Goal: Task Accomplishment & Management: Manage account settings

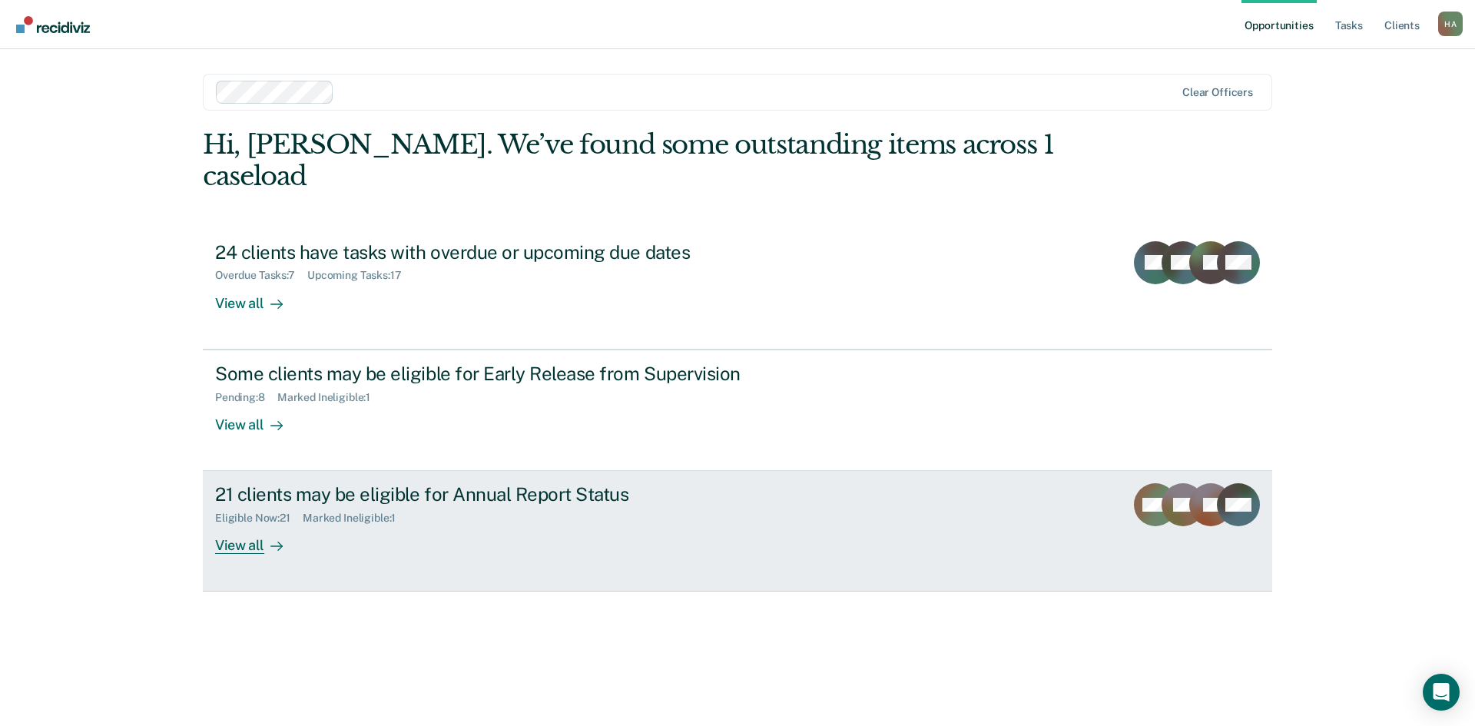
click at [262, 525] on div "View all" at bounding box center [258, 540] width 86 height 30
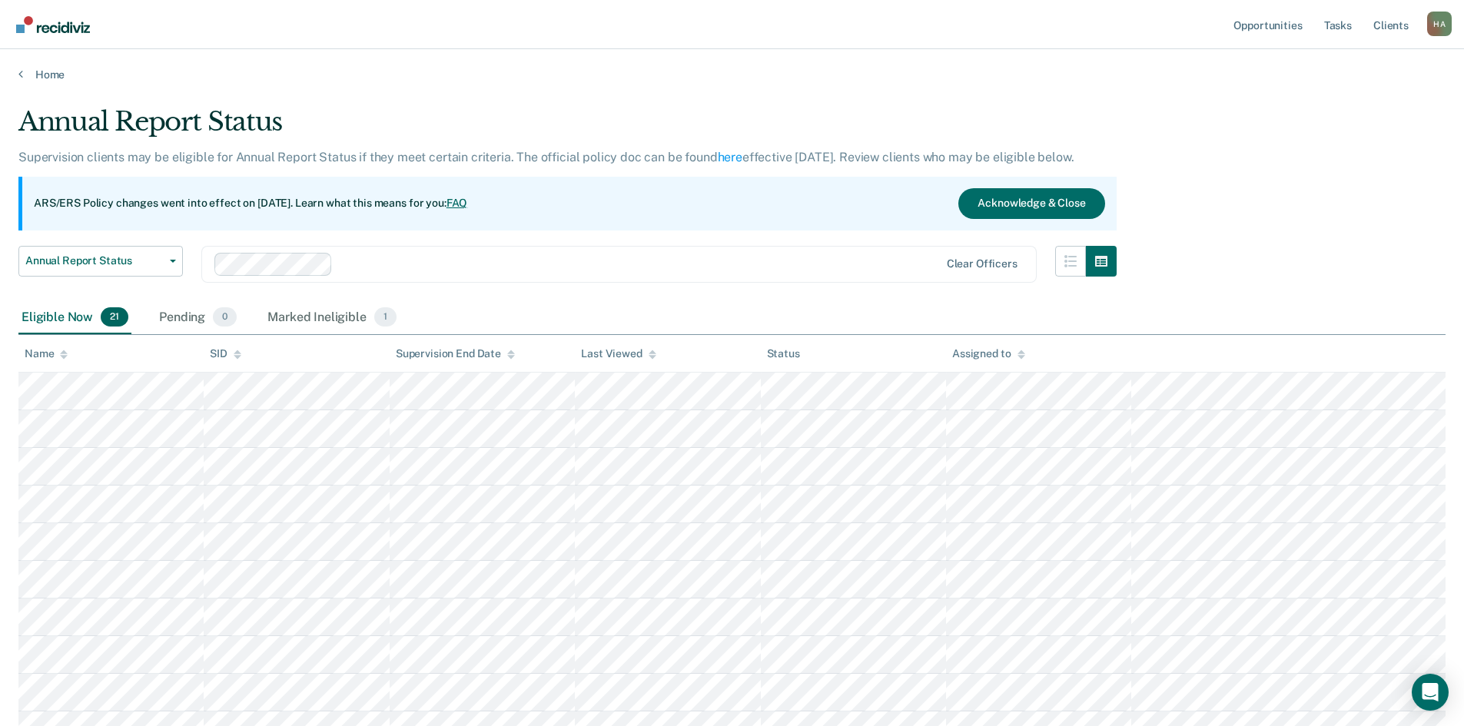
click at [66, 351] on icon at bounding box center [64, 355] width 8 height 10
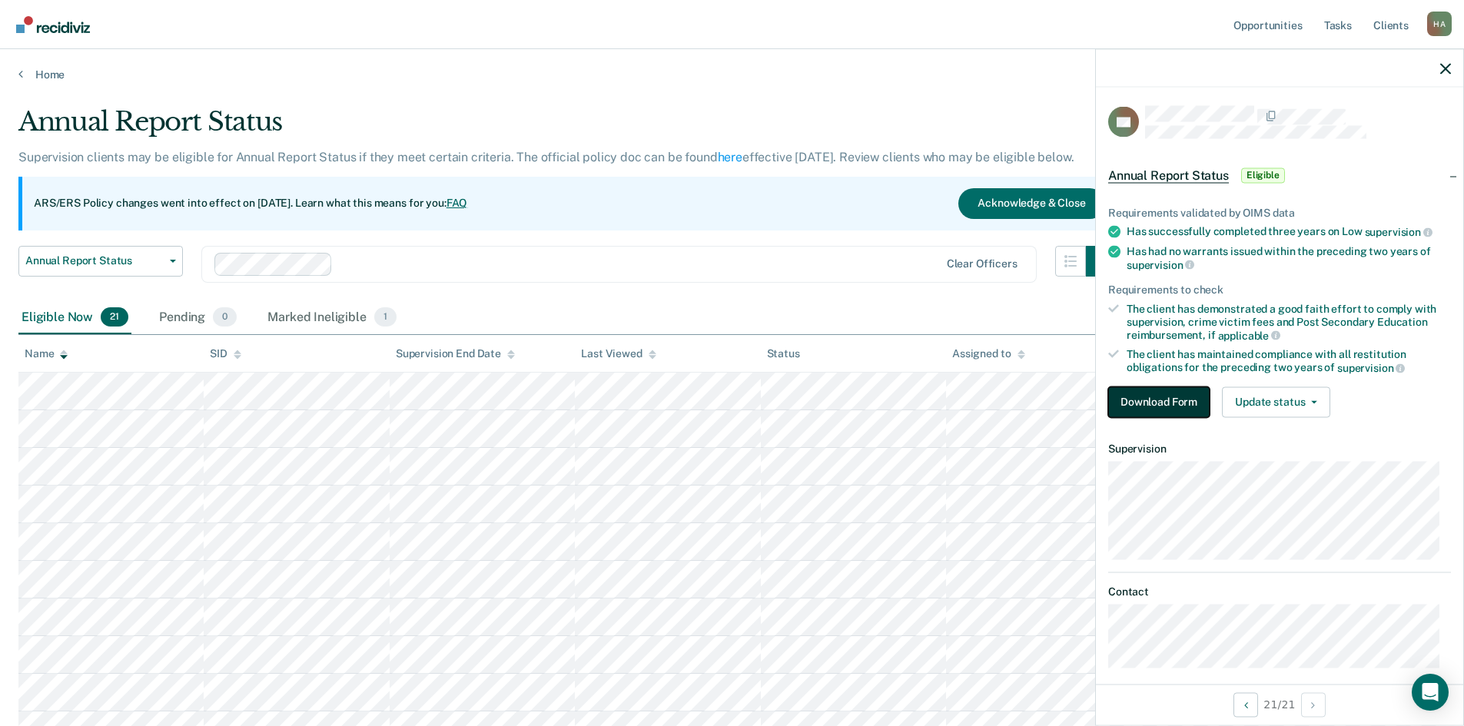
click at [1154, 403] on button "Download Form" at bounding box center [1158, 401] width 101 height 31
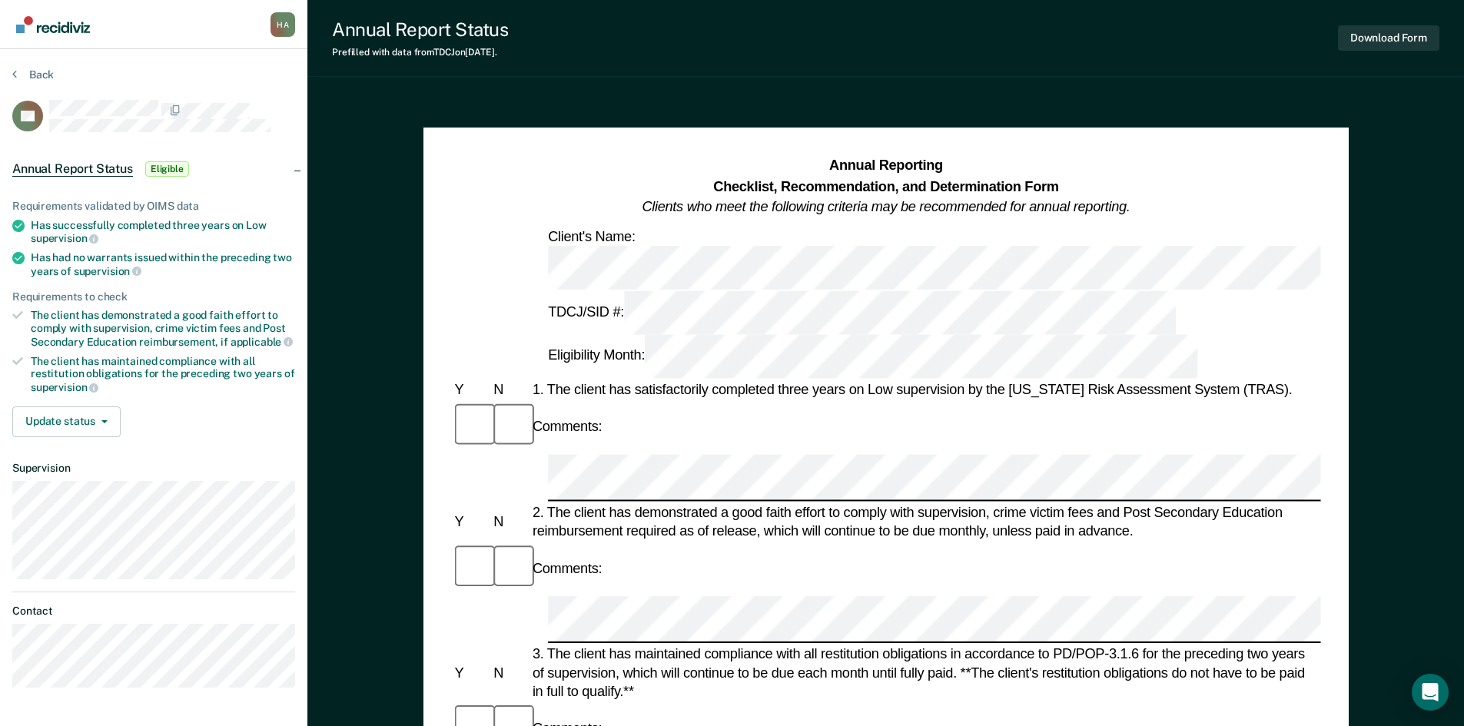
click at [888, 503] on div "2. The client has demonstrated a good faith effort to comply with supervision, …" at bounding box center [924, 522] width 791 height 38
click at [94, 431] on button "Update status" at bounding box center [66, 421] width 108 height 31
click at [69, 479] on button "Mark Ineligible" at bounding box center [86, 483] width 148 height 25
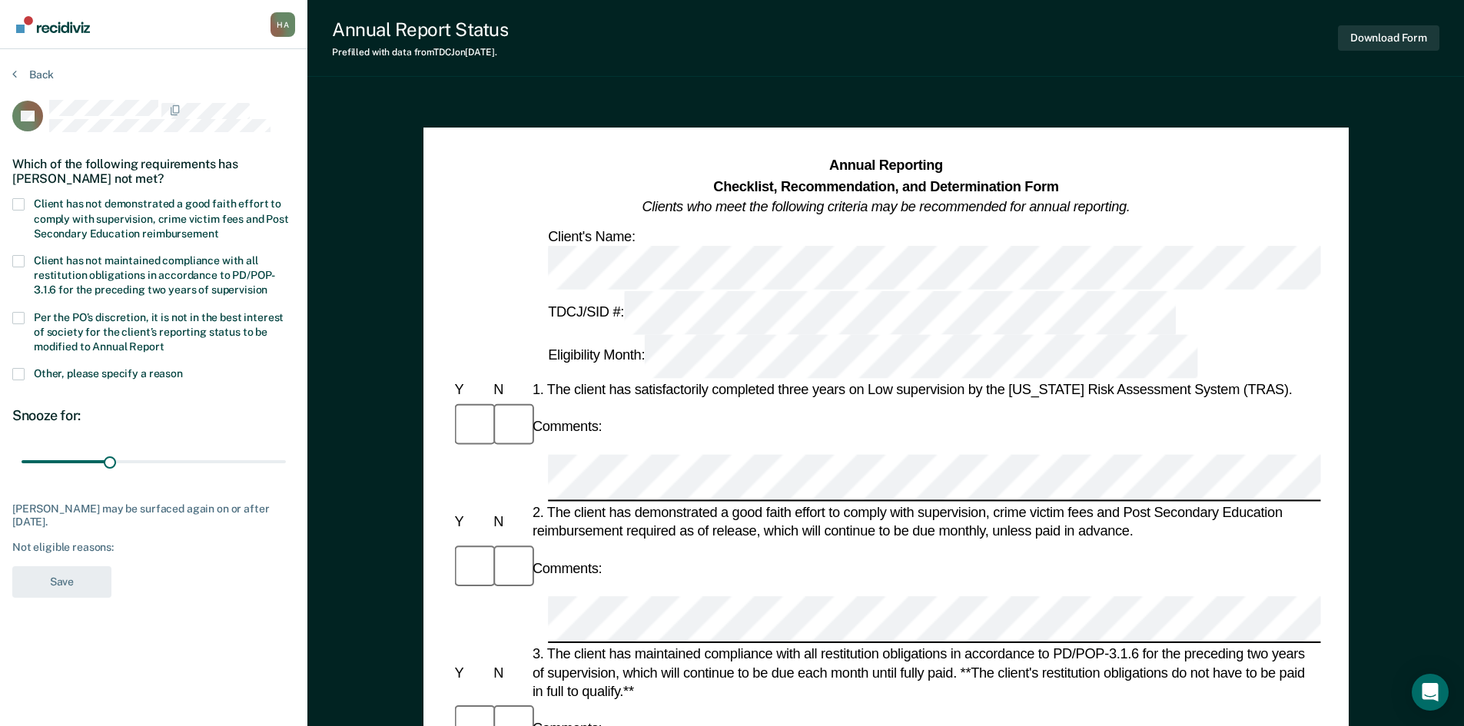
click at [25, 204] on label "Client has not demonstrated a good faith effort to comply with supervision, cri…" at bounding box center [153, 220] width 283 height 45
click at [218, 228] on input "Client has not demonstrated a good faith effort to comply with supervision, cri…" at bounding box center [218, 228] width 0 height 0
click at [36, 69] on button "Back" at bounding box center [32, 75] width 41 height 14
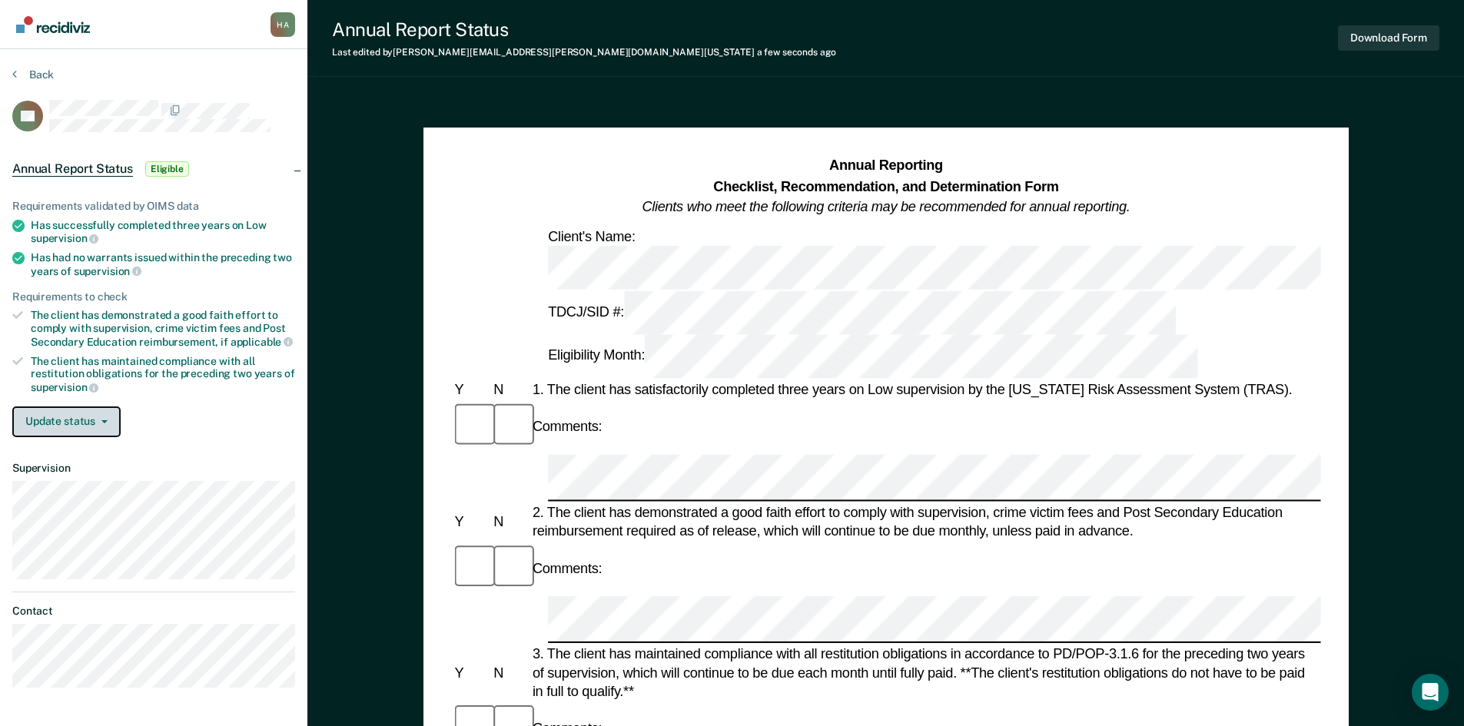
click at [101, 420] on icon "button" at bounding box center [104, 421] width 6 height 3
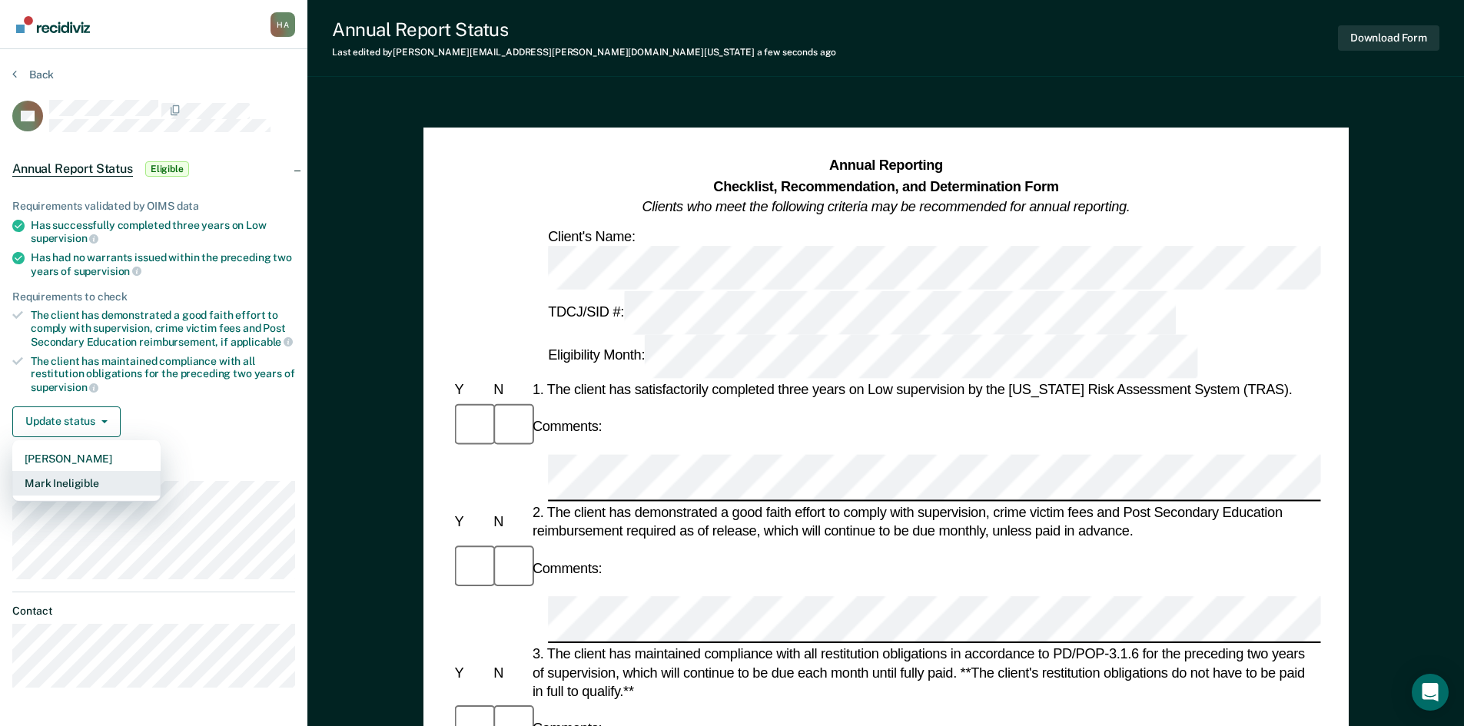
click at [89, 482] on button "Mark Ineligible" at bounding box center [86, 483] width 148 height 25
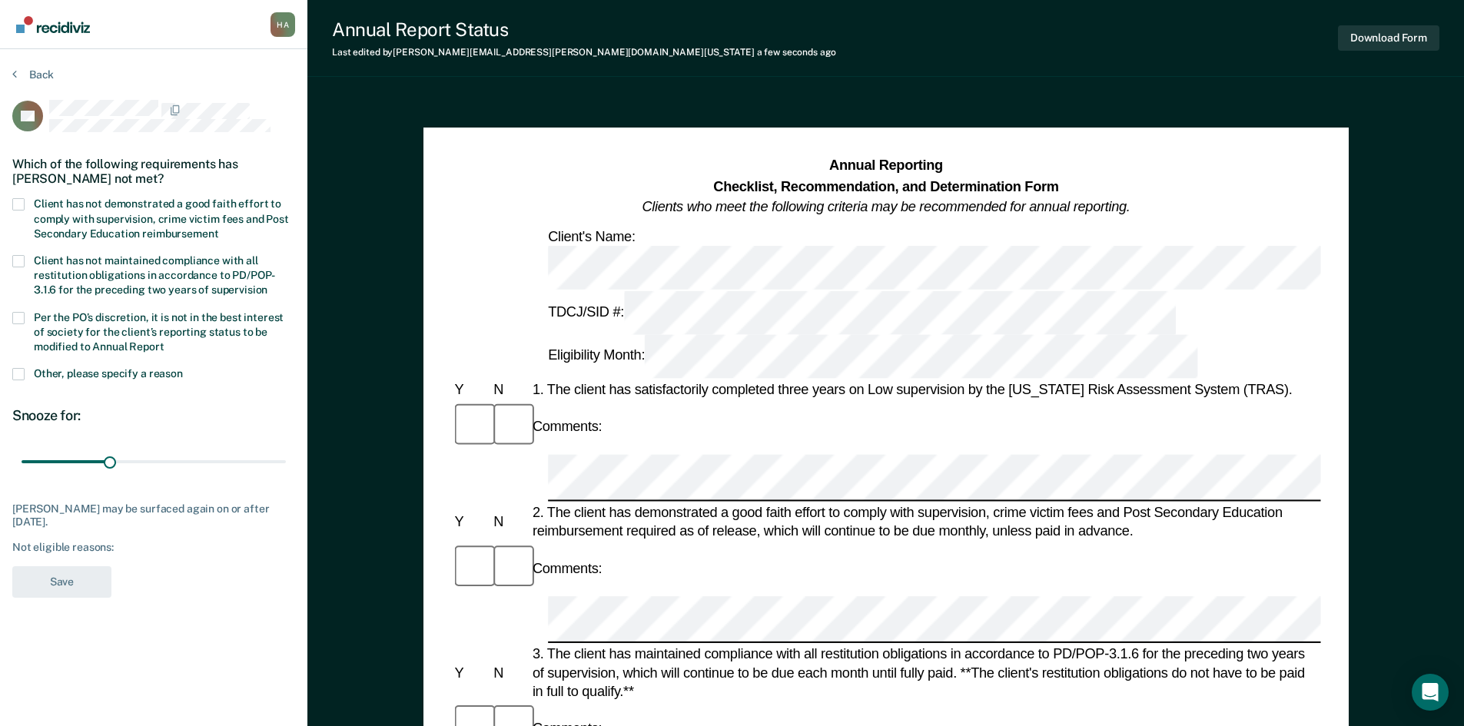
click at [287, 22] on div "H A" at bounding box center [282, 24] width 25 height 25
click at [17, 70] on button "Back" at bounding box center [32, 75] width 41 height 14
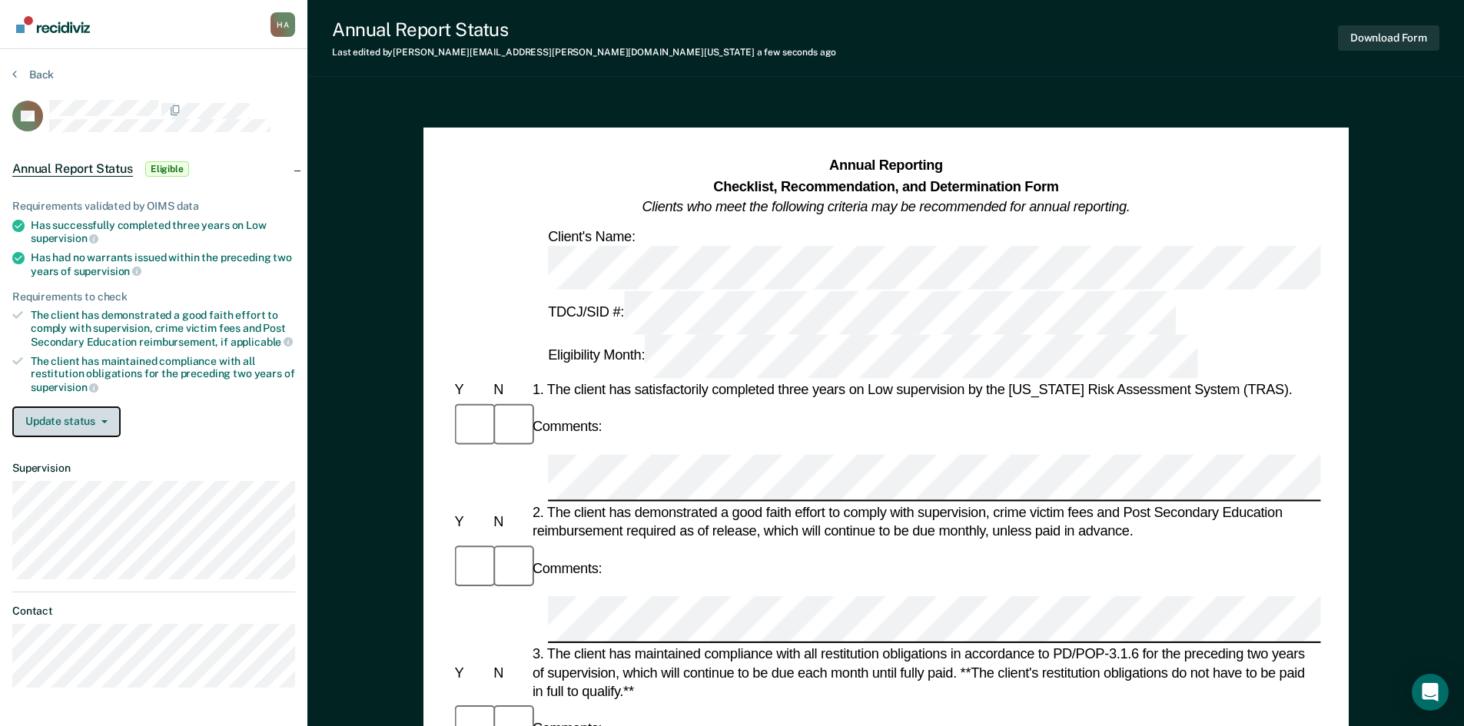
click at [105, 420] on icon "button" at bounding box center [104, 421] width 6 height 3
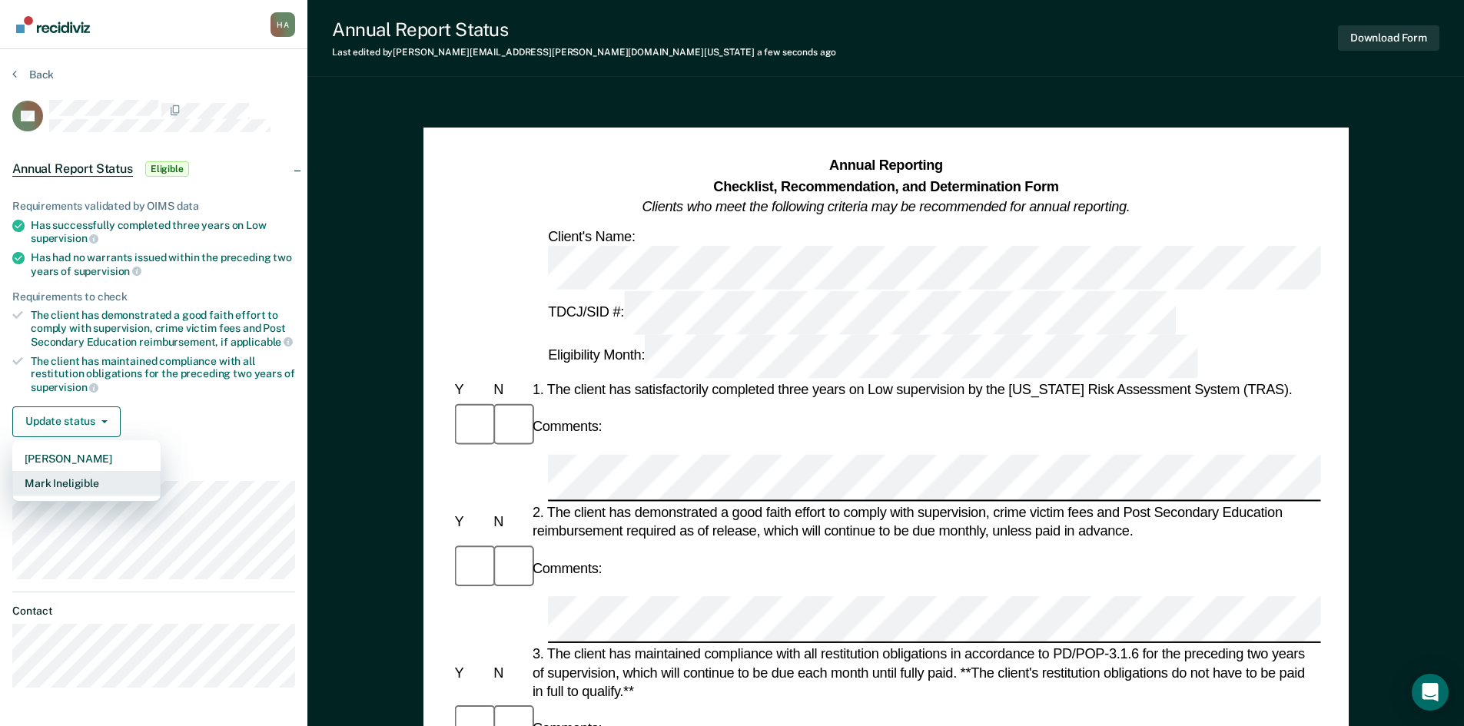
click at [106, 480] on button "Mark Ineligible" at bounding box center [86, 483] width 148 height 25
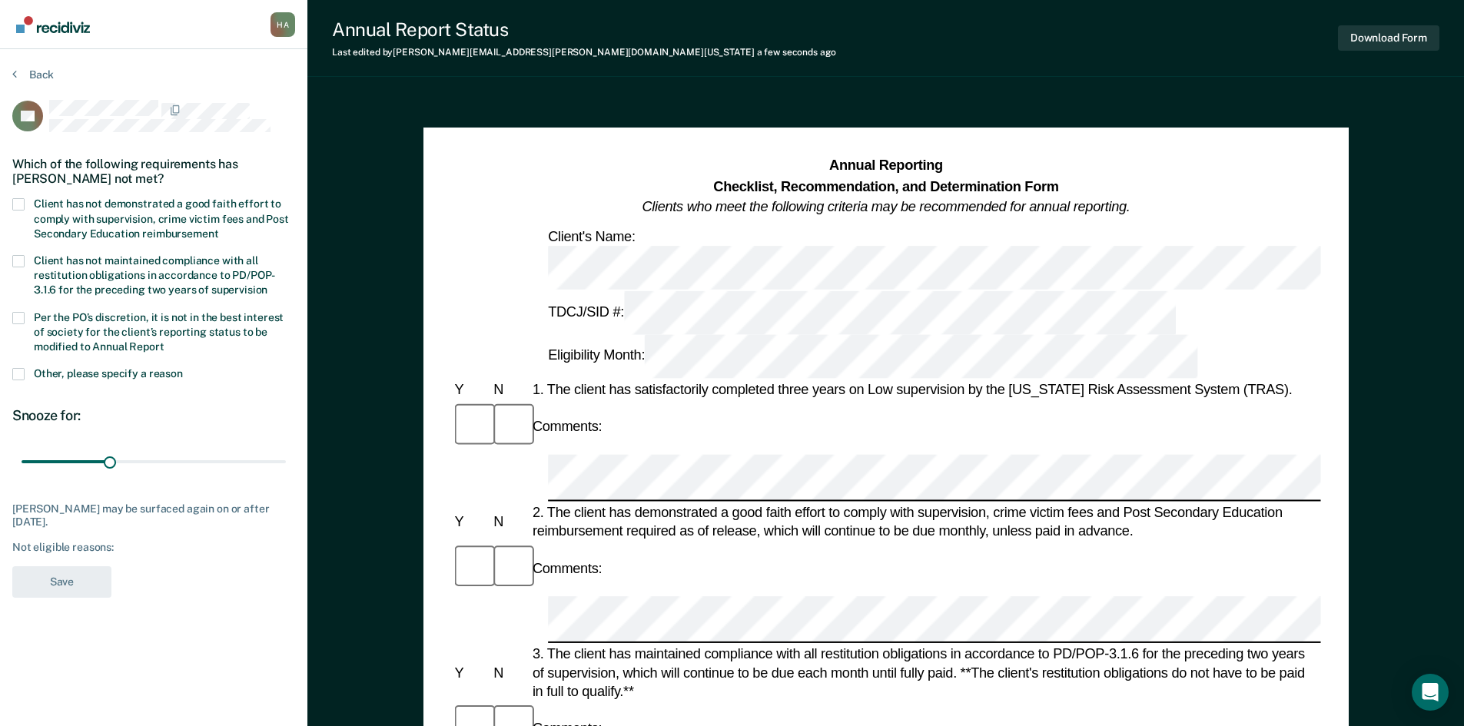
click at [286, 19] on div "H A" at bounding box center [282, 24] width 25 height 25
click at [272, 139] on div "DB Which of the following requirements has [PERSON_NAME] not met? Client has no…" at bounding box center [153, 353] width 283 height 507
click at [279, 32] on div "H A" at bounding box center [282, 24] width 25 height 25
click at [279, 32] on div "[PERSON_NAME] H A Profile How it works Log Out" at bounding box center [282, 26] width 25 height 28
click at [279, 31] on div "H A" at bounding box center [282, 24] width 25 height 25
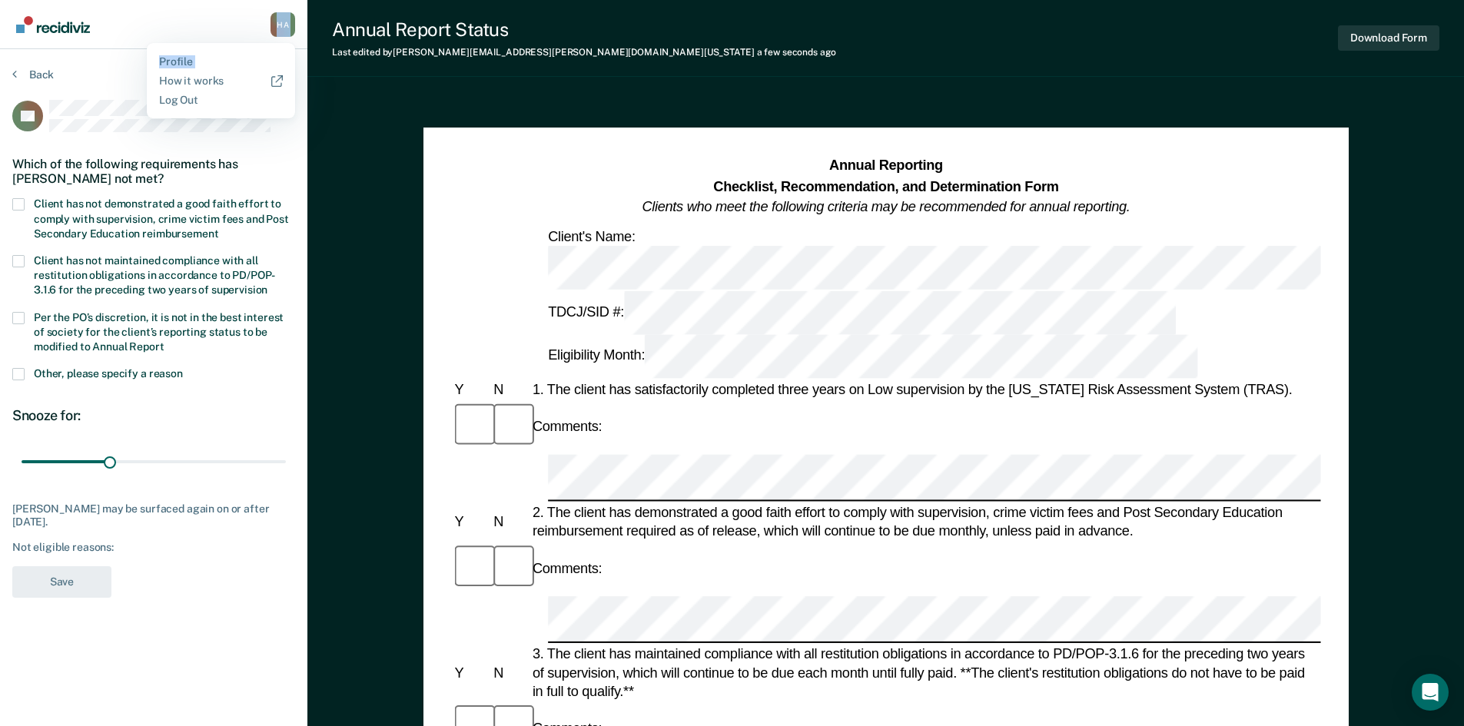
drag, startPoint x: 279, startPoint y: 31, endPoint x: 186, endPoint y: 69, distance: 100.3
click at [270, 40] on div "[PERSON_NAME] H A Profile How it works Log Out" at bounding box center [282, 26] width 25 height 28
click at [181, 58] on link "Profile" at bounding box center [221, 61] width 124 height 13
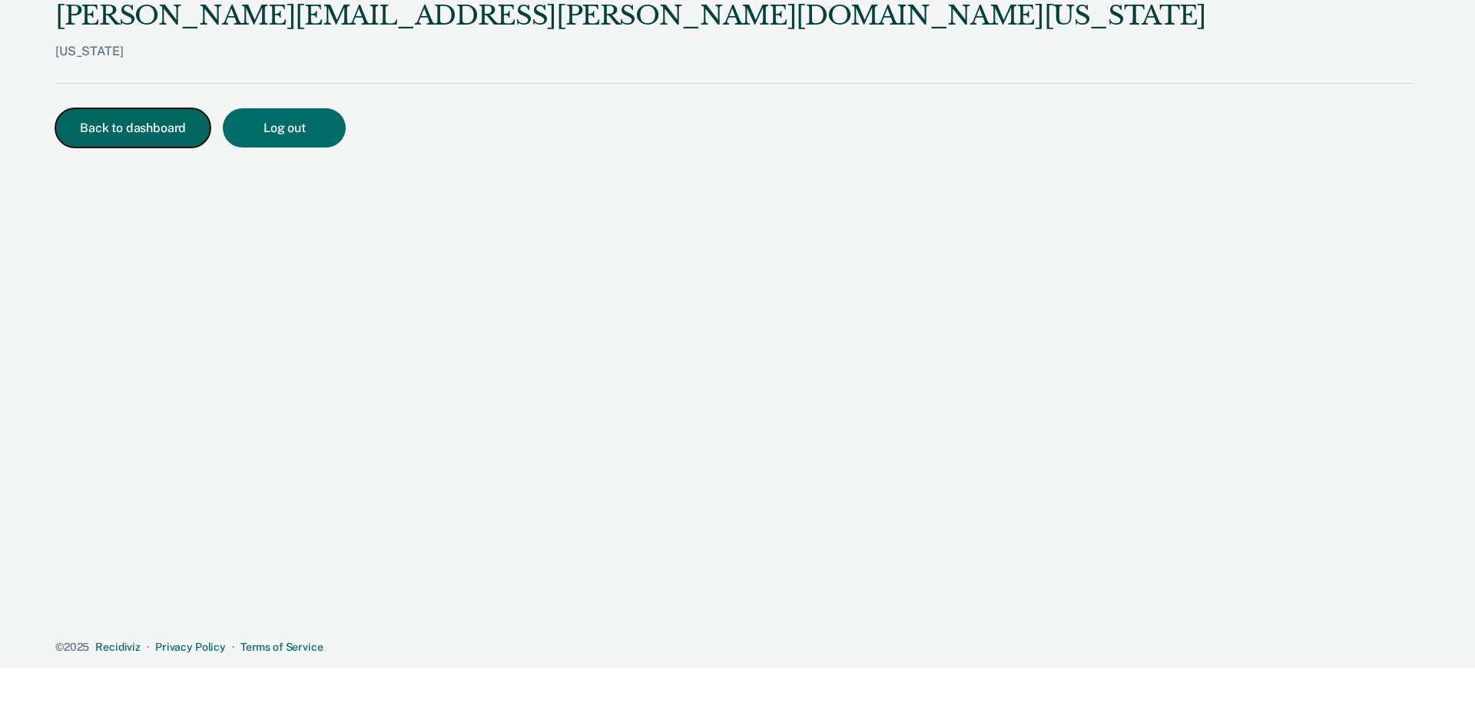
click at [146, 128] on button "Back to dashboard" at bounding box center [132, 127] width 155 height 39
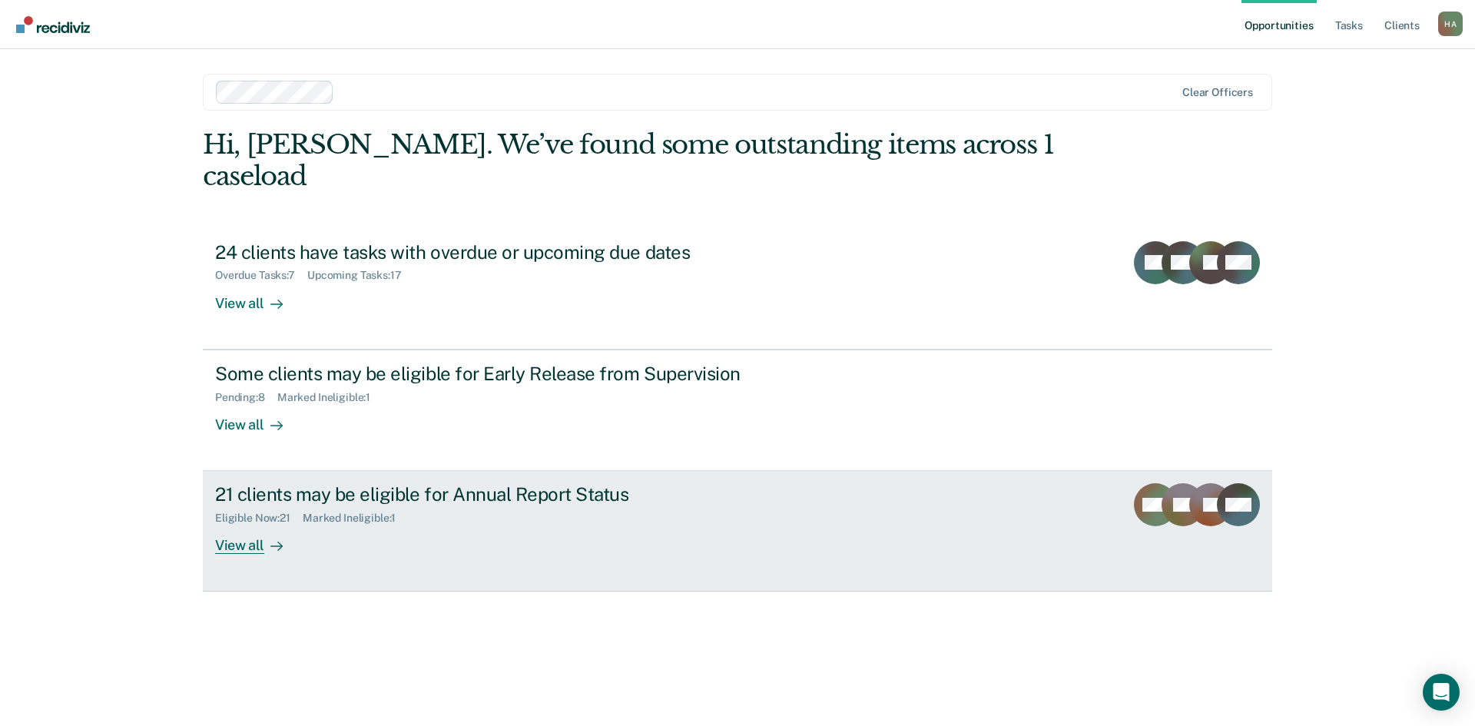
click at [260, 525] on div "View all" at bounding box center [258, 540] width 86 height 30
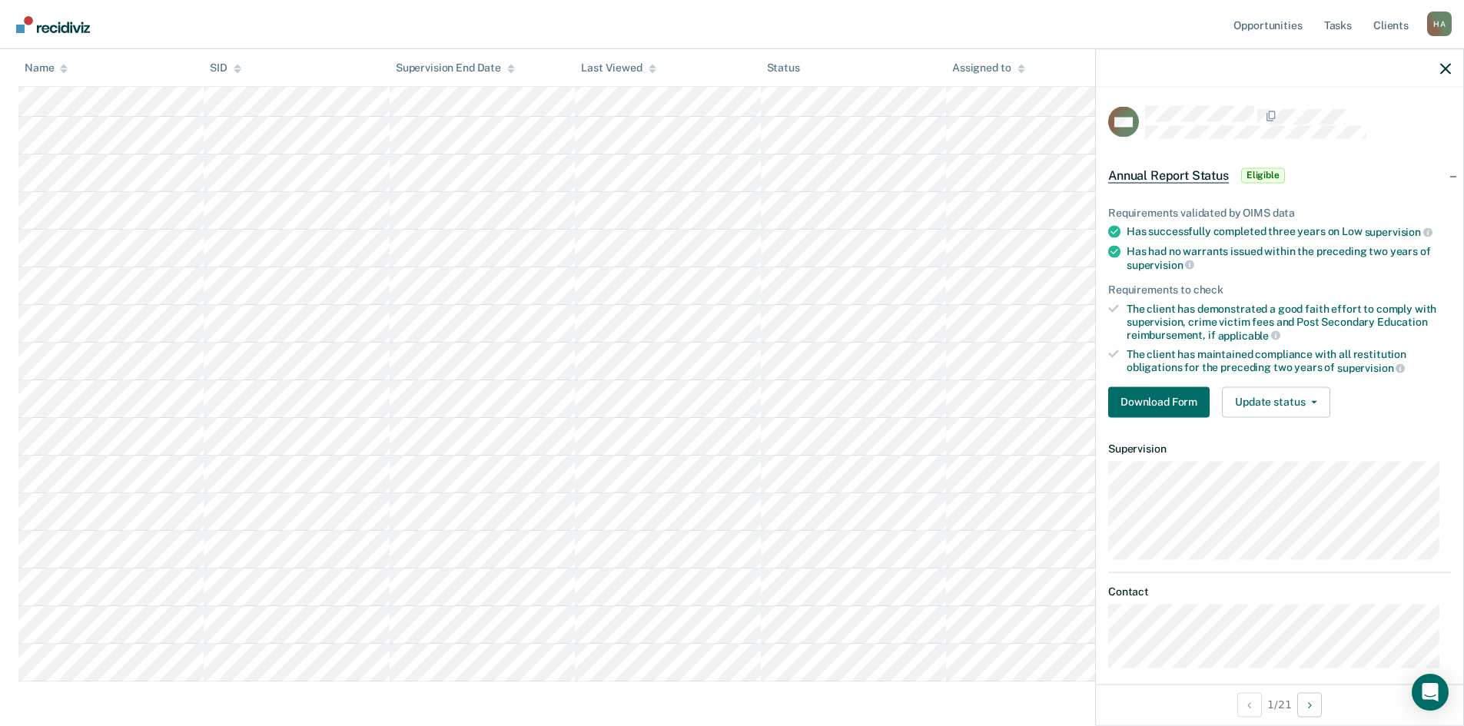
scroll to position [473, 0]
click at [1255, 172] on span "Eligible" at bounding box center [1263, 174] width 44 height 15
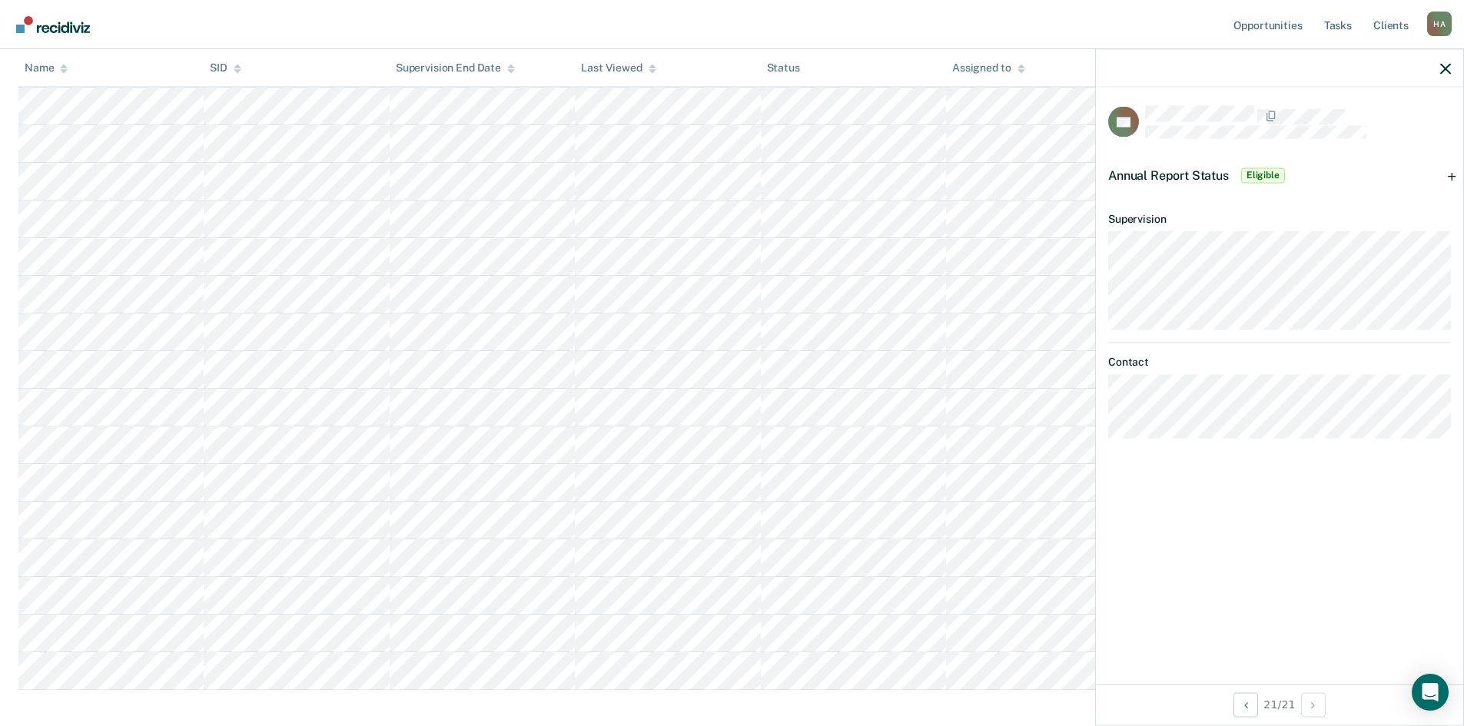
click at [1255, 172] on span "Eligible" at bounding box center [1263, 174] width 44 height 15
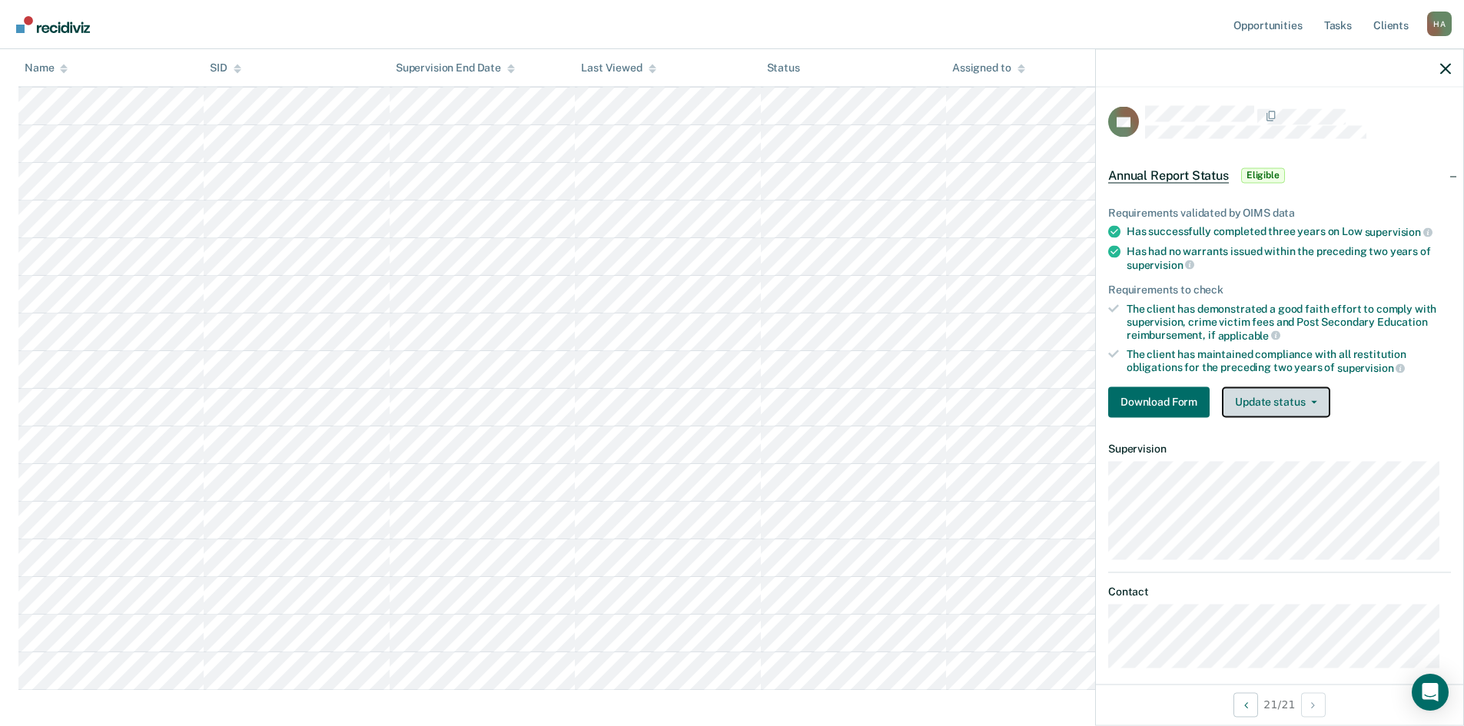
click at [1308, 396] on button "Update status" at bounding box center [1276, 401] width 108 height 31
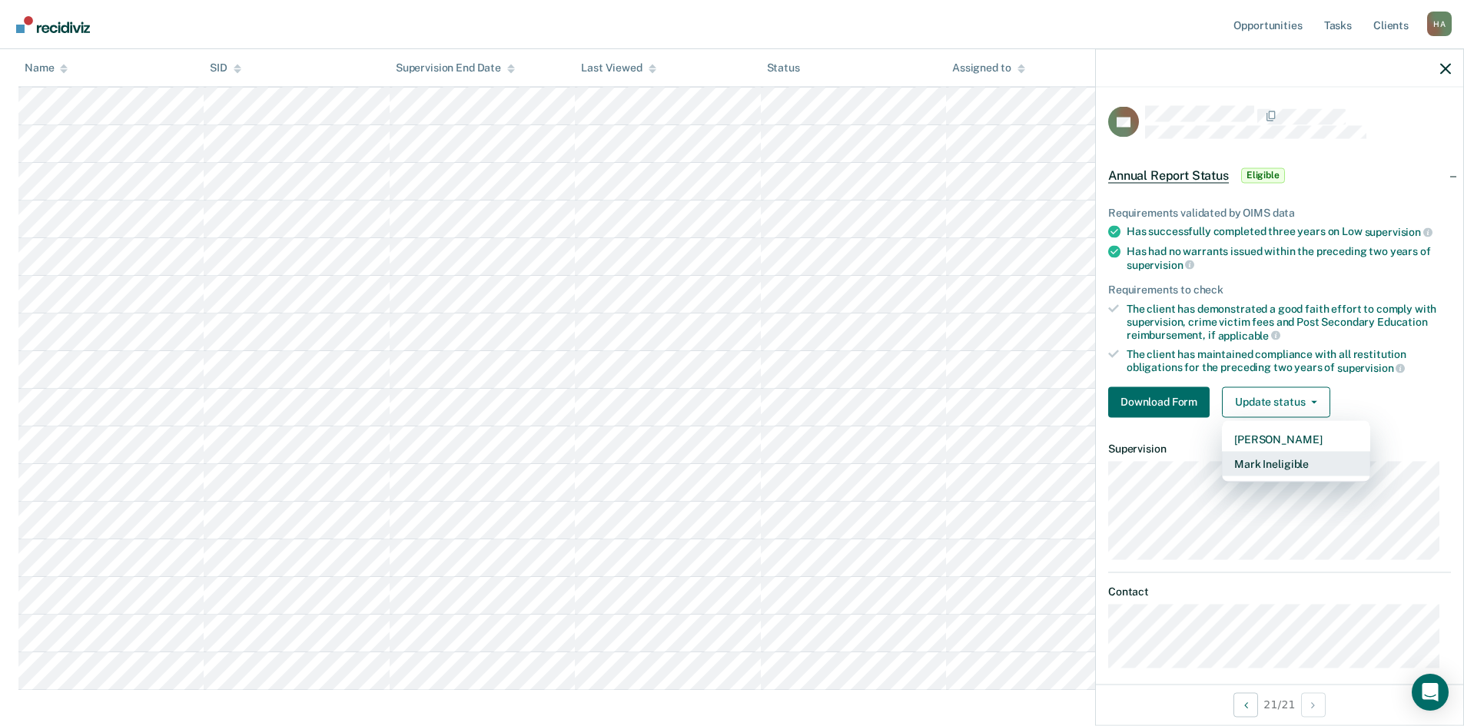
click at [1298, 462] on button "Mark Ineligible" at bounding box center [1296, 463] width 148 height 25
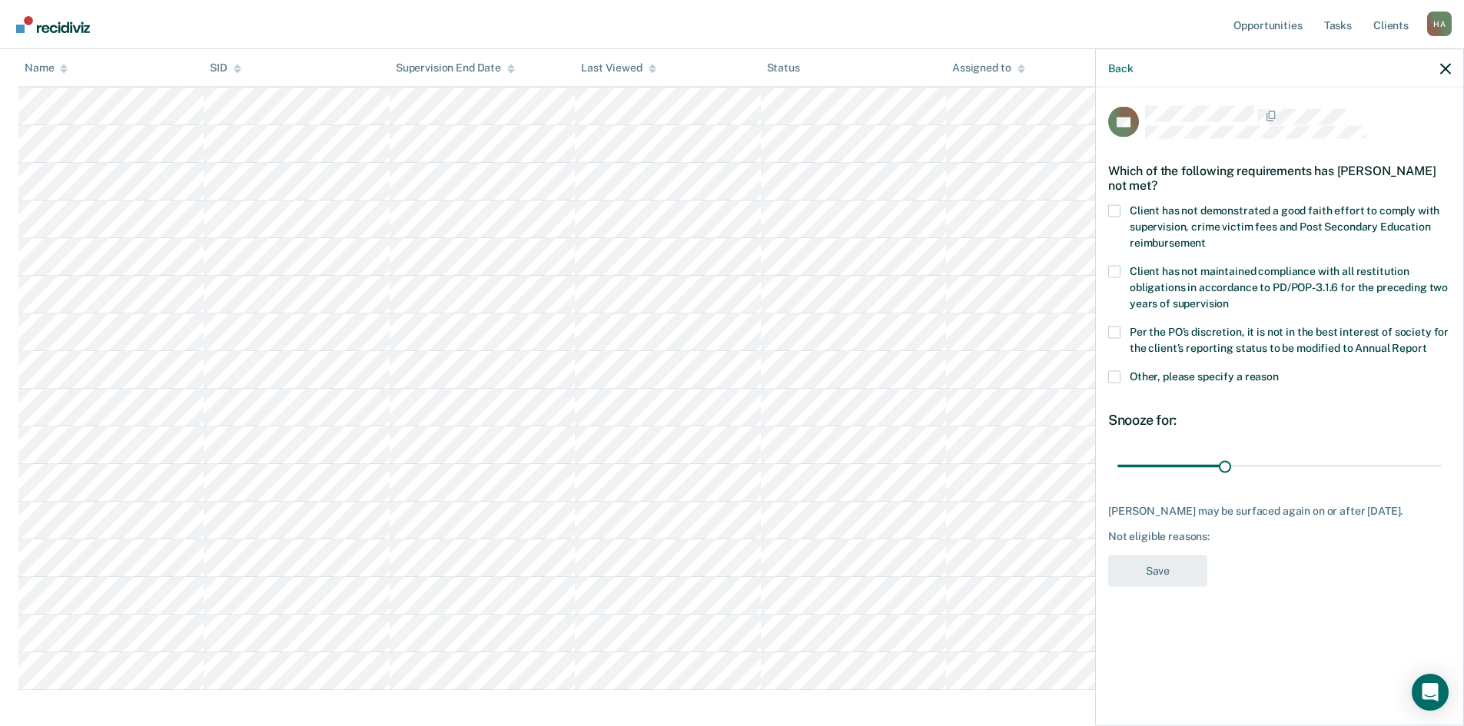
scroll to position [0, 0]
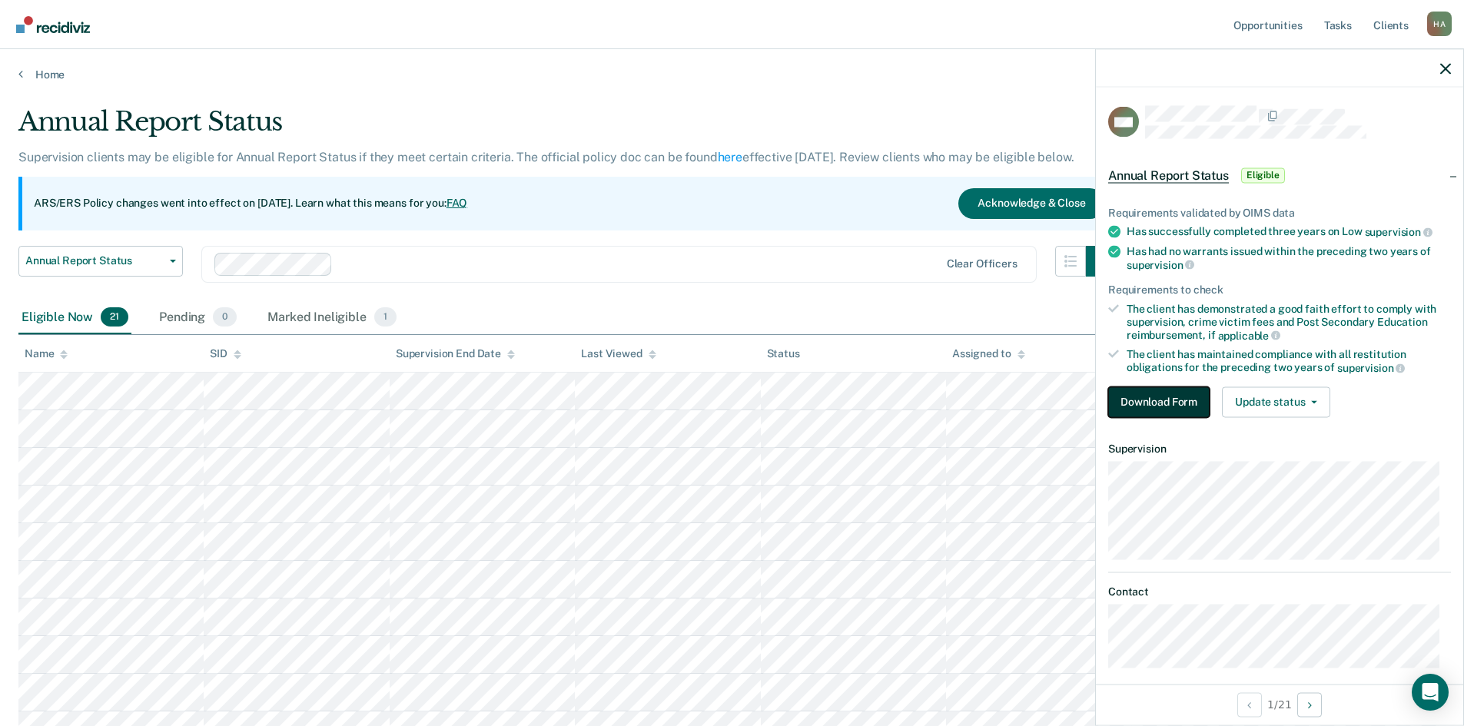
click at [1174, 399] on button "Download Form" at bounding box center [1158, 401] width 101 height 31
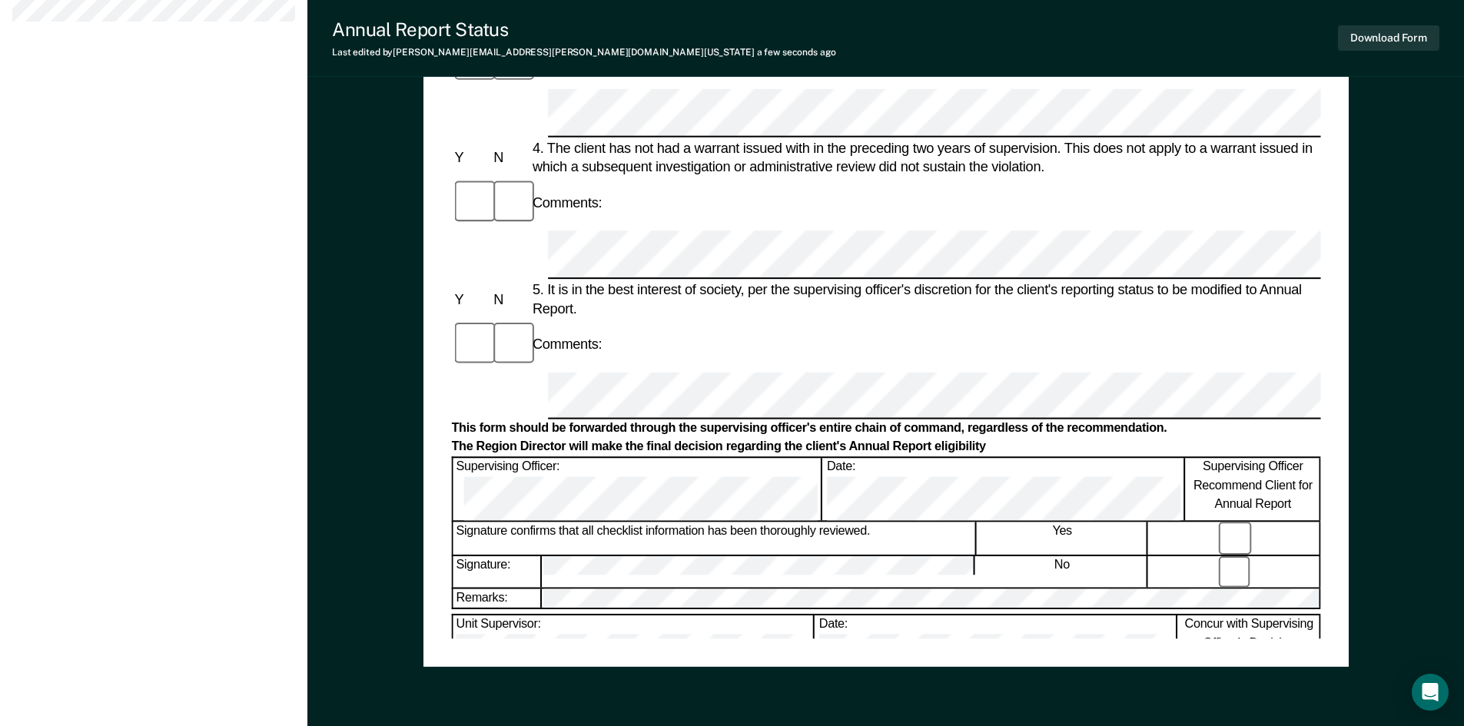
scroll to position [727, 0]
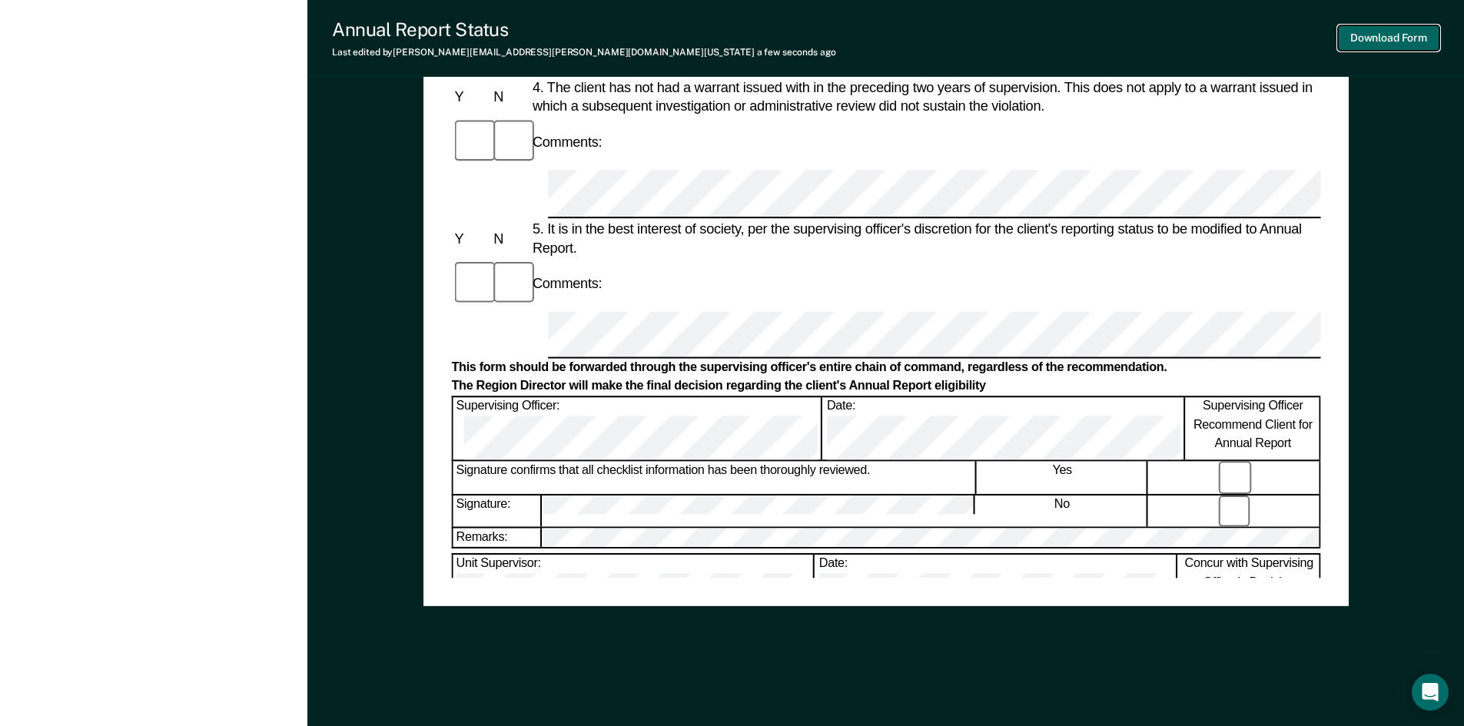
click at [1372, 39] on button "Download Form" at bounding box center [1388, 37] width 101 height 25
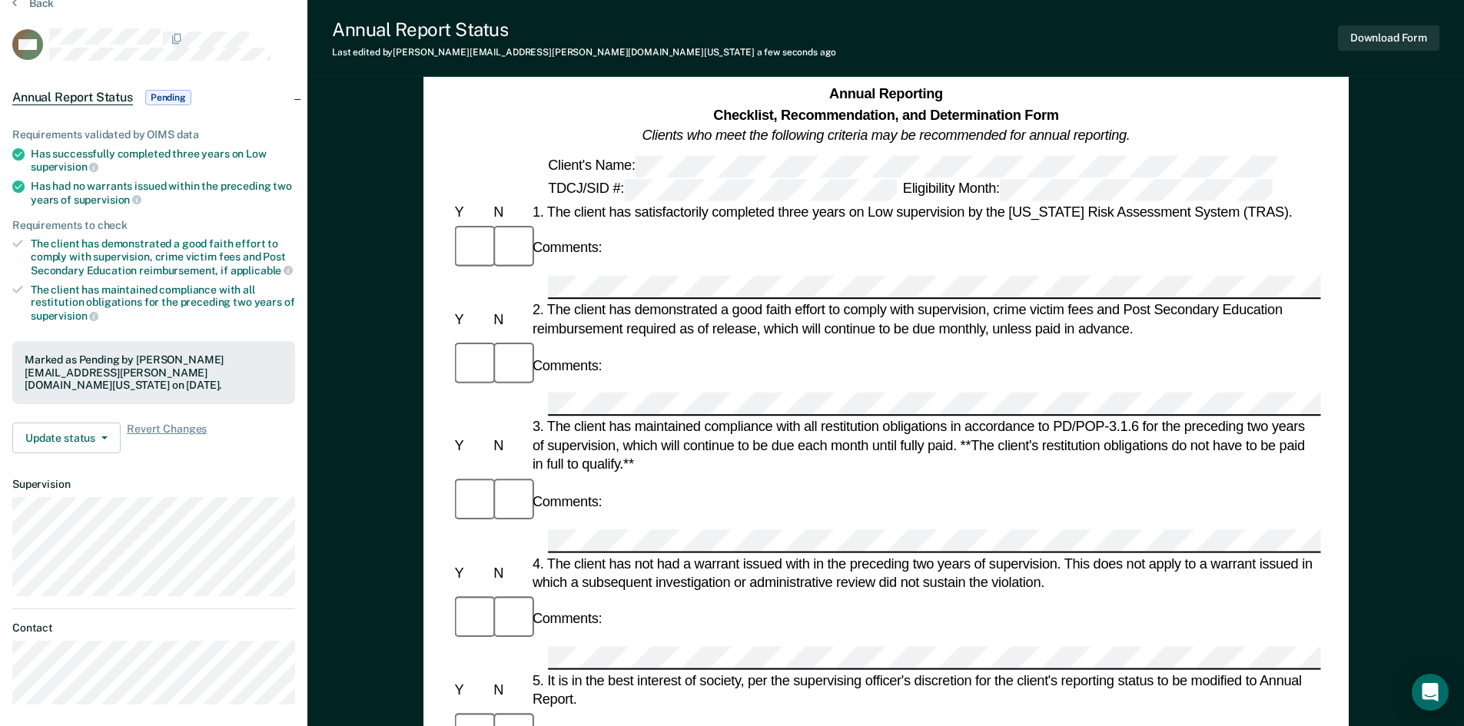
scroll to position [0, 0]
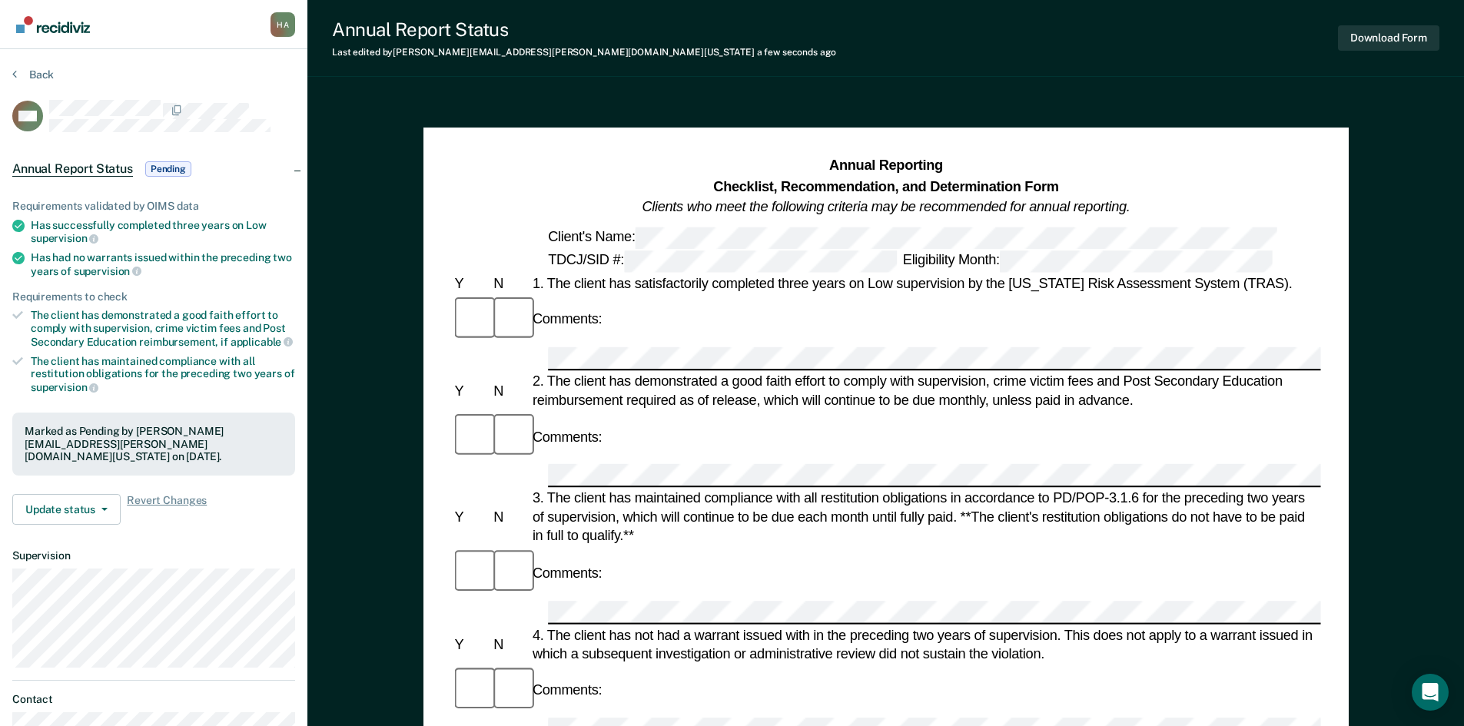
click at [184, 167] on span "Pending" at bounding box center [168, 168] width 46 height 15
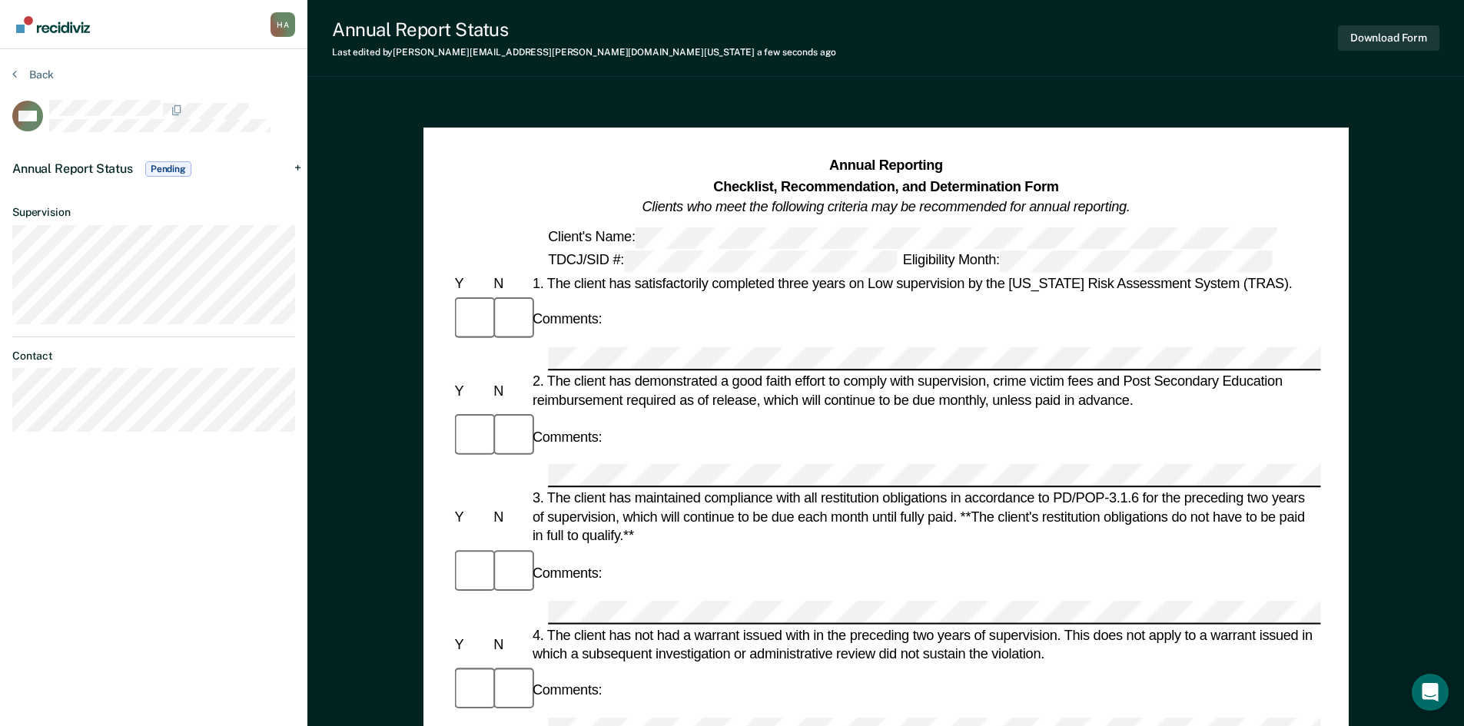
click at [184, 167] on span "Pending" at bounding box center [168, 168] width 46 height 15
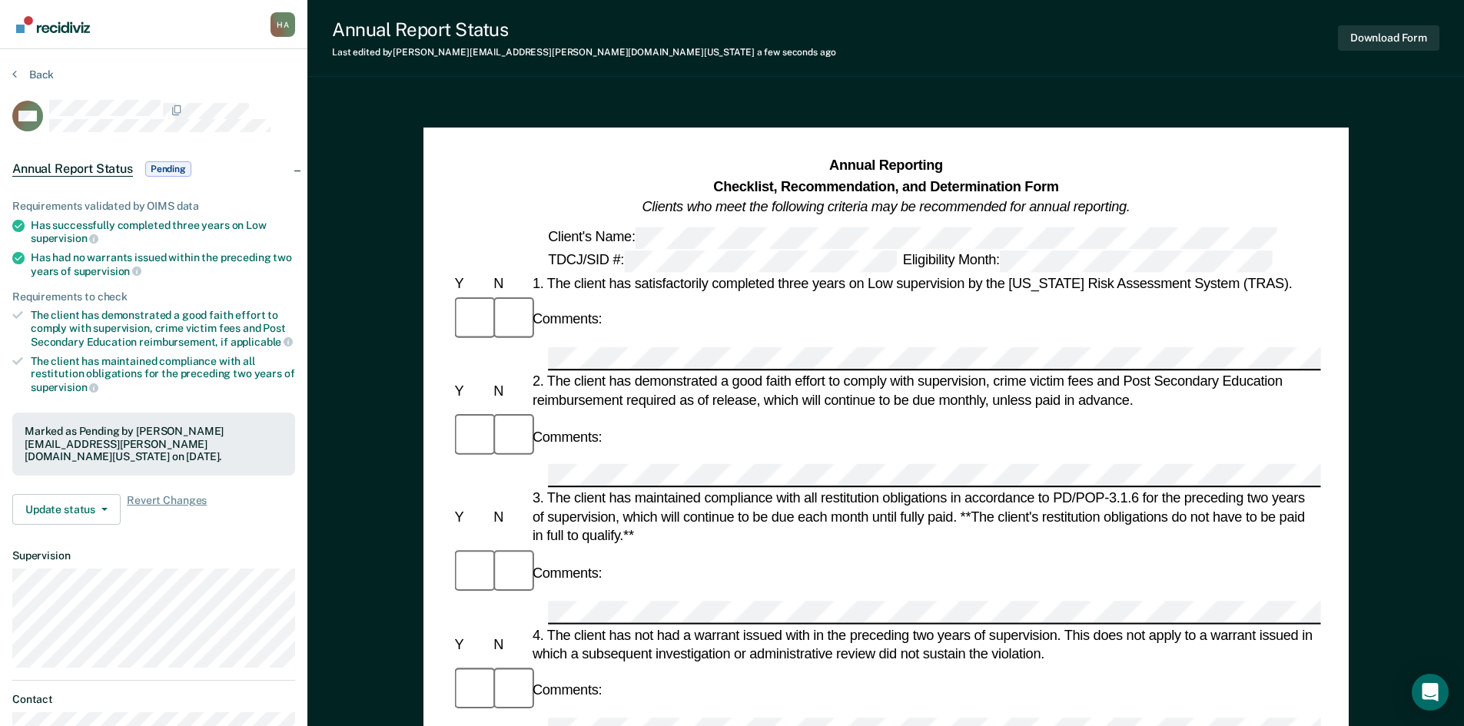
click at [191, 333] on div "The client has demonstrated a good faith effort to comply with supervision, cri…" at bounding box center [163, 328] width 264 height 39
click at [98, 508] on span "button" at bounding box center [101, 509] width 12 height 3
click at [188, 499] on span "Revert Changes" at bounding box center [167, 509] width 80 height 31
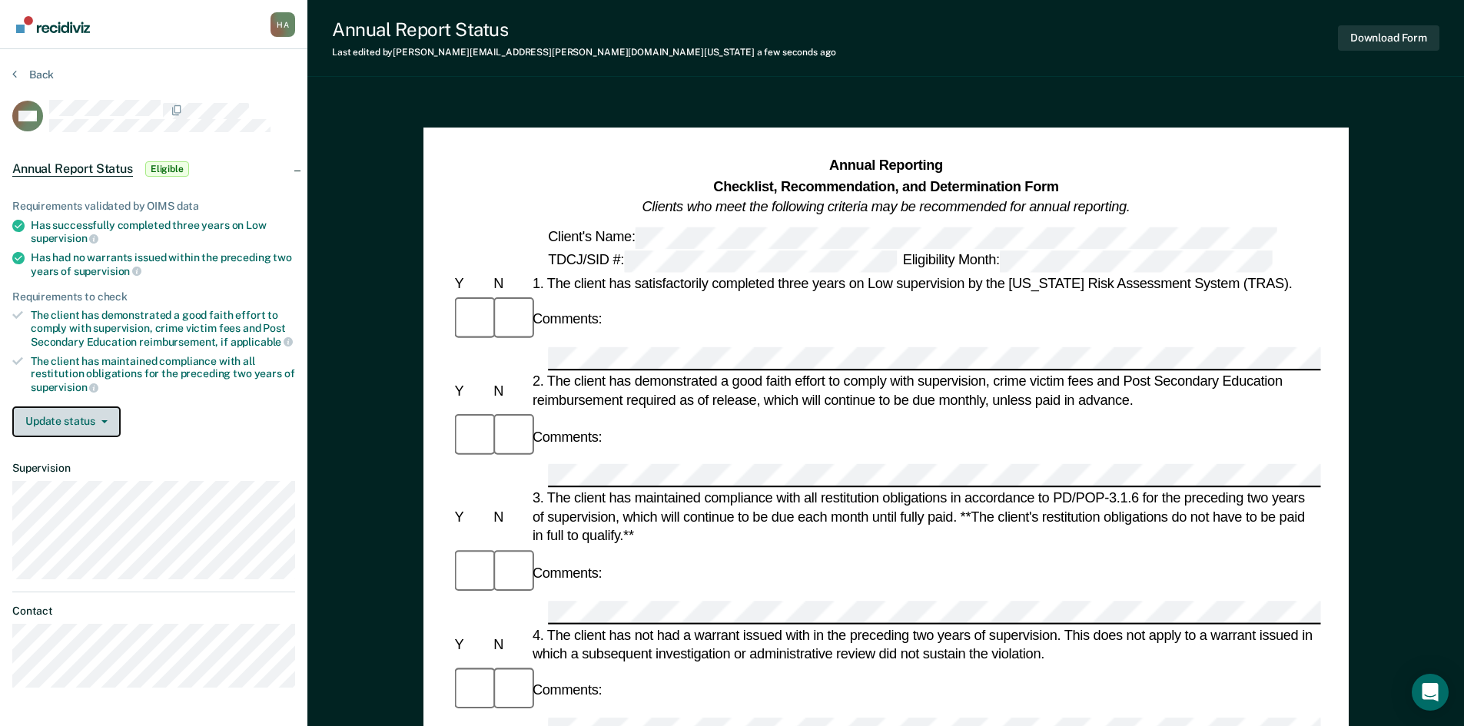
click at [104, 421] on icon "button" at bounding box center [104, 421] width 6 height 3
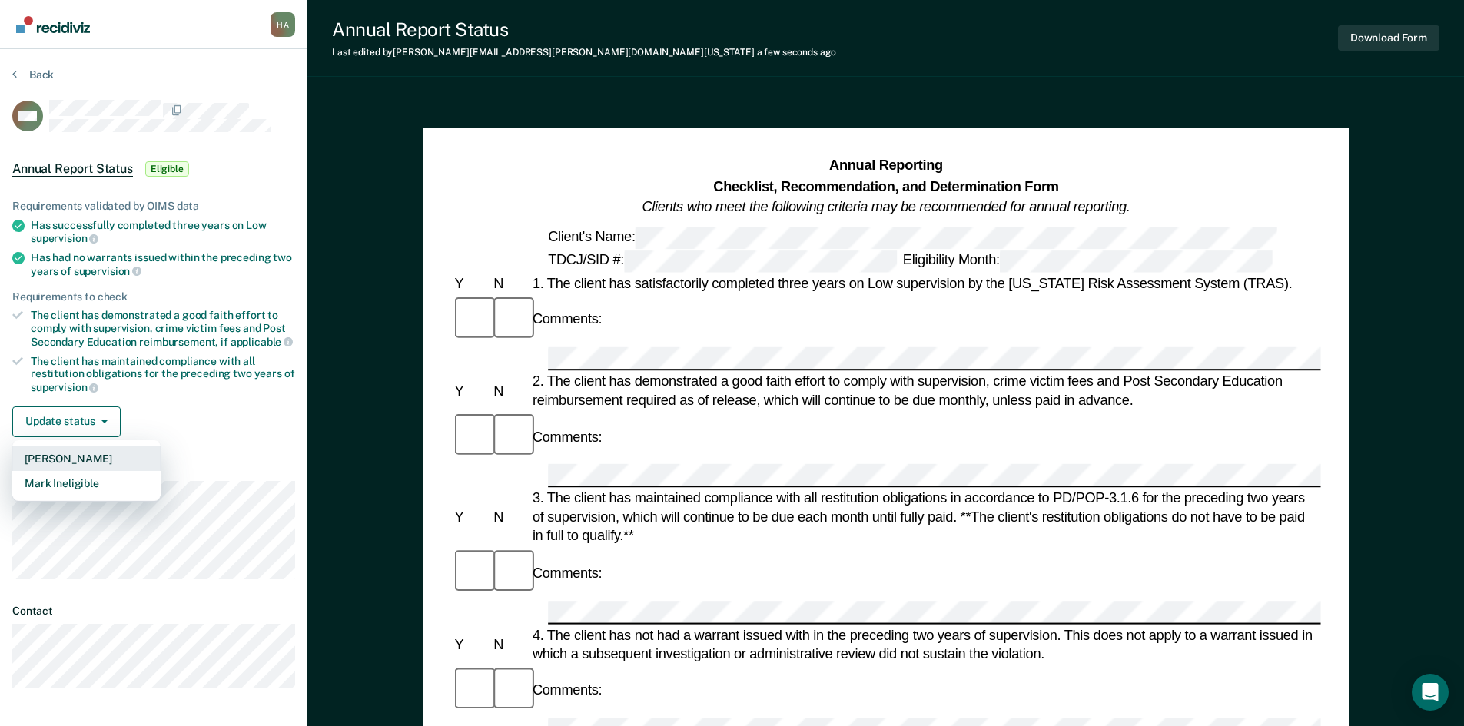
click at [96, 452] on button "[PERSON_NAME]" at bounding box center [86, 458] width 148 height 25
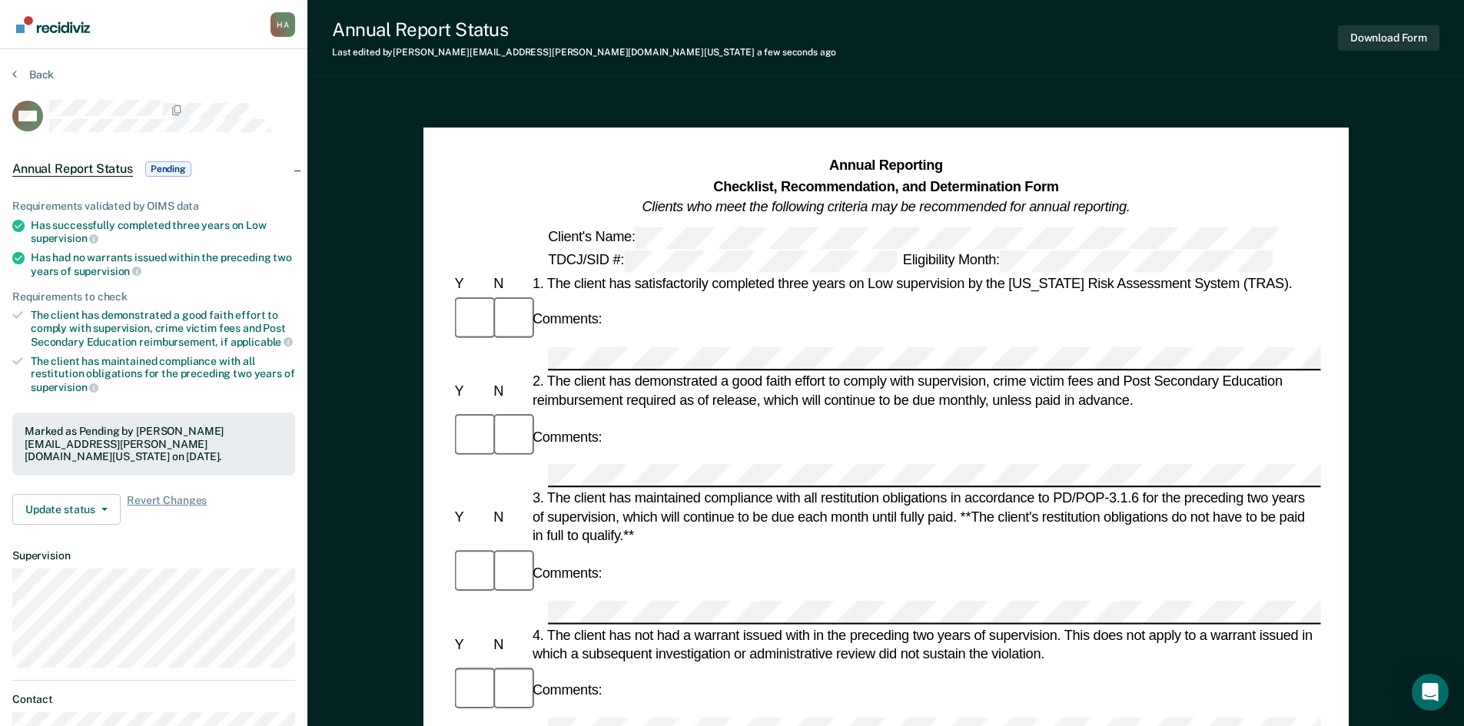
click at [104, 502] on button "Update status" at bounding box center [66, 509] width 108 height 31
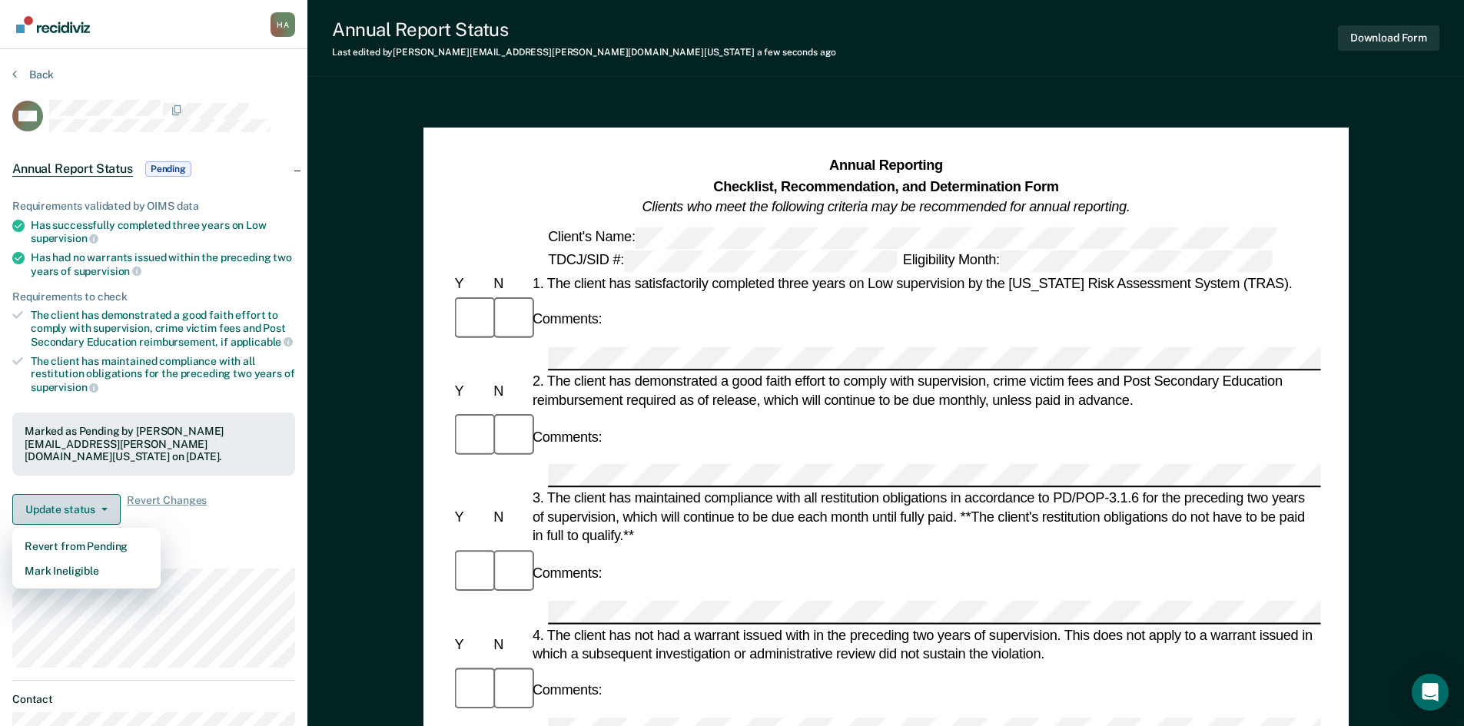
click at [104, 502] on button "Update status" at bounding box center [66, 509] width 108 height 31
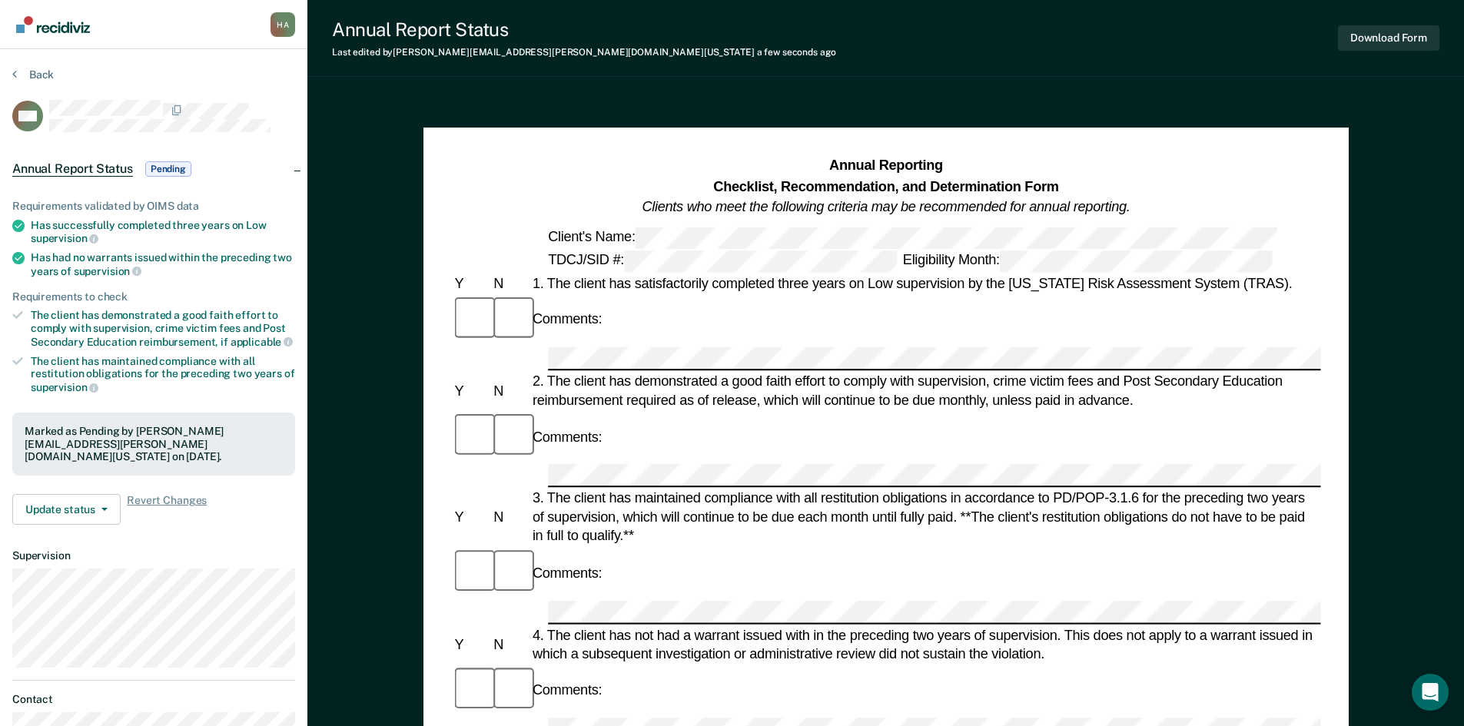
click at [299, 168] on div "Annual Report Status Pending" at bounding box center [153, 168] width 307 height 49
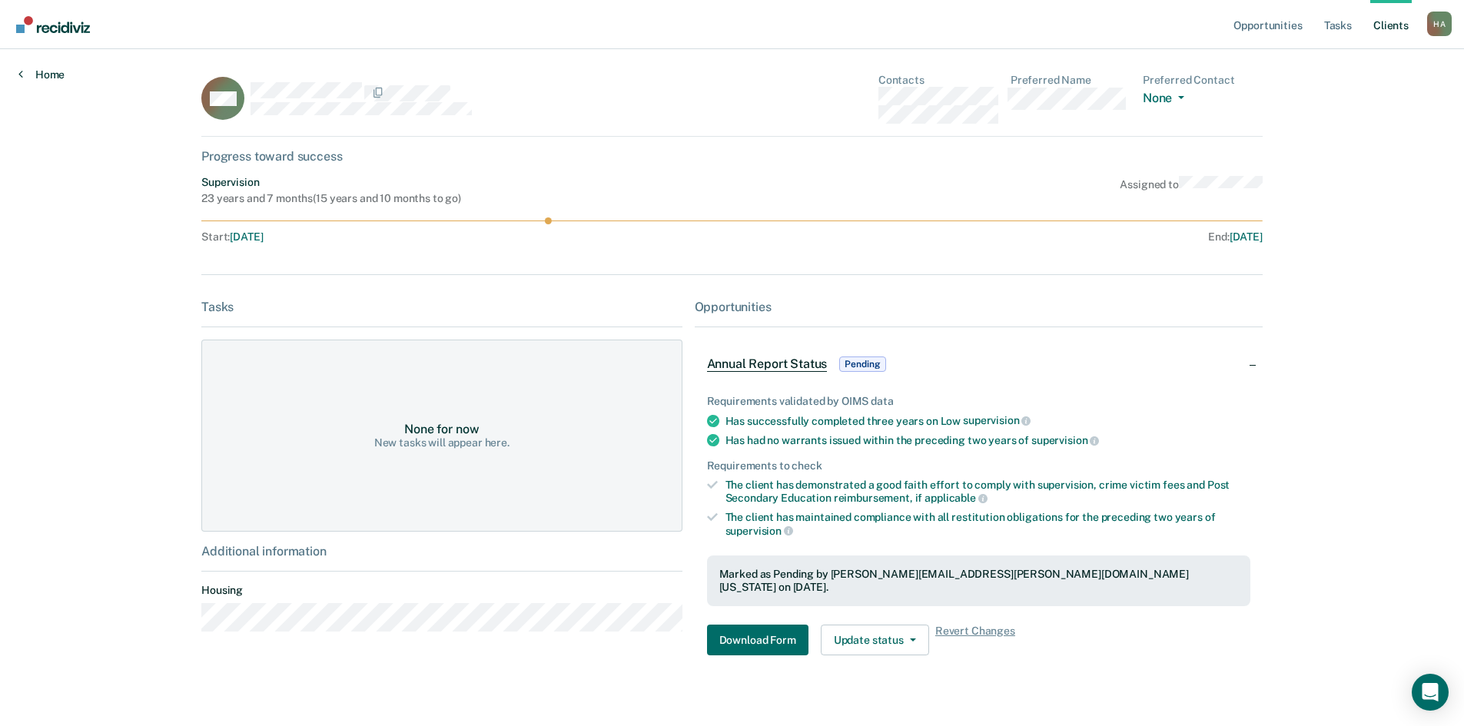
click at [31, 74] on link "Home" at bounding box center [41, 75] width 46 height 14
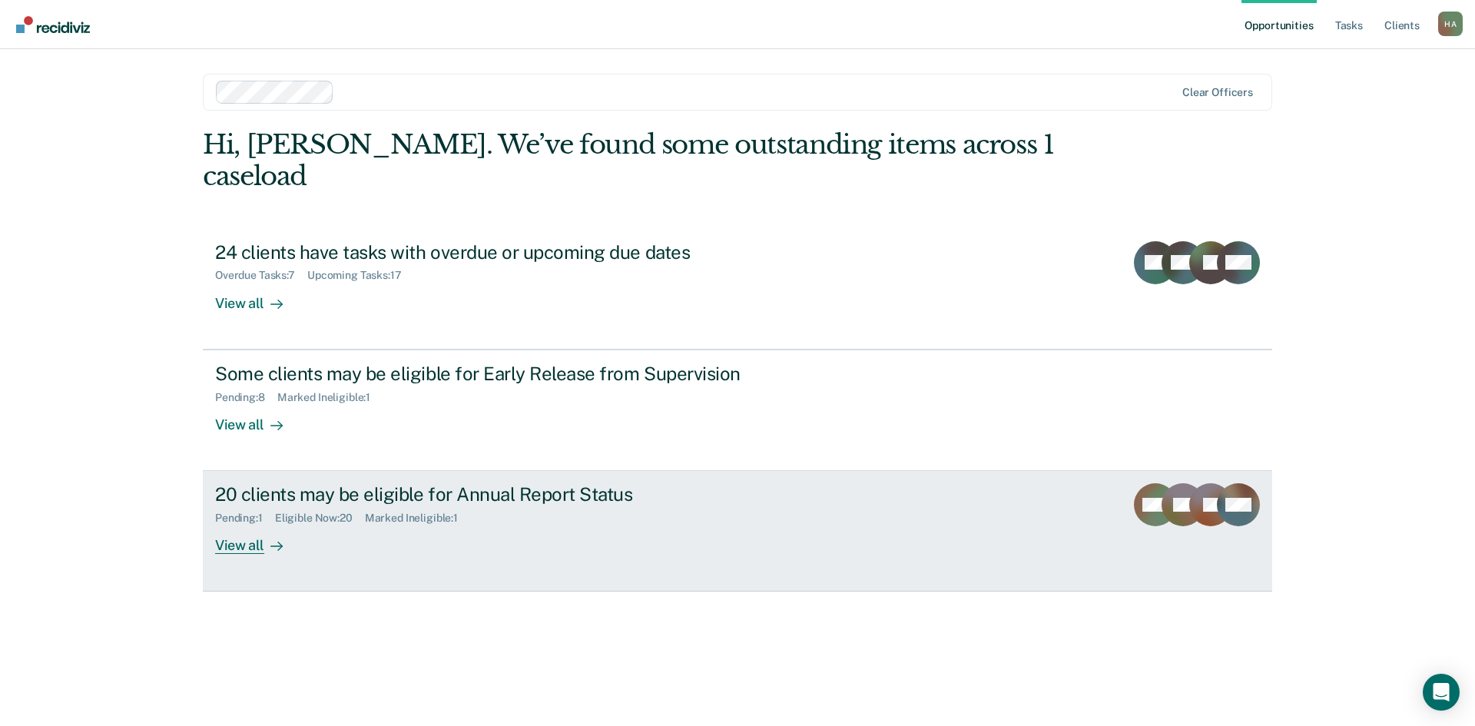
click at [264, 537] on div at bounding box center [273, 546] width 18 height 18
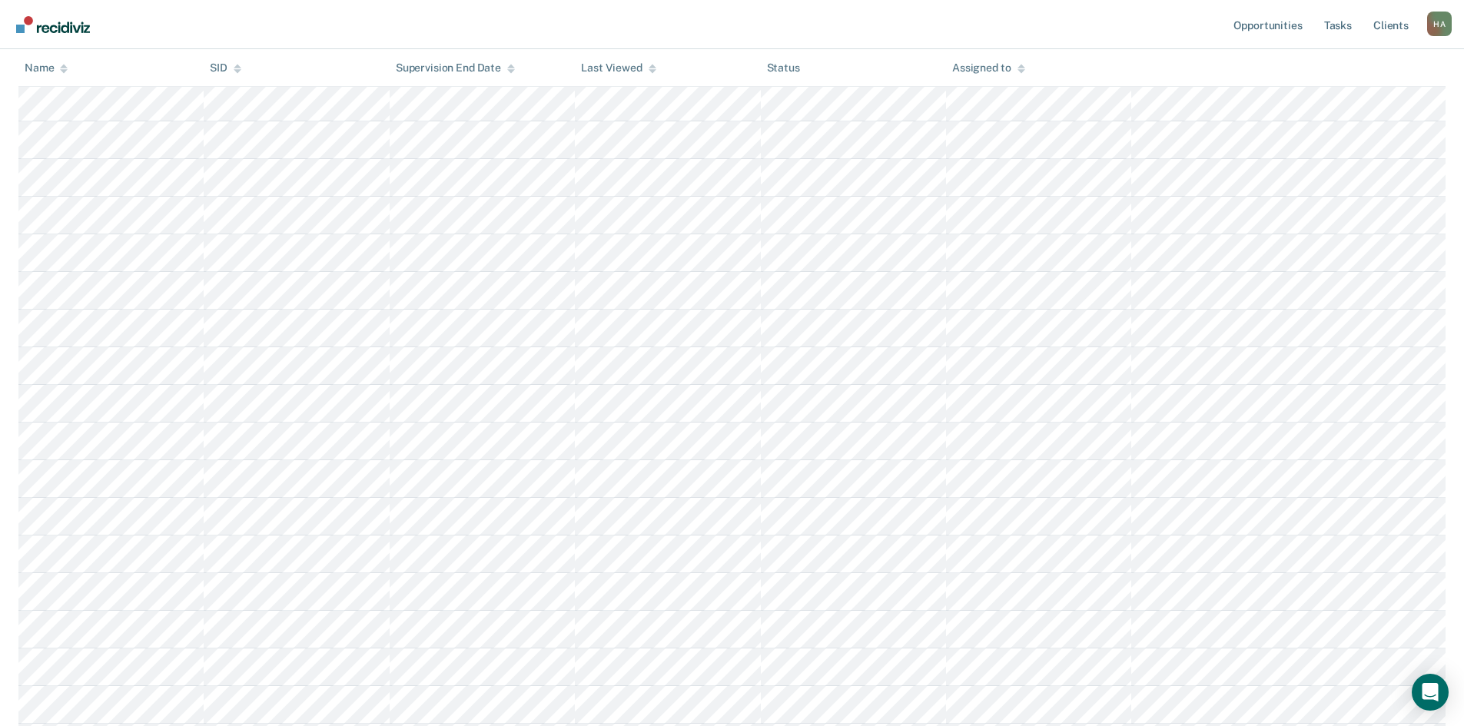
scroll to position [194, 0]
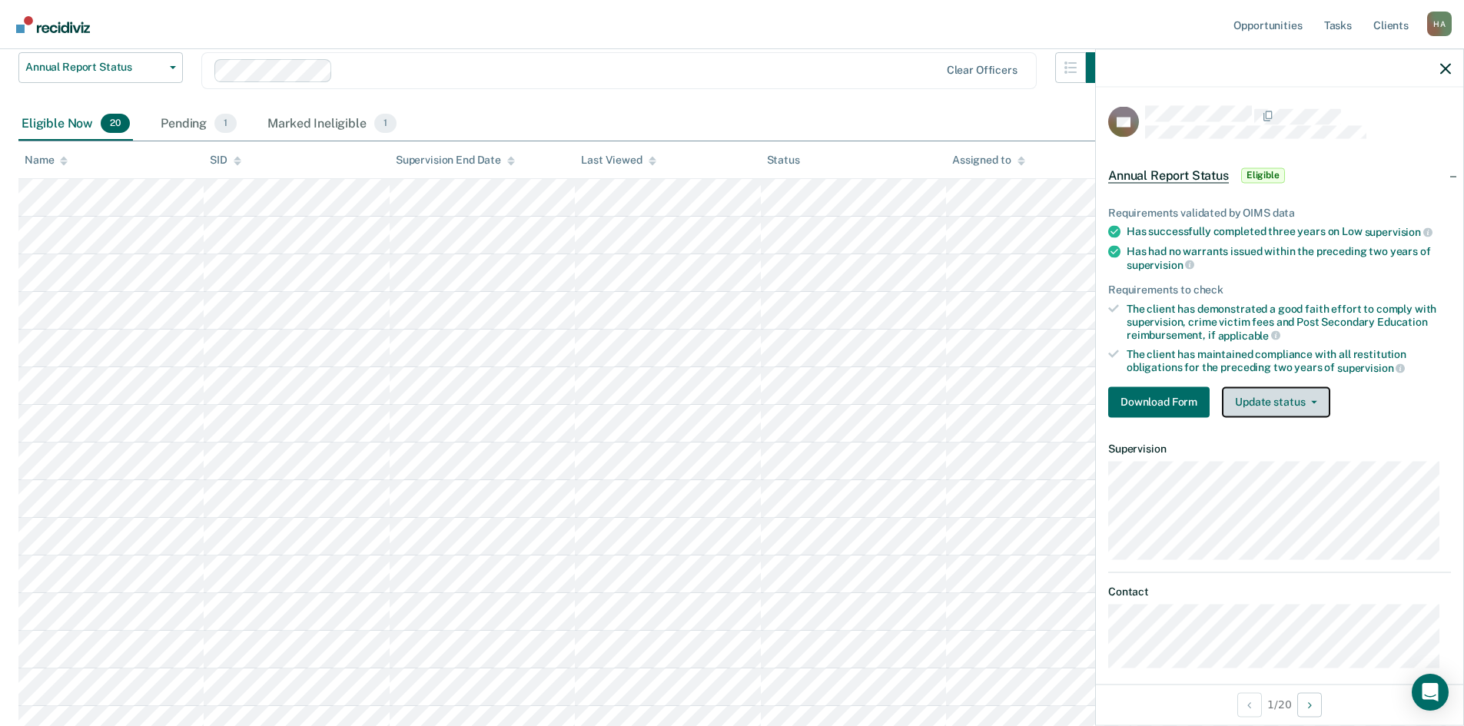
click at [1313, 400] on icon "button" at bounding box center [1314, 401] width 6 height 3
click at [1159, 401] on button "Download Form" at bounding box center [1158, 401] width 101 height 31
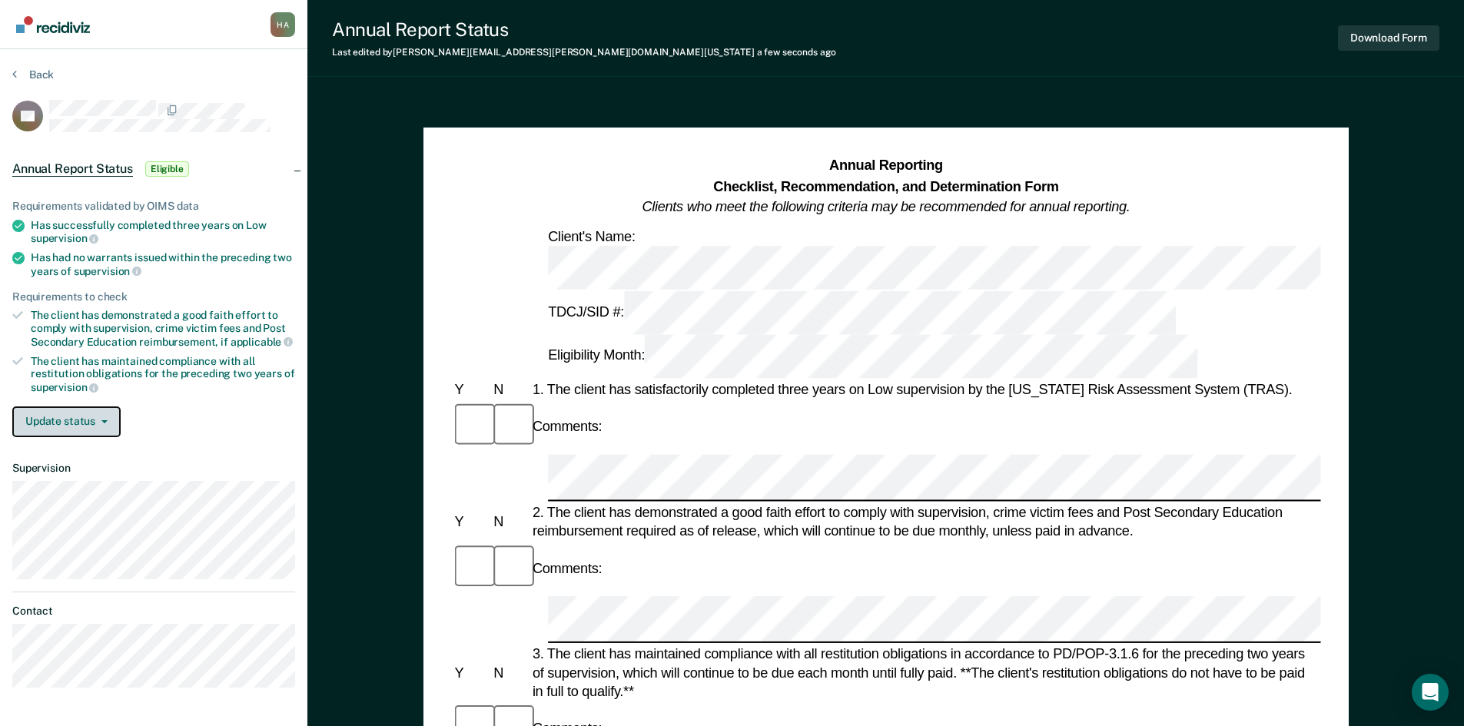
click at [104, 420] on icon "button" at bounding box center [104, 421] width 6 height 3
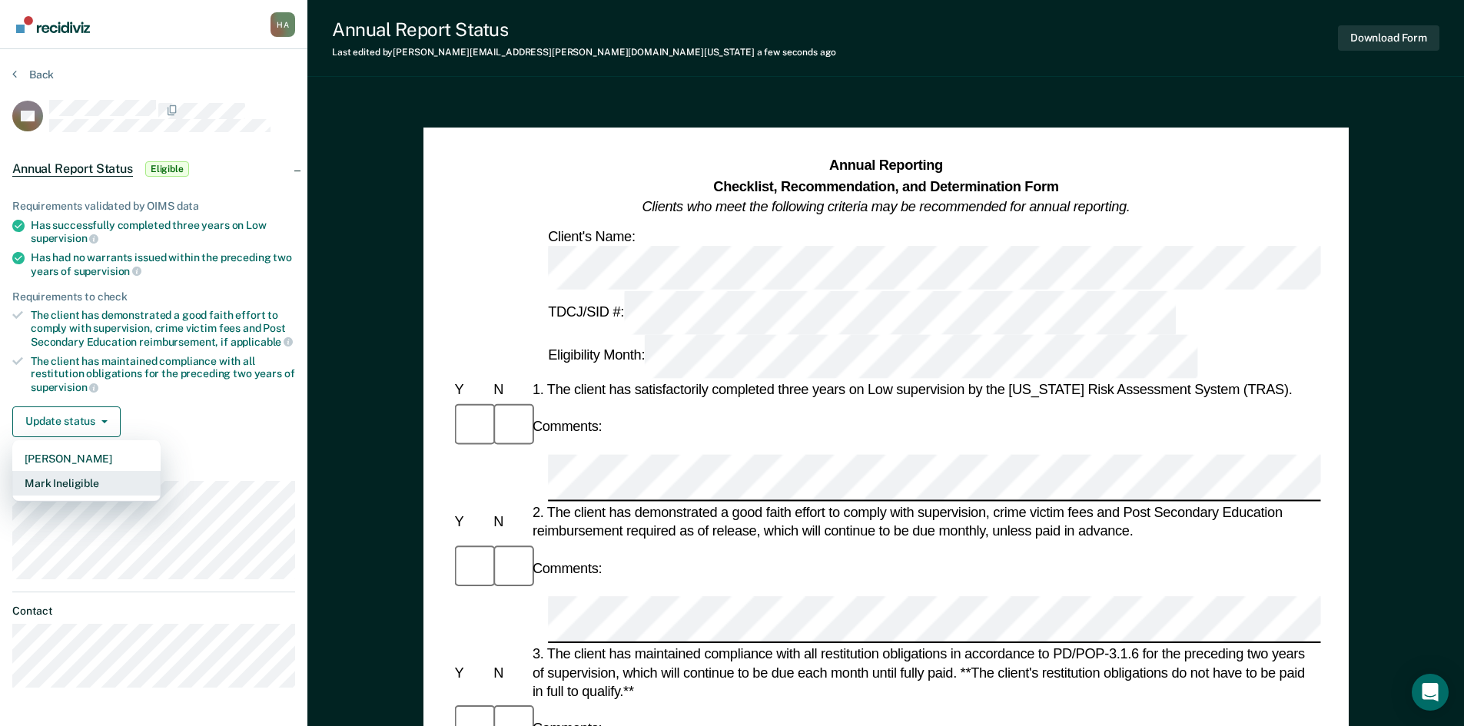
click at [82, 486] on button "Mark Ineligible" at bounding box center [86, 483] width 148 height 25
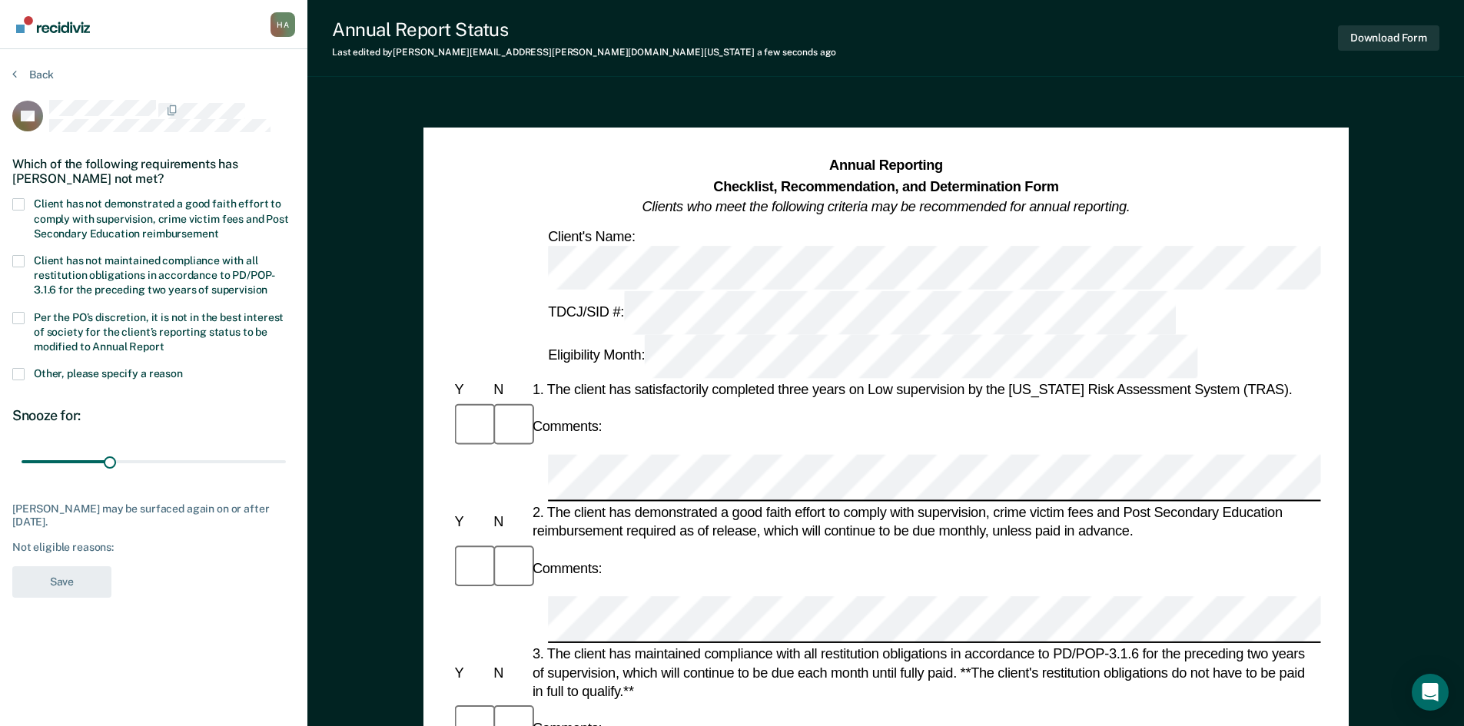
click at [286, 27] on div "H A" at bounding box center [282, 24] width 25 height 25
click at [185, 61] on link "Profile" at bounding box center [221, 61] width 124 height 13
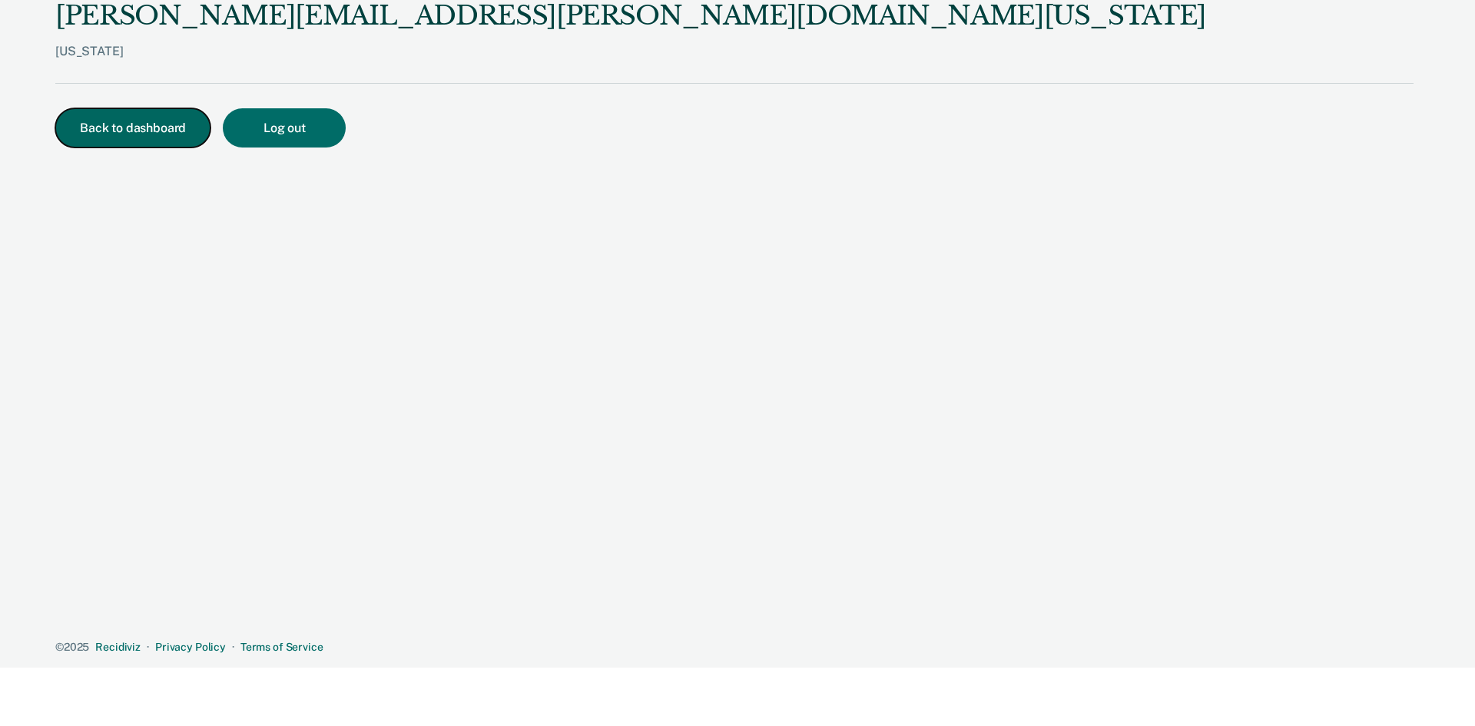
click at [159, 132] on button "Back to dashboard" at bounding box center [132, 127] width 155 height 39
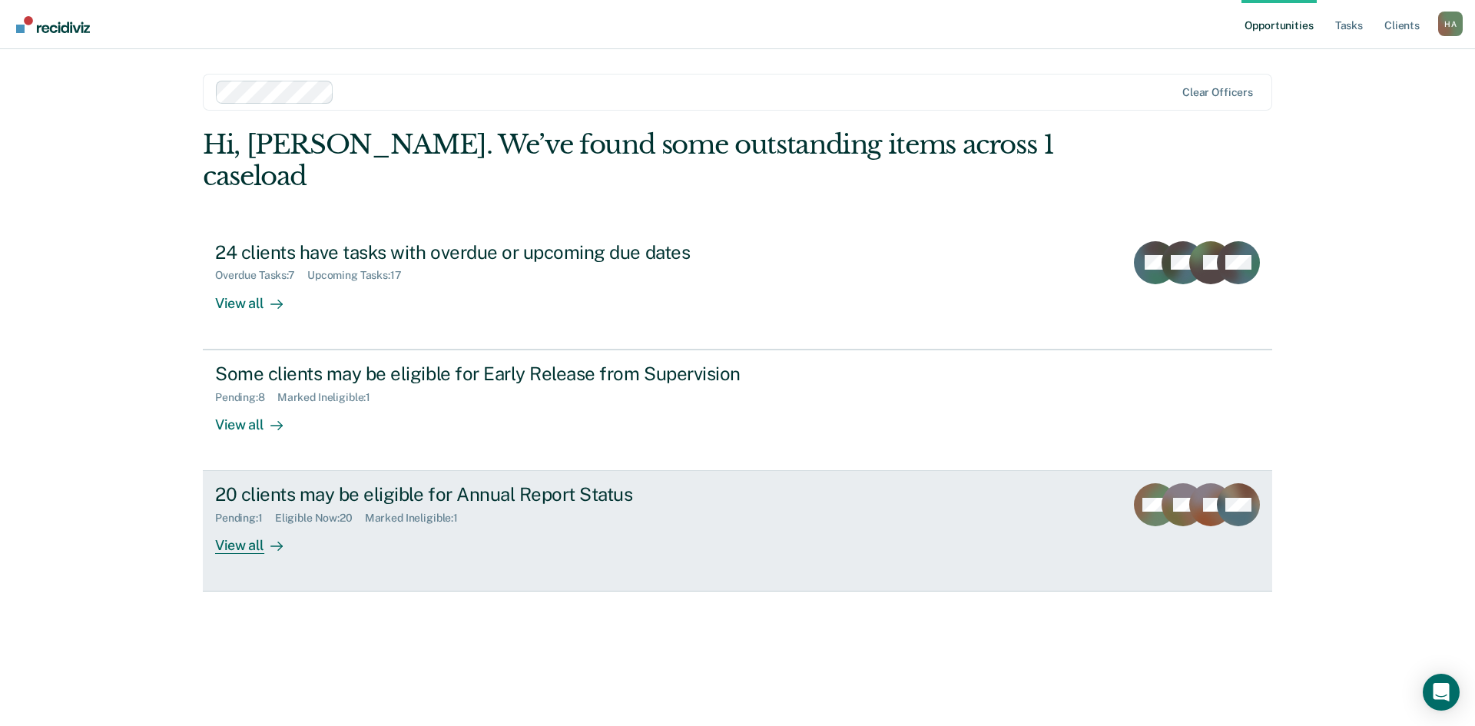
click at [297, 525] on div "View all" at bounding box center [258, 540] width 86 height 30
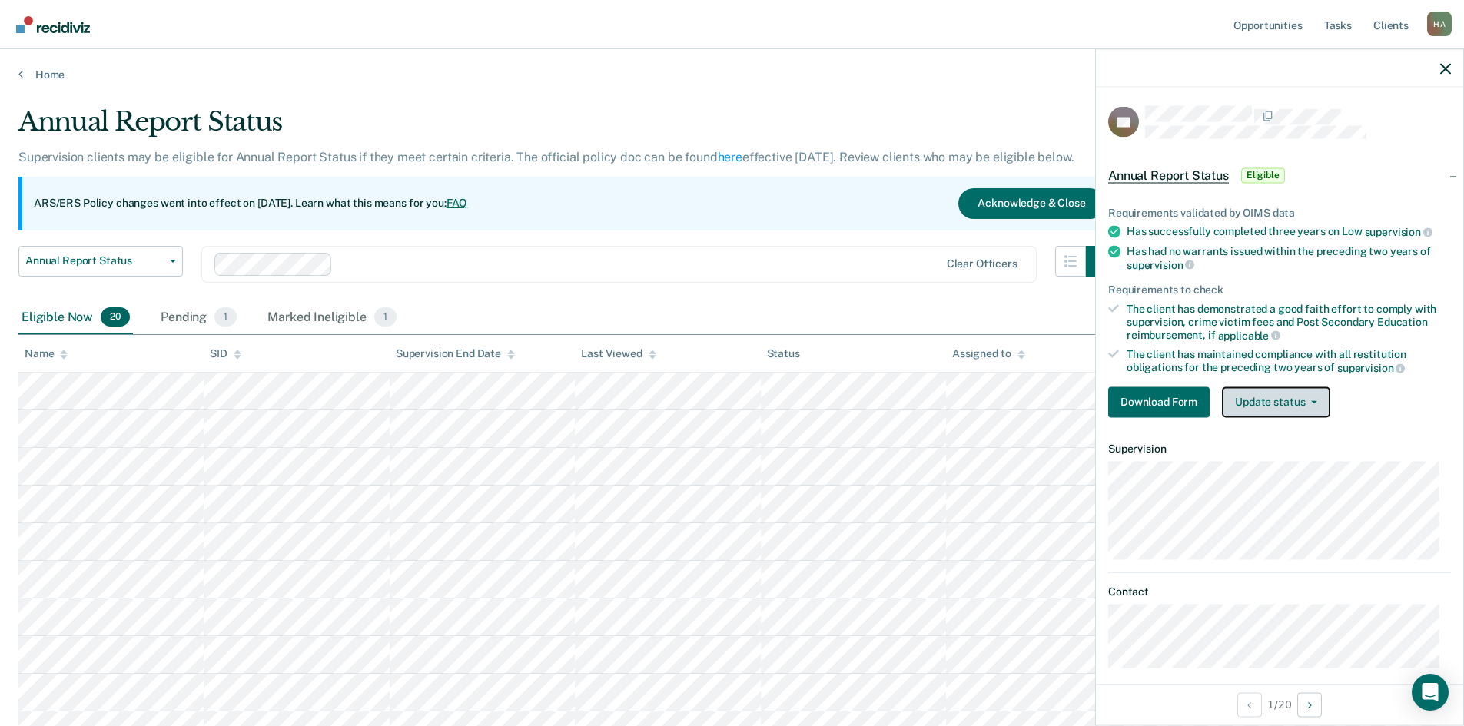
click at [1317, 400] on button "Update status" at bounding box center [1276, 401] width 108 height 31
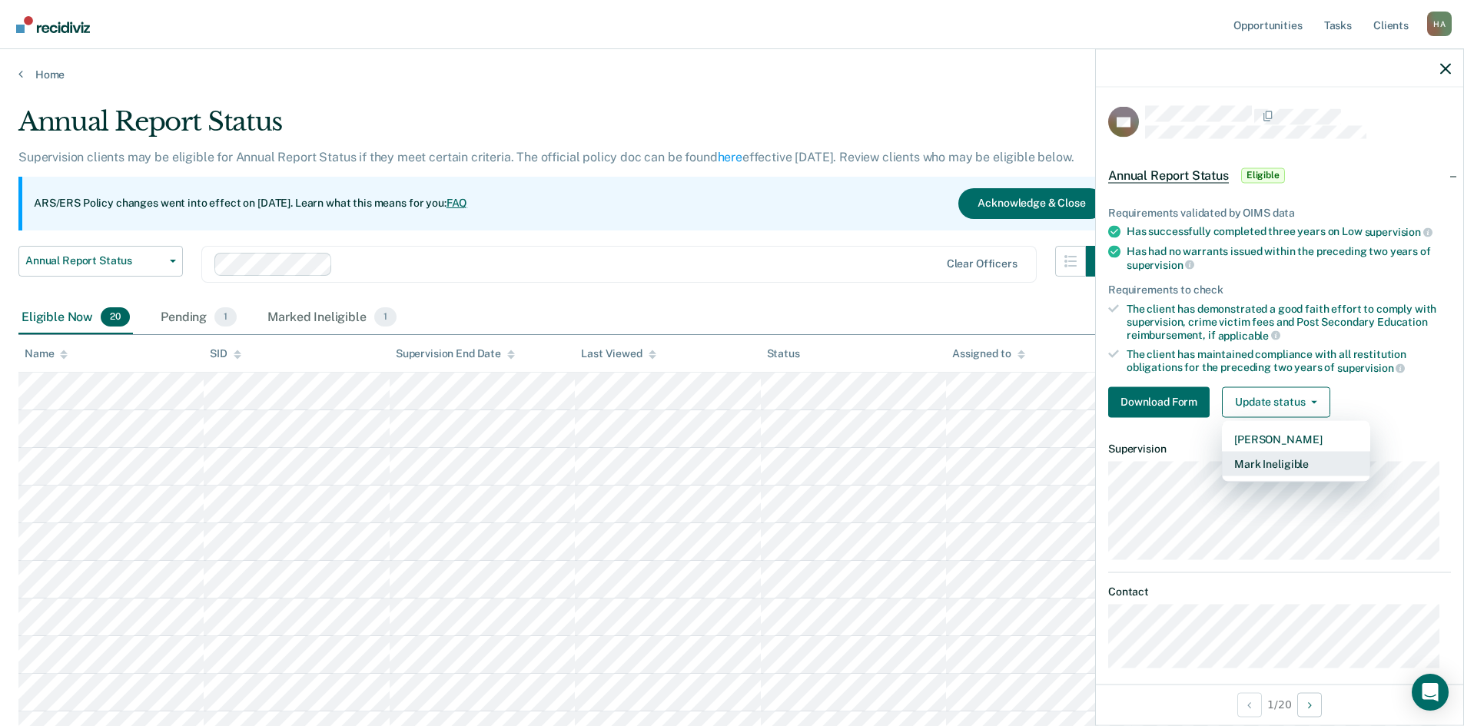
click at [1285, 462] on button "Mark Ineligible" at bounding box center [1296, 463] width 148 height 25
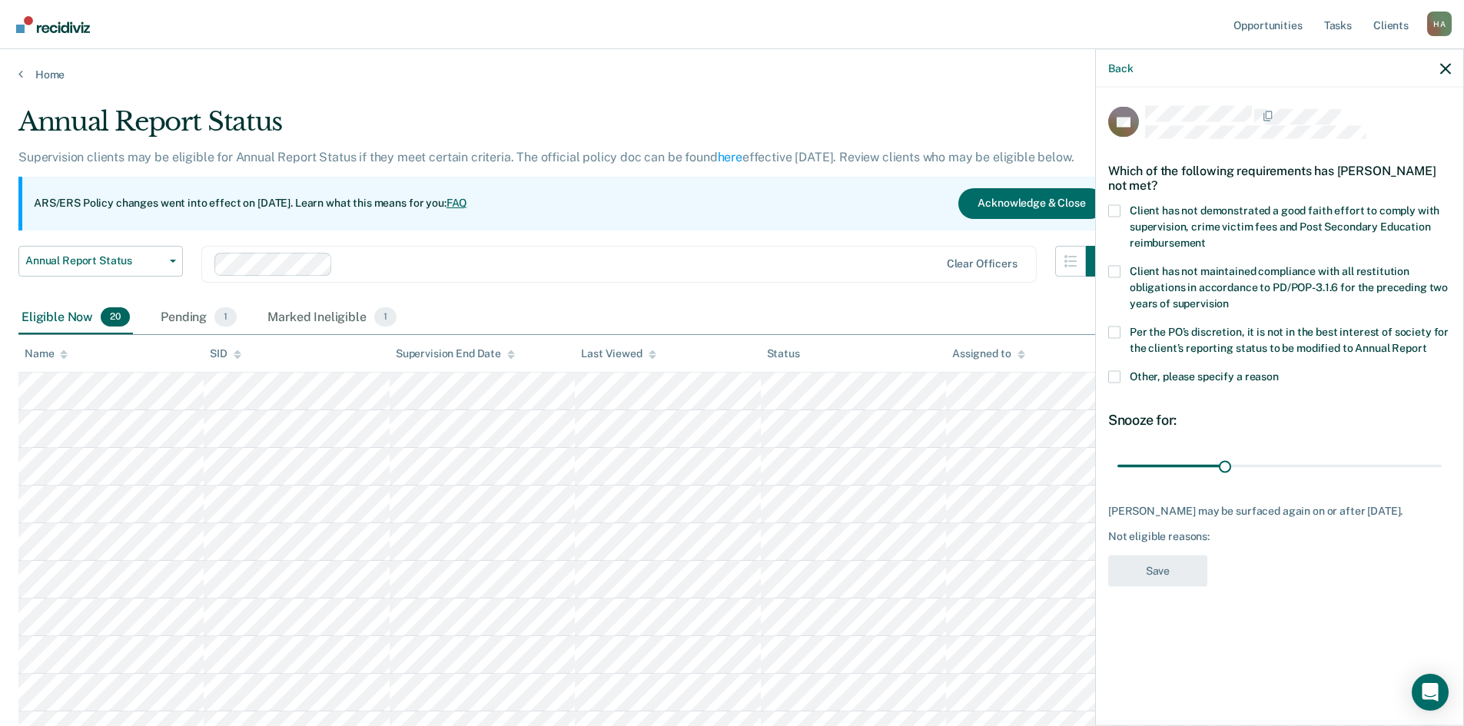
click at [1112, 272] on span at bounding box center [1114, 271] width 12 height 12
click at [1228, 297] on input "Client has not maintained compliance with all restitution obligations in accord…" at bounding box center [1228, 297] width 0 height 0
click at [1112, 272] on span at bounding box center [1114, 271] width 12 height 12
click at [1228, 297] on input "Client has not maintained compliance with all restitution obligations in accord…" at bounding box center [1228, 297] width 0 height 0
click at [1113, 210] on span at bounding box center [1114, 210] width 12 height 12
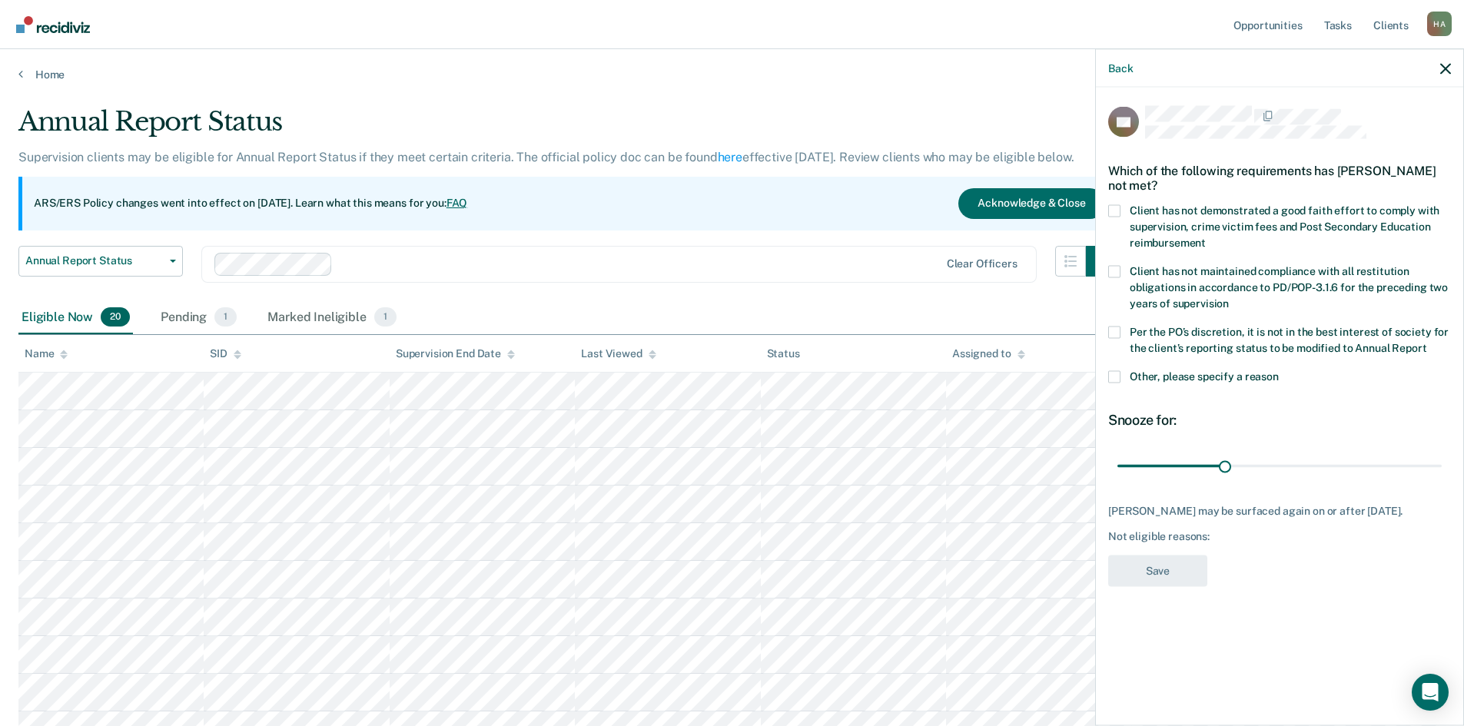
click at [1205, 237] on input "Client has not demonstrated a good faith effort to comply with supervision, cri…" at bounding box center [1205, 237] width 0 height 0
click at [1110, 332] on span at bounding box center [1114, 332] width 12 height 12
click at [1426, 342] on input "Per the PO’s discretion, it is not in the best interest of society for the clie…" at bounding box center [1426, 342] width 0 height 0
click at [1156, 585] on button "Save" at bounding box center [1157, 570] width 99 height 31
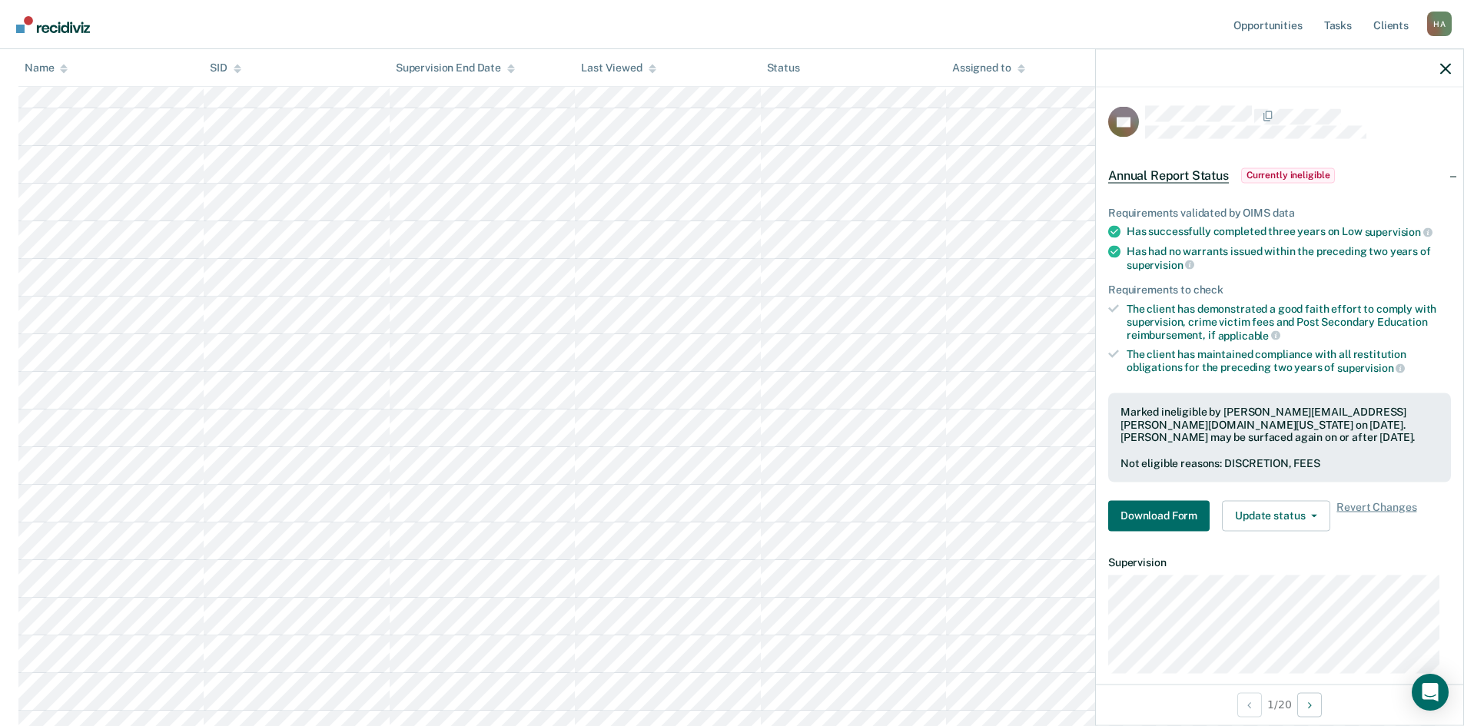
scroll to position [472, 0]
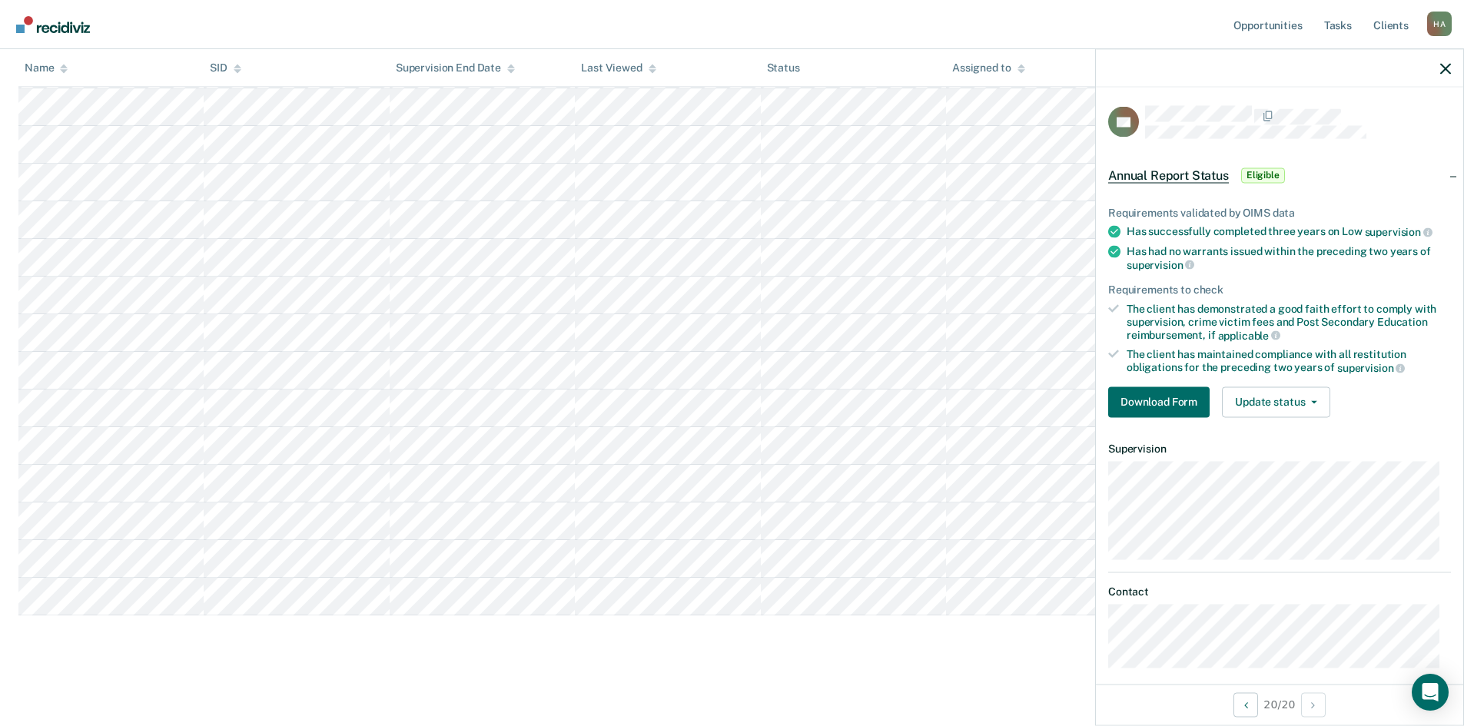
click at [1259, 172] on span "Eligible" at bounding box center [1263, 174] width 44 height 15
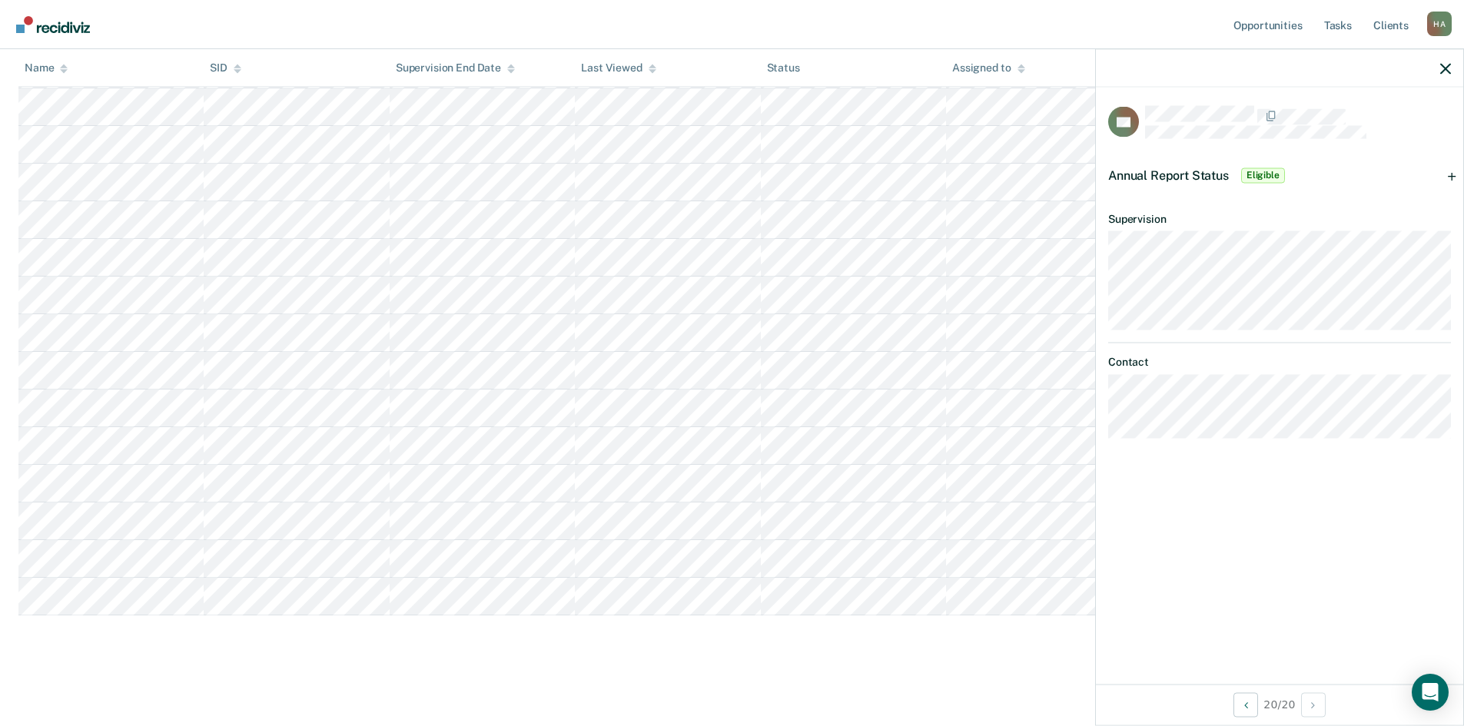
click at [1259, 172] on span "Eligible" at bounding box center [1263, 174] width 44 height 15
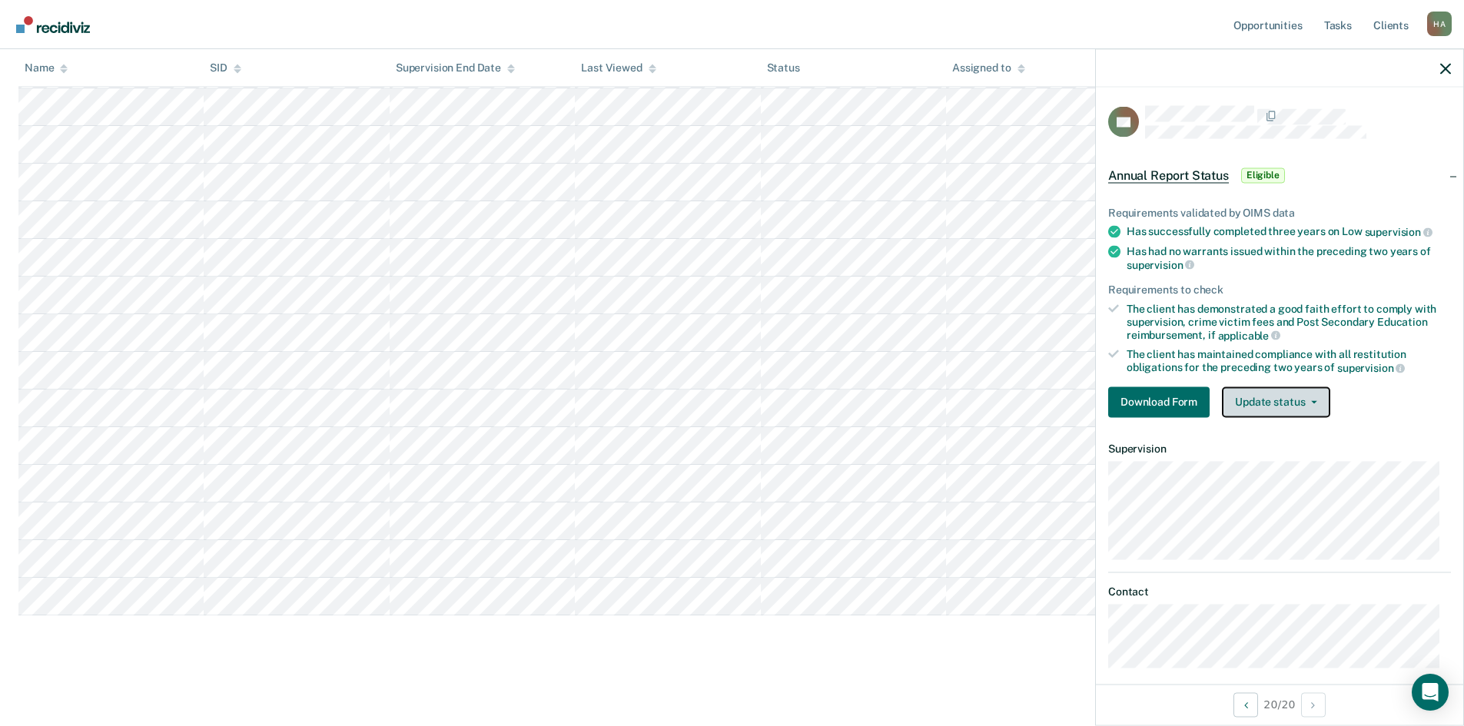
click at [1315, 402] on button "Update status" at bounding box center [1276, 401] width 108 height 31
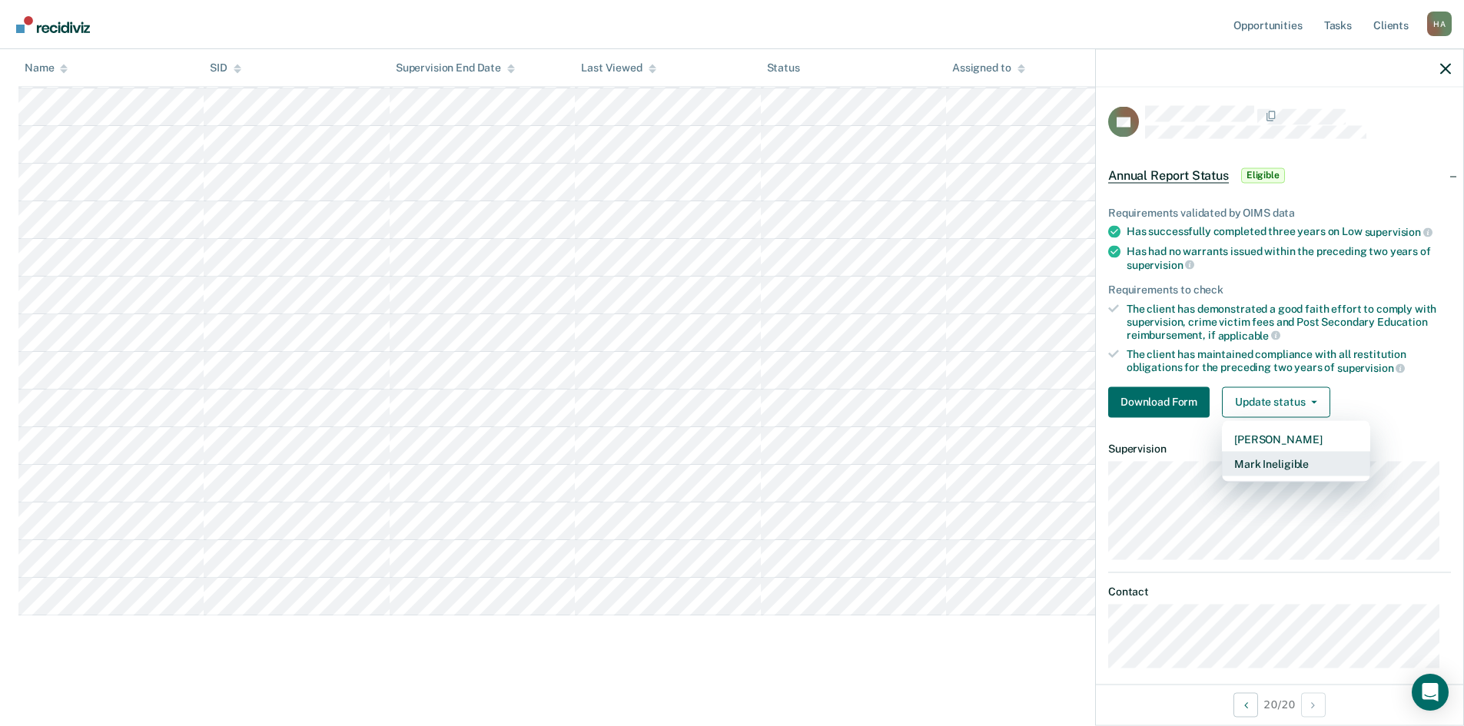
click at [1288, 459] on button "Mark Ineligible" at bounding box center [1296, 463] width 148 height 25
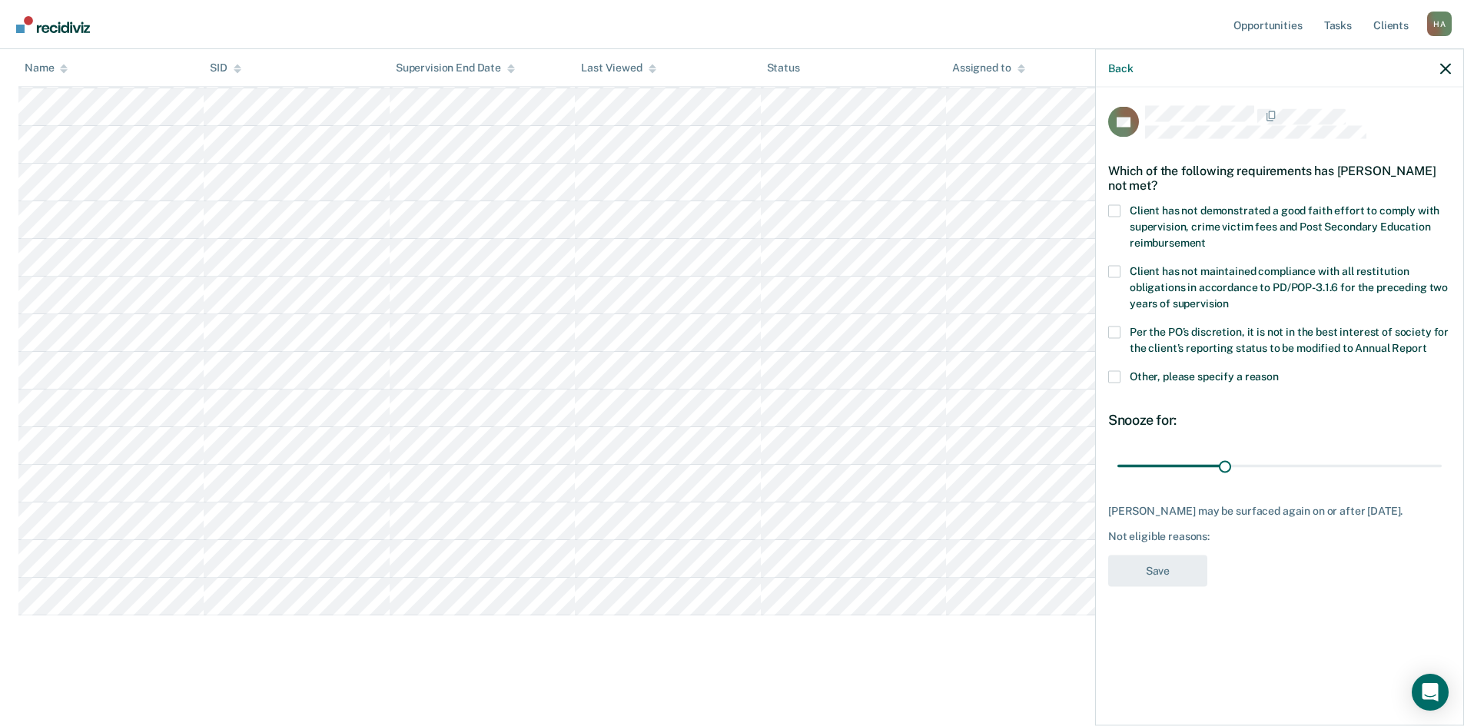
click at [1117, 332] on span at bounding box center [1114, 332] width 12 height 12
click at [1426, 342] on input "Per the PO’s discretion, it is not in the best interest of society for the clie…" at bounding box center [1426, 342] width 0 height 0
click at [1112, 209] on span at bounding box center [1114, 210] width 12 height 12
click at [1205, 237] on input "Client has not demonstrated a good faith effort to comply with supervision, cri…" at bounding box center [1205, 237] width 0 height 0
click at [1154, 585] on button "Save" at bounding box center [1157, 570] width 99 height 31
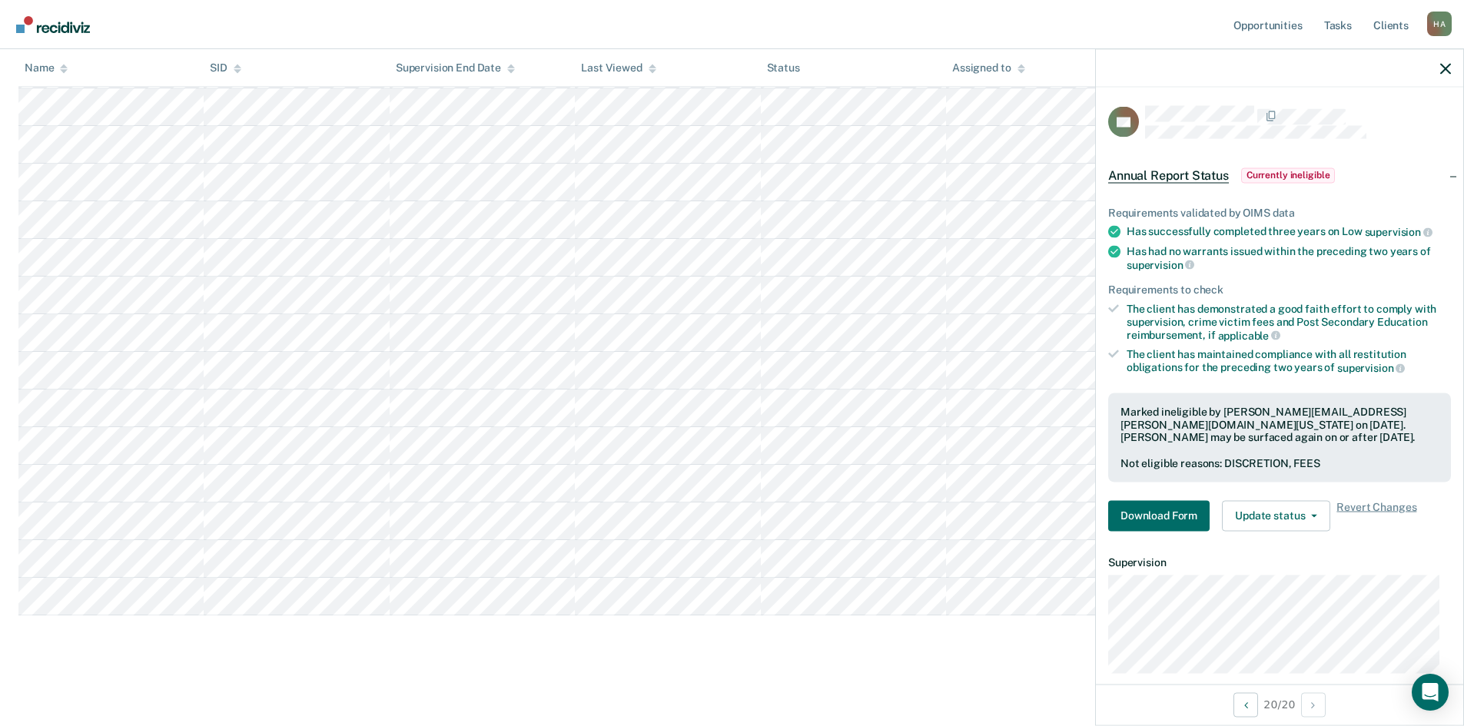
scroll to position [0, 0]
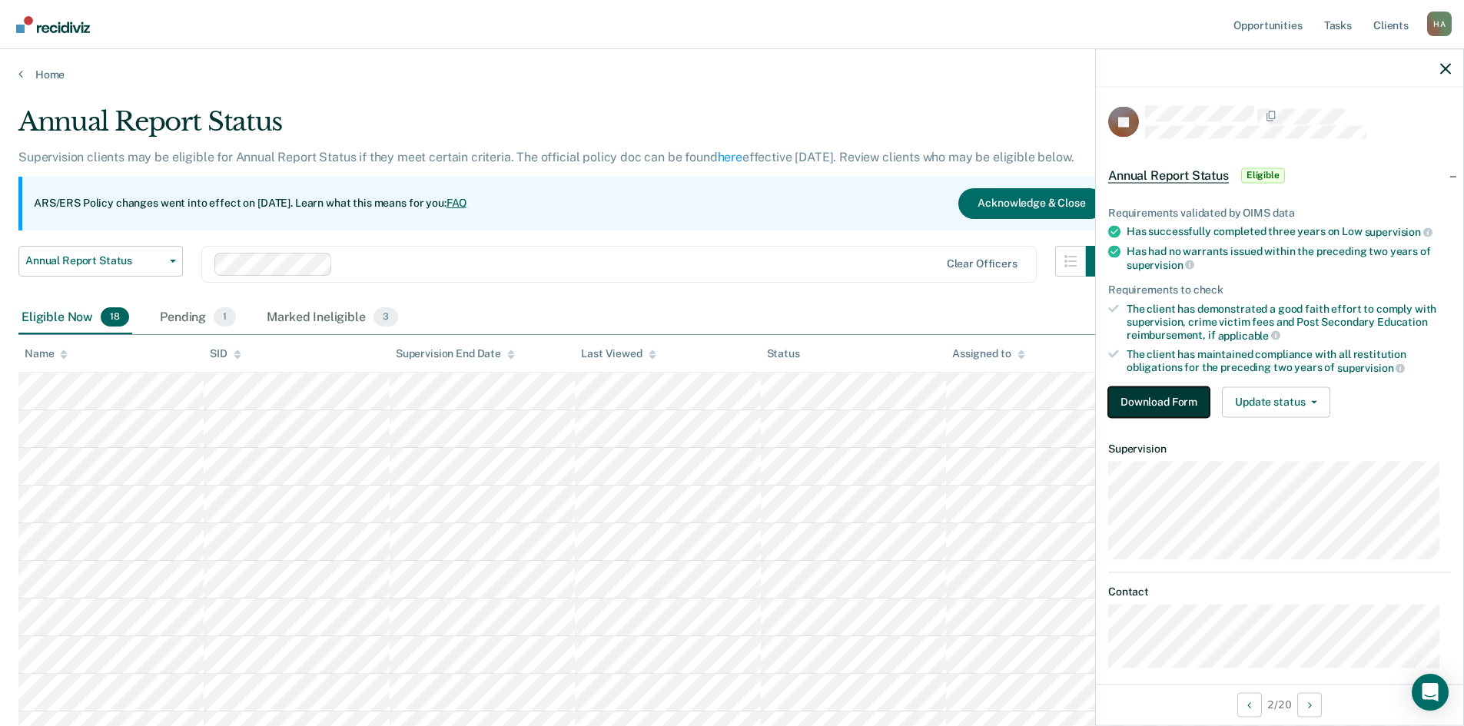
click at [1162, 399] on button "Download Form" at bounding box center [1158, 401] width 101 height 31
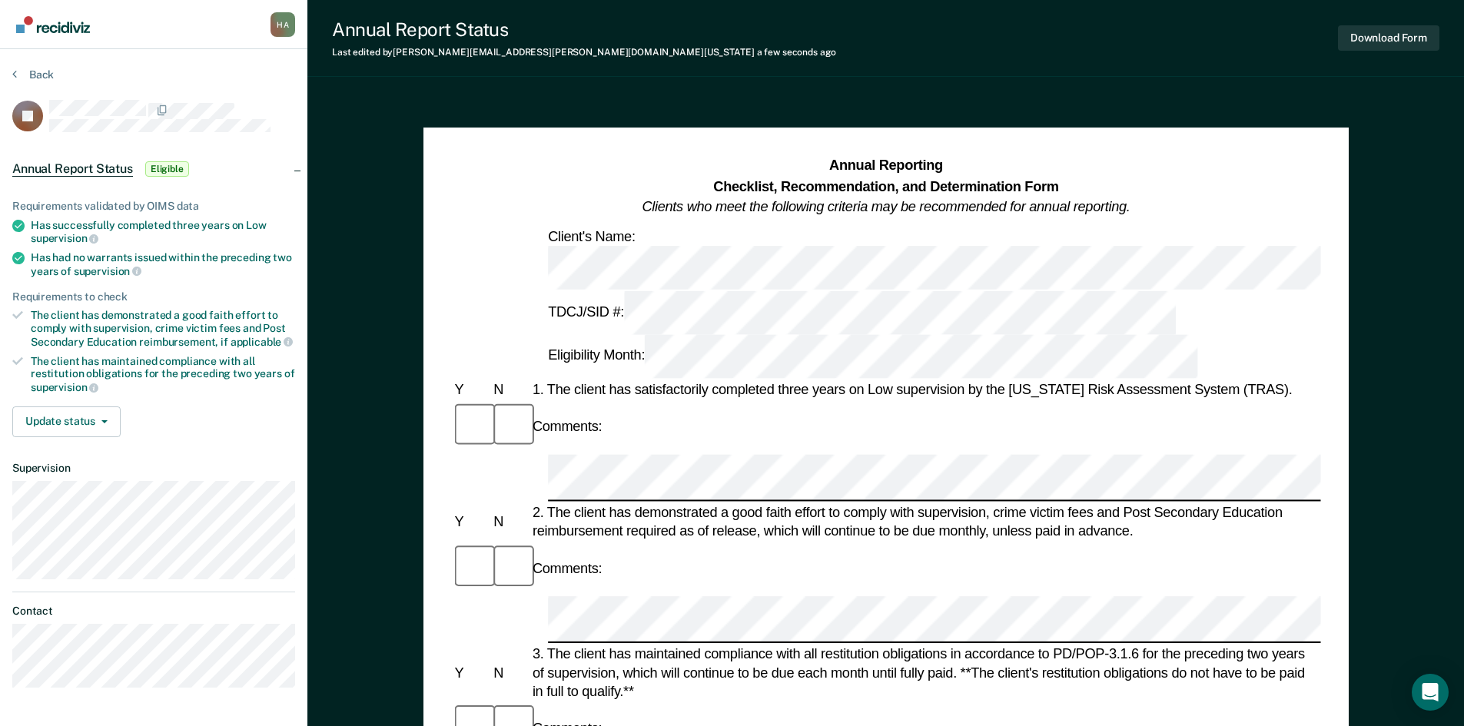
click at [166, 161] on span "Eligible" at bounding box center [167, 168] width 44 height 15
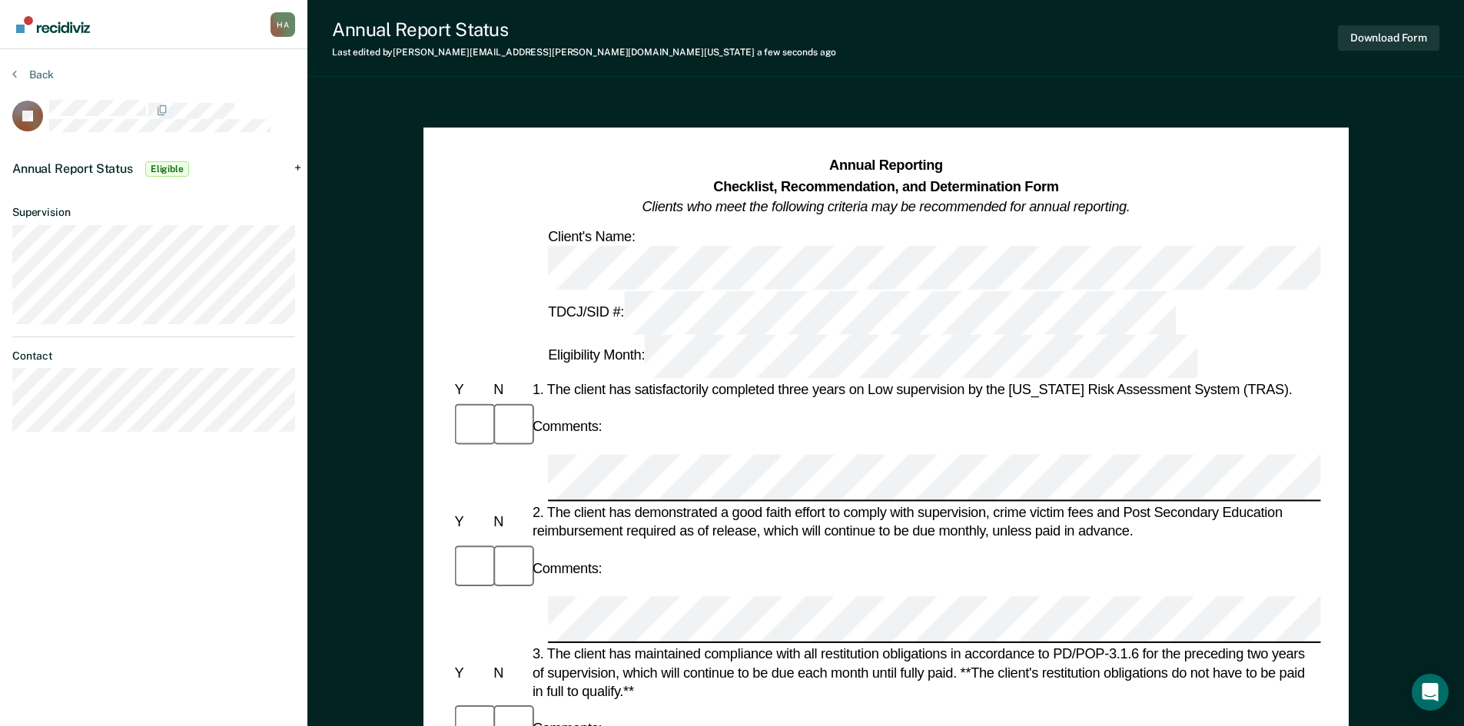
click at [166, 161] on span "Eligible" at bounding box center [167, 168] width 44 height 15
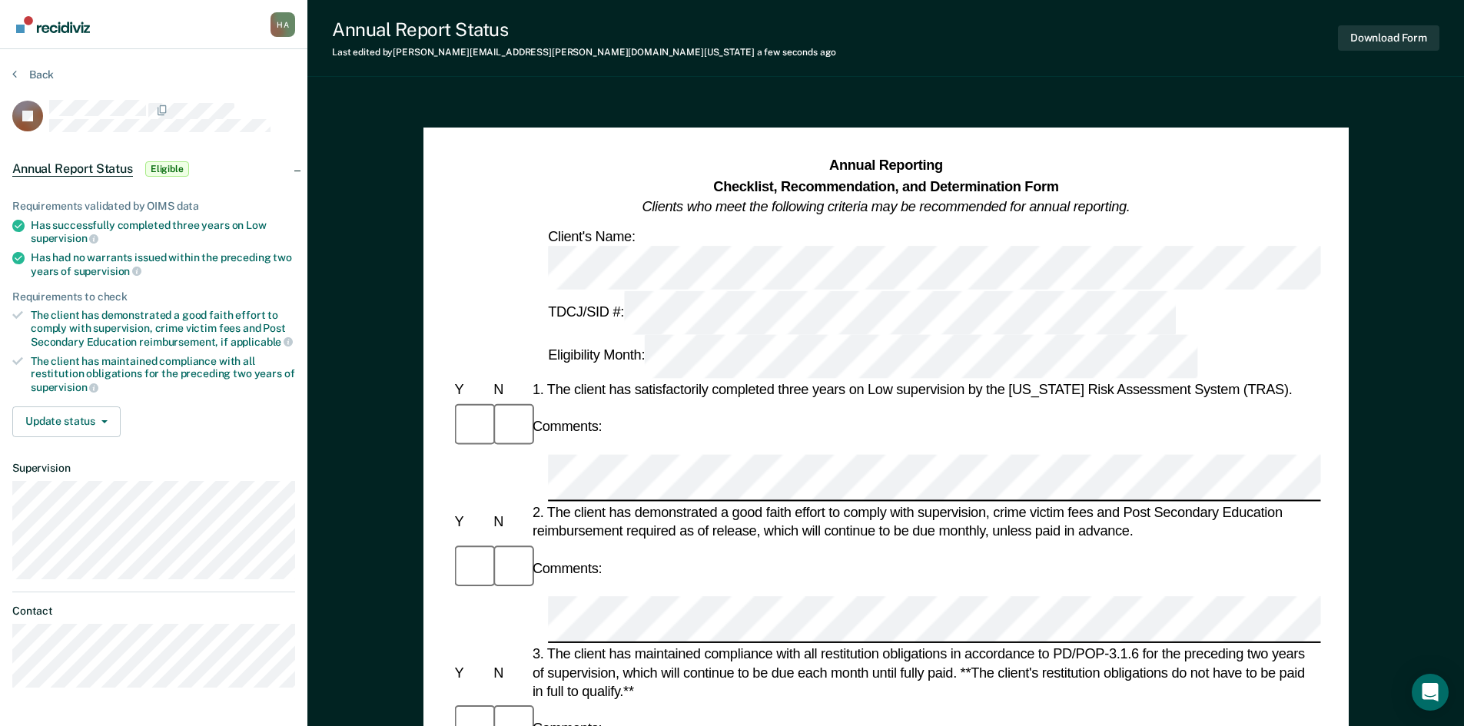
click at [85, 170] on span "Annual Report Status" at bounding box center [72, 168] width 121 height 15
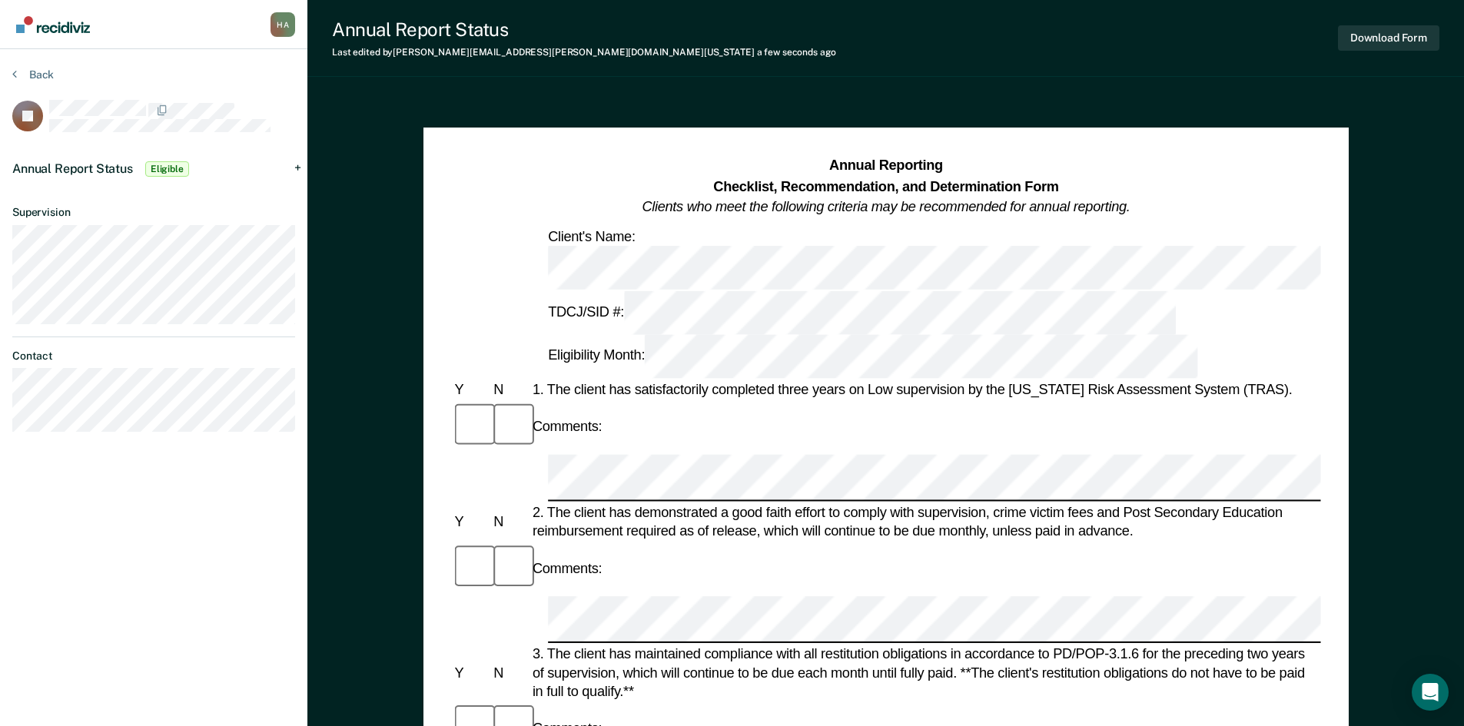
click at [85, 170] on span "Annual Report Status" at bounding box center [72, 168] width 121 height 15
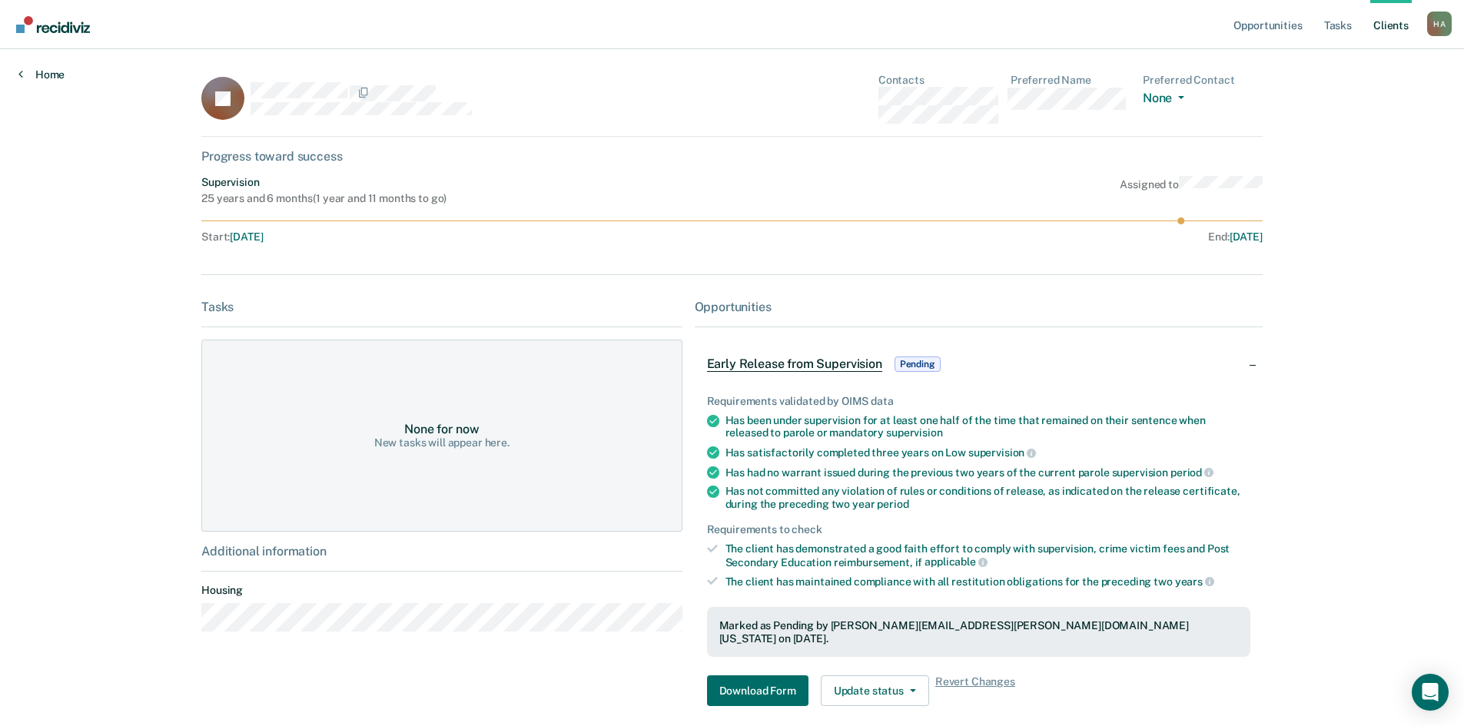
click at [41, 72] on link "Home" at bounding box center [41, 75] width 46 height 14
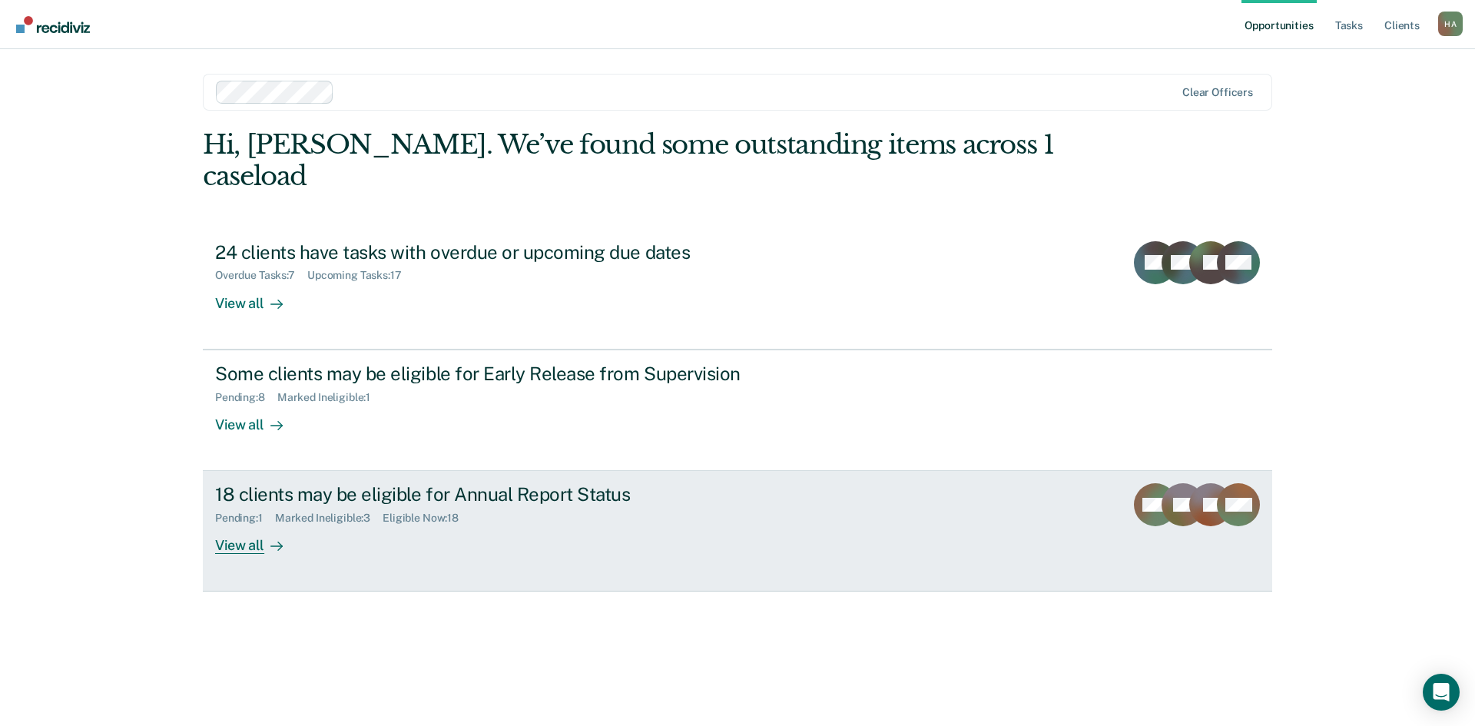
click at [241, 525] on div "View all" at bounding box center [258, 540] width 86 height 30
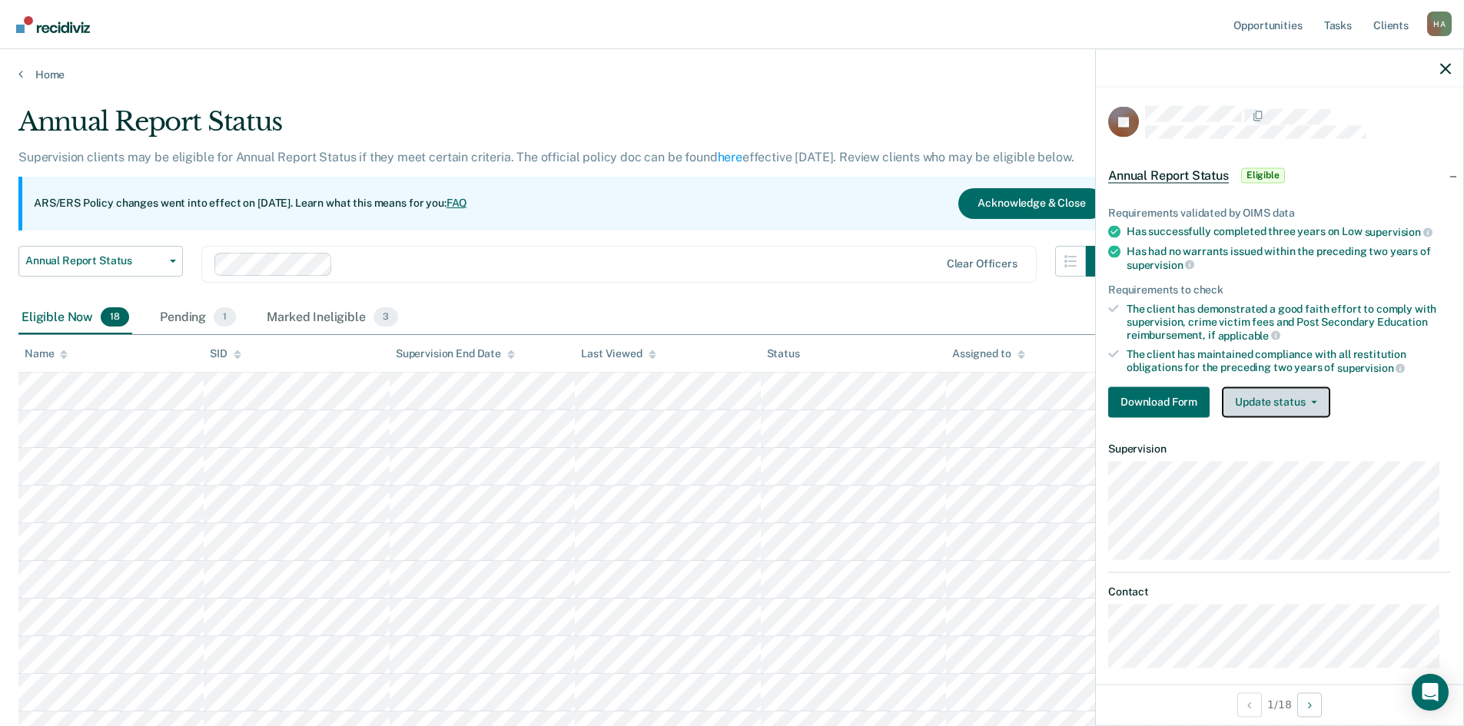
click at [1312, 400] on icon "button" at bounding box center [1314, 401] width 6 height 3
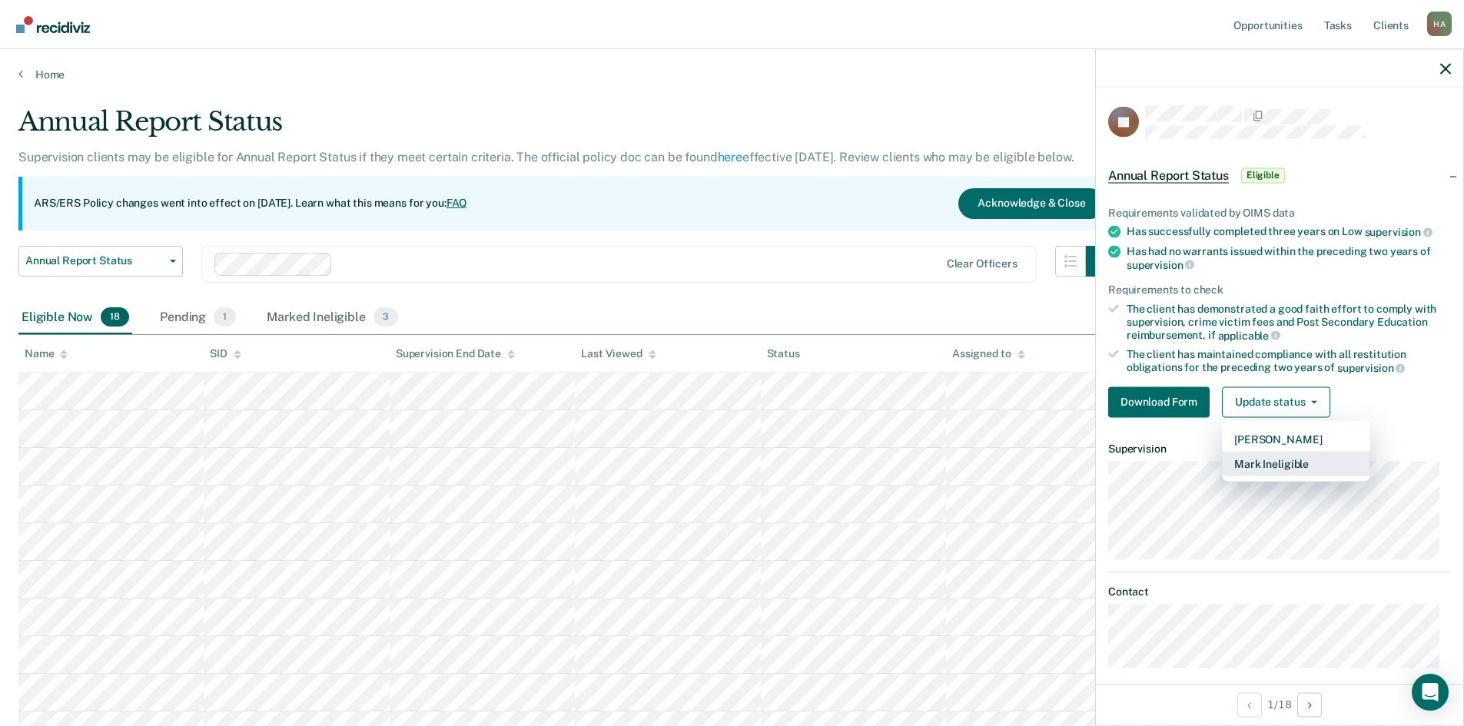
click at [1292, 461] on button "Mark Ineligible" at bounding box center [1296, 463] width 148 height 25
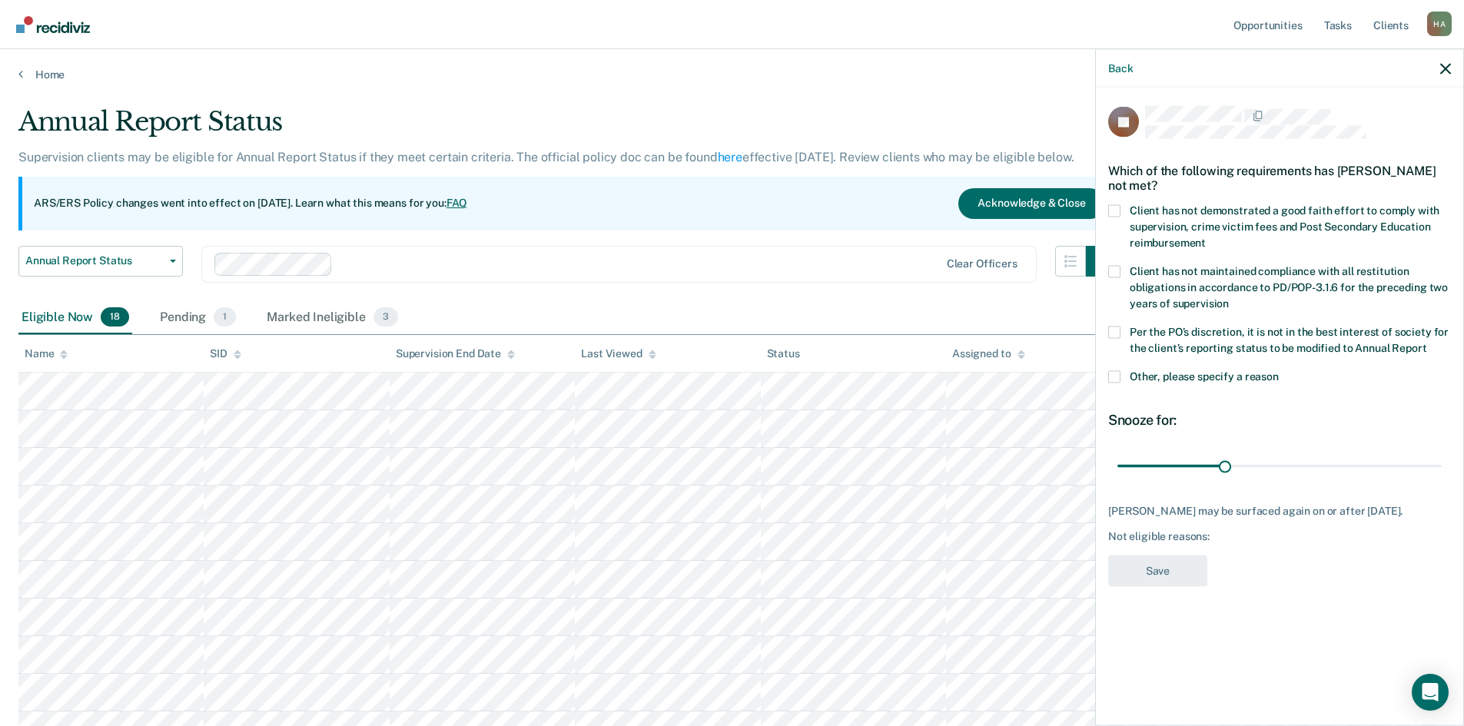
click at [1118, 332] on span at bounding box center [1114, 332] width 12 height 12
click at [1426, 342] on input "Per the PO’s discretion, it is not in the best interest of society for the clie…" at bounding box center [1426, 342] width 0 height 0
click at [1115, 208] on span at bounding box center [1114, 210] width 12 height 12
click at [1205, 237] on input "Client has not demonstrated a good faith effort to comply with supervision, cri…" at bounding box center [1205, 237] width 0 height 0
click at [1172, 570] on button "Save" at bounding box center [1157, 570] width 99 height 31
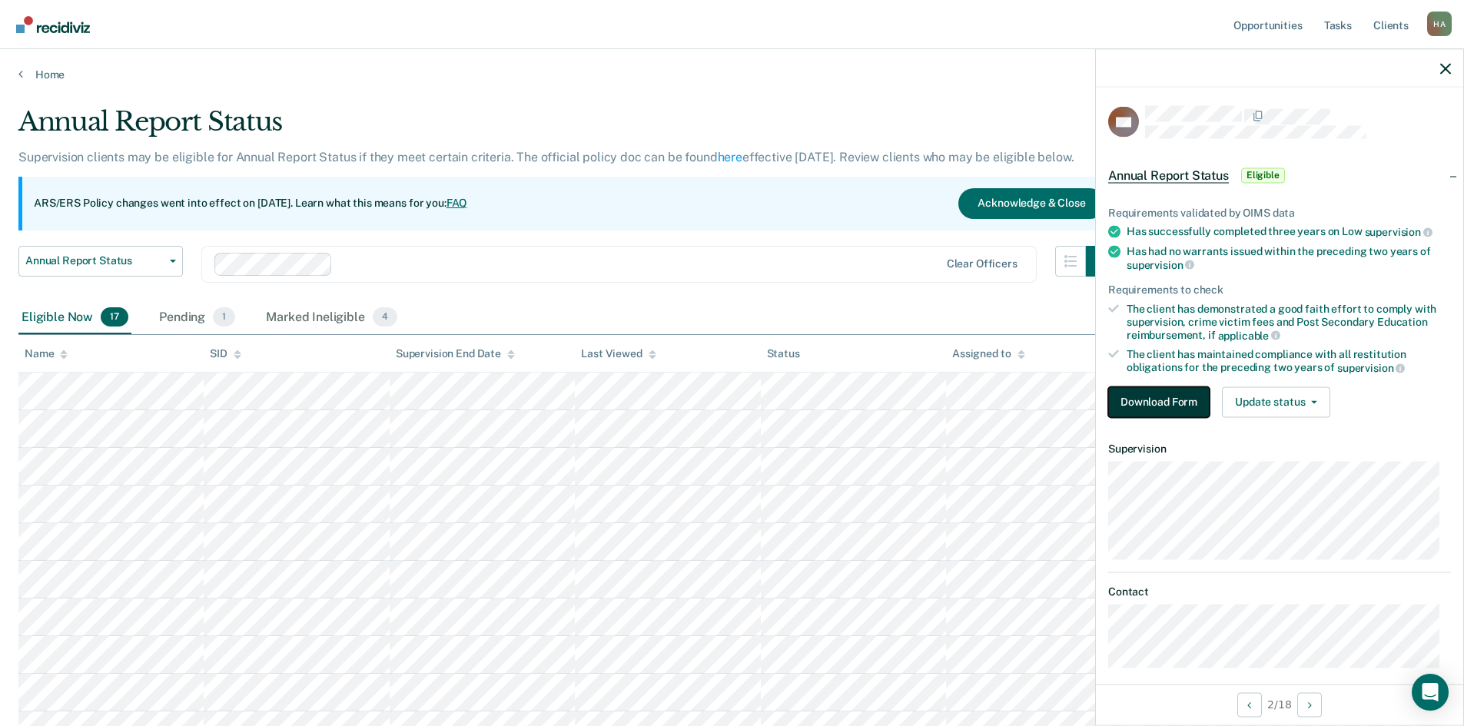
click at [1149, 393] on button "Download Form" at bounding box center [1158, 401] width 101 height 31
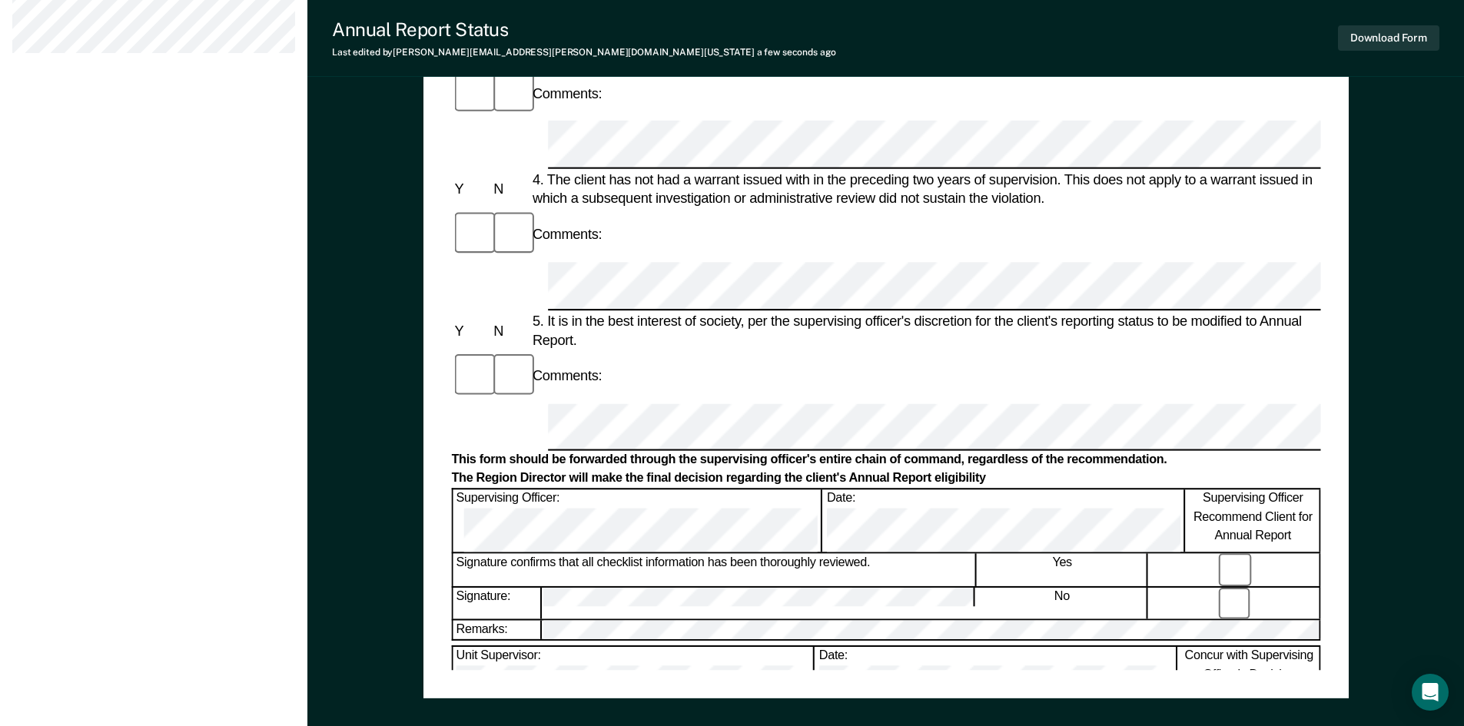
scroll to position [645, 0]
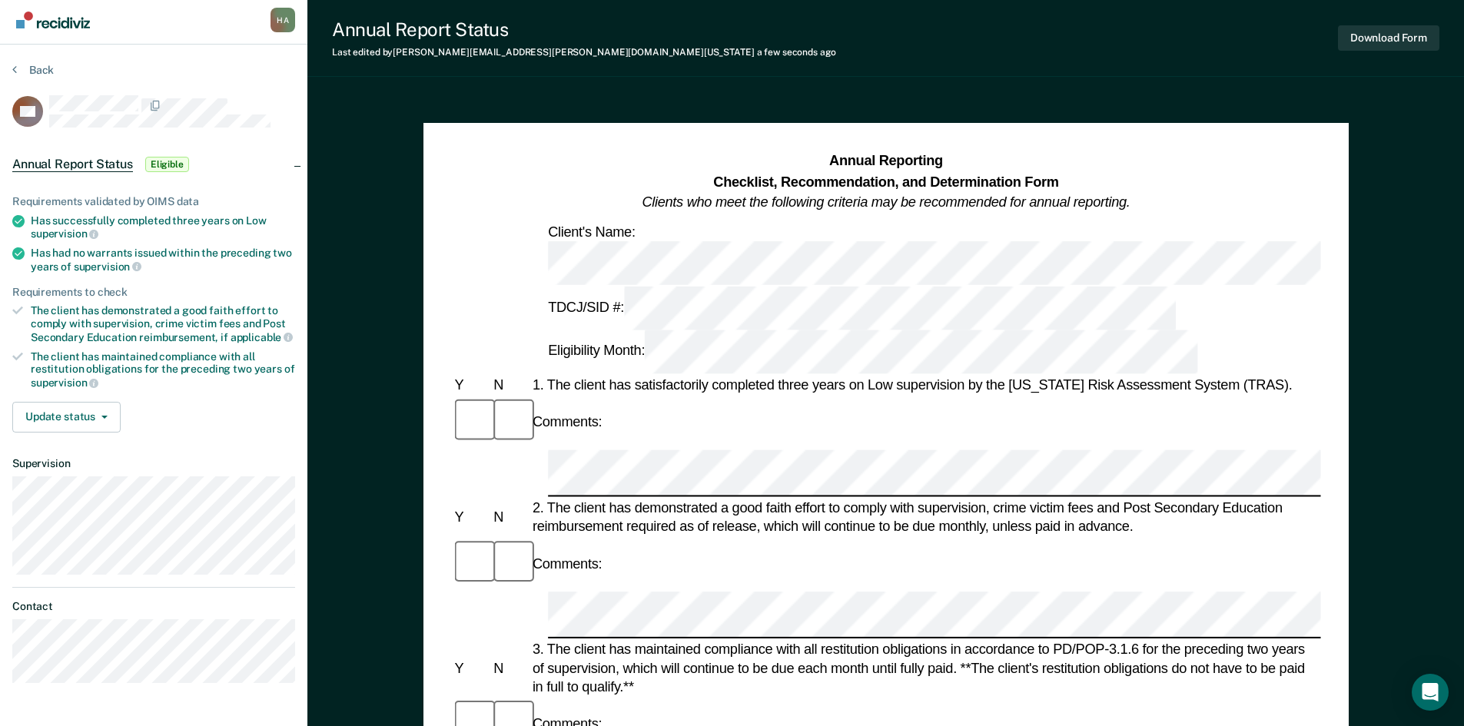
scroll to position [0, 0]
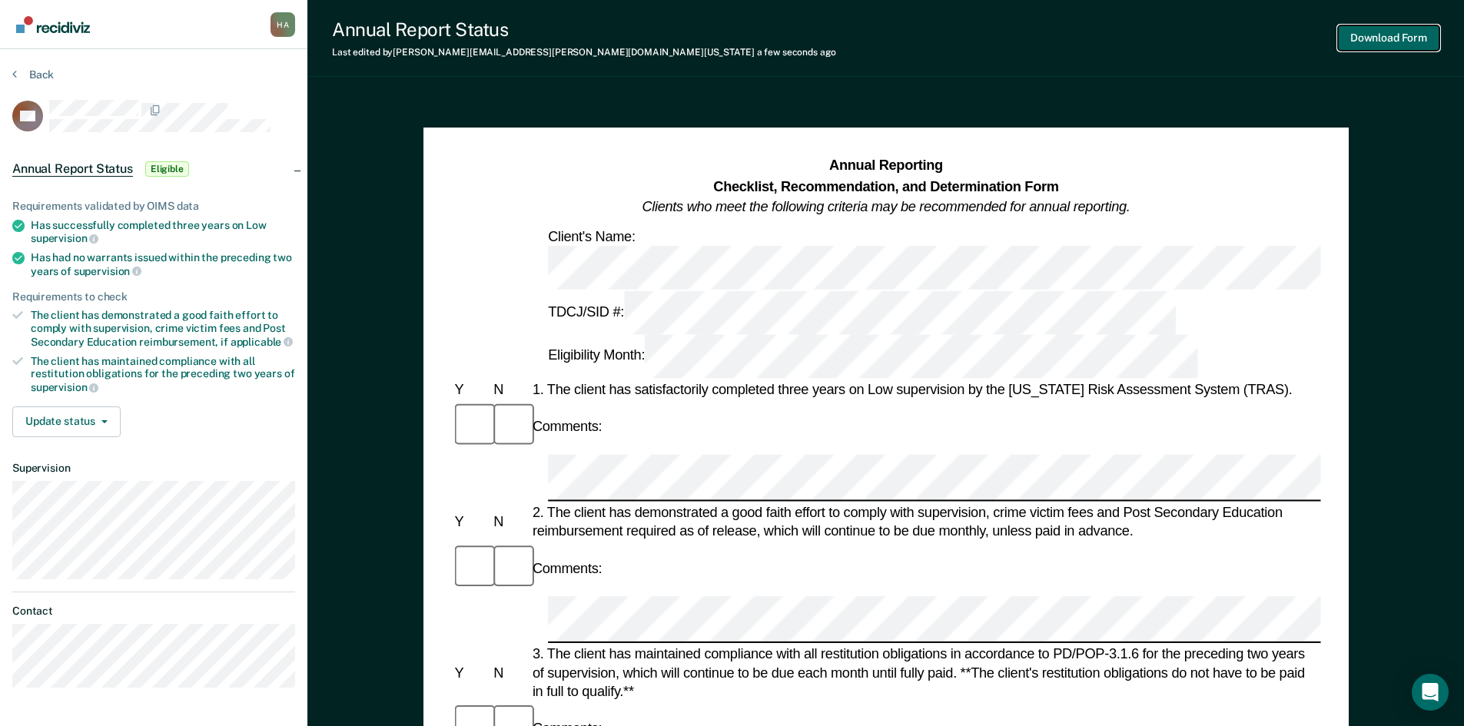
click at [1398, 40] on button "Download Form" at bounding box center [1388, 37] width 101 height 25
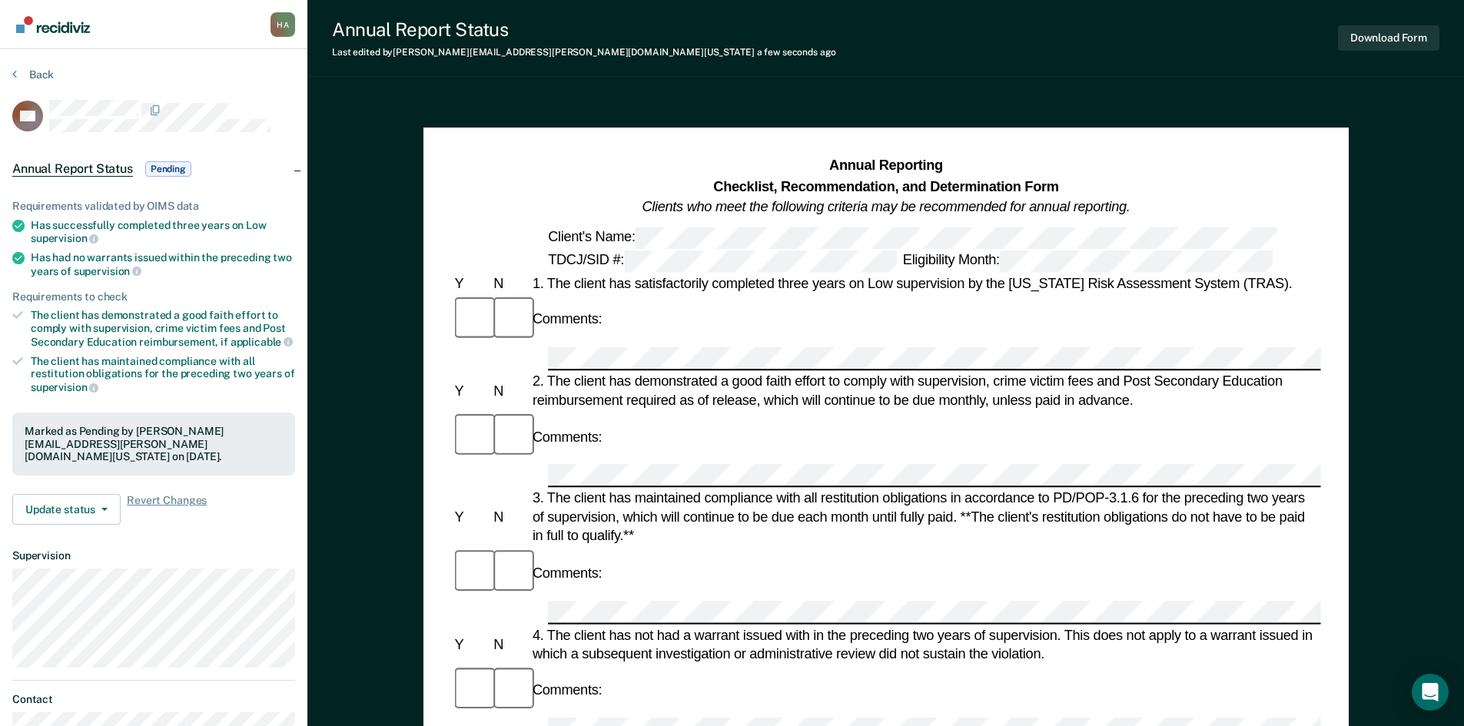
click at [179, 171] on span "Pending" at bounding box center [168, 168] width 46 height 15
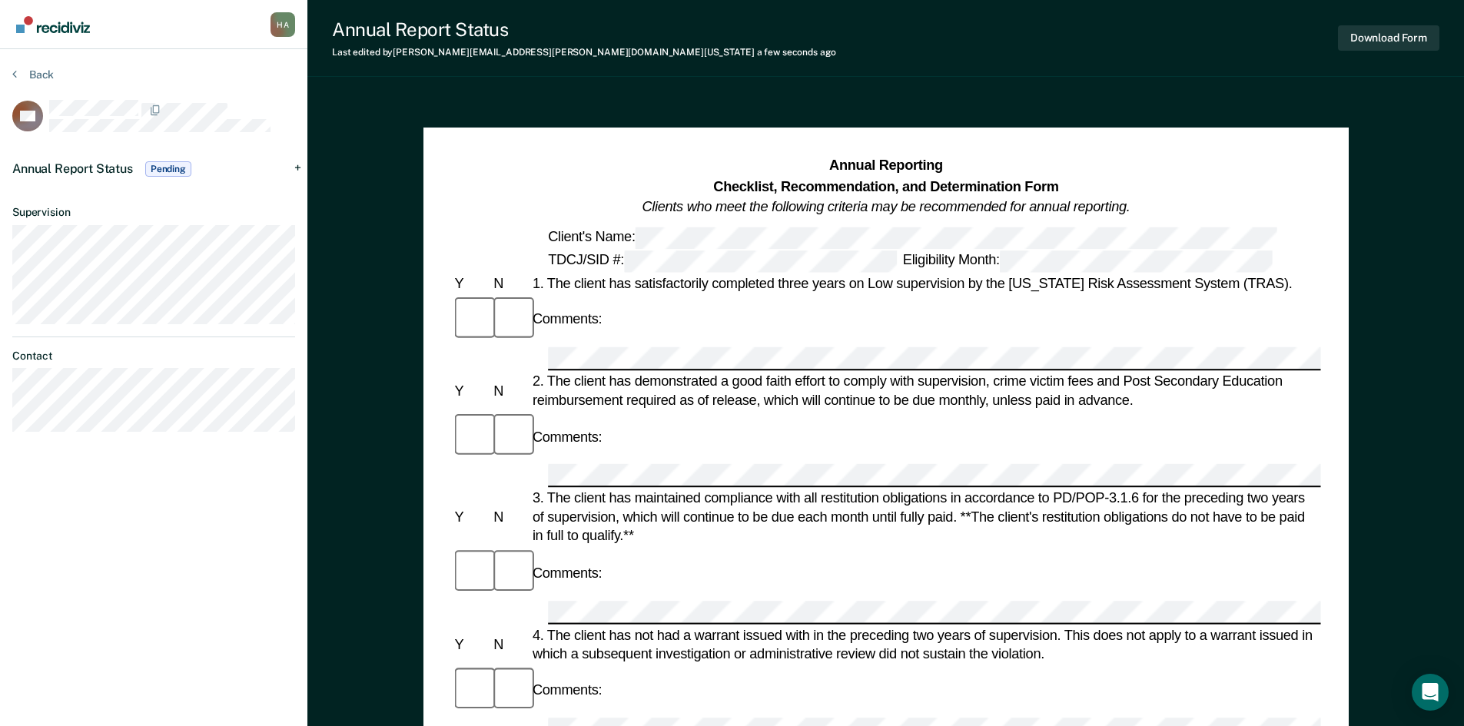
click at [179, 171] on span "Pending" at bounding box center [168, 168] width 46 height 15
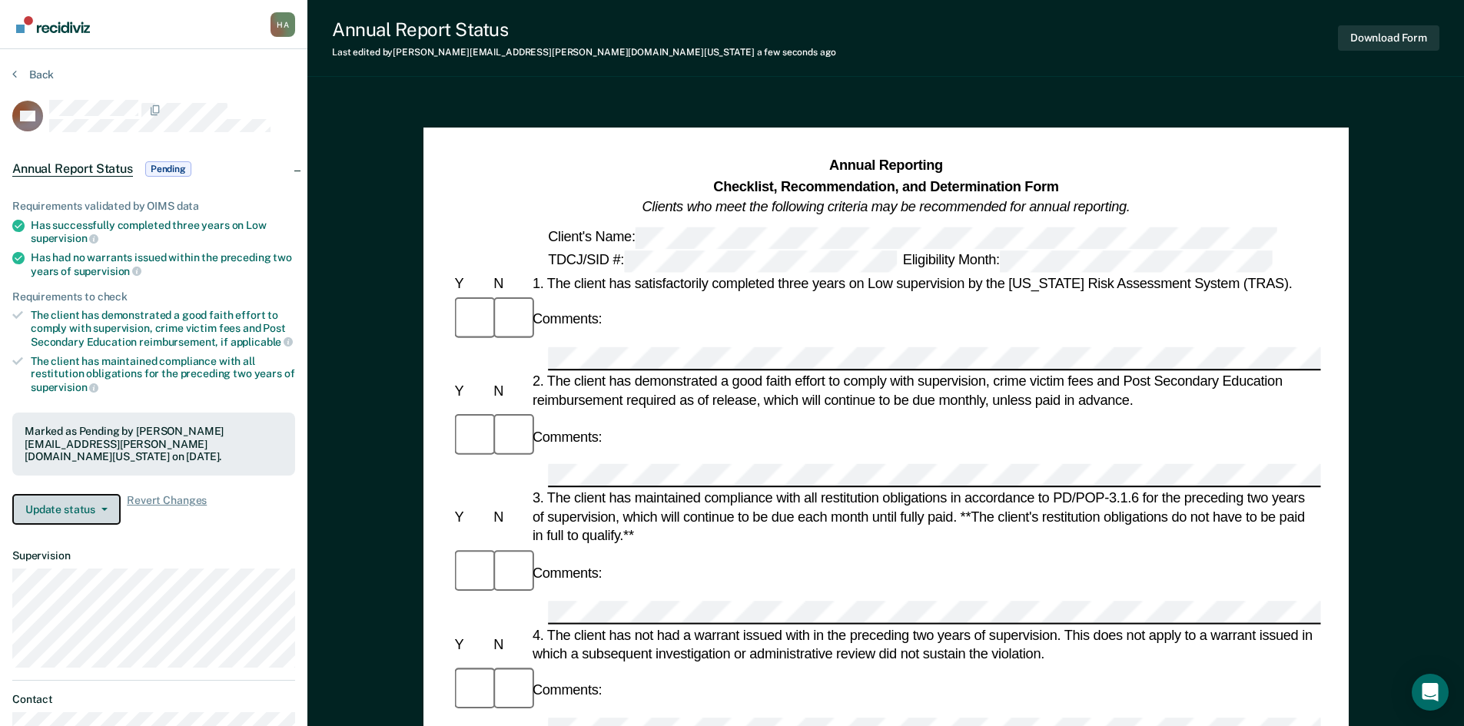
click at [104, 508] on icon "button" at bounding box center [104, 509] width 6 height 3
click at [286, 24] on div "H A" at bounding box center [282, 24] width 25 height 25
click at [183, 64] on link "Profile" at bounding box center [221, 61] width 124 height 13
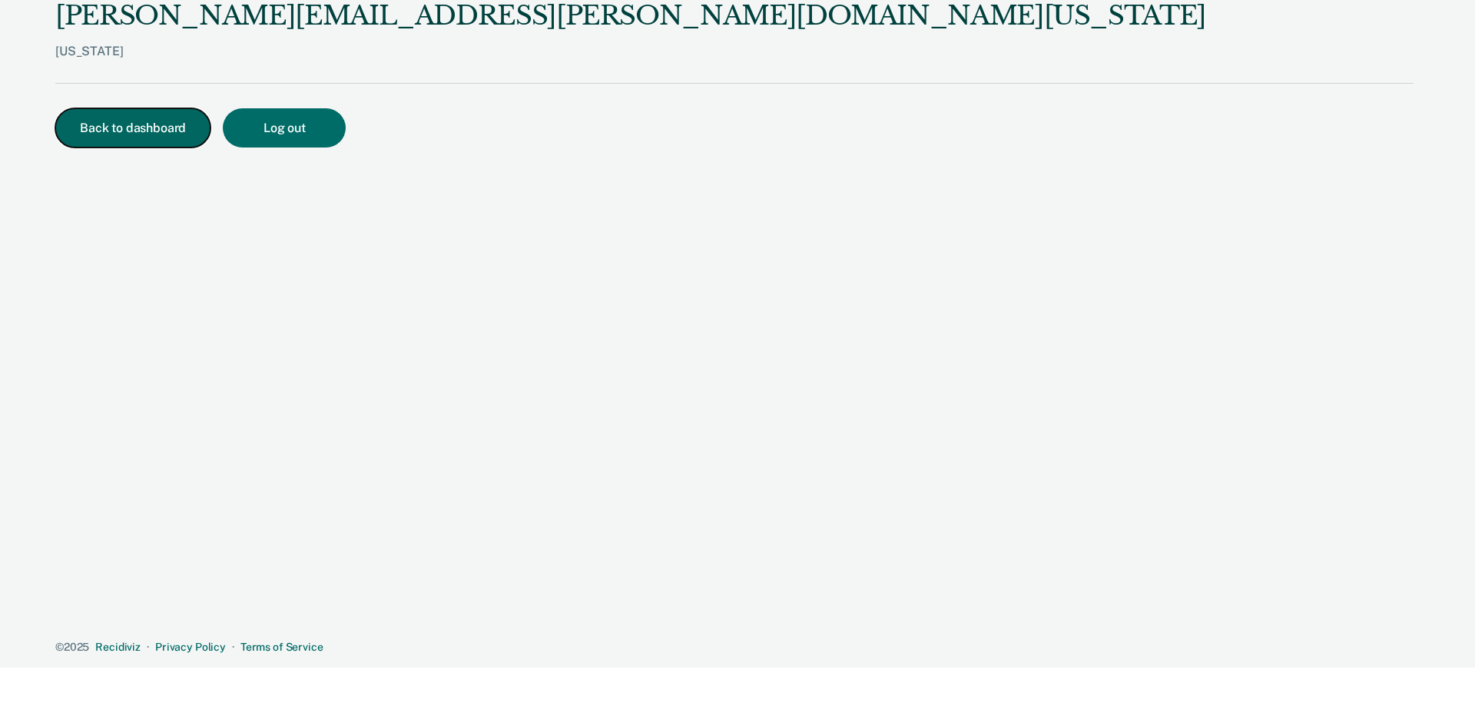
click at [161, 125] on button "Back to dashboard" at bounding box center [132, 127] width 155 height 39
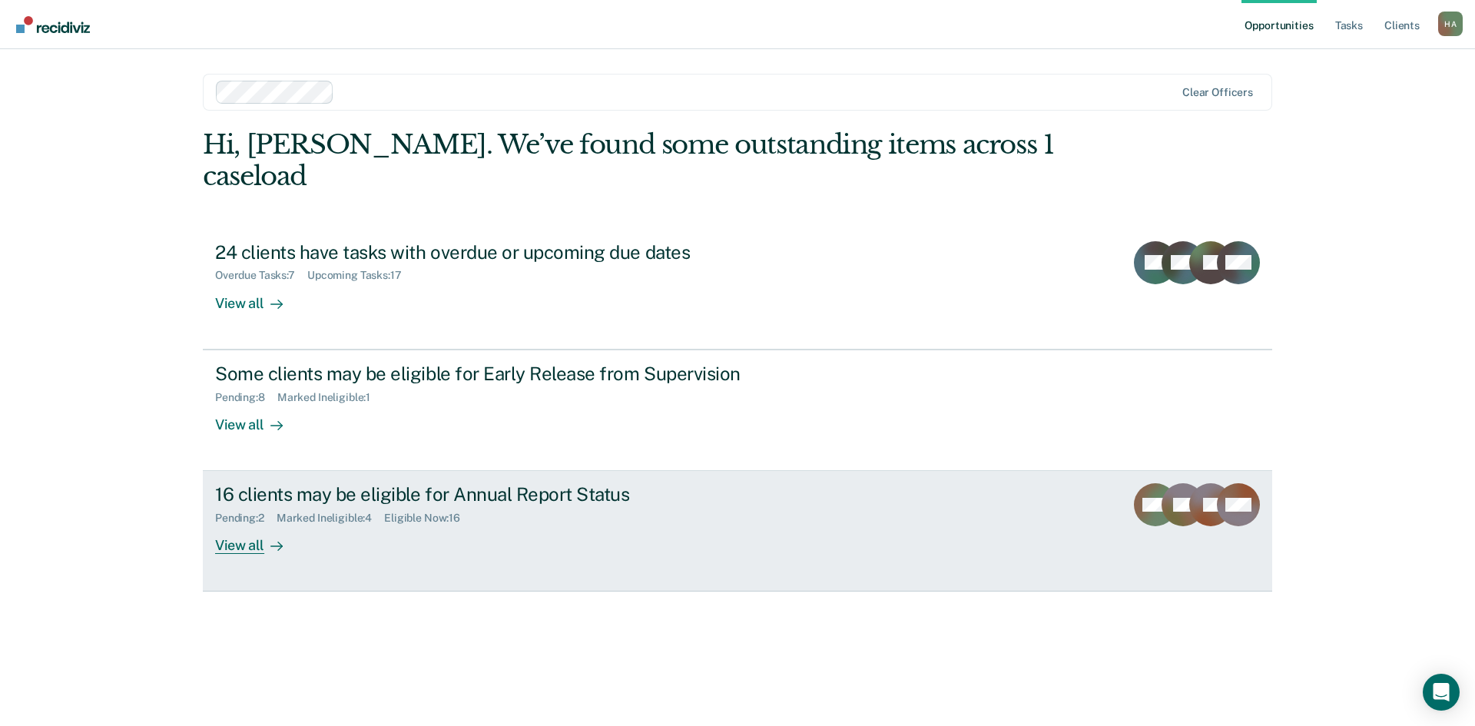
click at [313, 483] on div "16 clients may be eligible for Annual Report Status" at bounding box center [484, 494] width 539 height 22
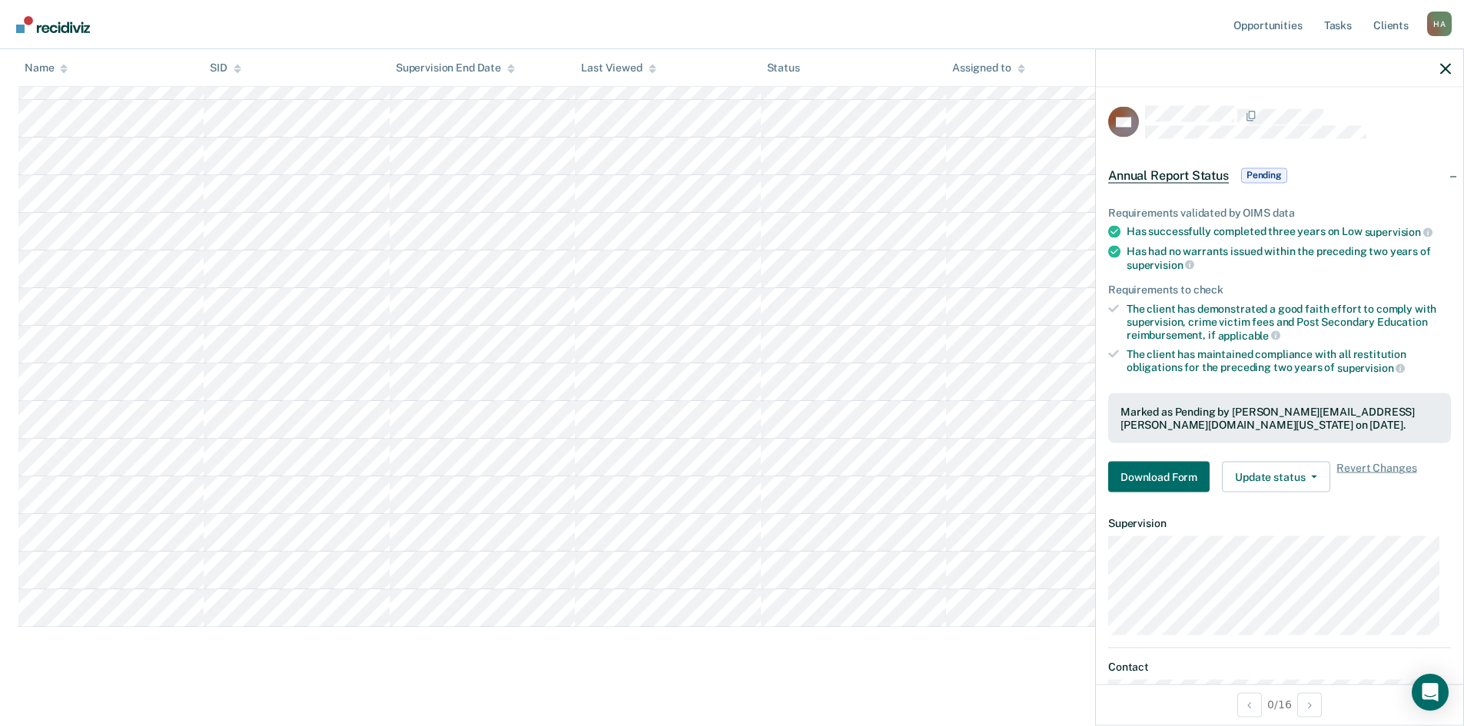
scroll to position [360, 0]
click at [1317, 476] on button "Update status" at bounding box center [1276, 477] width 108 height 31
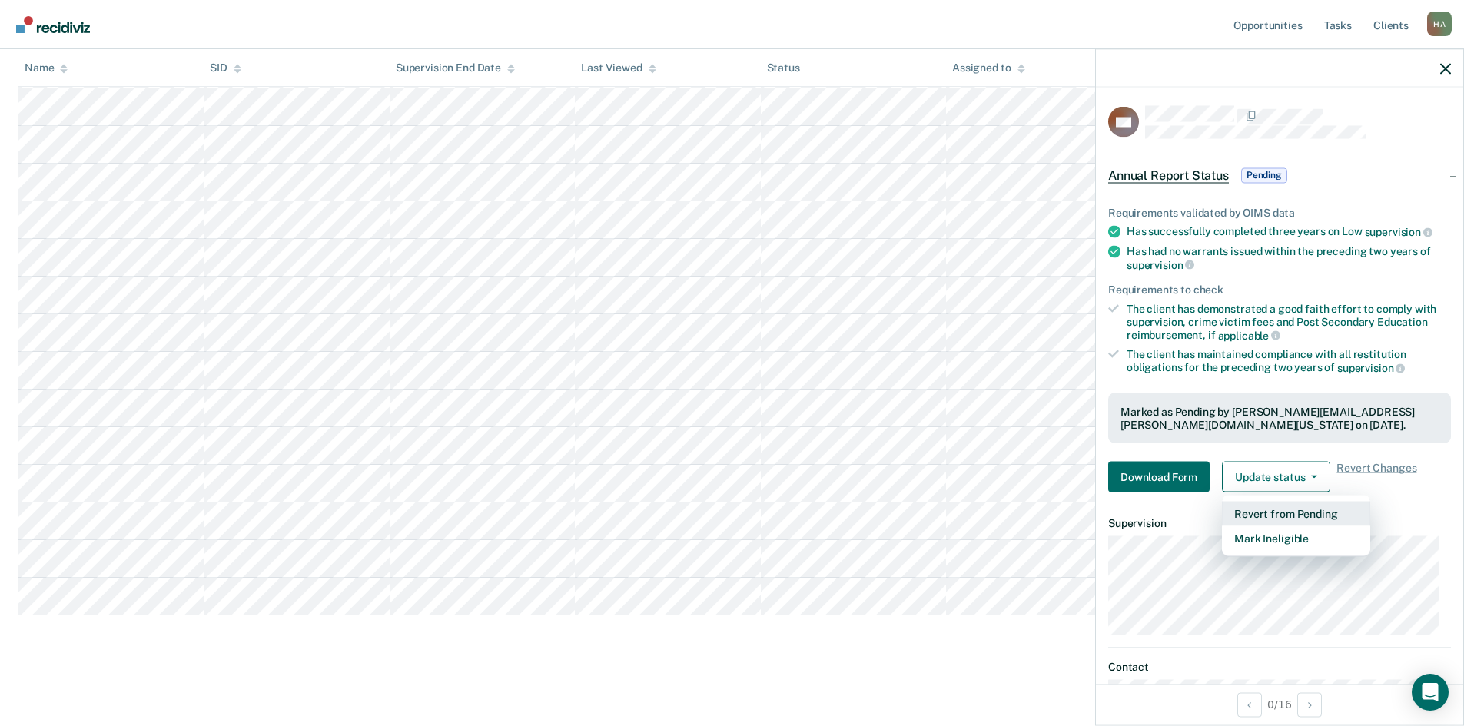
click at [1312, 516] on button "Revert from Pending" at bounding box center [1296, 514] width 148 height 25
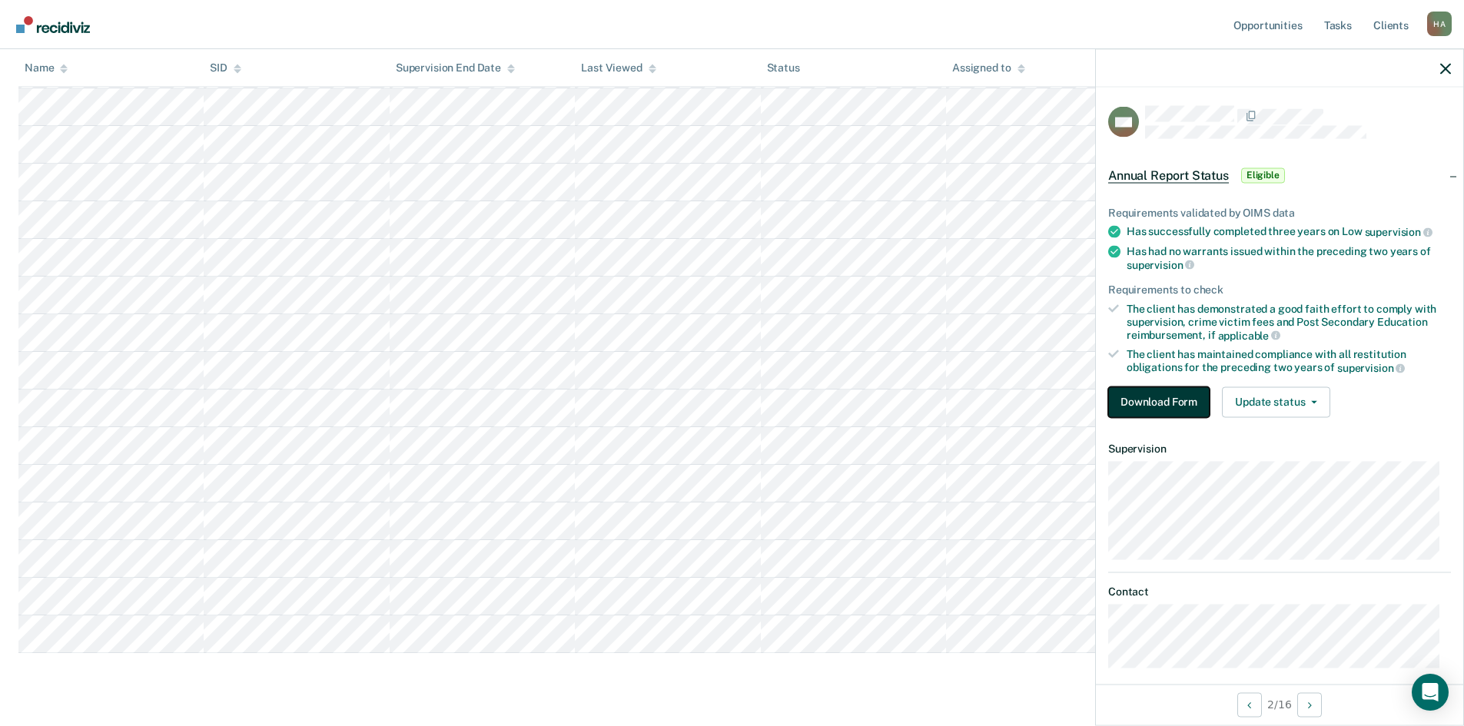
click at [1171, 400] on button "Download Form" at bounding box center [1158, 401] width 101 height 31
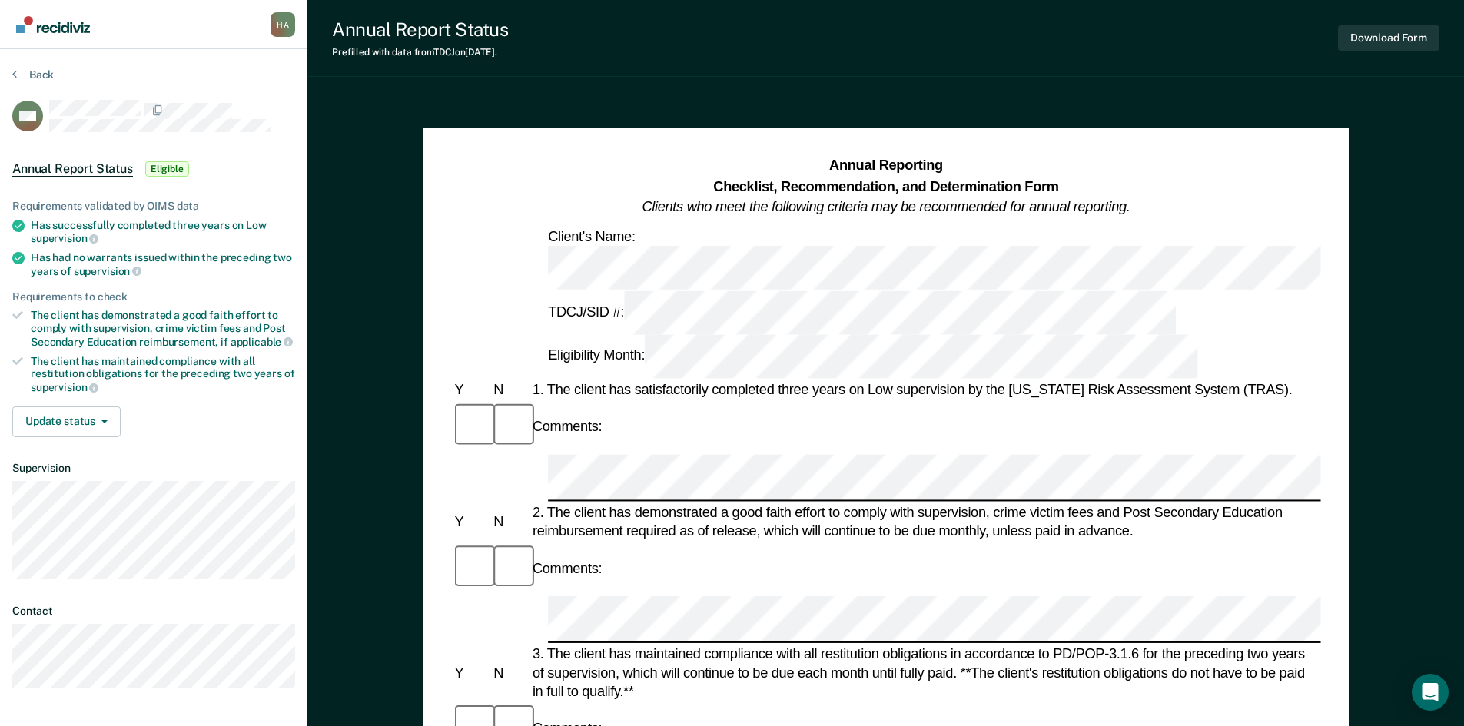
click at [283, 22] on div "H A" at bounding box center [282, 24] width 25 height 25
click at [200, 68] on link "Profile" at bounding box center [221, 61] width 124 height 13
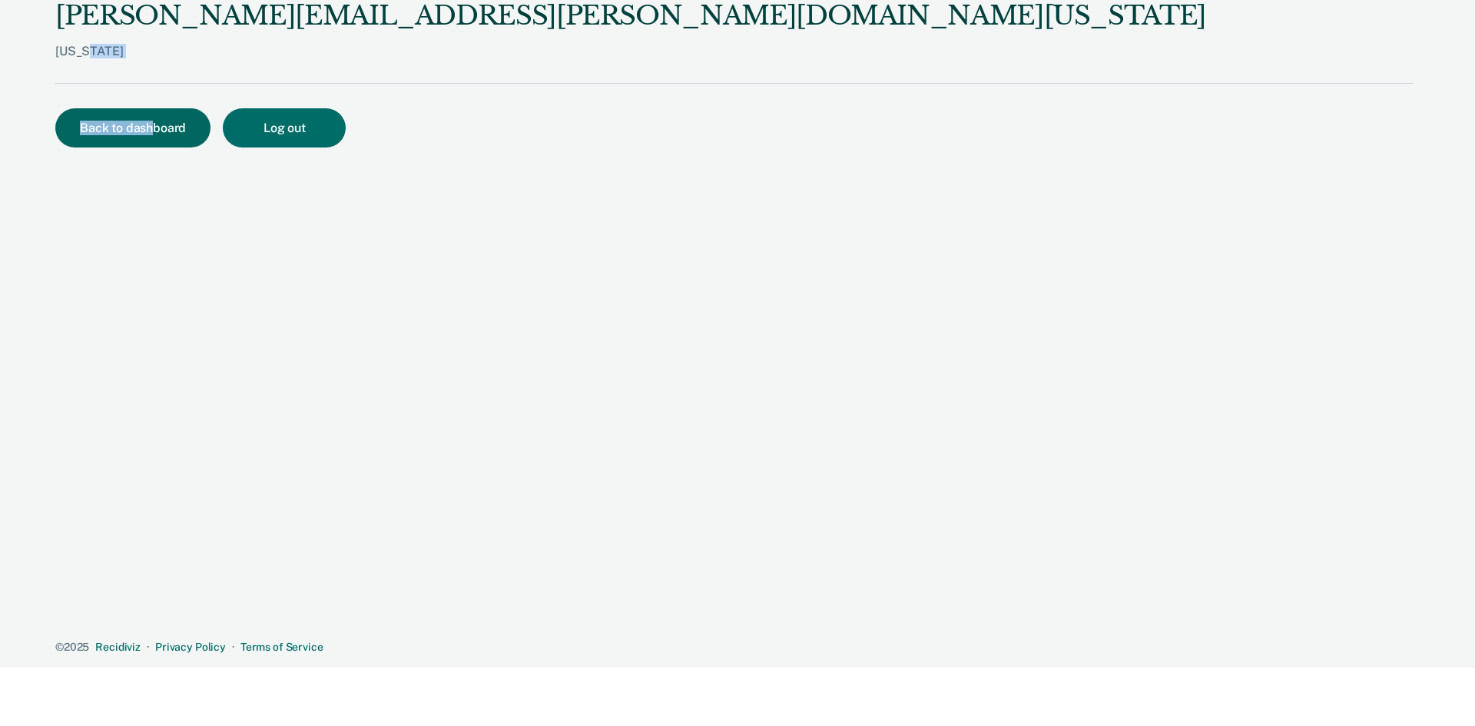
drag, startPoint x: 200, startPoint y: 68, endPoint x: 153, endPoint y: 122, distance: 71.9
click at [153, 122] on div "[PERSON_NAME][EMAIL_ADDRESS][PERSON_NAME][DOMAIN_NAME][US_STATE] [US_STATE] Bac…" at bounding box center [734, 327] width 1358 height 654
click at [153, 122] on button "Back to dashboard" at bounding box center [132, 127] width 155 height 39
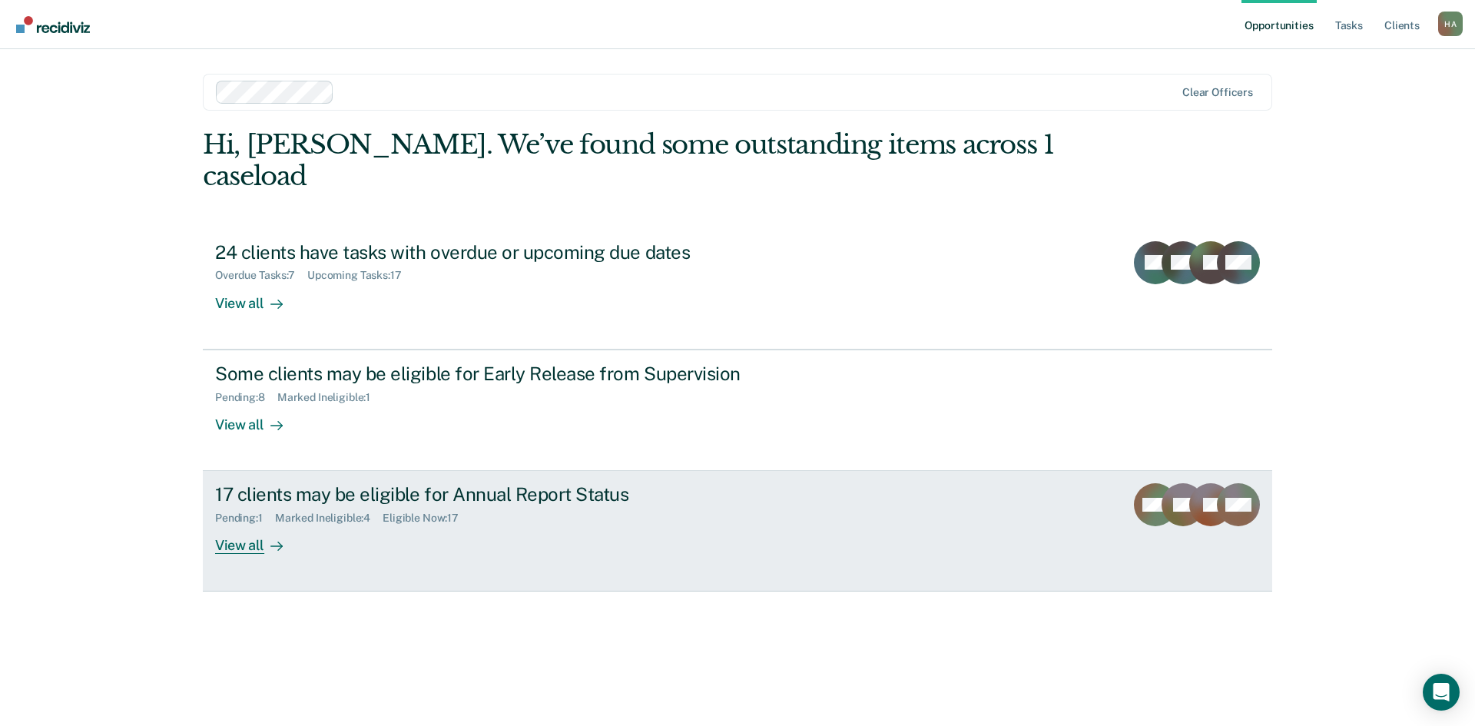
click at [986, 494] on link "17 clients may be eligible for Annual Report Status Pending : 1 Marked Ineligib…" at bounding box center [737, 531] width 1069 height 121
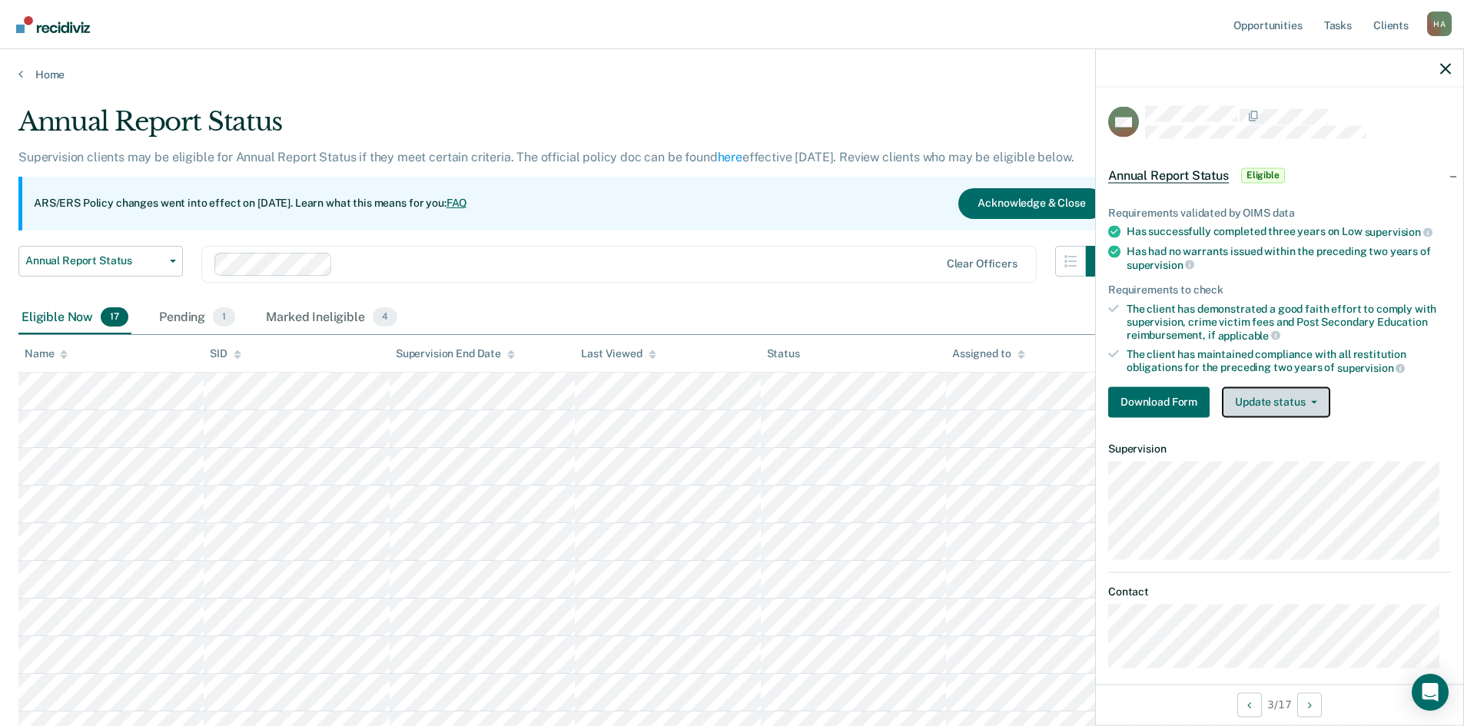
click at [1319, 399] on button "Update status" at bounding box center [1276, 401] width 108 height 31
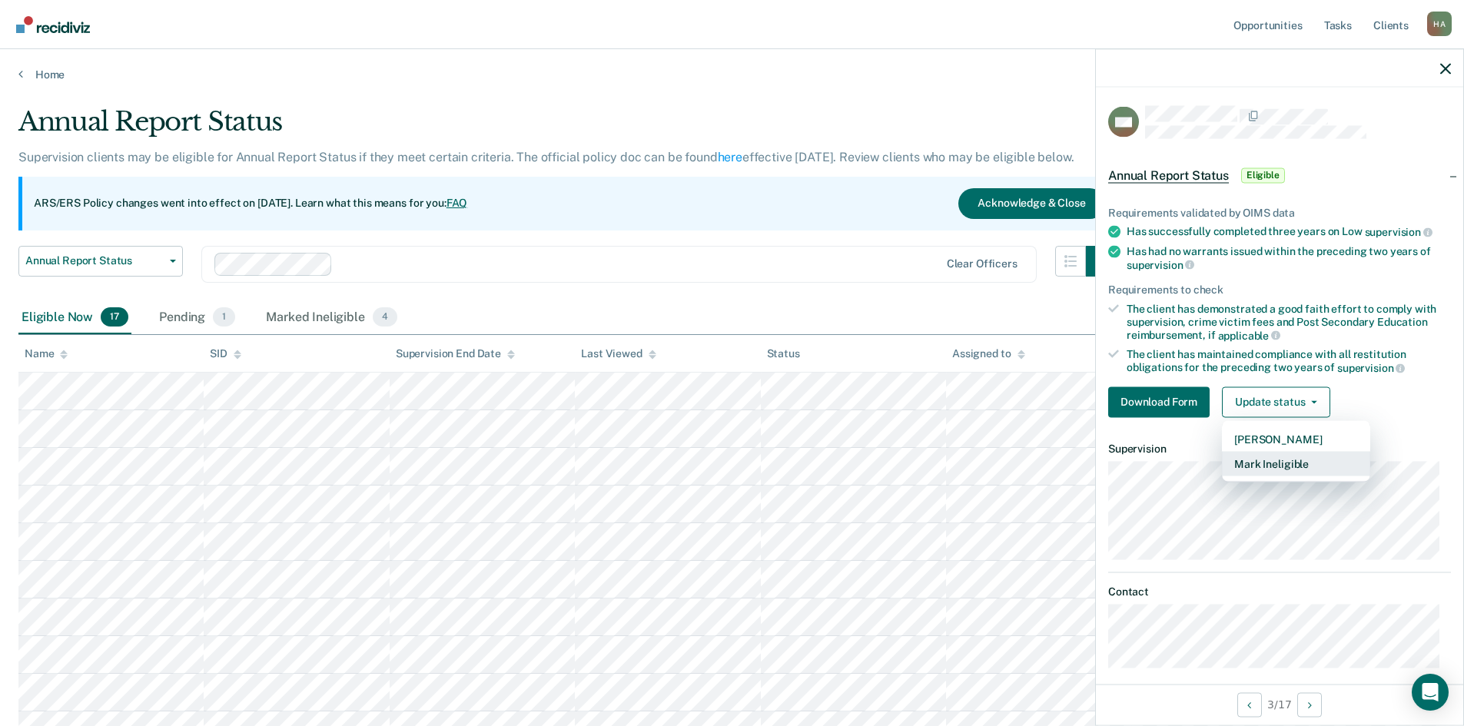
click at [1295, 462] on button "Mark Ineligible" at bounding box center [1296, 463] width 148 height 25
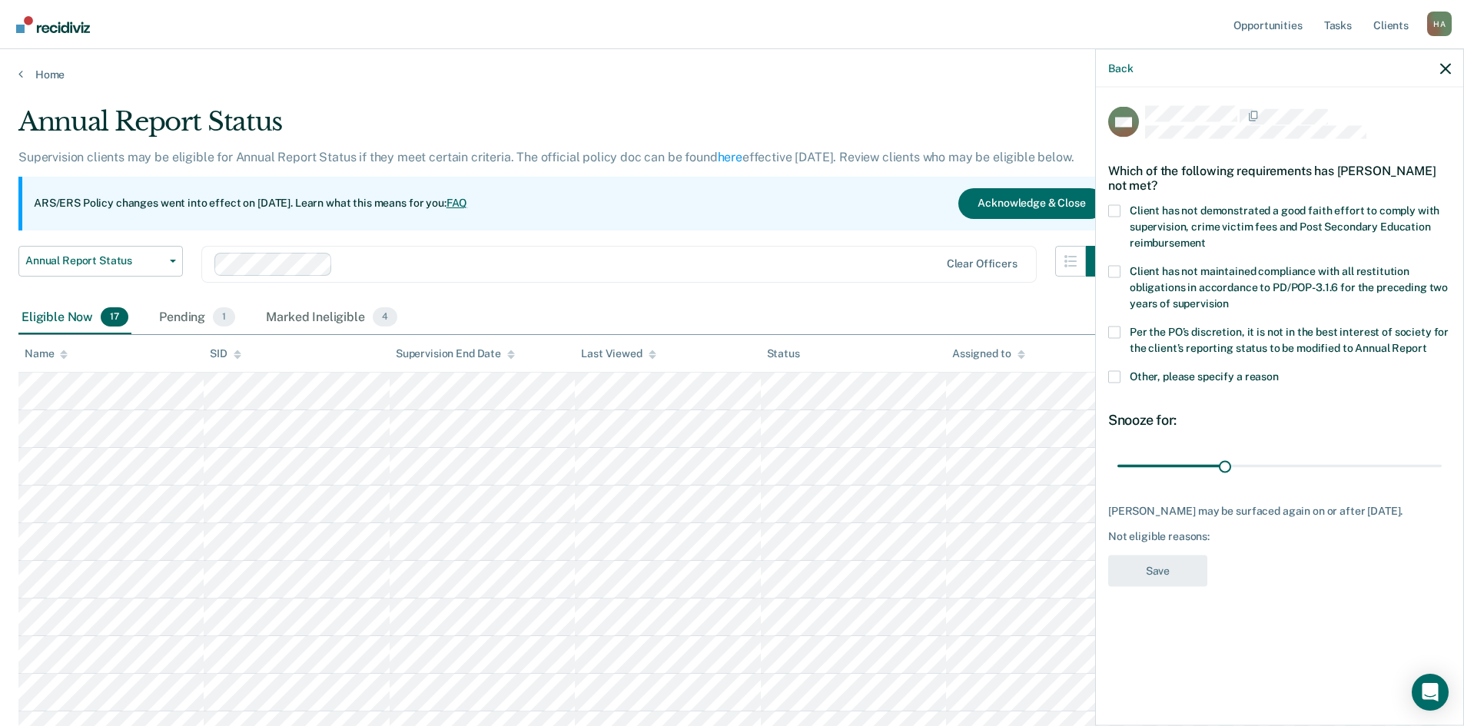
click at [1112, 201] on div "Which of the following requirements has [PERSON_NAME] not met?" at bounding box center [1279, 178] width 343 height 54
click at [1121, 209] on label "Client has not demonstrated a good faith effort to comply with supervision, cri…" at bounding box center [1279, 228] width 343 height 48
click at [1205, 237] on input "Client has not demonstrated a good faith effort to comply with supervision, cri…" at bounding box center [1205, 237] width 0 height 0
click at [1165, 569] on button "Save" at bounding box center [1157, 570] width 99 height 31
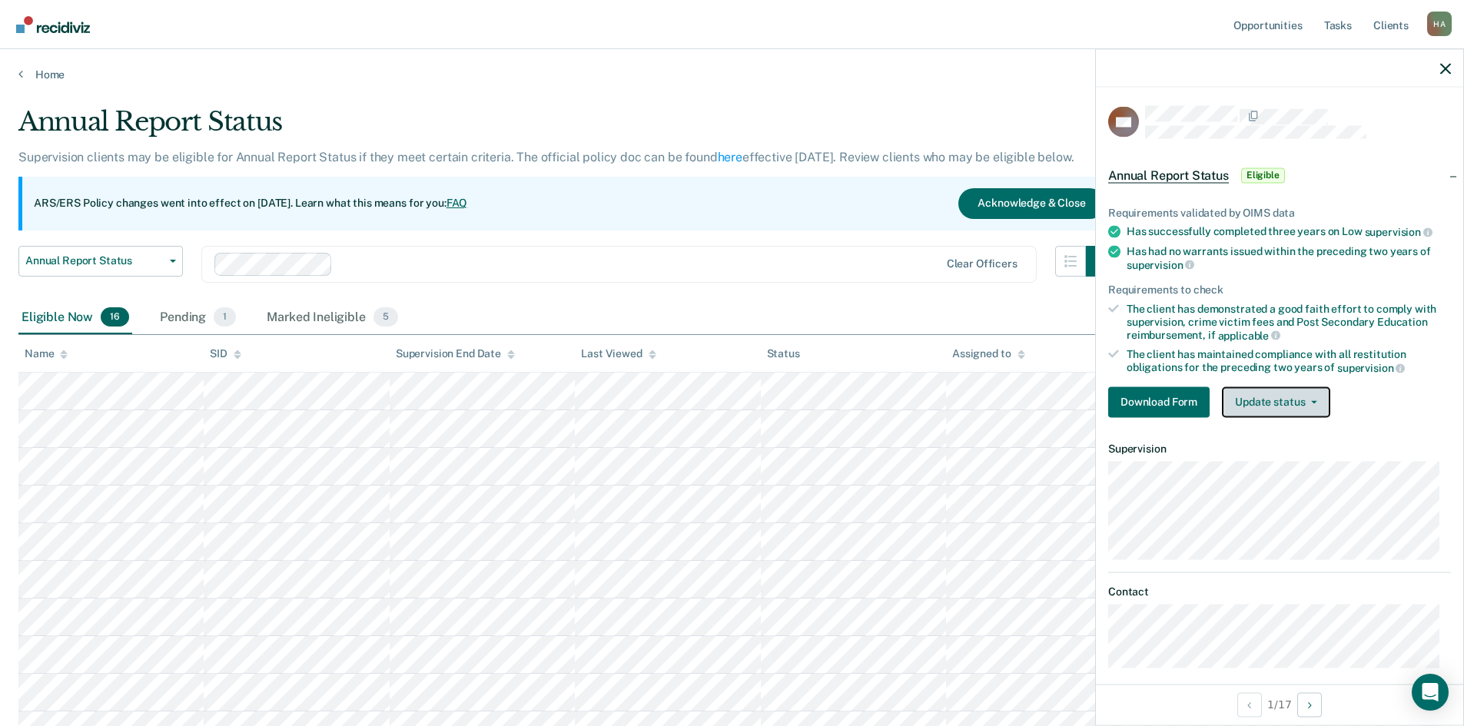
click at [1311, 400] on icon "button" at bounding box center [1314, 401] width 6 height 3
click at [1385, 393] on div "Download Form Update status [PERSON_NAME] Mark Ineligible" at bounding box center [1279, 401] width 343 height 31
click at [1258, 170] on span "Eligible" at bounding box center [1263, 174] width 44 height 15
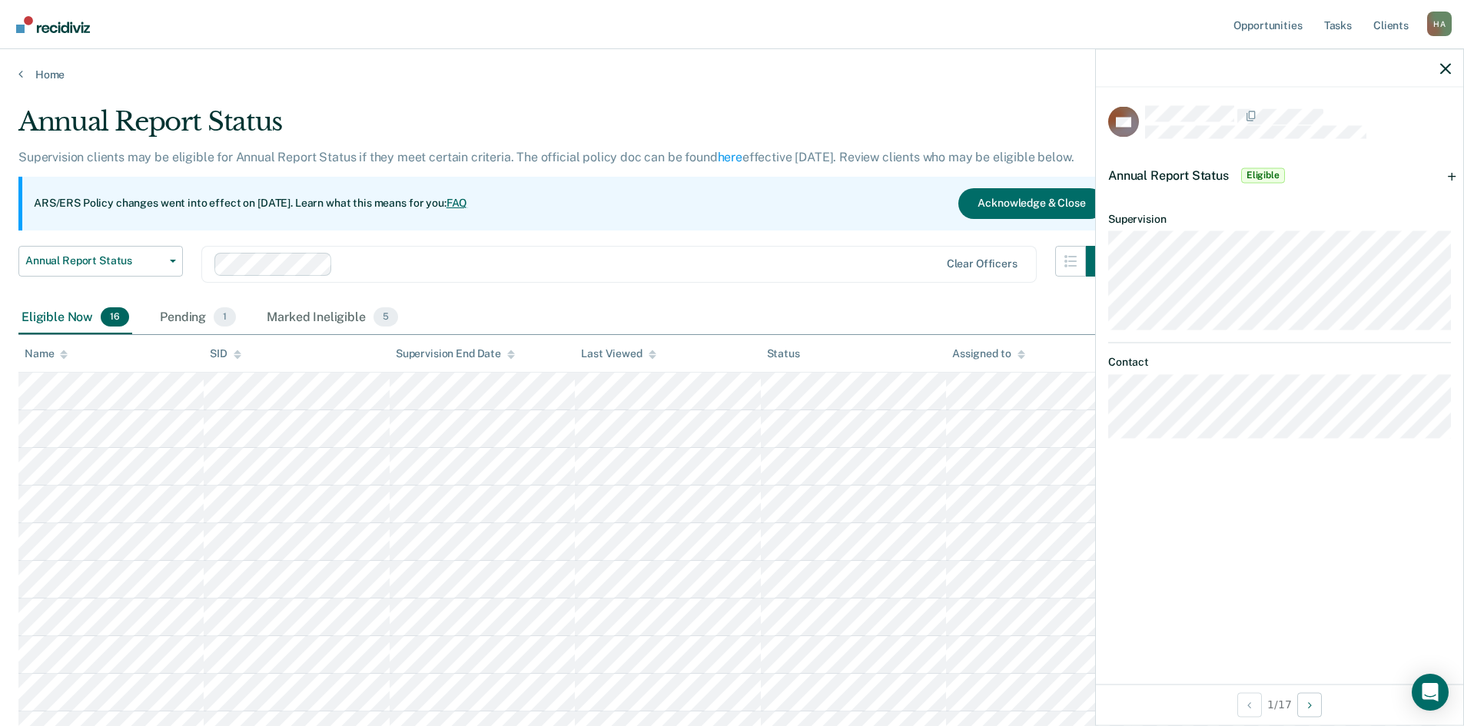
click at [1258, 170] on span "Eligible" at bounding box center [1263, 174] width 44 height 15
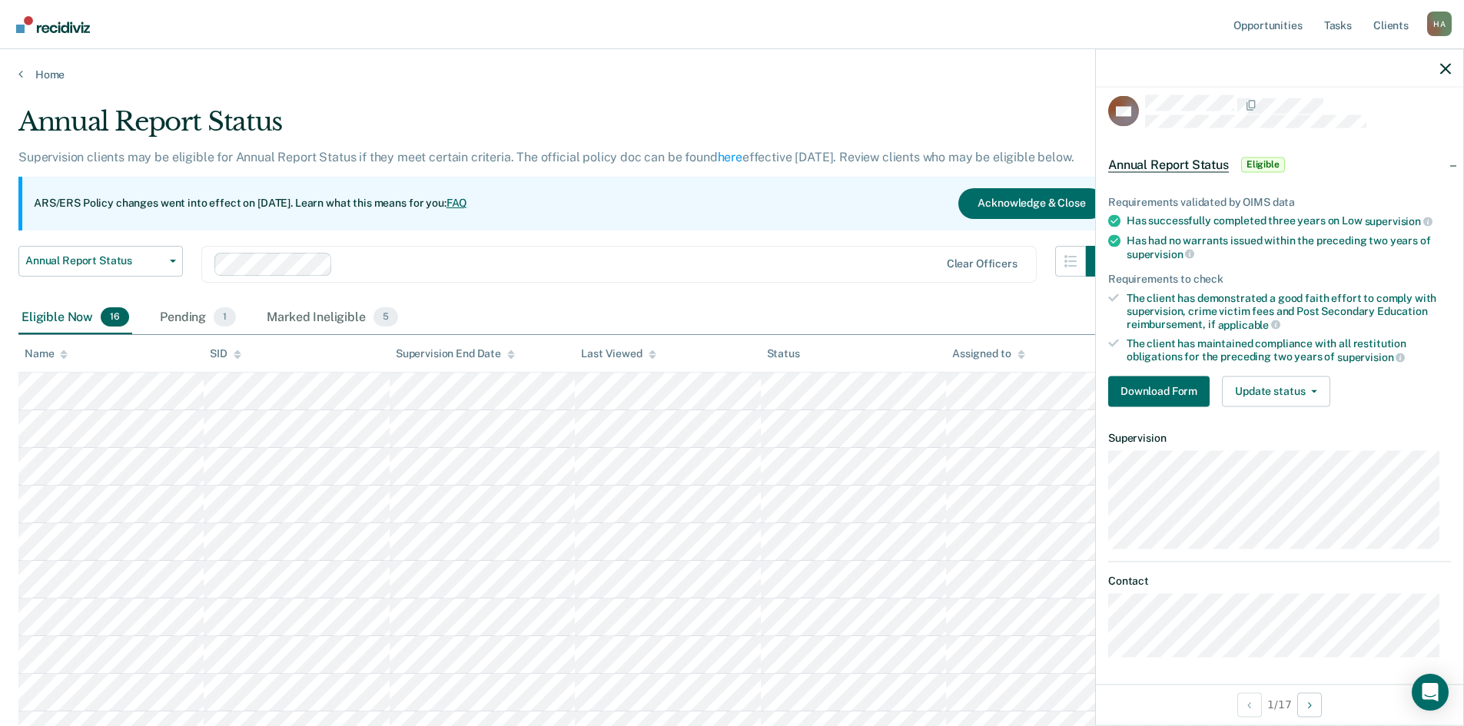
scroll to position [13, 0]
click at [1311, 390] on button "Update status" at bounding box center [1276, 388] width 108 height 31
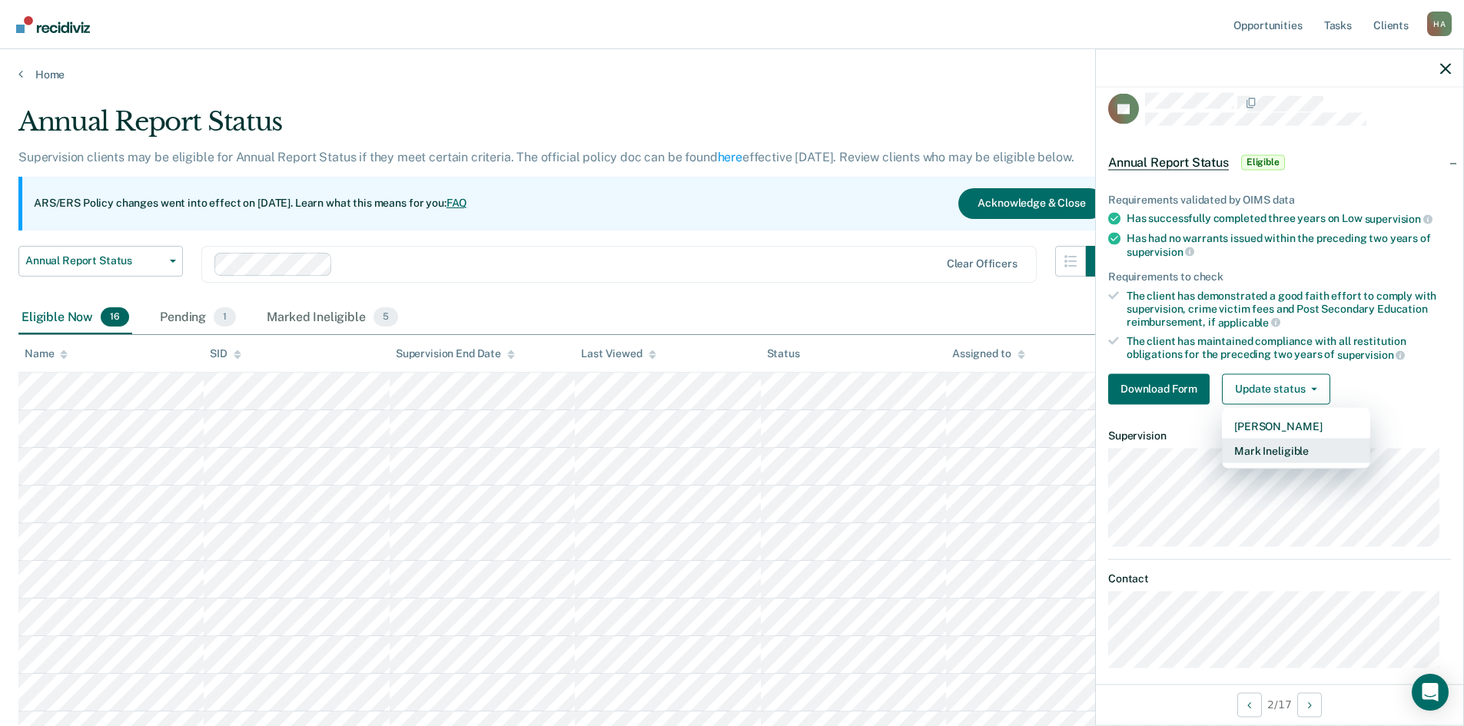
click at [1282, 452] on button "Mark Ineligible" at bounding box center [1296, 450] width 148 height 25
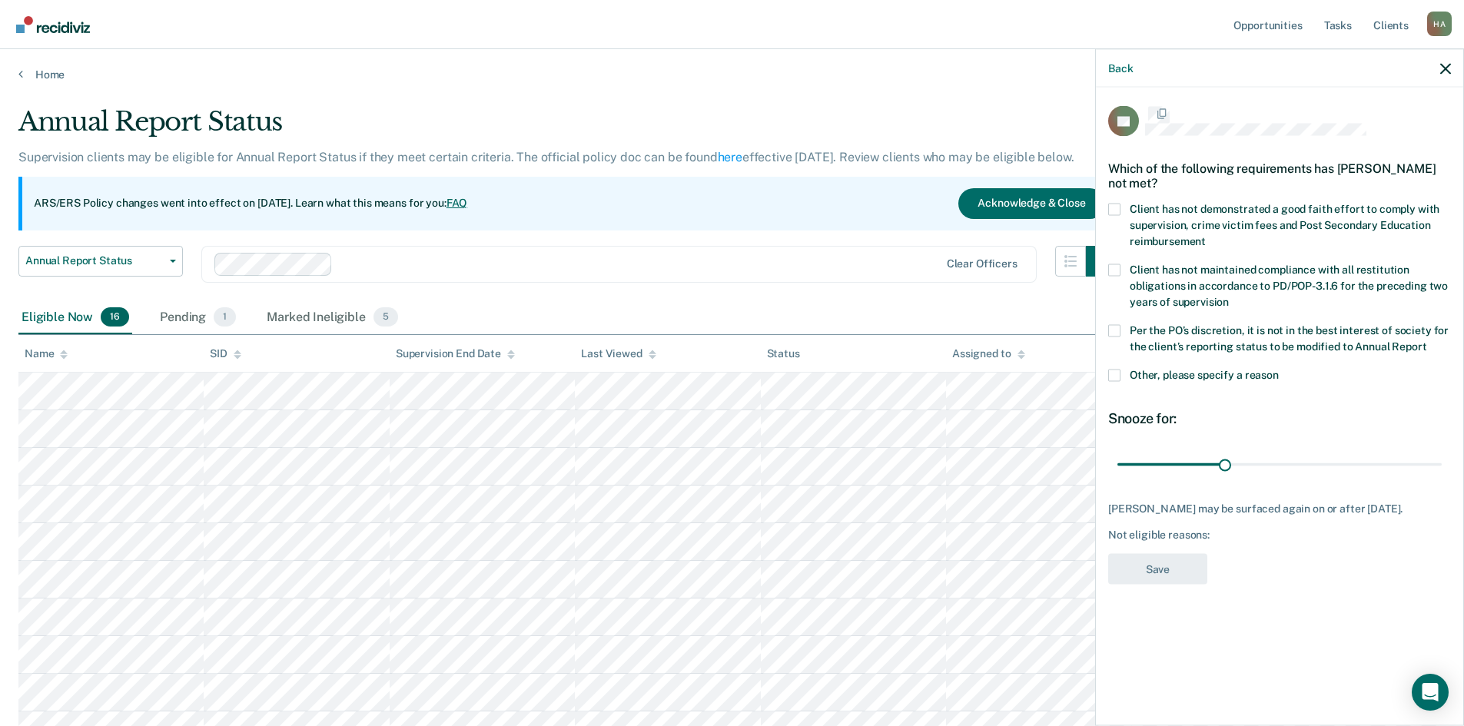
scroll to position [0, 0]
type input "46"
click at [1282, 453] on input "range" at bounding box center [1279, 466] width 324 height 27
click at [1115, 207] on span at bounding box center [1114, 210] width 12 height 12
click at [1205, 237] on input "Client has not demonstrated a good faith effort to comply with supervision, cri…" at bounding box center [1205, 237] width 0 height 0
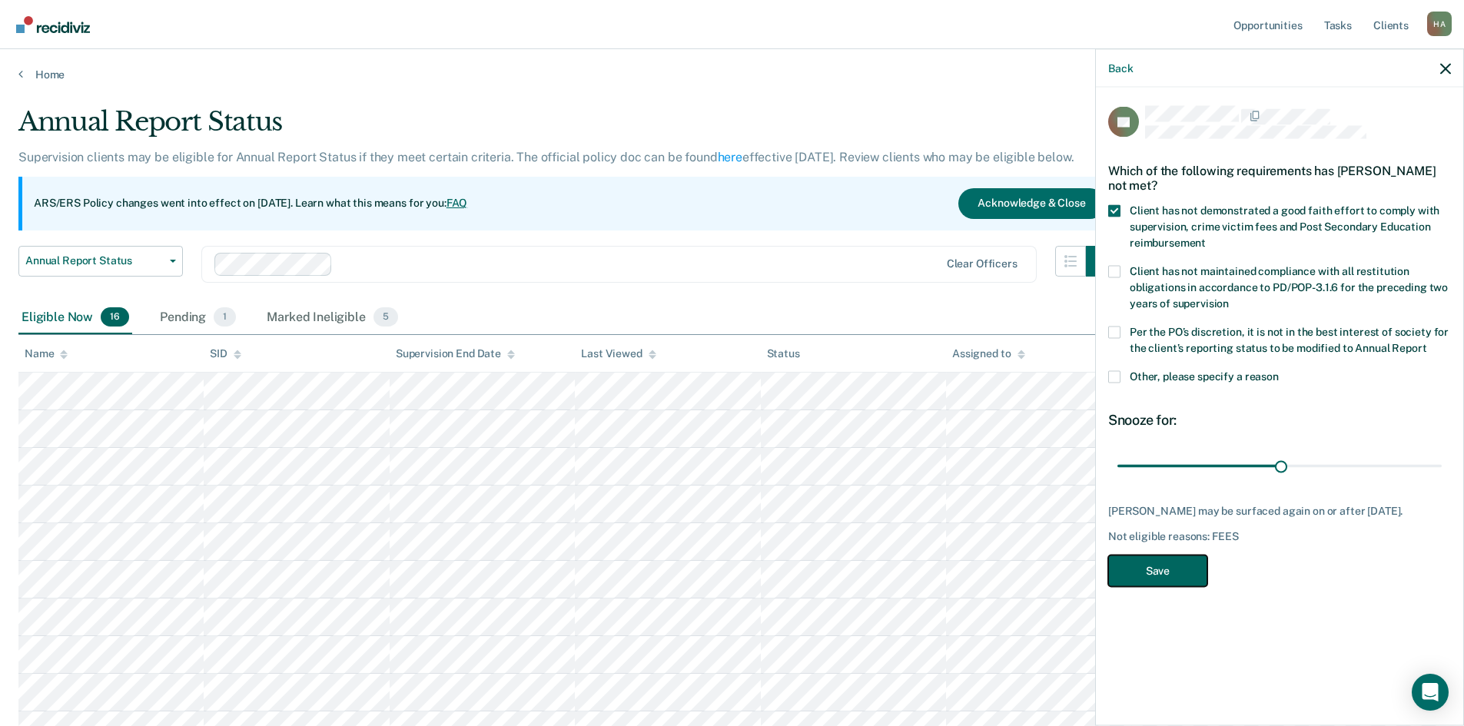
click at [1160, 572] on button "Save" at bounding box center [1157, 570] width 99 height 31
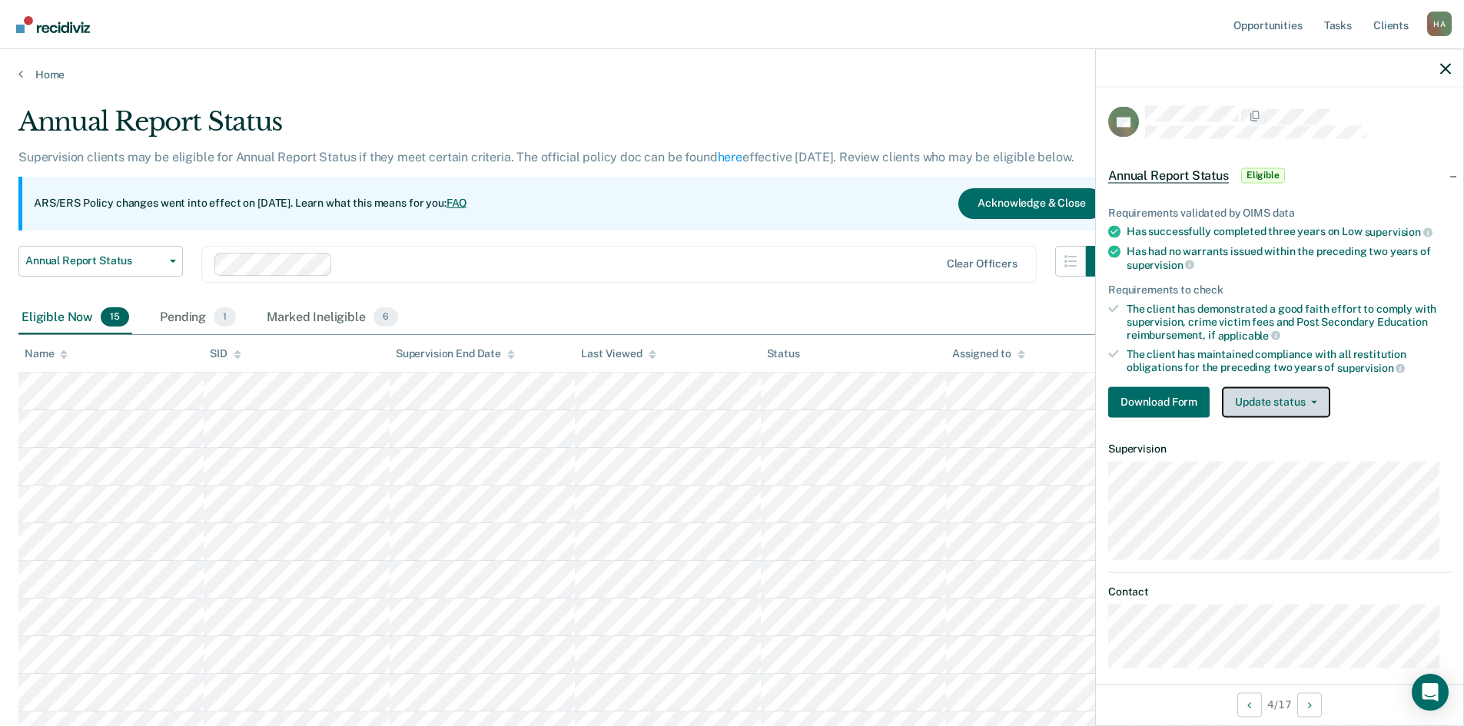
click at [1311, 404] on button "Update status" at bounding box center [1276, 401] width 108 height 31
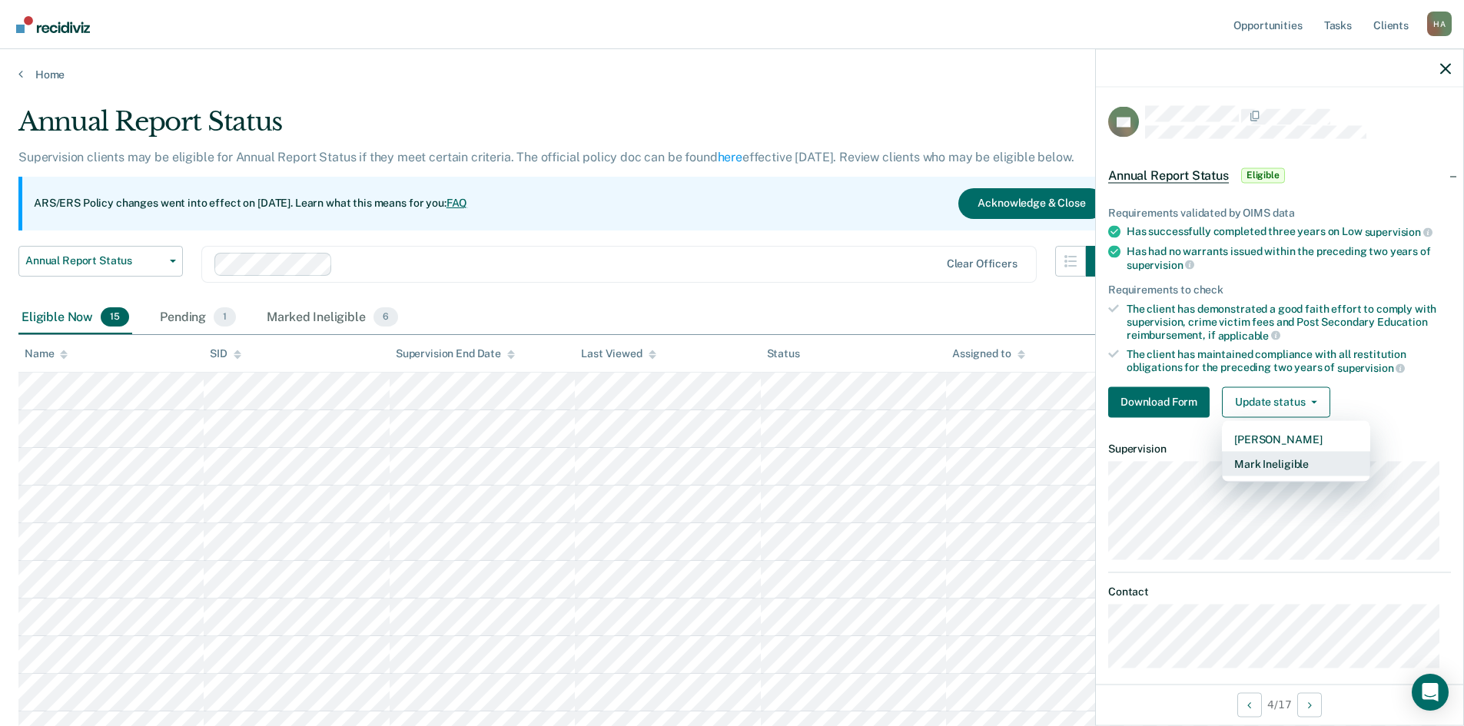
click at [1303, 457] on button "Mark Ineligible" at bounding box center [1296, 463] width 148 height 25
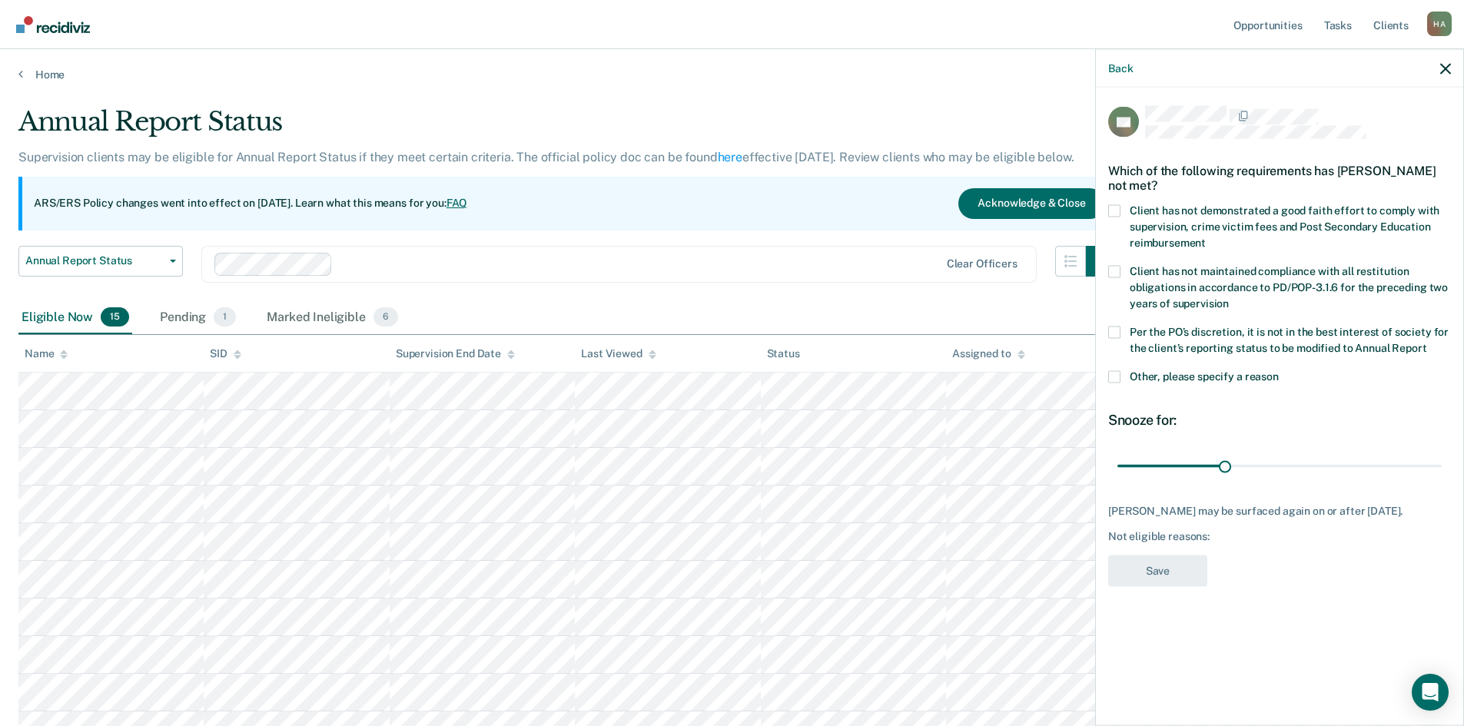
click at [1118, 215] on span at bounding box center [1114, 210] width 12 height 12
click at [1205, 237] on input "Client has not demonstrated a good faith effort to comply with supervision, cri…" at bounding box center [1205, 237] width 0 height 0
click at [1164, 570] on button "Save" at bounding box center [1157, 570] width 99 height 31
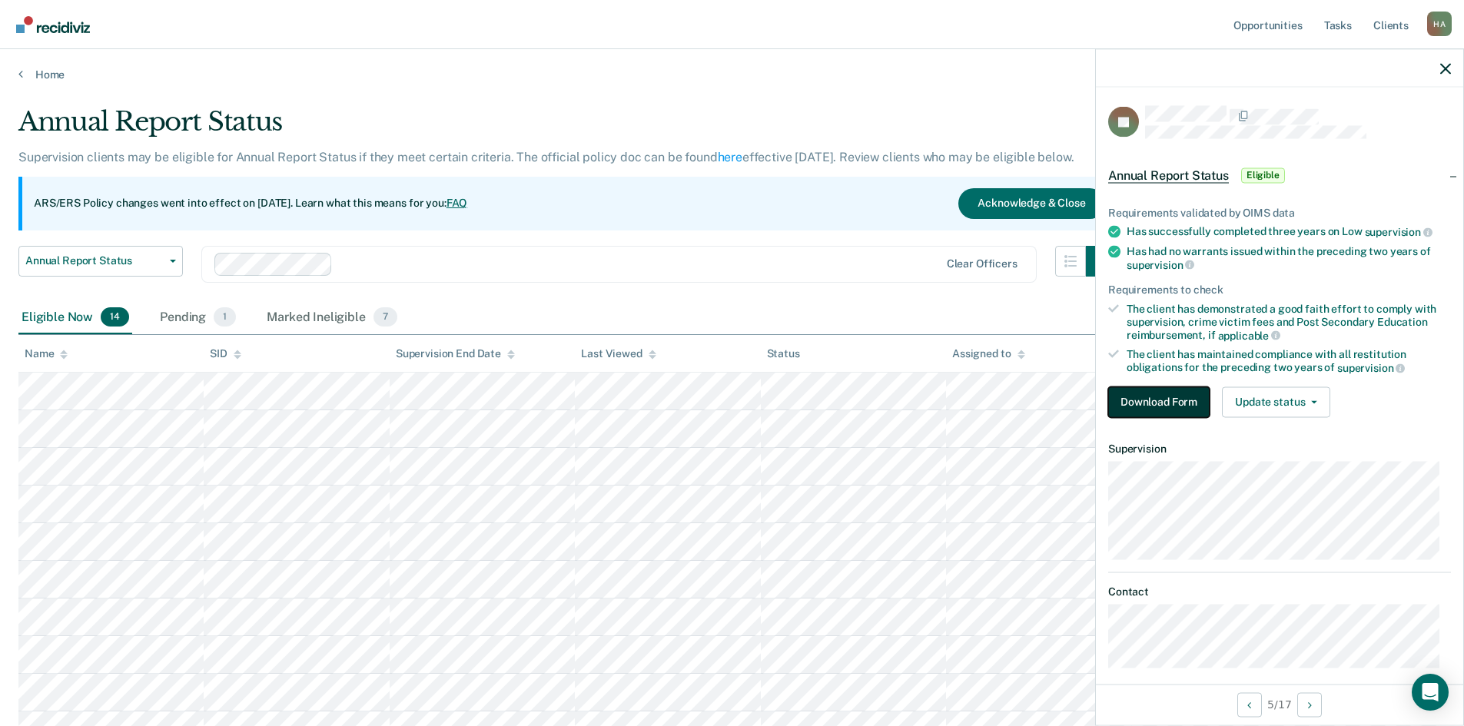
click at [1160, 406] on button "Download Form" at bounding box center [1158, 401] width 101 height 31
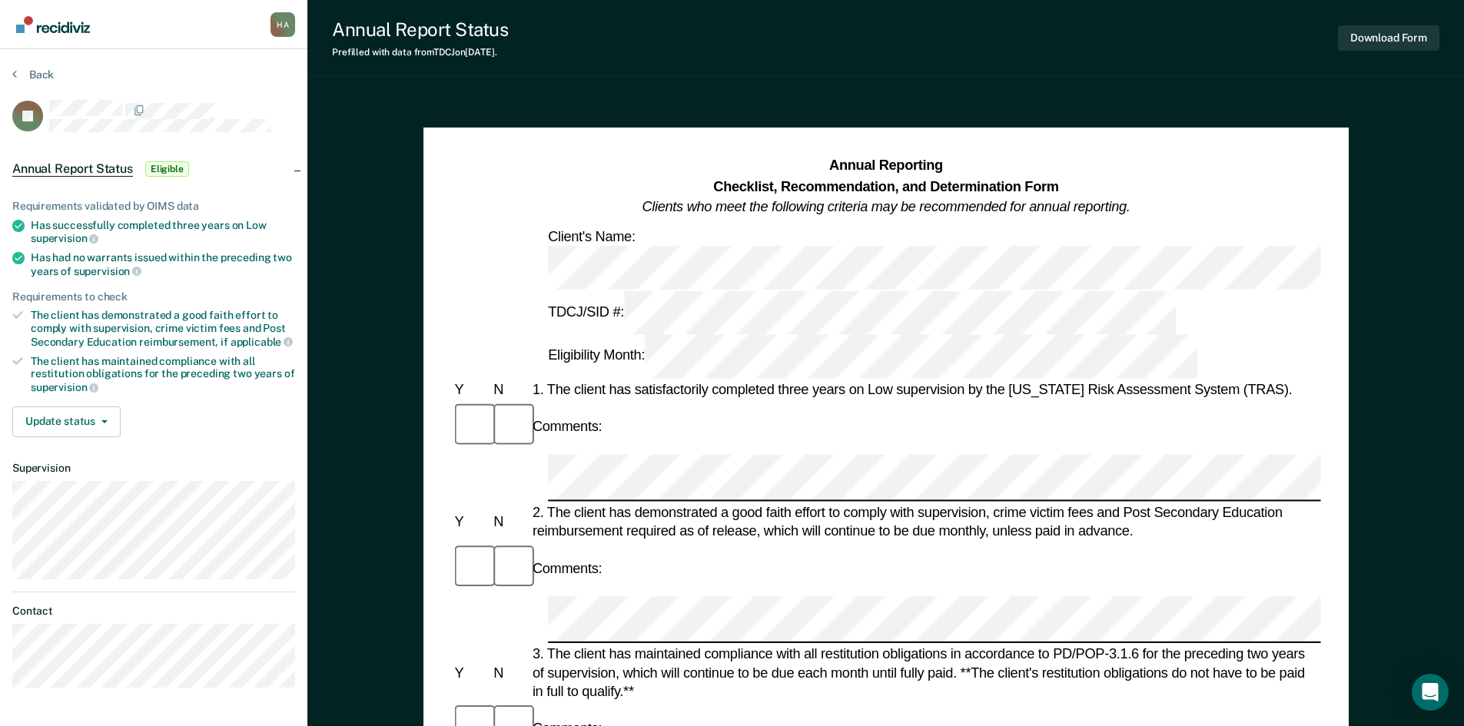
click at [167, 171] on span "Eligible" at bounding box center [167, 168] width 44 height 15
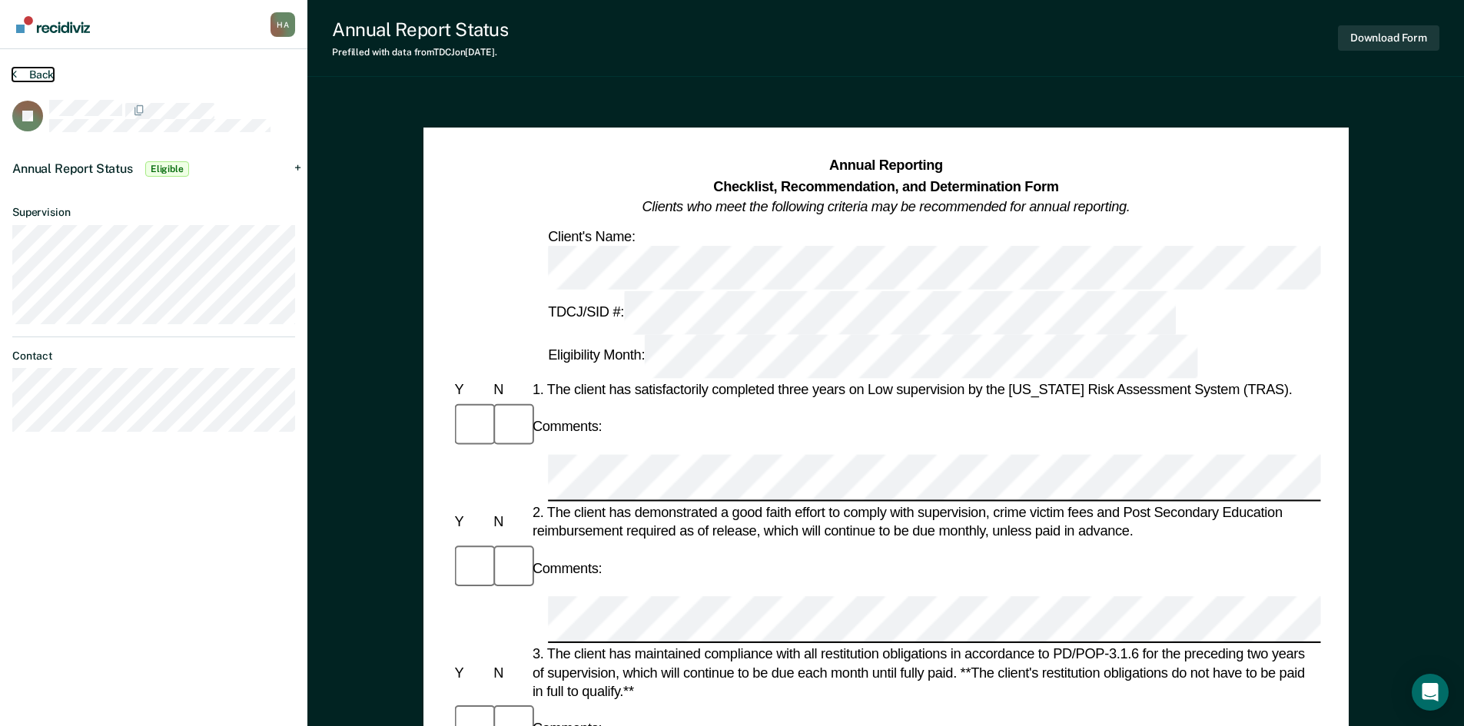
click at [19, 75] on button "Back" at bounding box center [32, 75] width 41 height 14
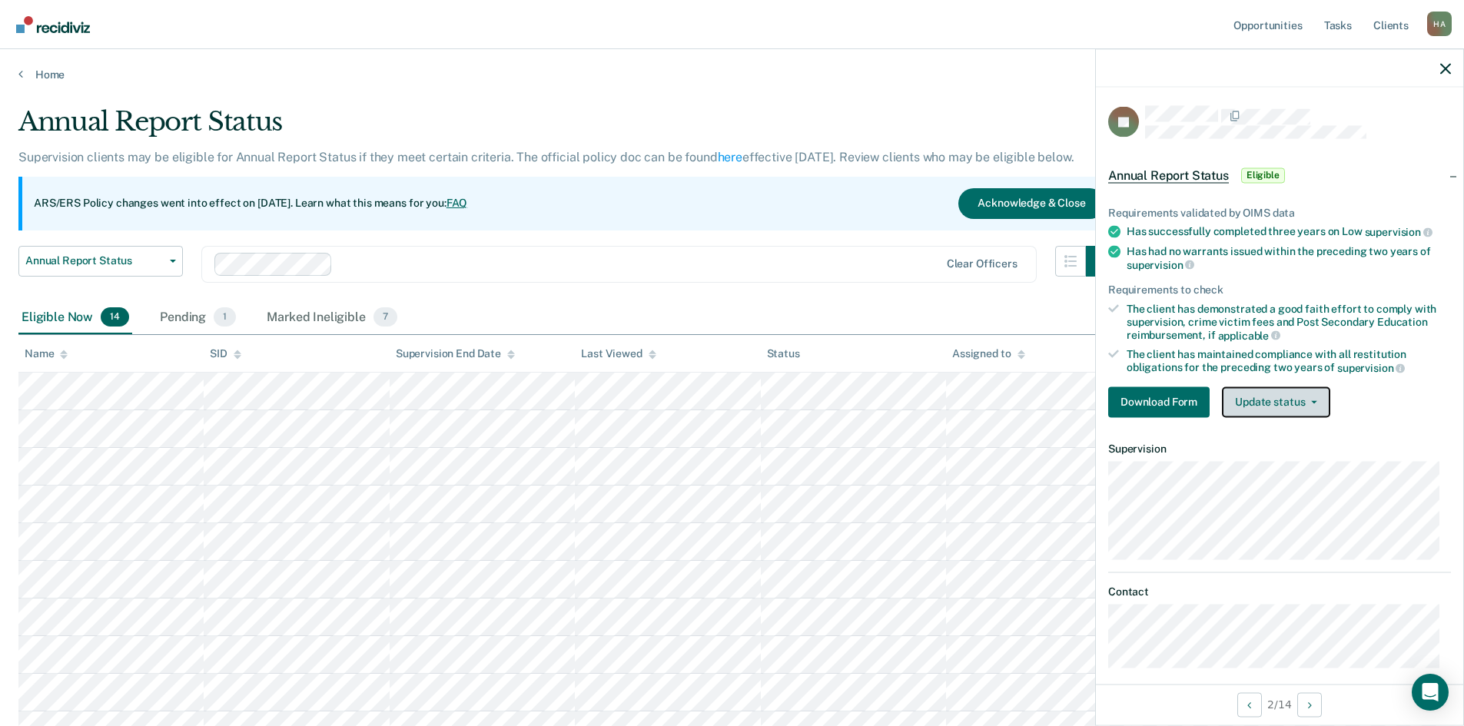
click at [1318, 399] on button "Update status" at bounding box center [1276, 401] width 108 height 31
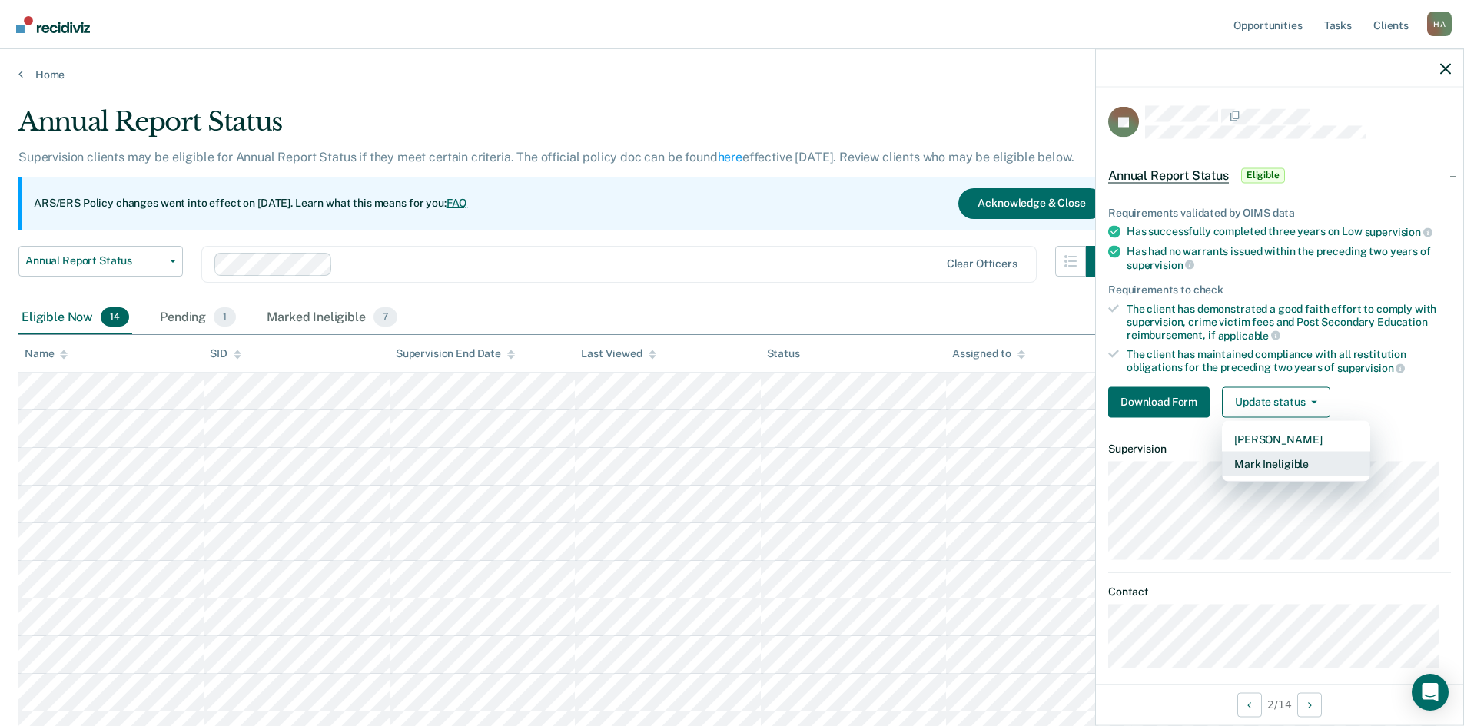
click at [1284, 463] on button "Mark Ineligible" at bounding box center [1296, 463] width 148 height 25
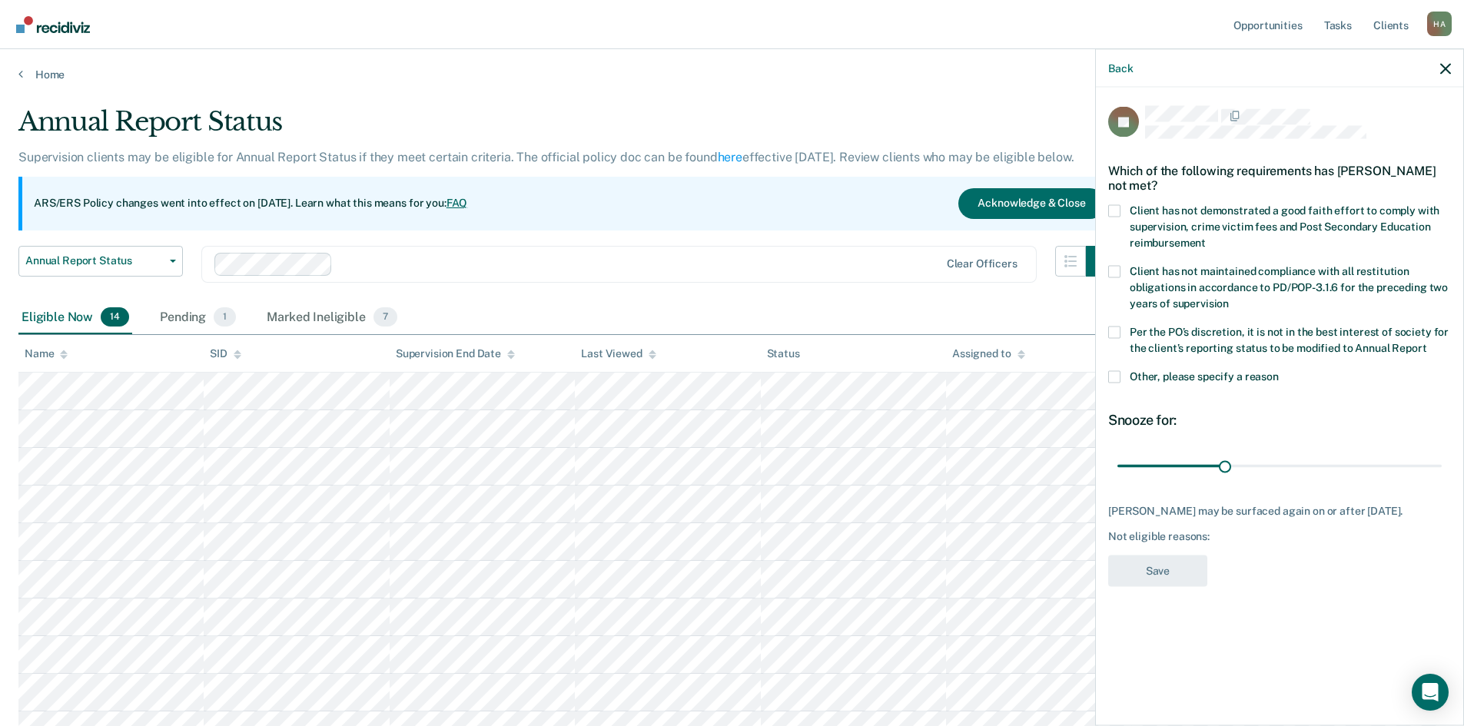
click at [1113, 214] on span at bounding box center [1114, 210] width 12 height 12
click at [1205, 237] on input "Client has not demonstrated a good faith effort to comply with supervision, cri…" at bounding box center [1205, 237] width 0 height 0
click at [1182, 565] on button "Save" at bounding box center [1157, 570] width 99 height 31
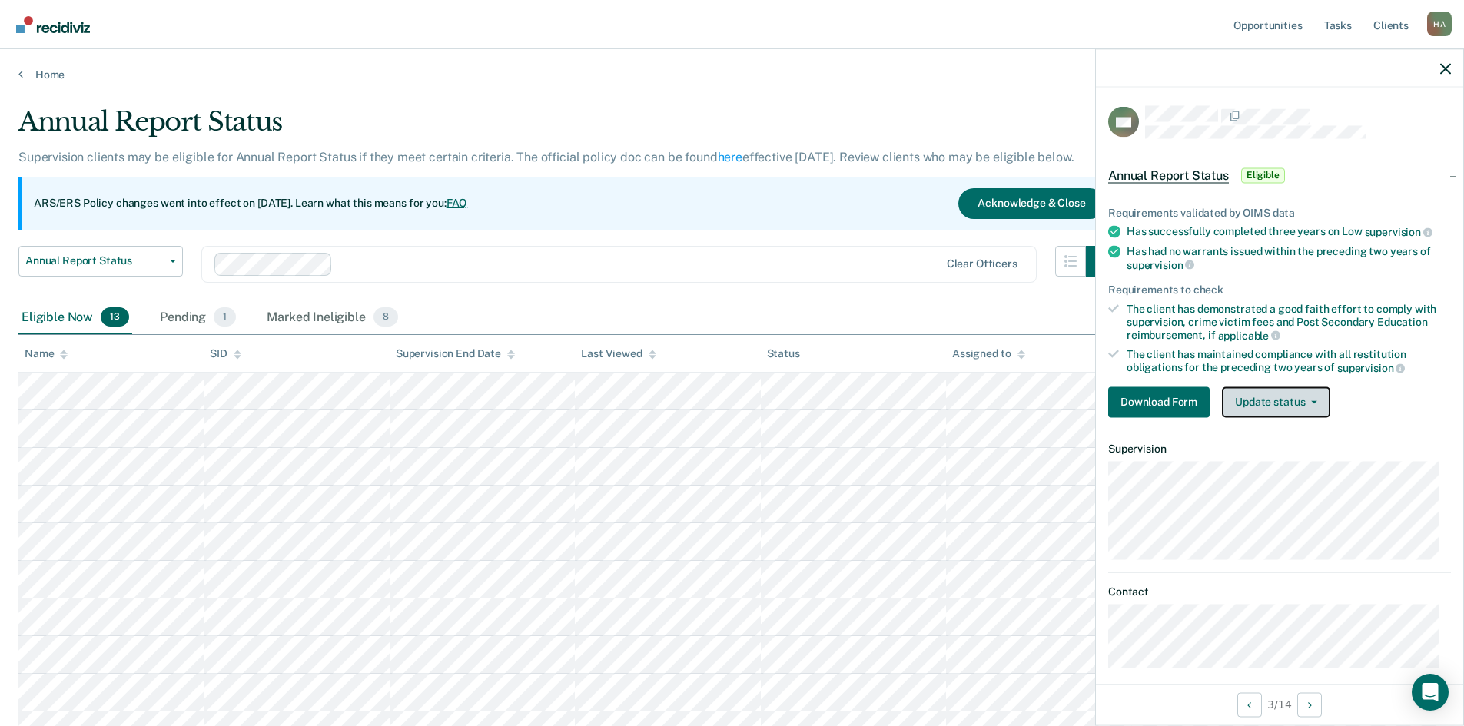
click at [1311, 400] on icon "button" at bounding box center [1314, 401] width 6 height 3
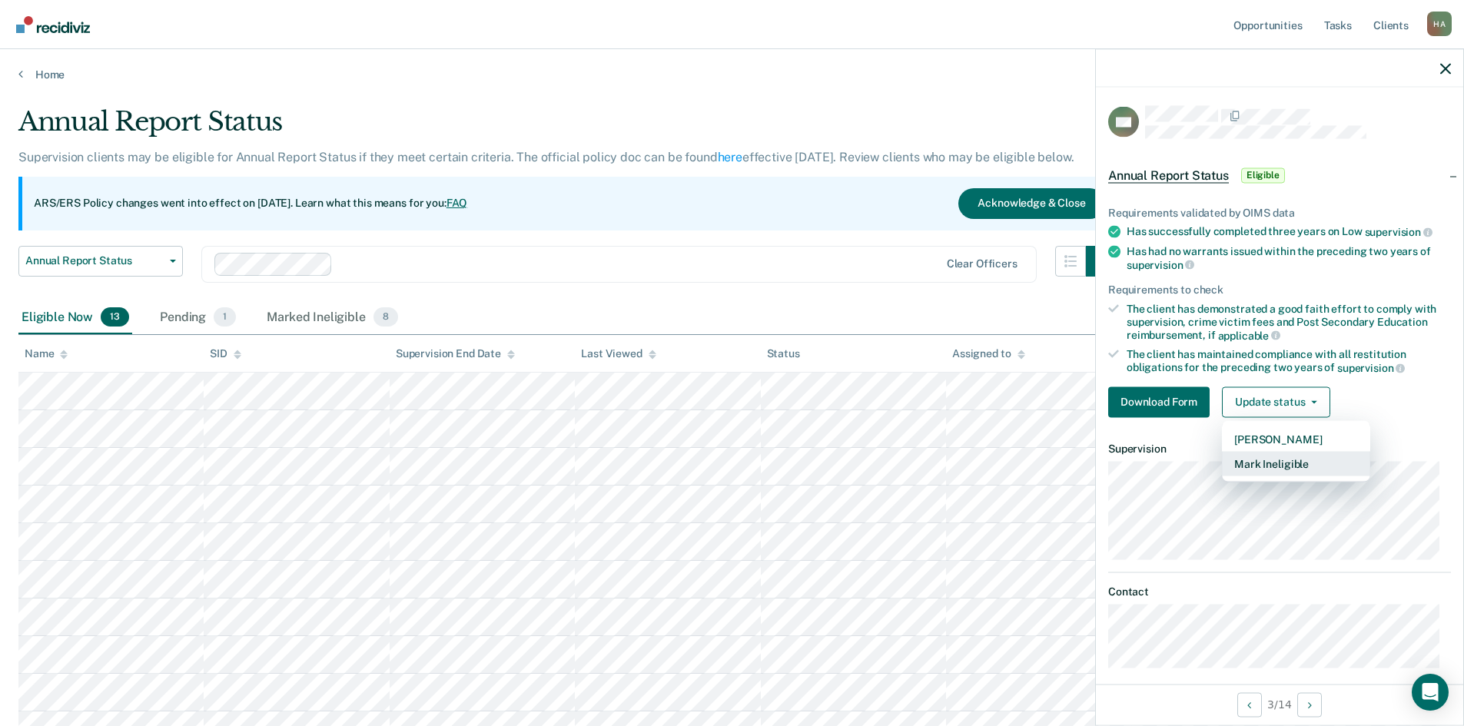
click at [1271, 463] on button "Mark Ineligible" at bounding box center [1296, 463] width 148 height 25
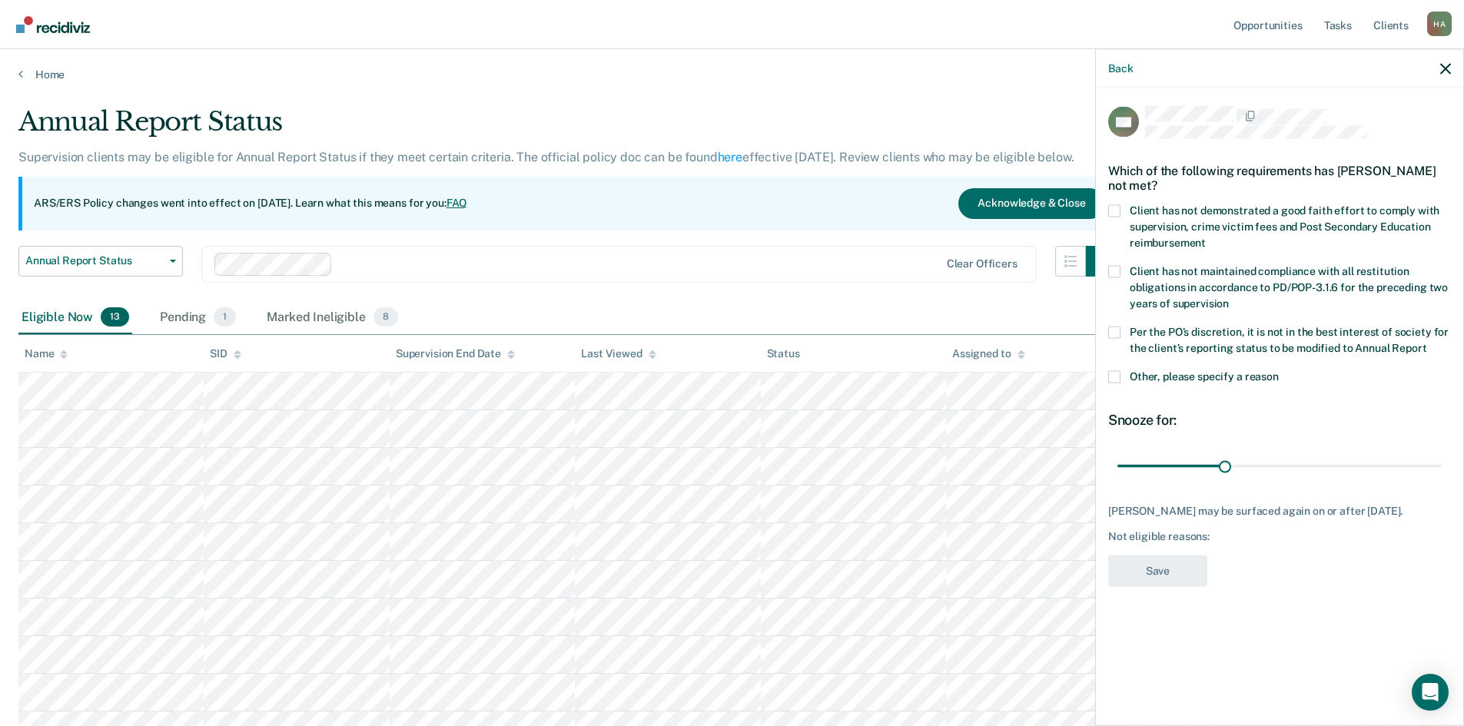
click at [1115, 214] on span at bounding box center [1114, 210] width 12 height 12
click at [1205, 237] on input "Client has not demonstrated a good faith effort to comply with supervision, cri…" at bounding box center [1205, 237] width 0 height 0
click at [1119, 372] on span at bounding box center [1114, 376] width 12 height 12
click at [1278, 370] on input "Other, please specify a reason" at bounding box center [1278, 370] width 0 height 0
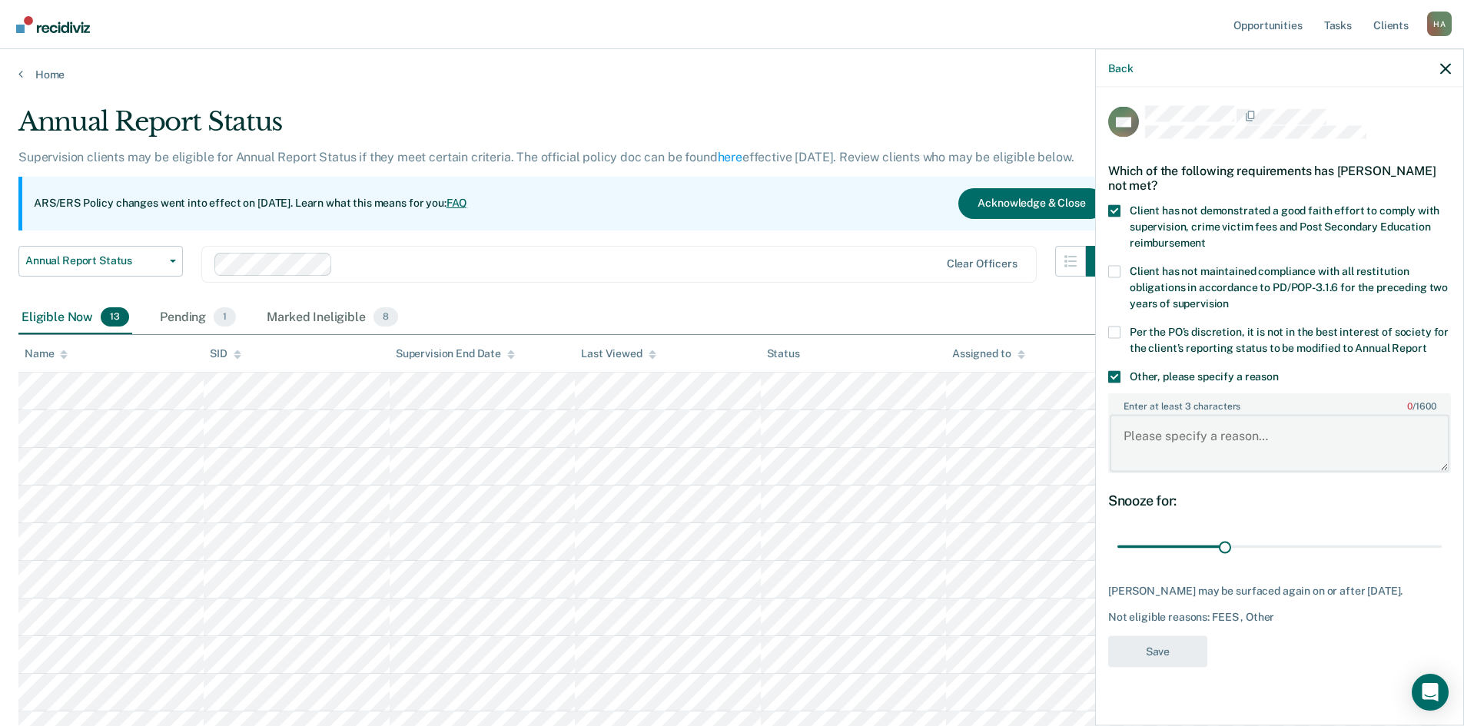
click at [1249, 436] on textarea "Enter at least 3 characters 0 / 1600" at bounding box center [1279, 443] width 340 height 57
type textarea "Client has a pending charge"
click at [1312, 485] on div "HR Which of the following requirements has [PERSON_NAME] not met? Client has no…" at bounding box center [1279, 391] width 343 height 570
click at [1116, 331] on span at bounding box center [1114, 332] width 12 height 12
click at [1426, 342] on input "Per the PO’s discretion, it is not in the best interest of society for the clie…" at bounding box center [1426, 342] width 0 height 0
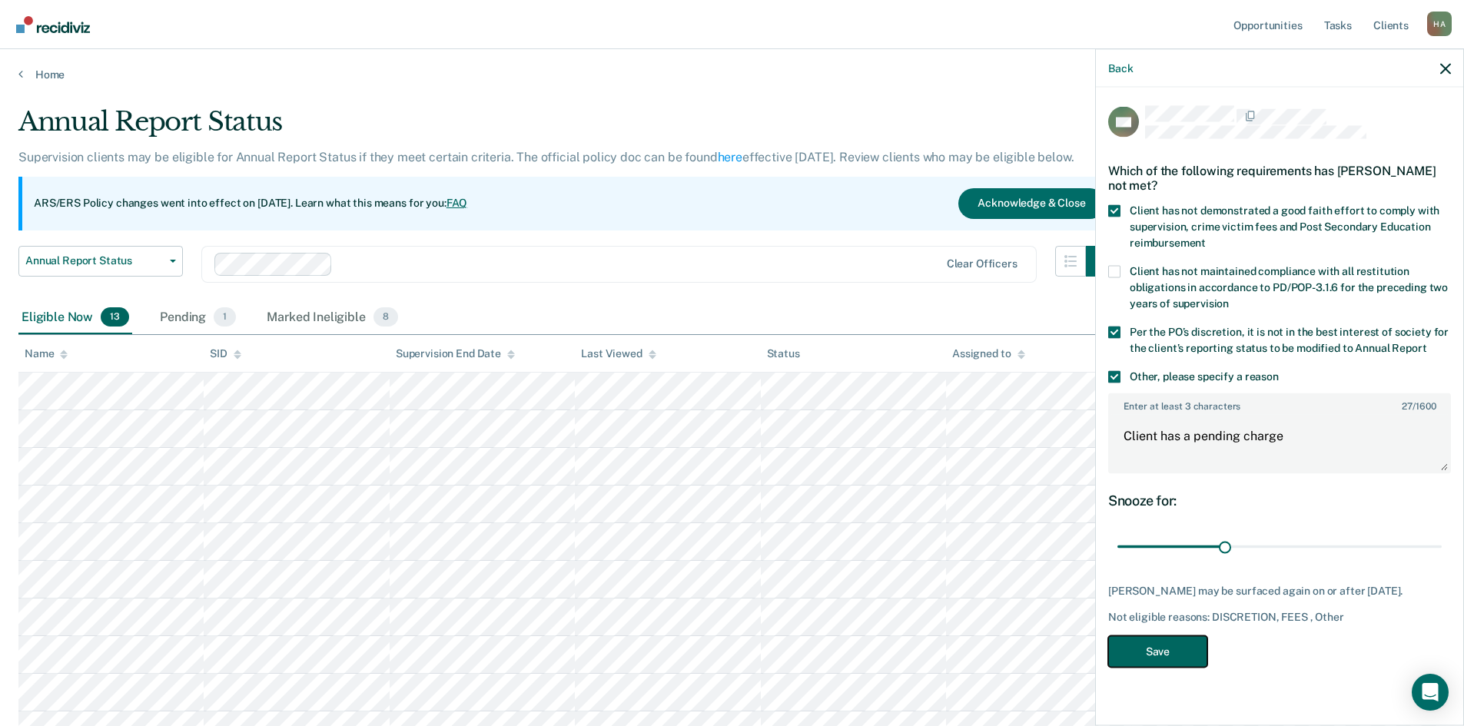
click at [1165, 645] on button "Save" at bounding box center [1157, 650] width 99 height 31
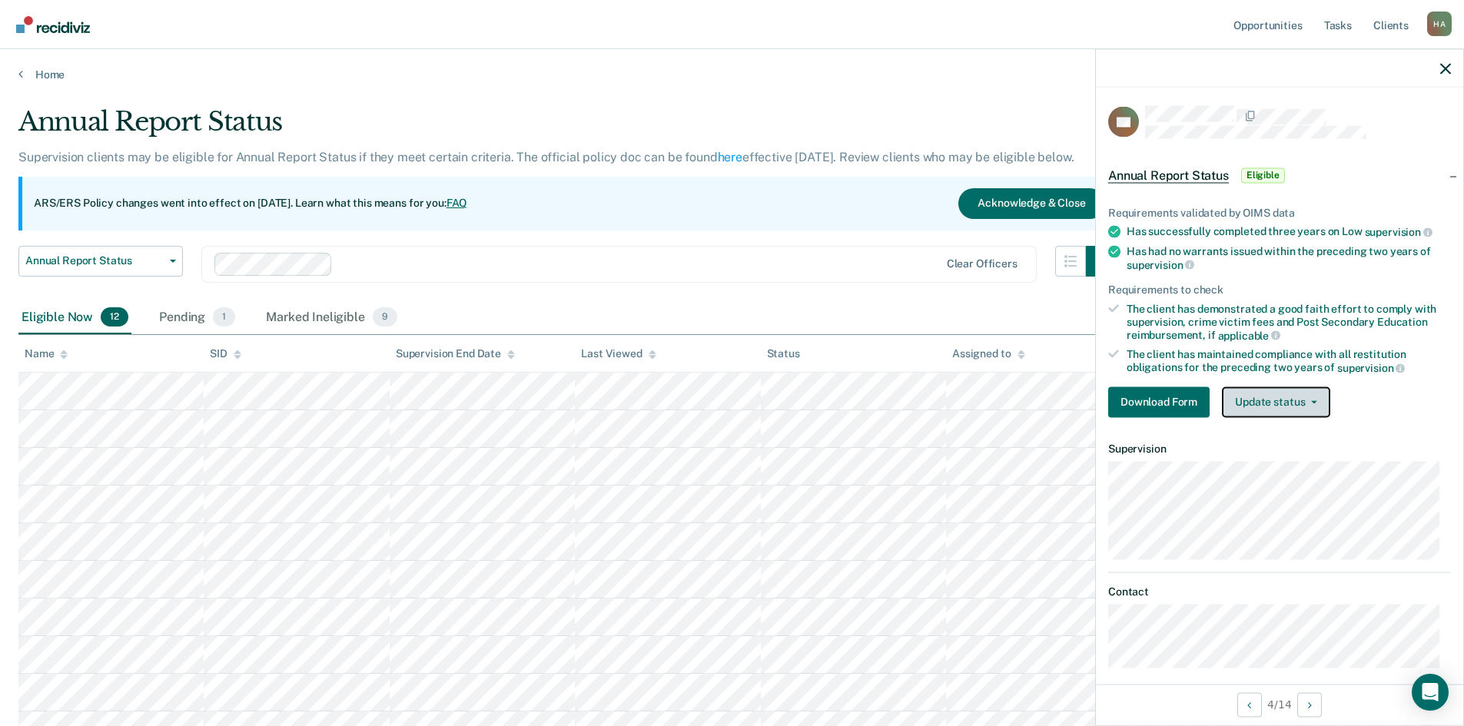
click at [1316, 403] on button "Update status" at bounding box center [1276, 401] width 108 height 31
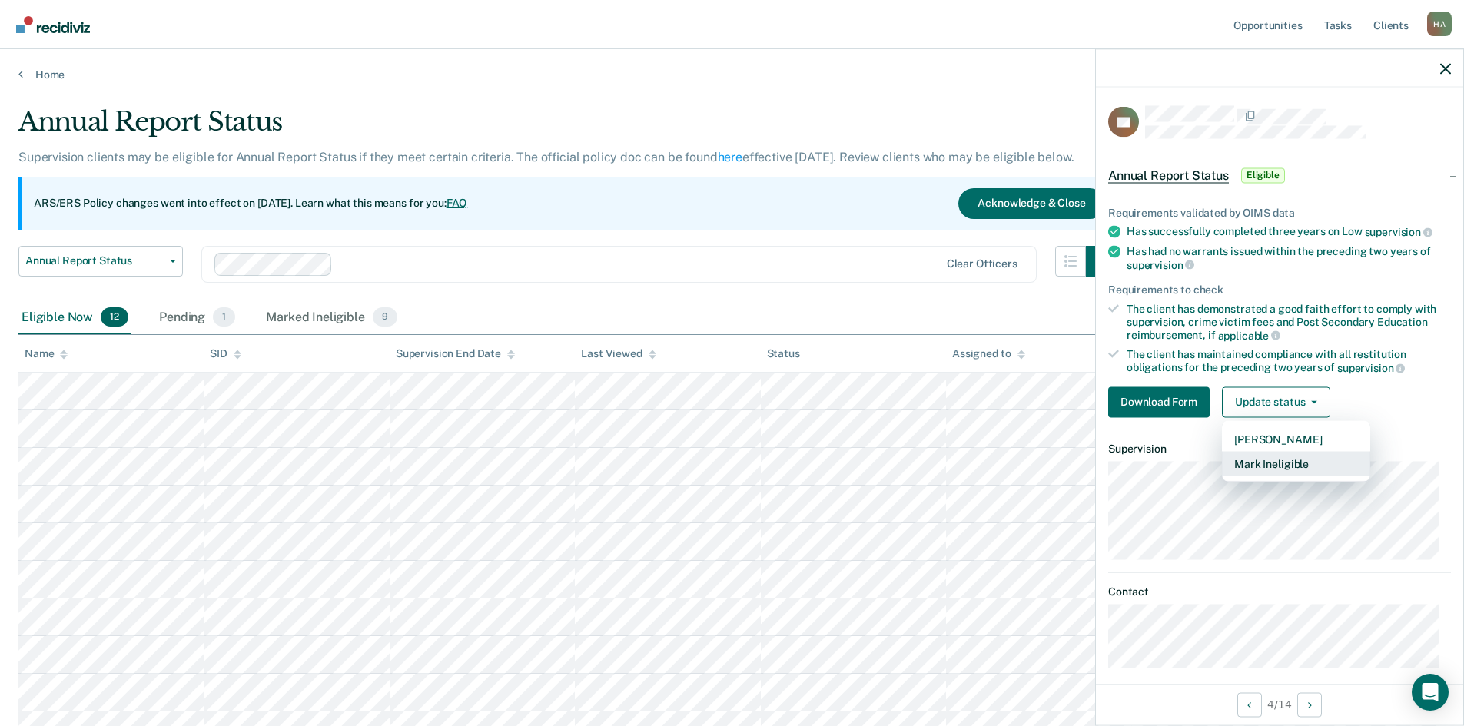
click at [1284, 463] on button "Mark Ineligible" at bounding box center [1296, 463] width 148 height 25
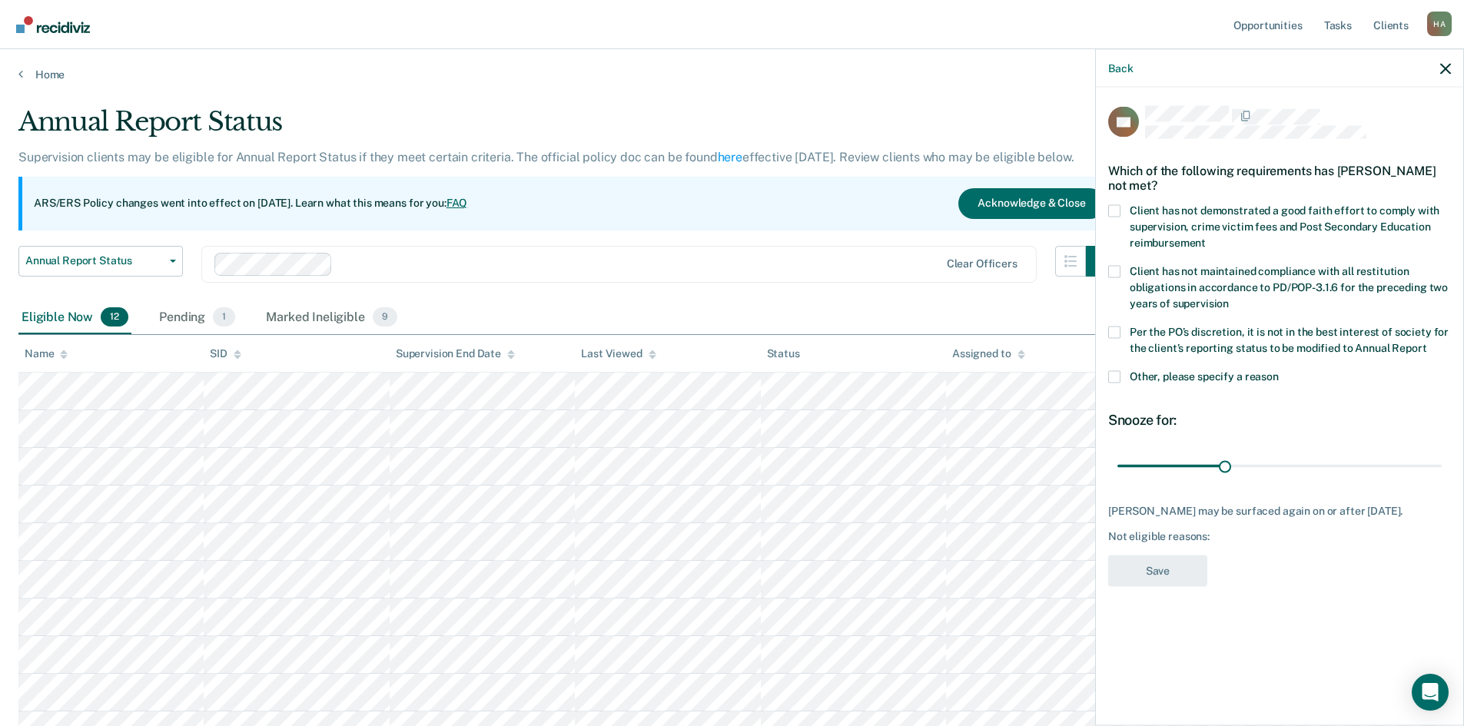
click at [1116, 204] on span at bounding box center [1114, 210] width 12 height 12
click at [1205, 237] on input "Client has not demonstrated a good faith effort to comply with supervision, cri…" at bounding box center [1205, 237] width 0 height 0
click at [1149, 565] on button "Save" at bounding box center [1157, 570] width 99 height 31
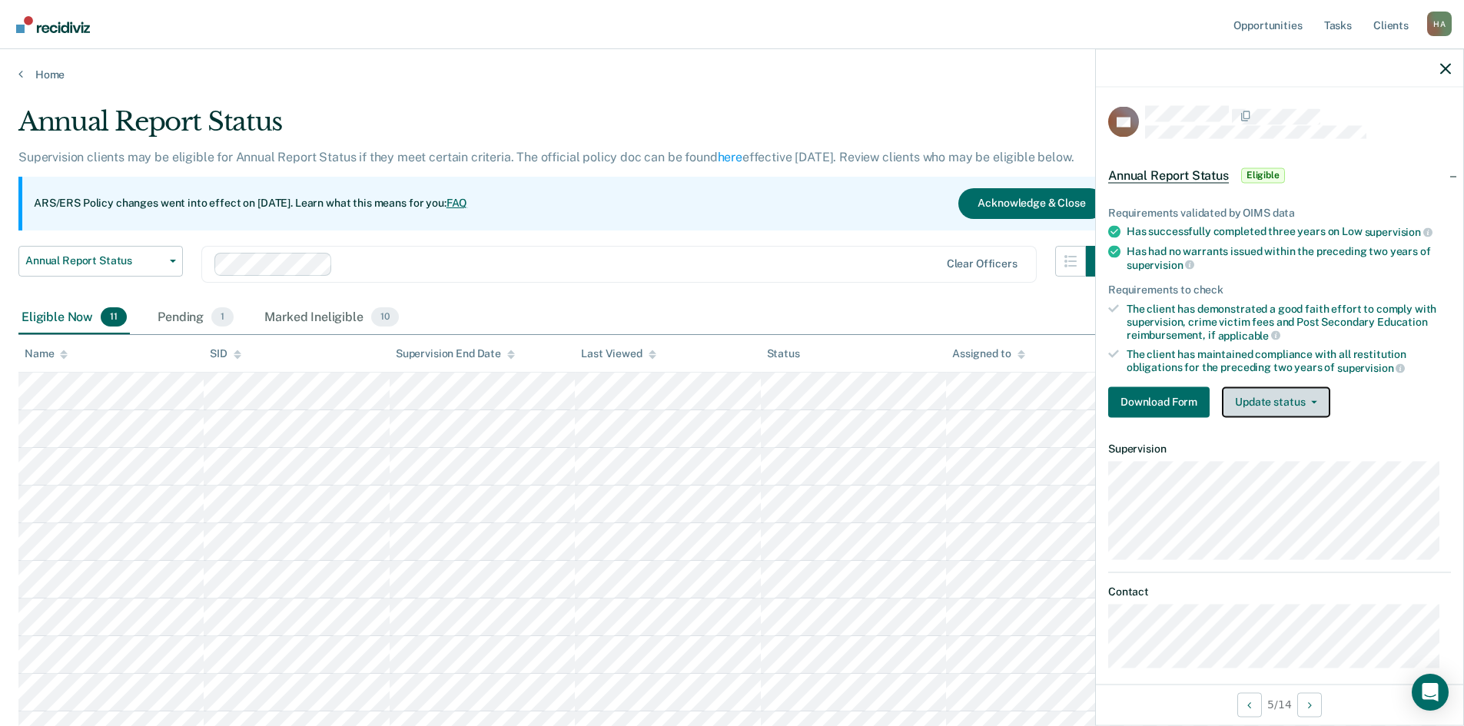
click at [1314, 400] on icon "button" at bounding box center [1314, 401] width 6 height 3
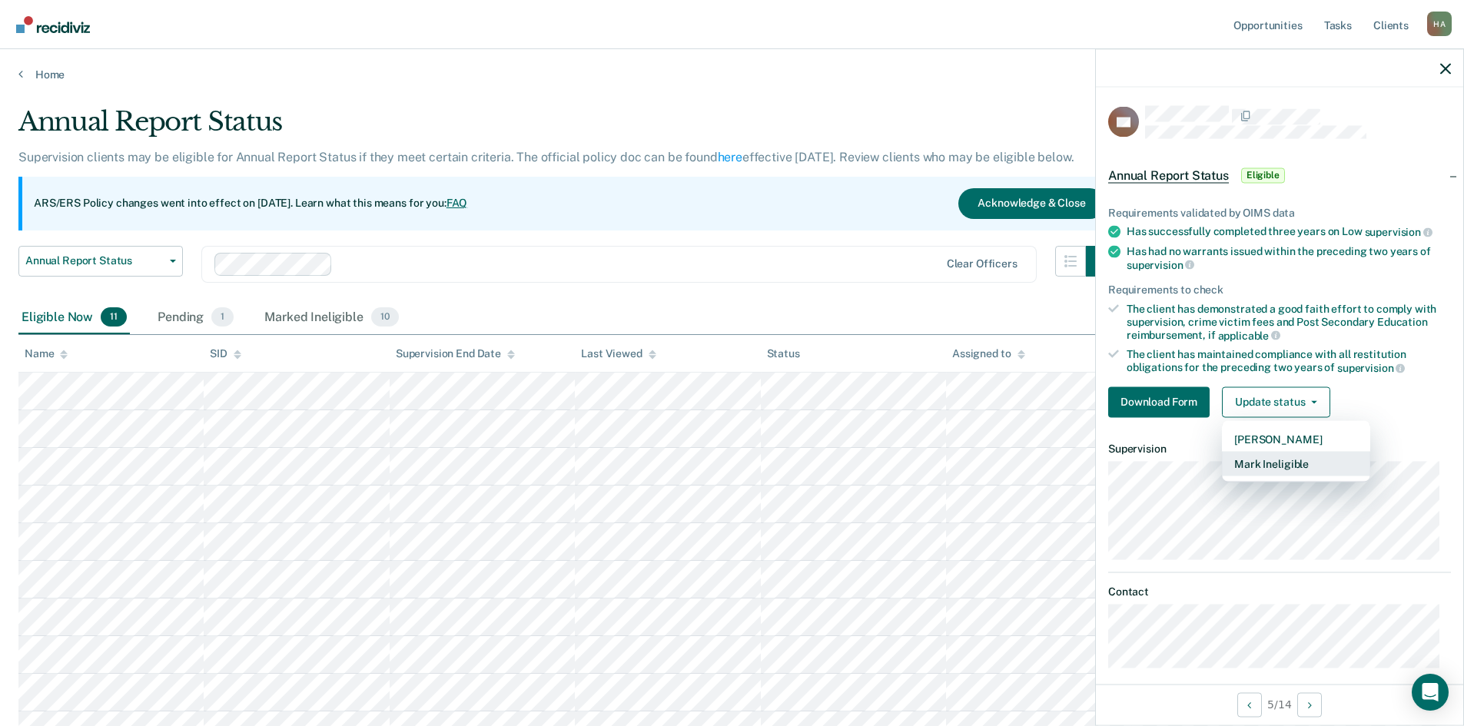
click at [1288, 464] on button "Mark Ineligible" at bounding box center [1296, 463] width 148 height 25
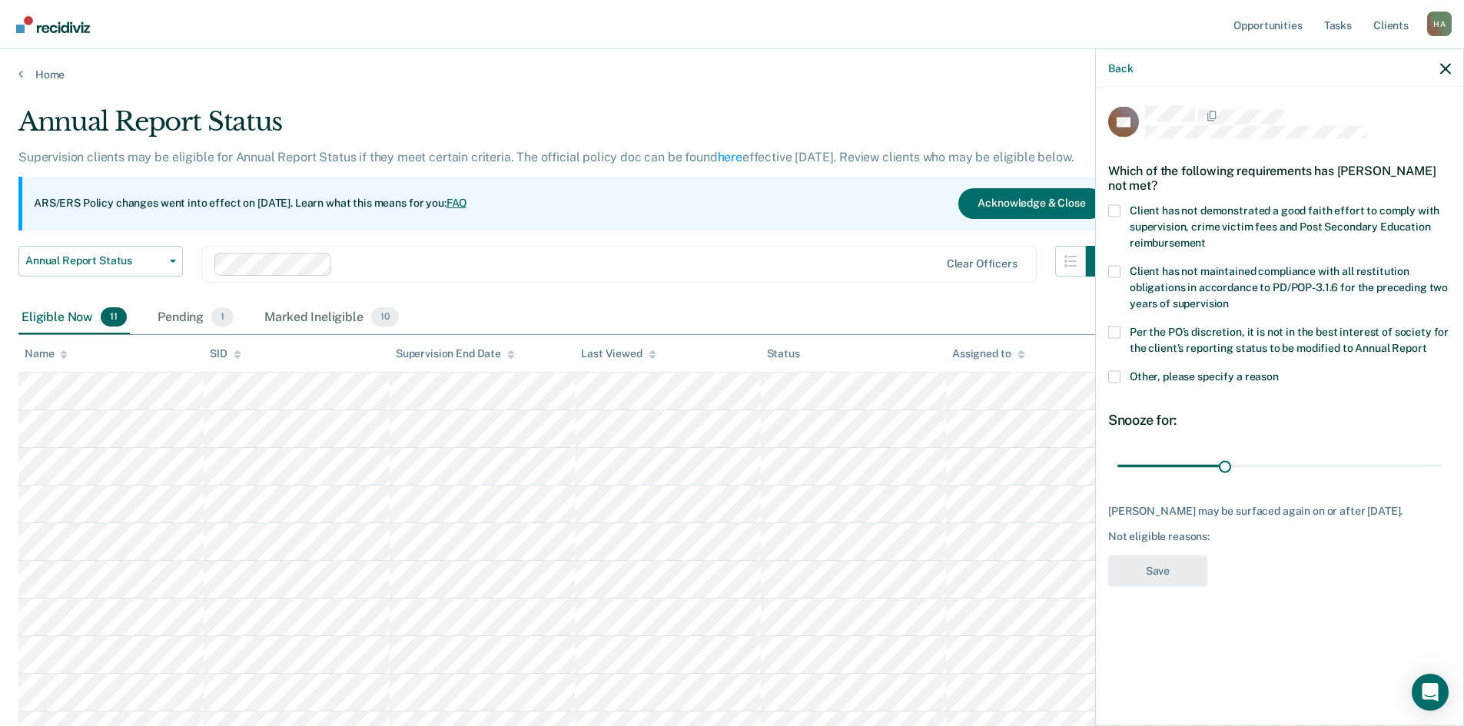
click at [1113, 204] on span at bounding box center [1114, 210] width 12 height 12
click at [1205, 237] on input "Client has not demonstrated a good faith effort to comply with supervision, cri…" at bounding box center [1205, 237] width 0 height 0
click at [1162, 555] on button "Save" at bounding box center [1157, 570] width 99 height 31
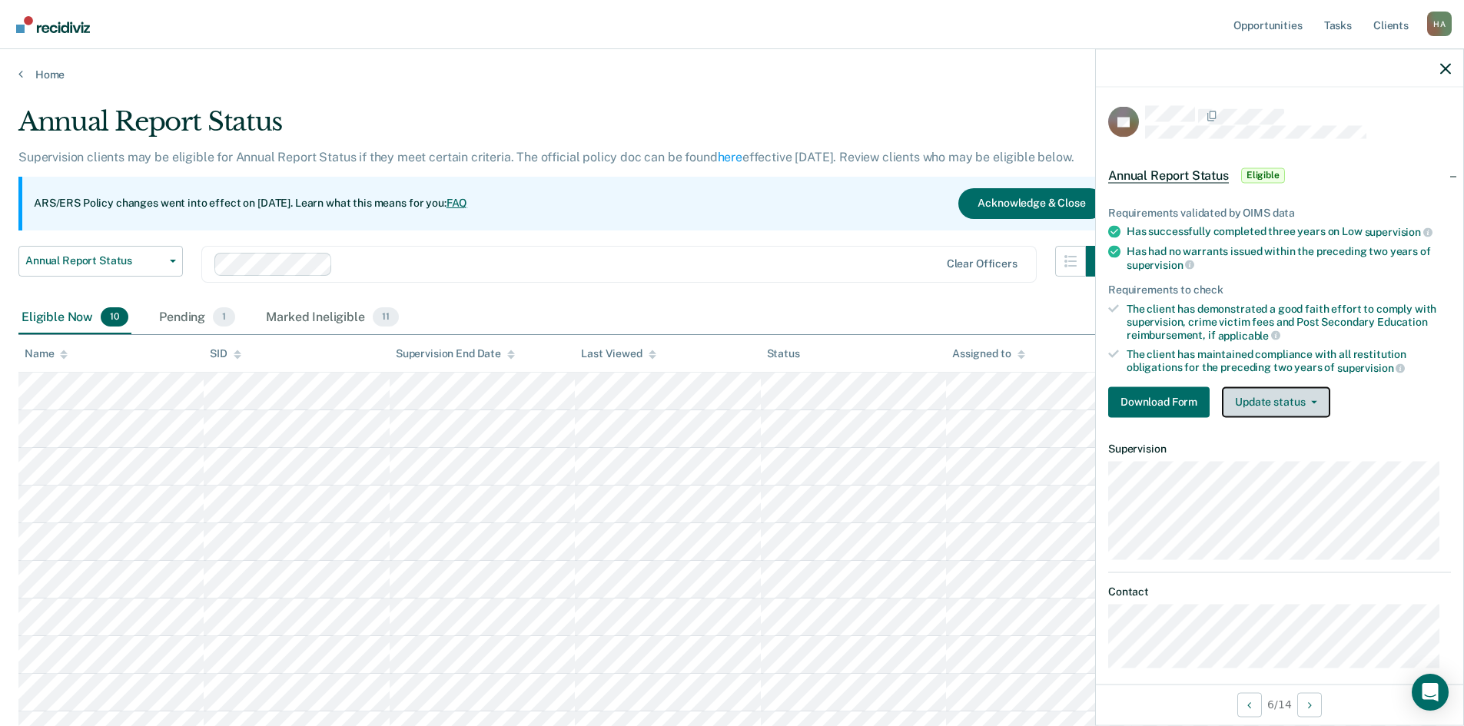
click at [1321, 394] on button "Update status" at bounding box center [1276, 401] width 108 height 31
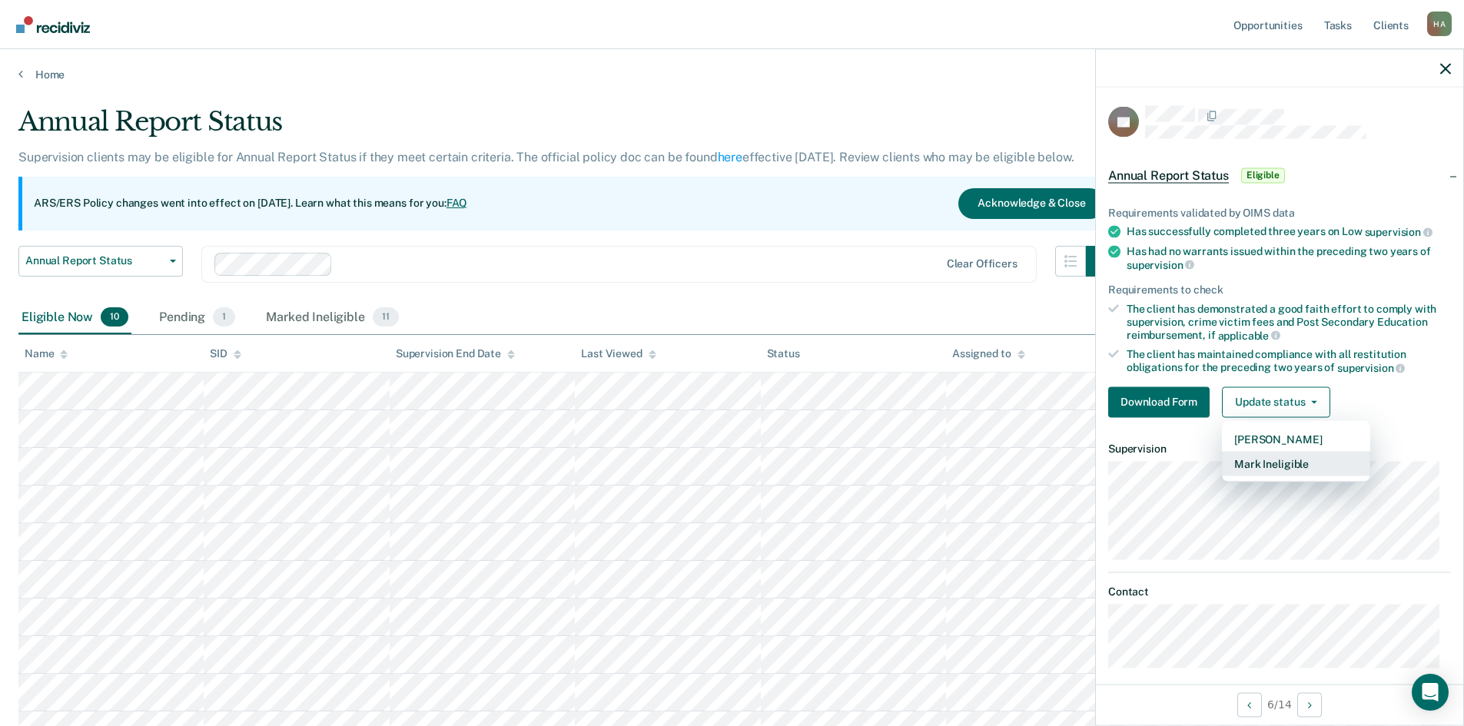
click at [1285, 456] on button "Mark Ineligible" at bounding box center [1296, 463] width 148 height 25
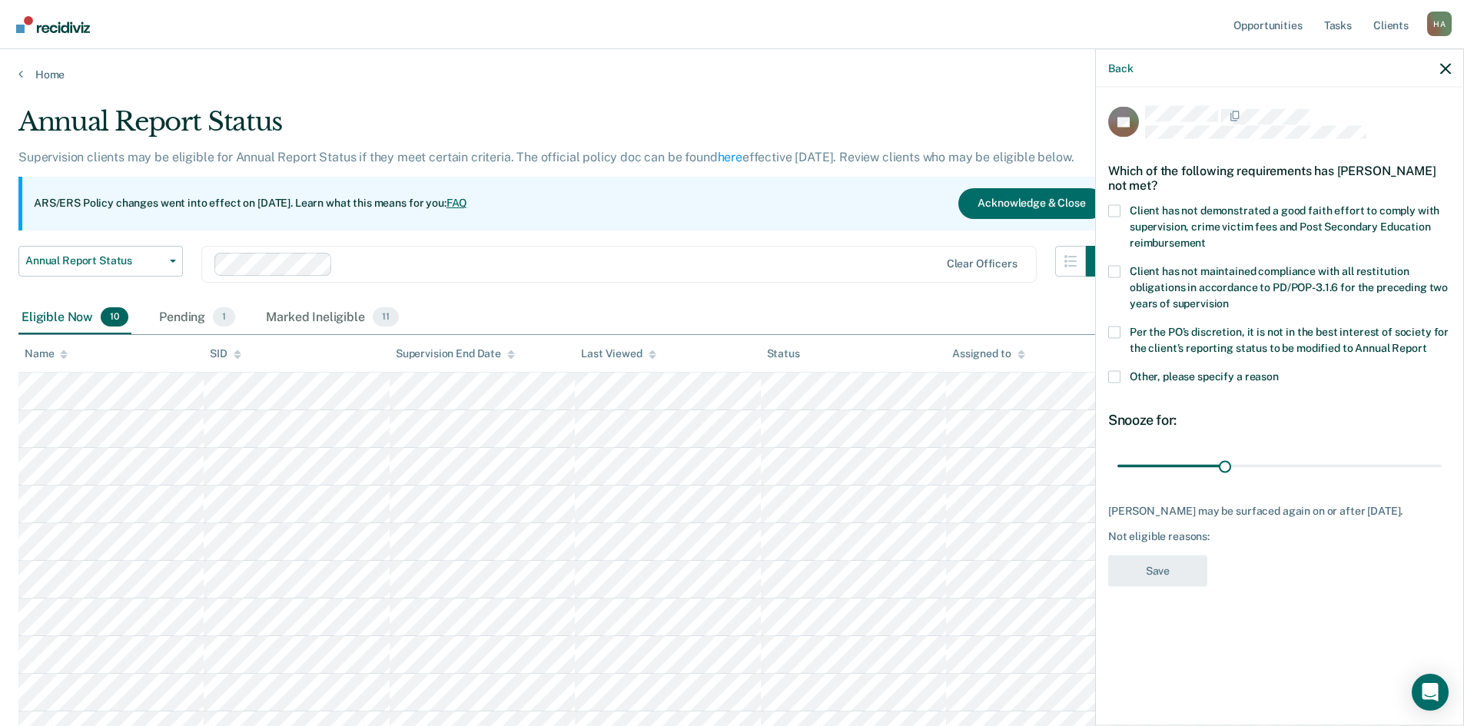
click at [1121, 213] on label "Client has not demonstrated a good faith effort to comply with supervision, cri…" at bounding box center [1279, 228] width 343 height 48
click at [1205, 237] on input "Client has not demonstrated a good faith effort to comply with supervision, cri…" at bounding box center [1205, 237] width 0 height 0
click at [1170, 569] on button "Save" at bounding box center [1157, 570] width 99 height 31
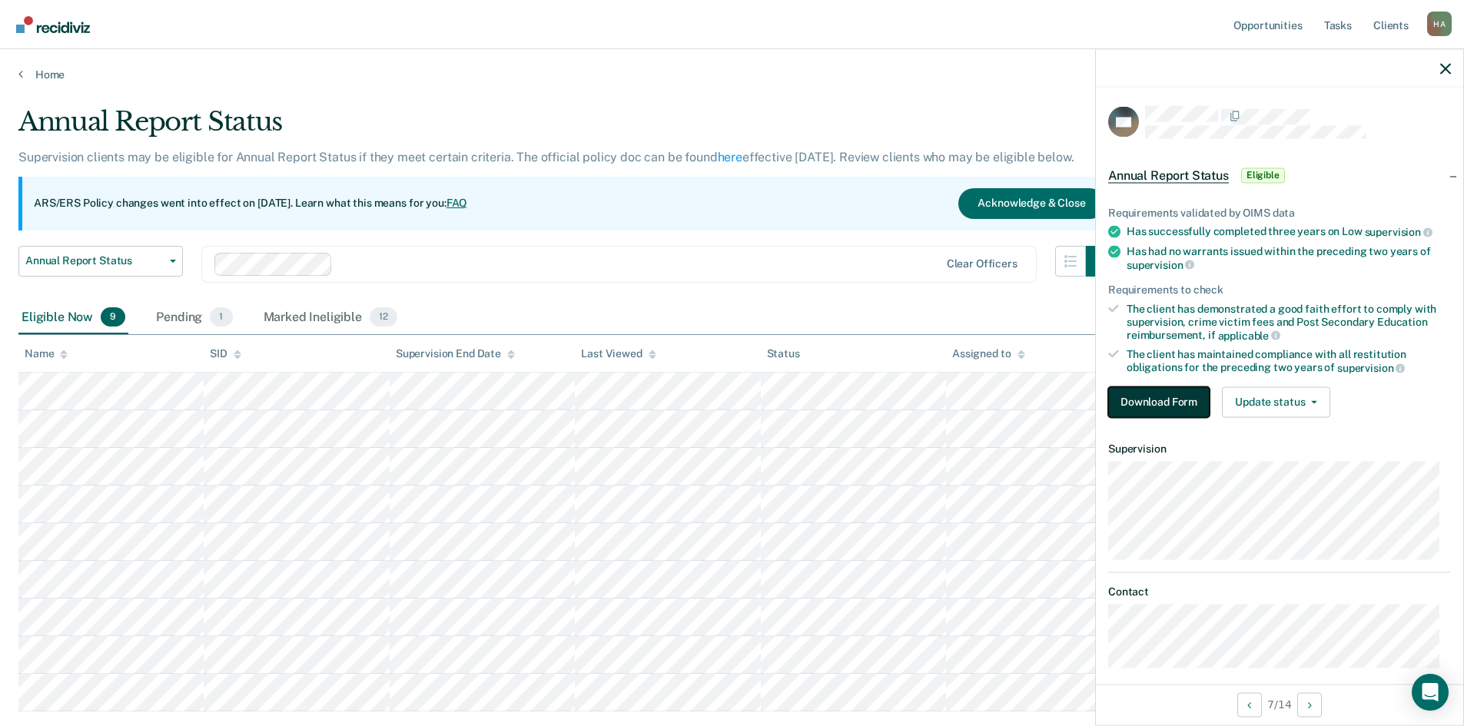
click at [1178, 398] on button "Download Form" at bounding box center [1158, 401] width 101 height 31
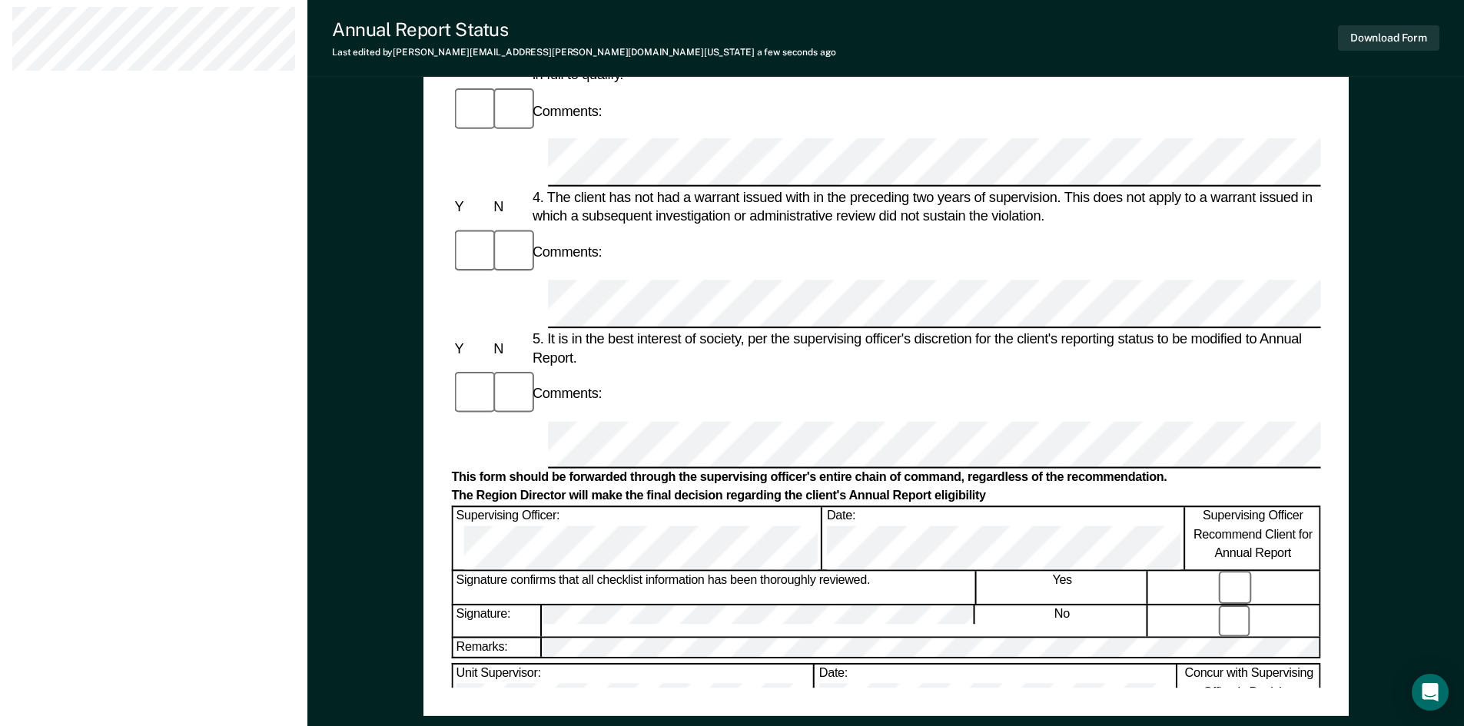
scroll to position [645, 0]
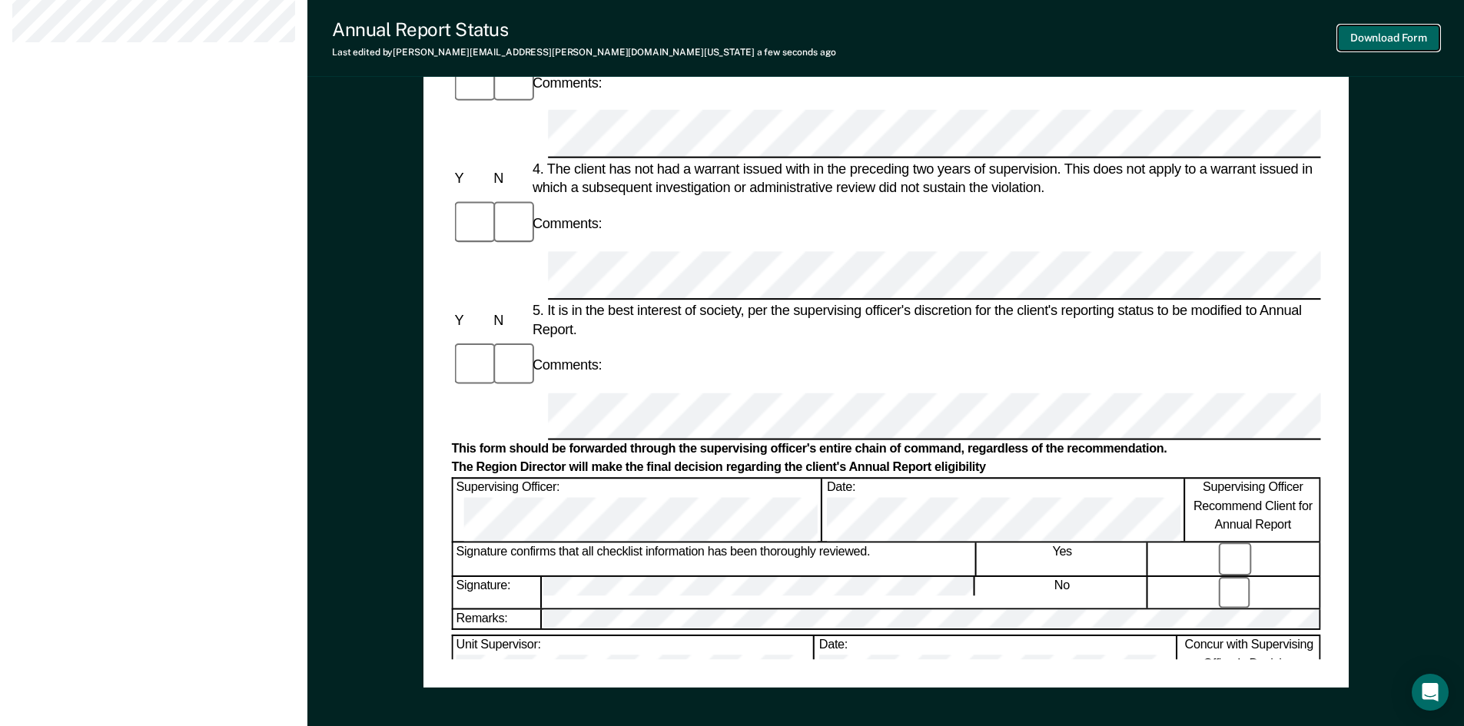
click at [1391, 35] on button "Download Form" at bounding box center [1388, 37] width 101 height 25
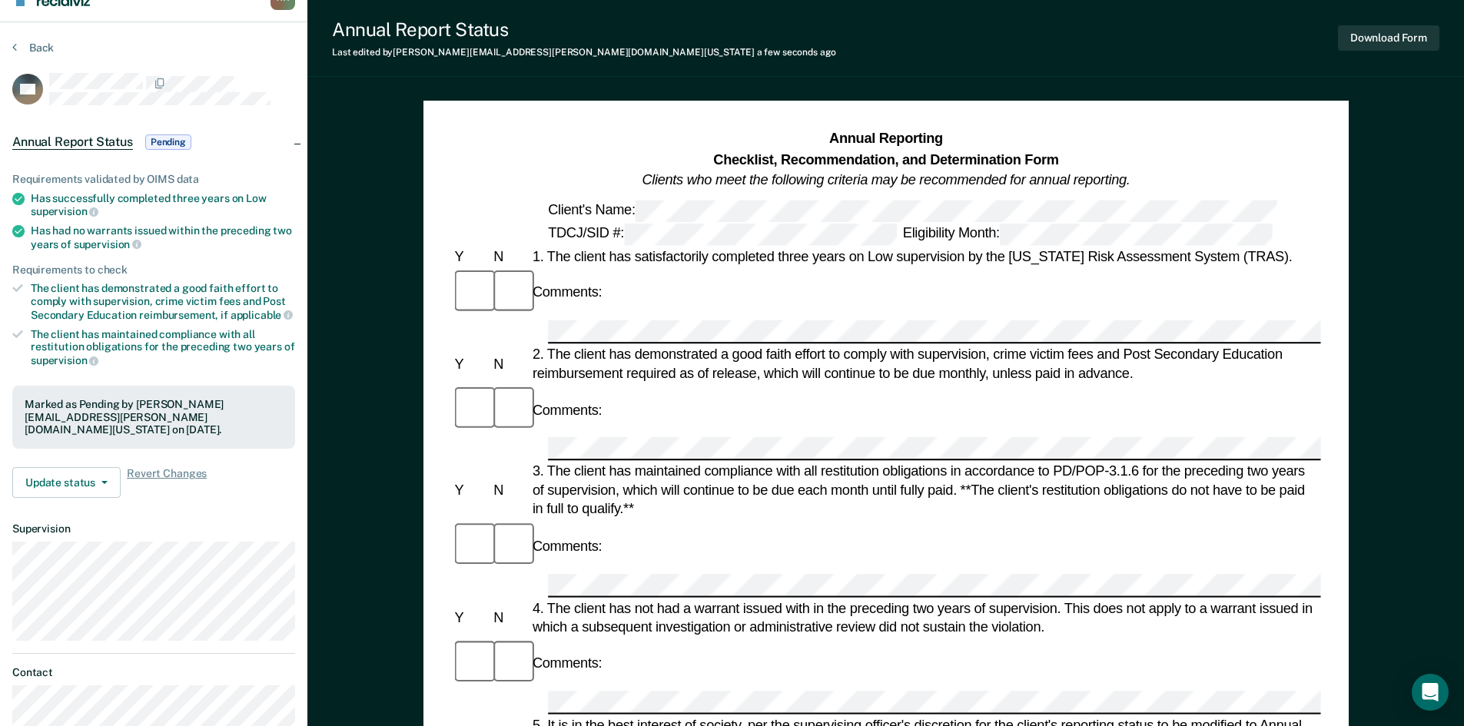
scroll to position [0, 0]
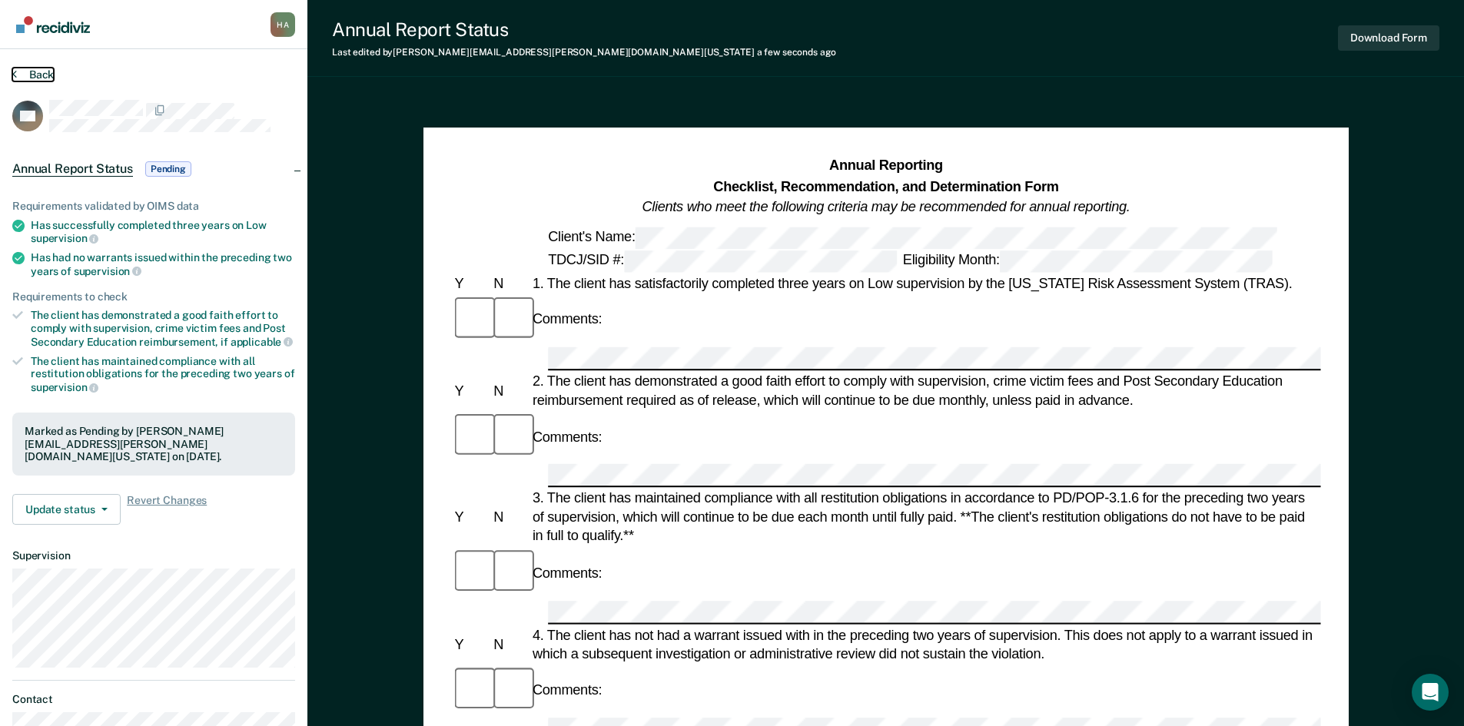
click at [21, 75] on button "Back" at bounding box center [32, 75] width 41 height 14
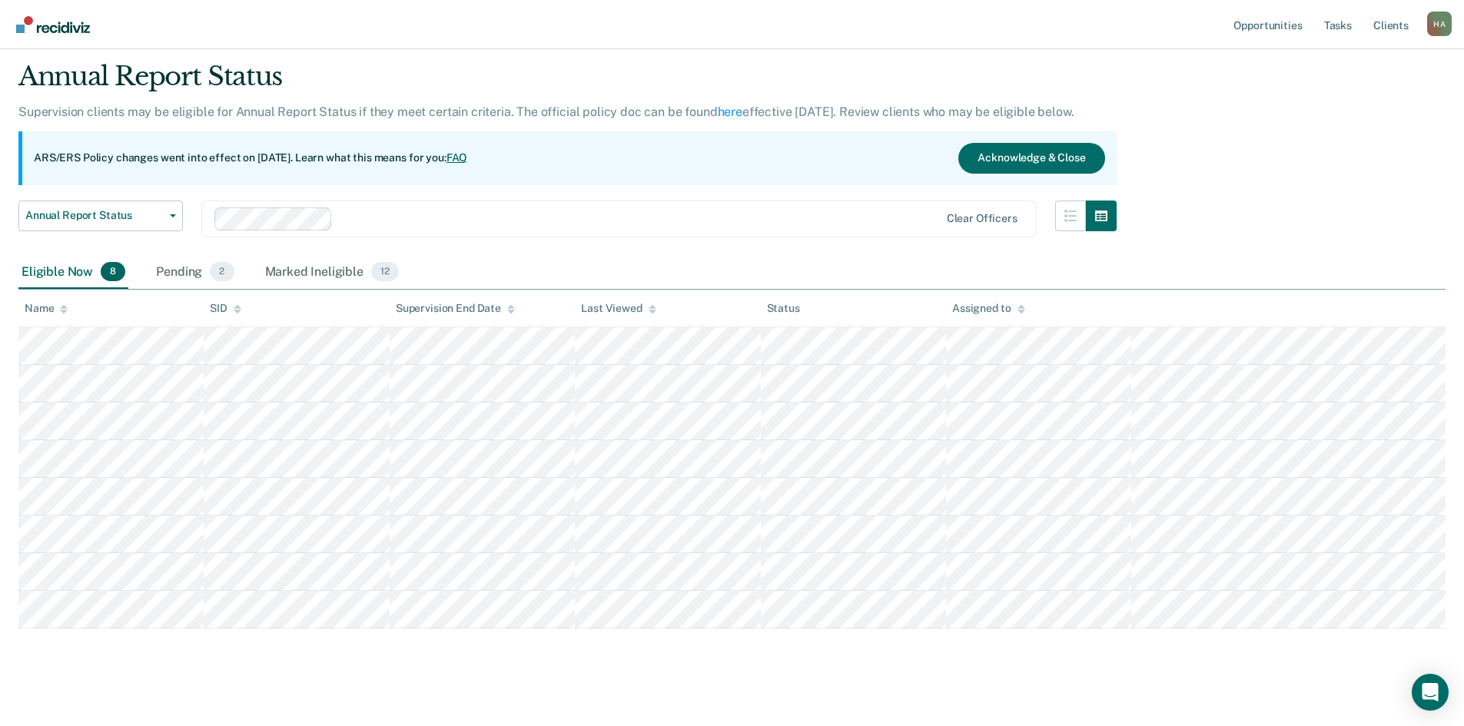
scroll to position [58, 0]
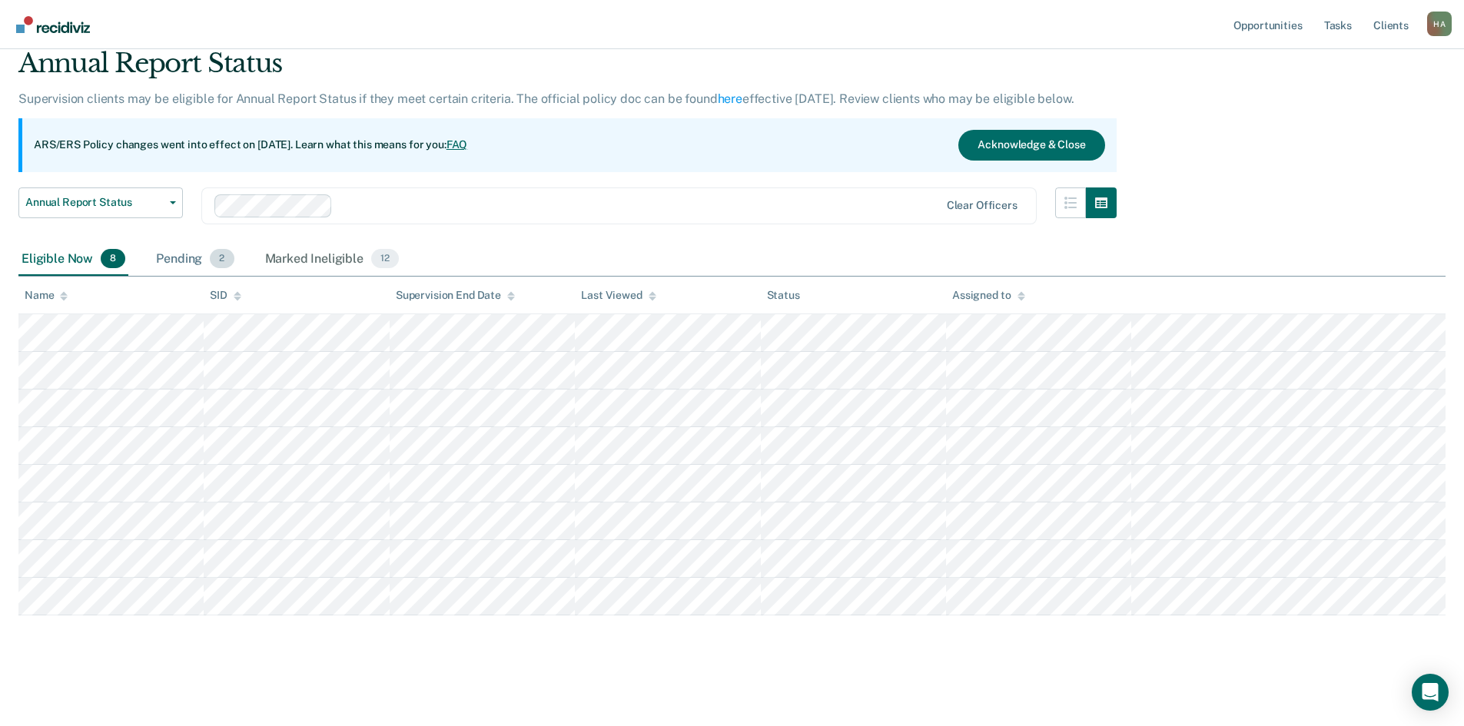
click at [215, 258] on span "2" at bounding box center [222, 259] width 24 height 20
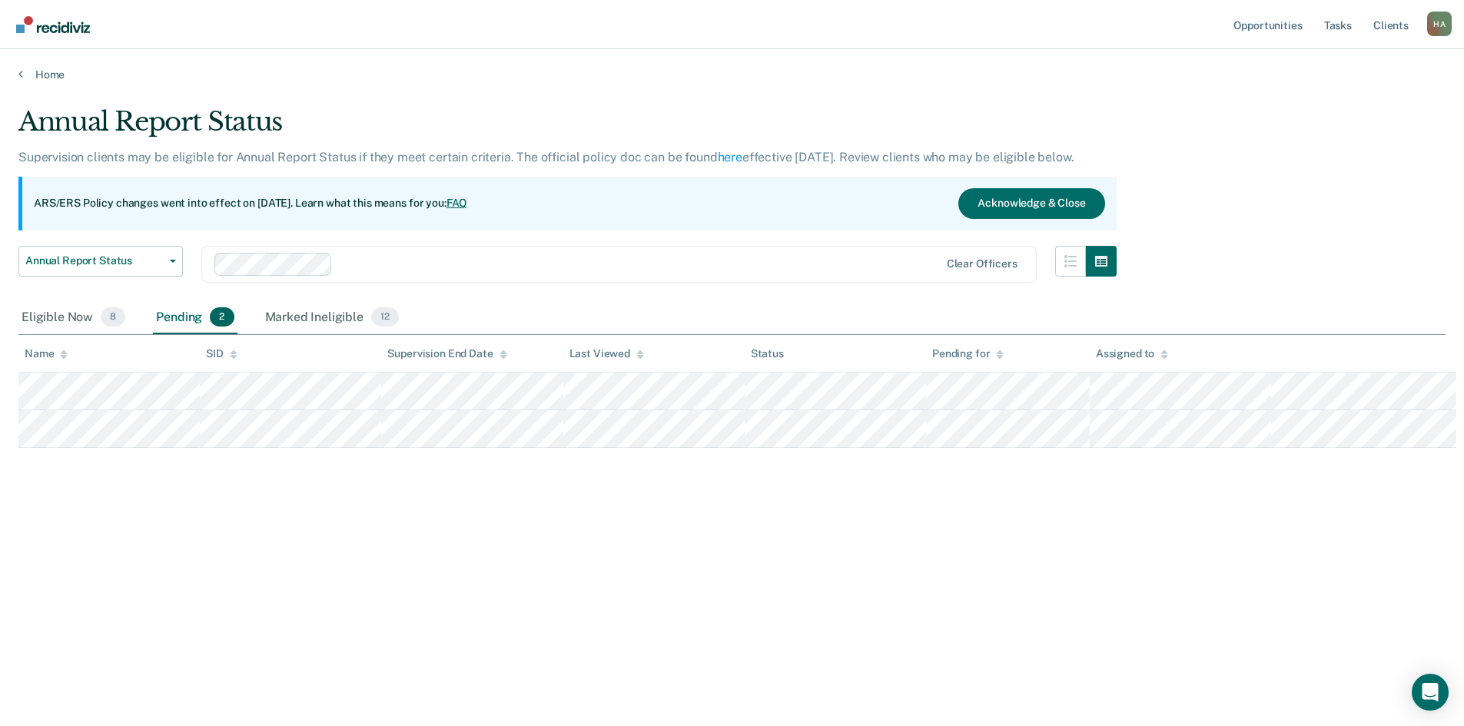
scroll to position [0, 0]
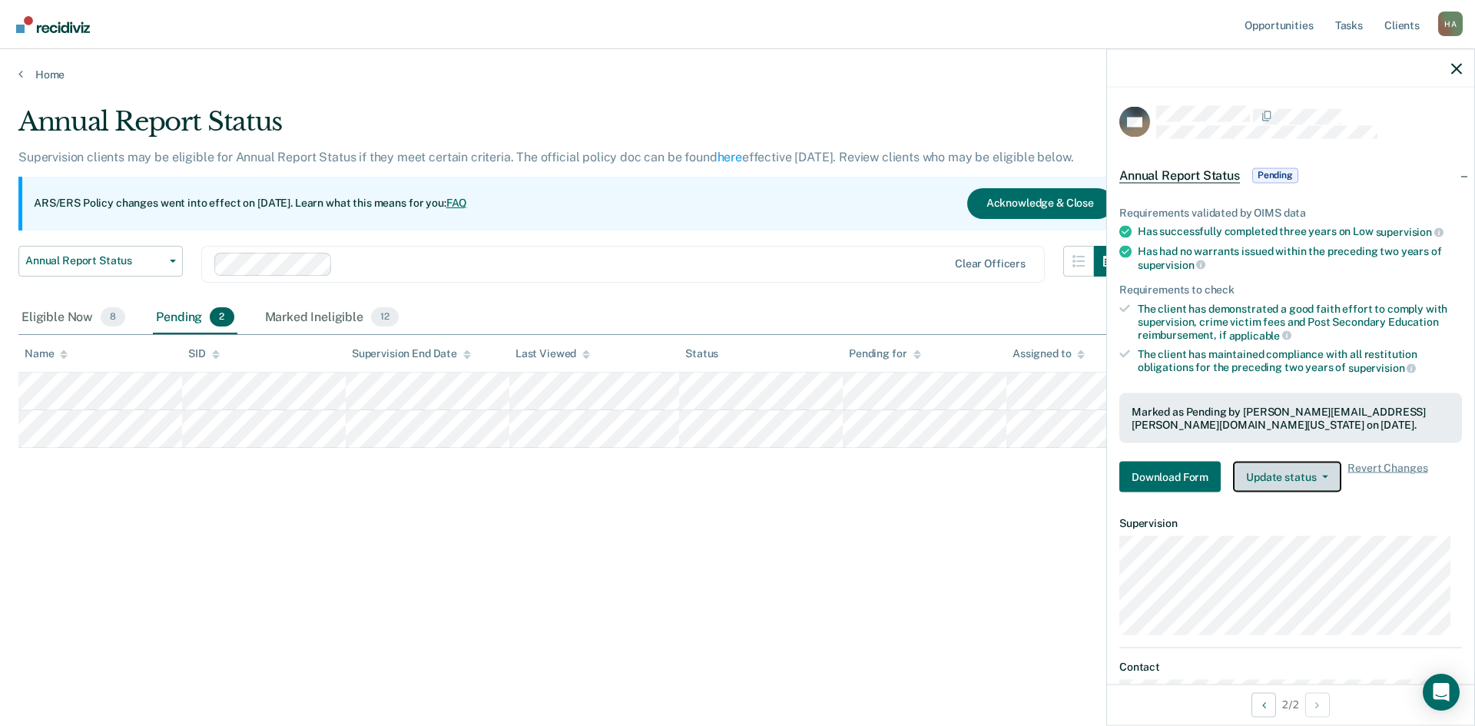
click at [1322, 476] on icon "button" at bounding box center [1325, 477] width 6 height 3
click at [1280, 170] on span "Pending" at bounding box center [1275, 174] width 46 height 15
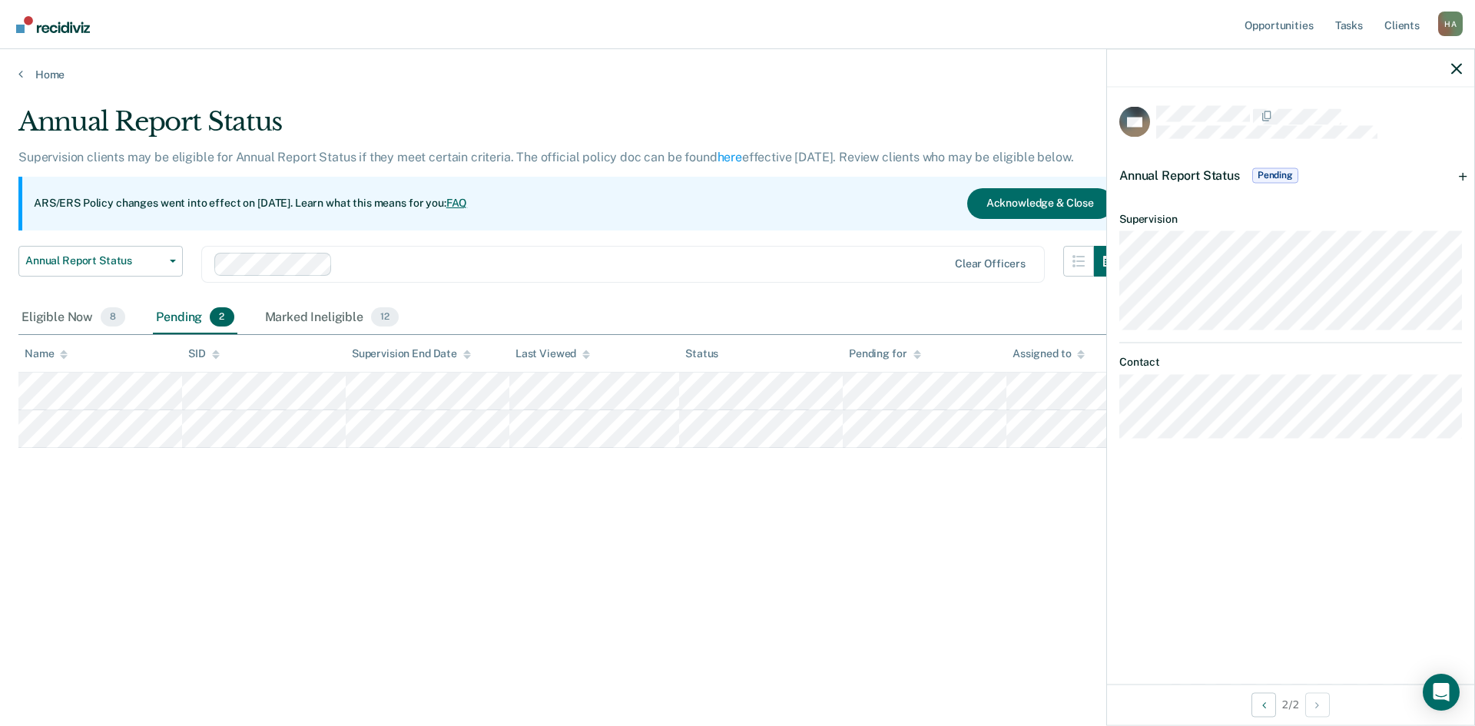
click at [1280, 170] on span "Pending" at bounding box center [1275, 174] width 46 height 15
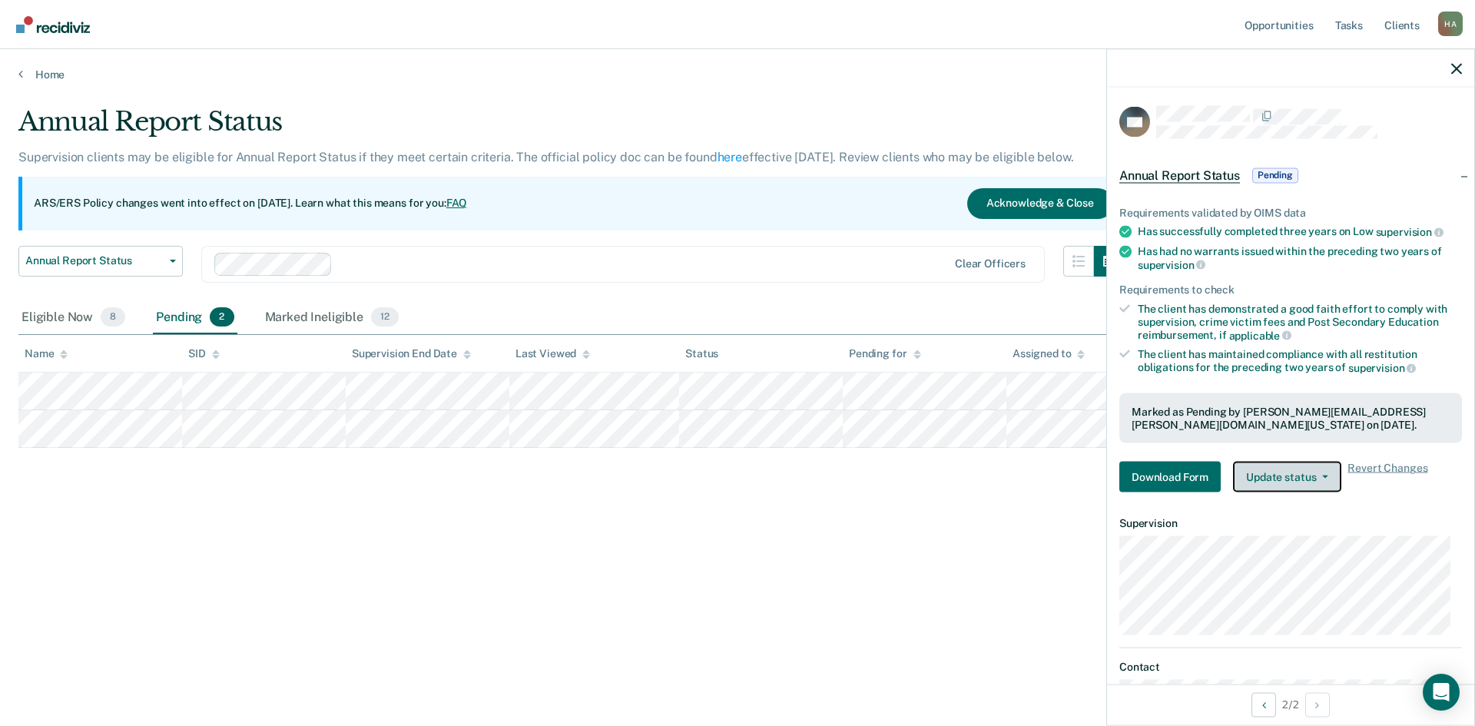
click at [1318, 476] on span "button" at bounding box center [1322, 477] width 12 height 3
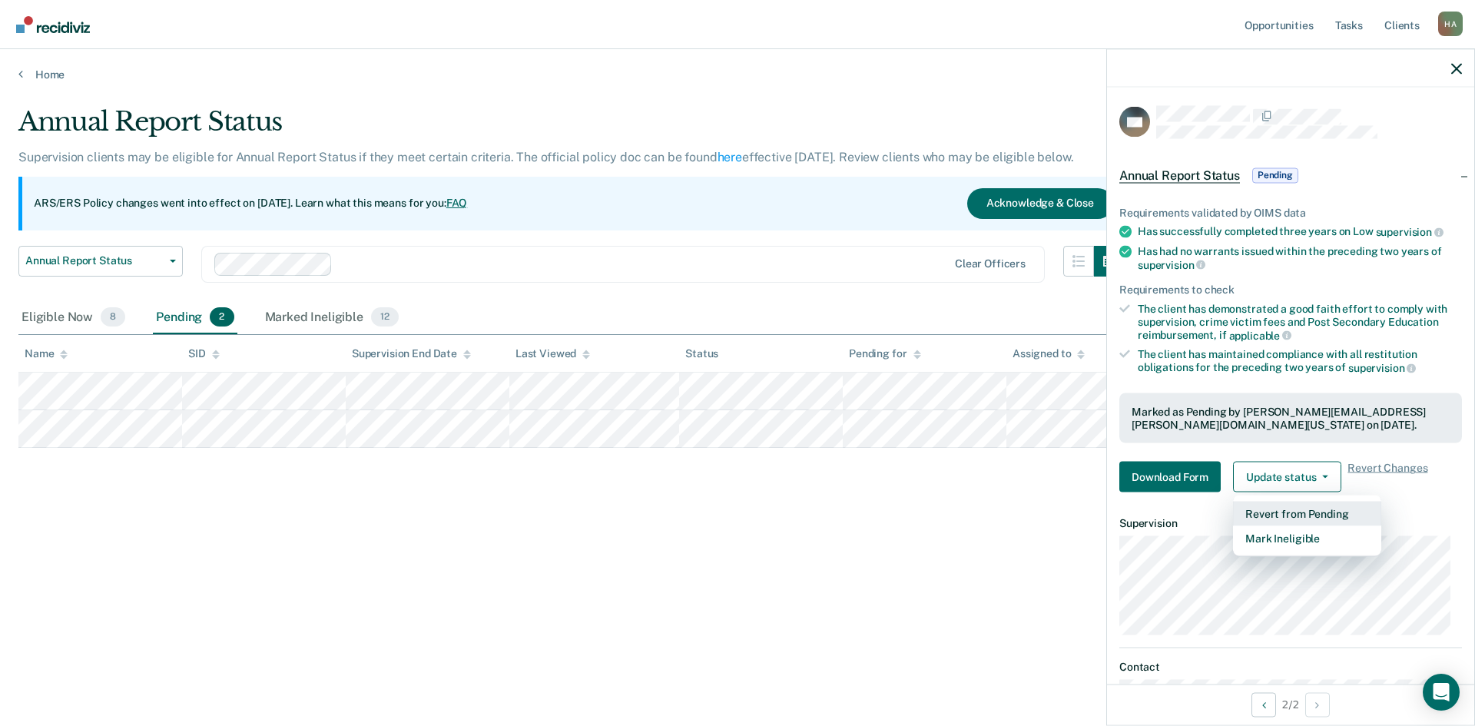
click at [1316, 509] on button "Revert from Pending" at bounding box center [1307, 514] width 148 height 25
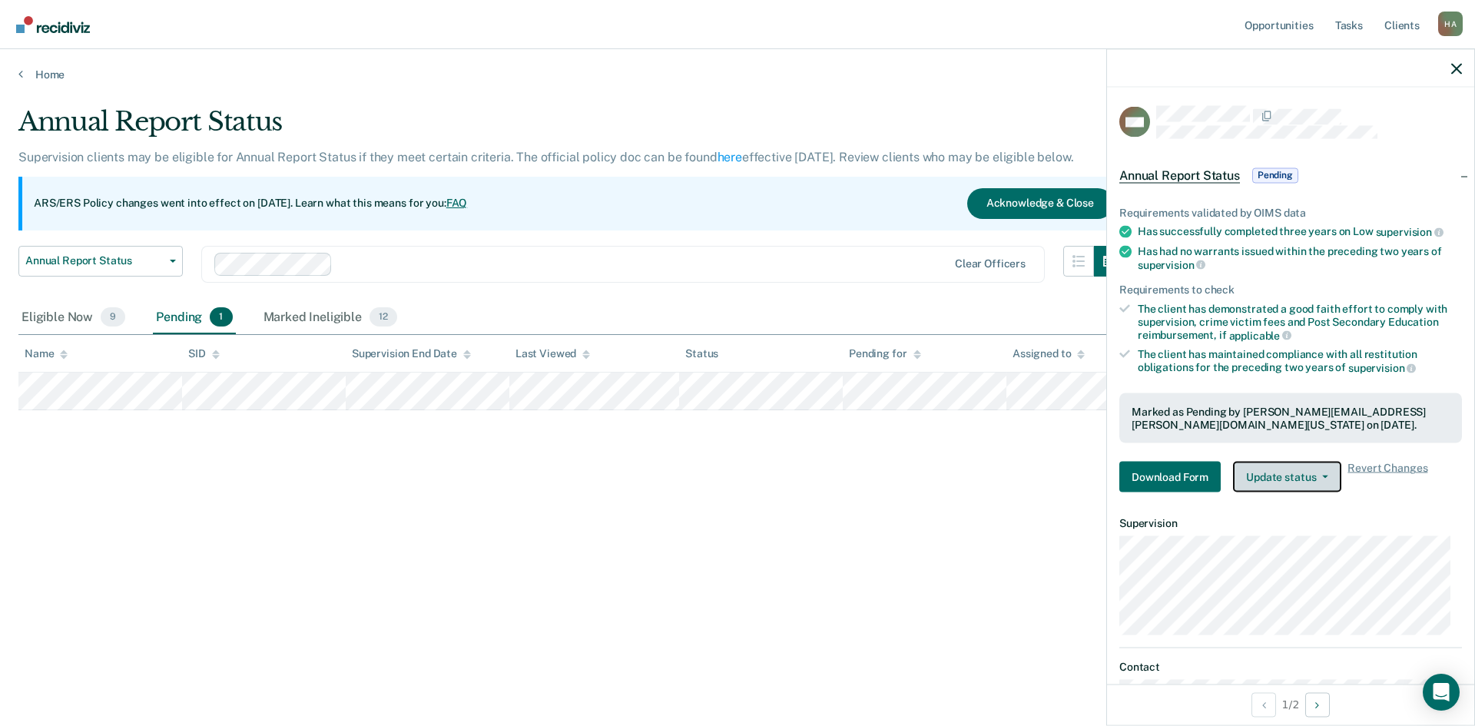
click at [1325, 472] on button "Update status" at bounding box center [1287, 477] width 108 height 31
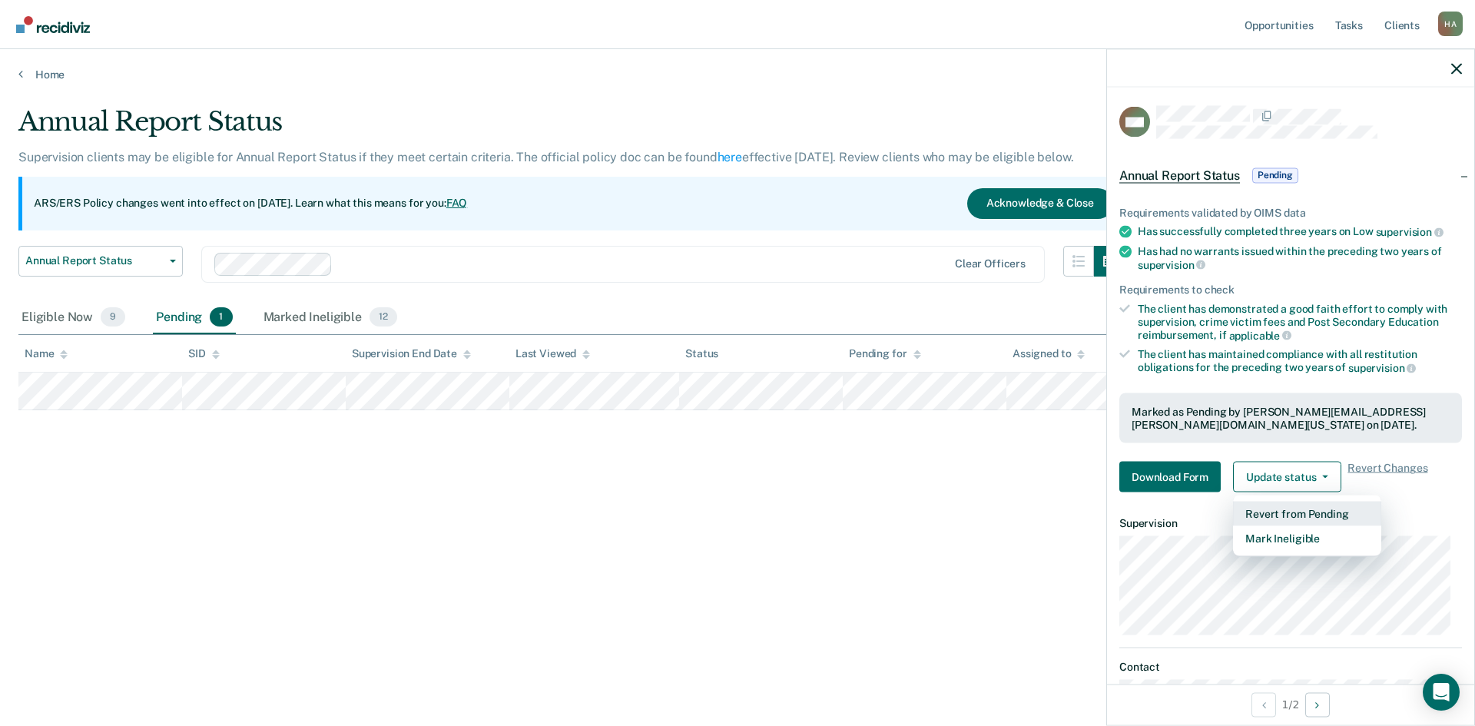
click at [1318, 510] on button "Revert from Pending" at bounding box center [1307, 514] width 148 height 25
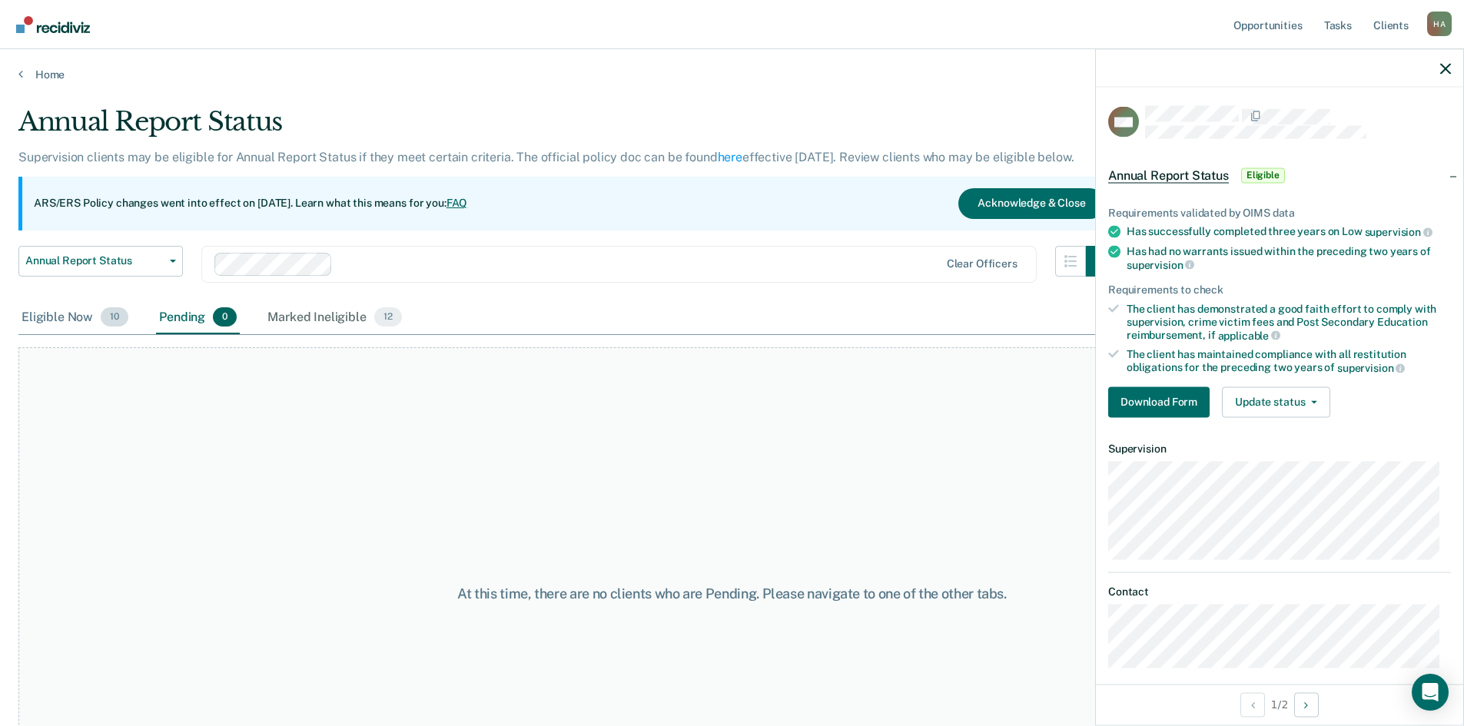
click at [68, 317] on div "Eligible Now 10" at bounding box center [74, 318] width 113 height 34
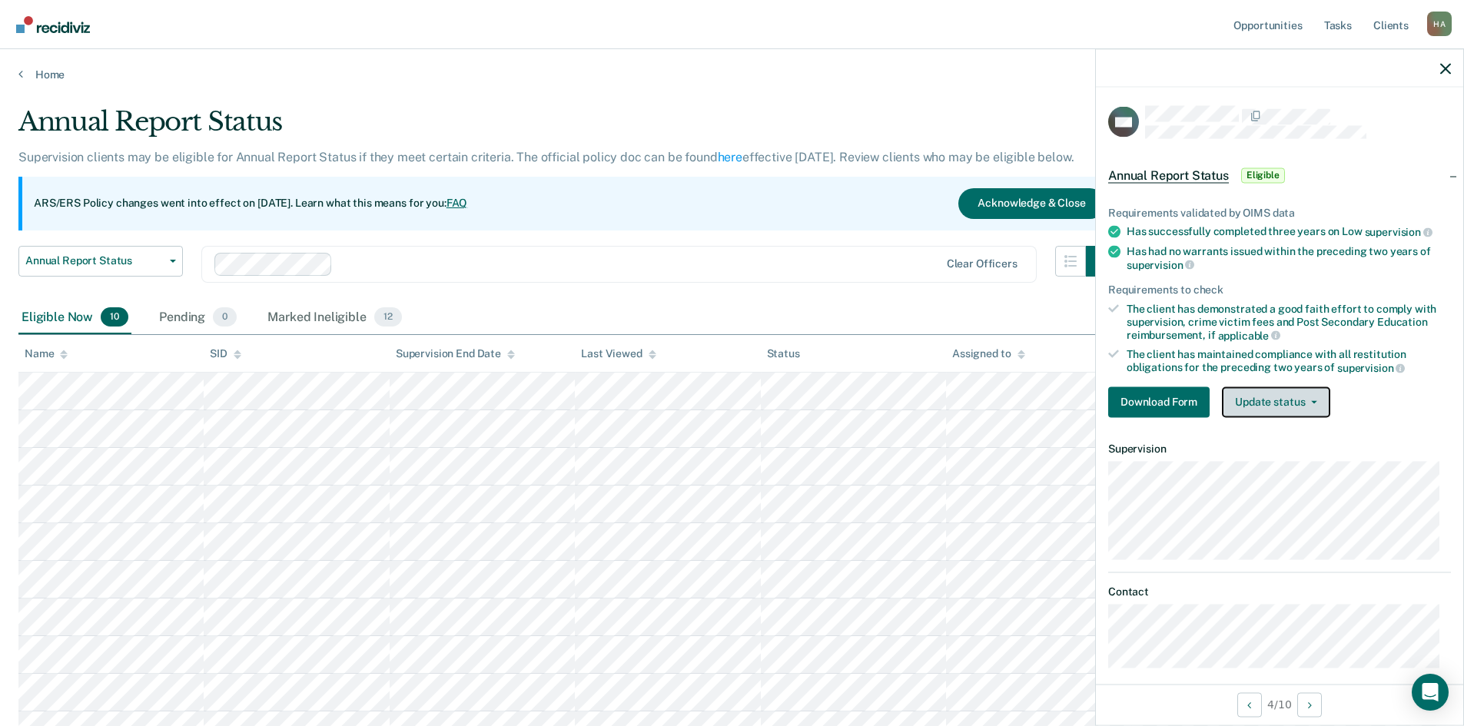
click at [1318, 395] on button "Update status" at bounding box center [1276, 401] width 108 height 31
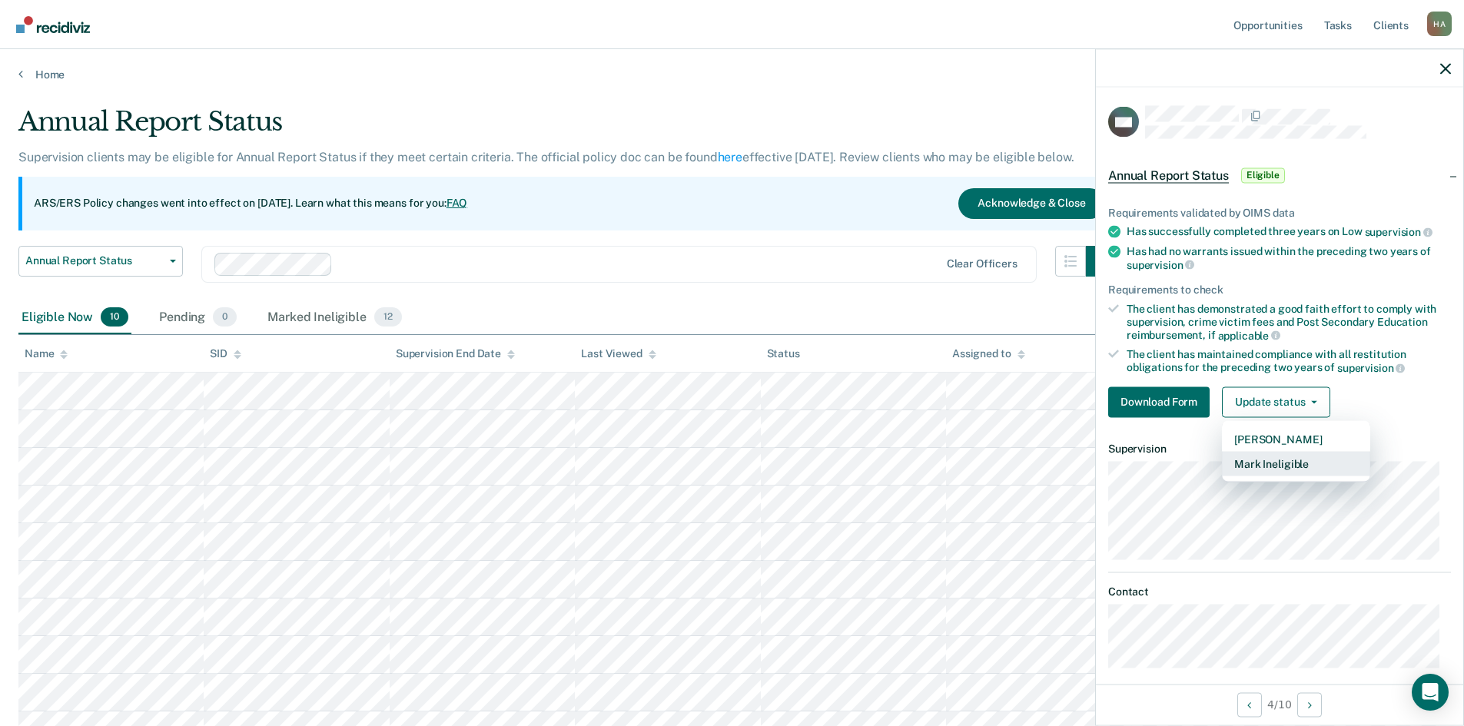
click at [1288, 462] on button "Mark Ineligible" at bounding box center [1296, 463] width 148 height 25
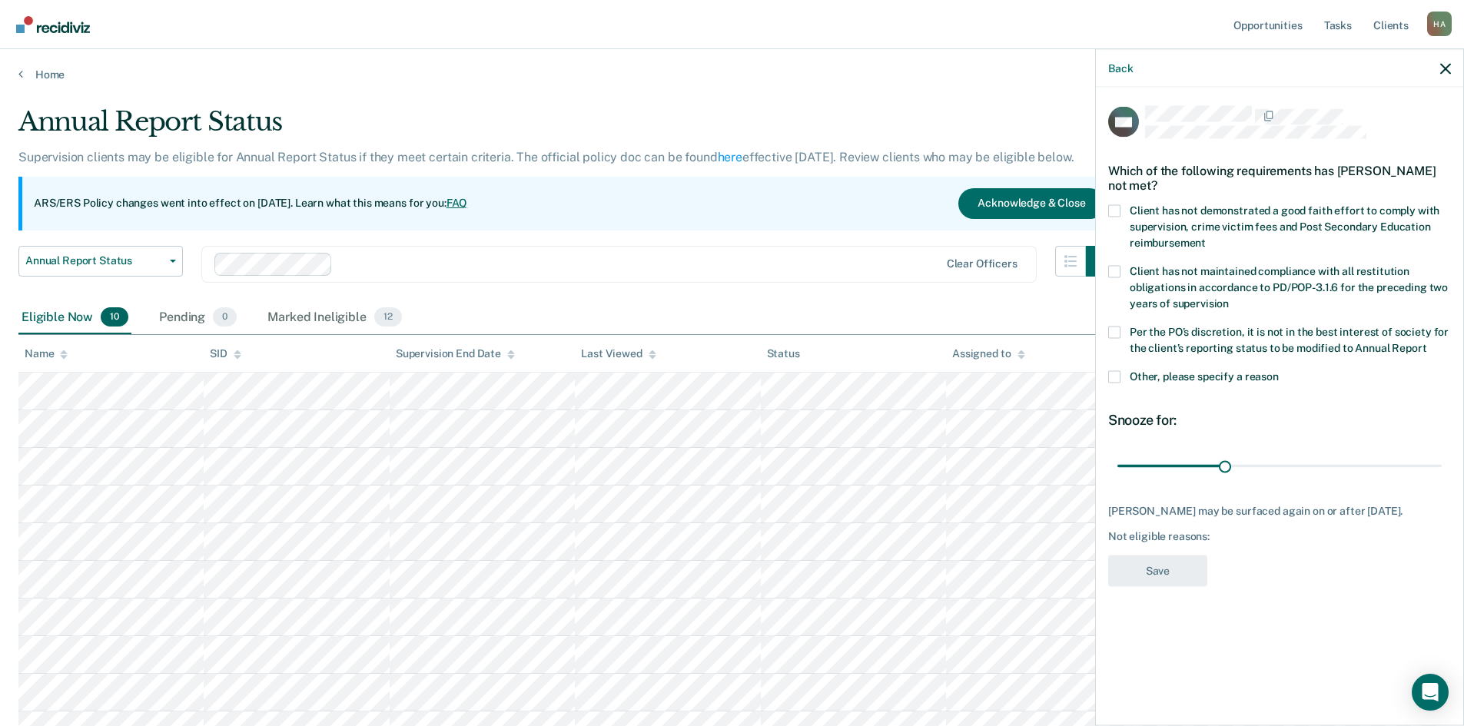
click at [1119, 211] on span at bounding box center [1114, 210] width 12 height 12
click at [1205, 237] on input "Client has not demonstrated a good faith effort to comply with supervision, cri…" at bounding box center [1205, 237] width 0 height 0
click at [1161, 579] on button "Save" at bounding box center [1157, 570] width 99 height 31
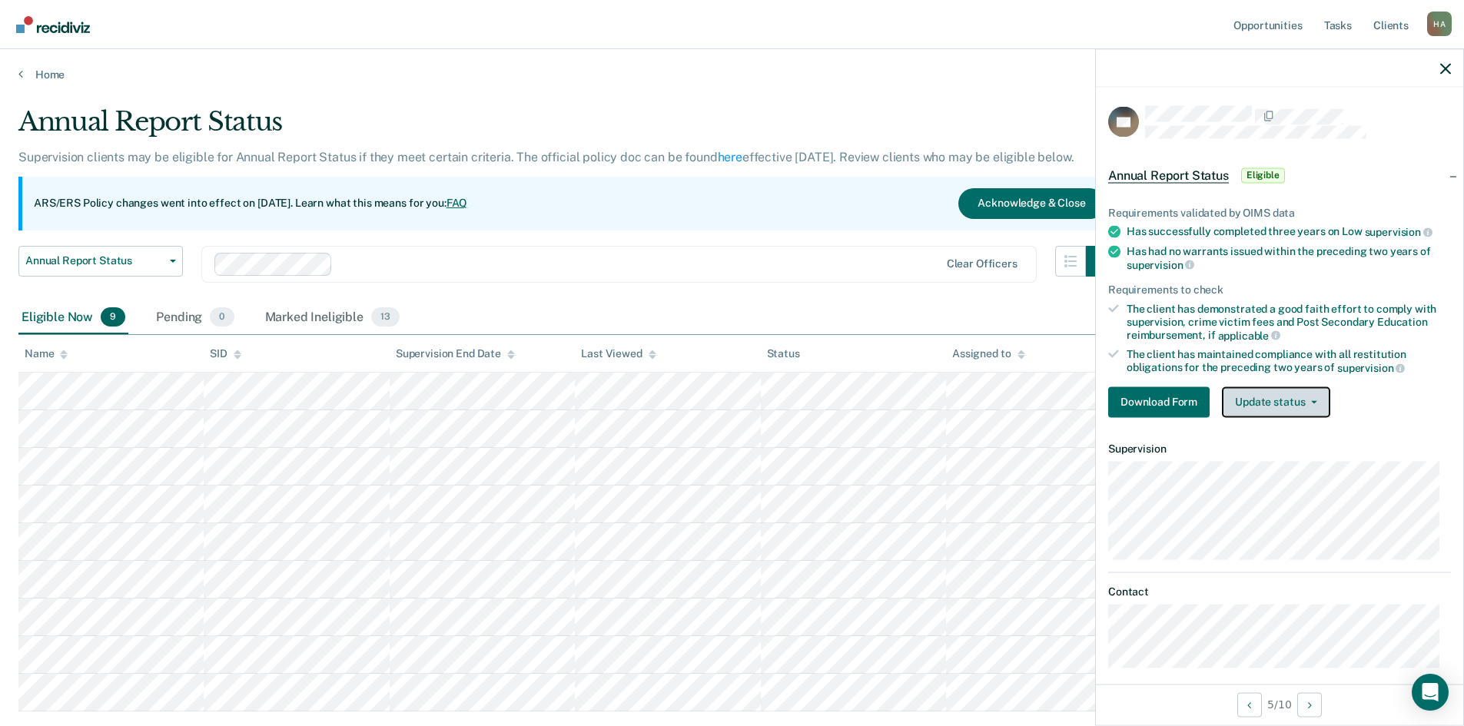
click at [1315, 405] on button "Update status" at bounding box center [1276, 401] width 108 height 31
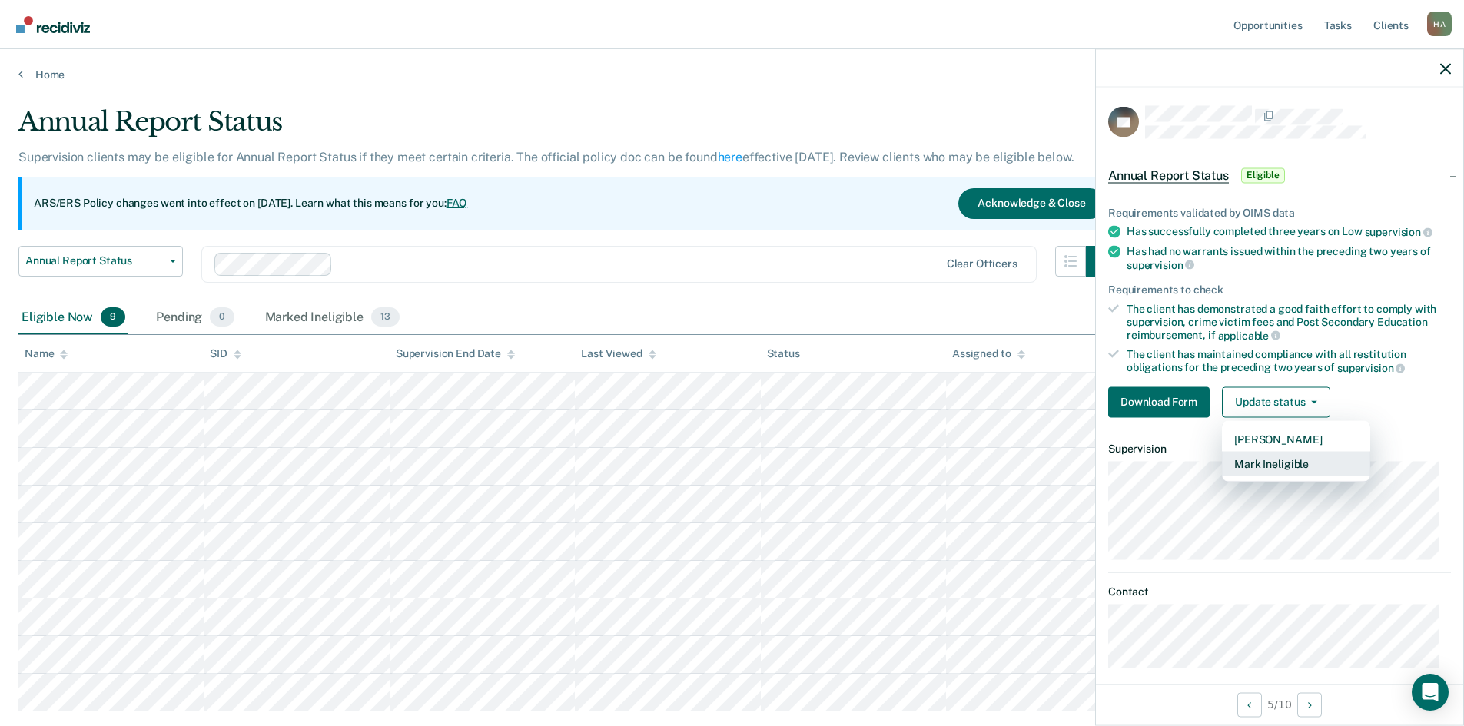
click at [1292, 460] on button "Mark Ineligible" at bounding box center [1296, 463] width 148 height 25
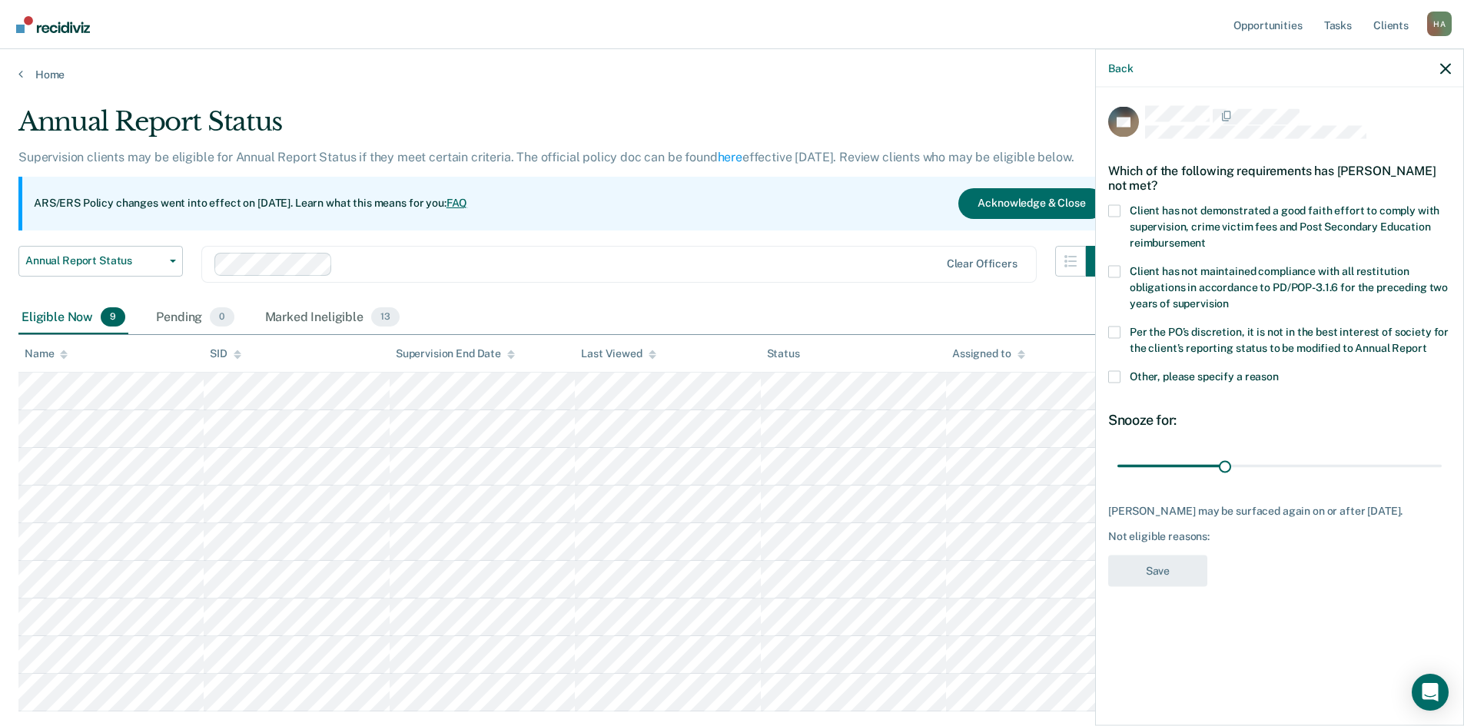
click at [1121, 204] on label "Client has not demonstrated a good faith effort to comply with supervision, cri…" at bounding box center [1279, 228] width 343 height 48
click at [1205, 237] on input "Client has not demonstrated a good faith effort to comply with supervision, cri…" at bounding box center [1205, 237] width 0 height 0
click at [1168, 555] on button "Save" at bounding box center [1157, 570] width 99 height 31
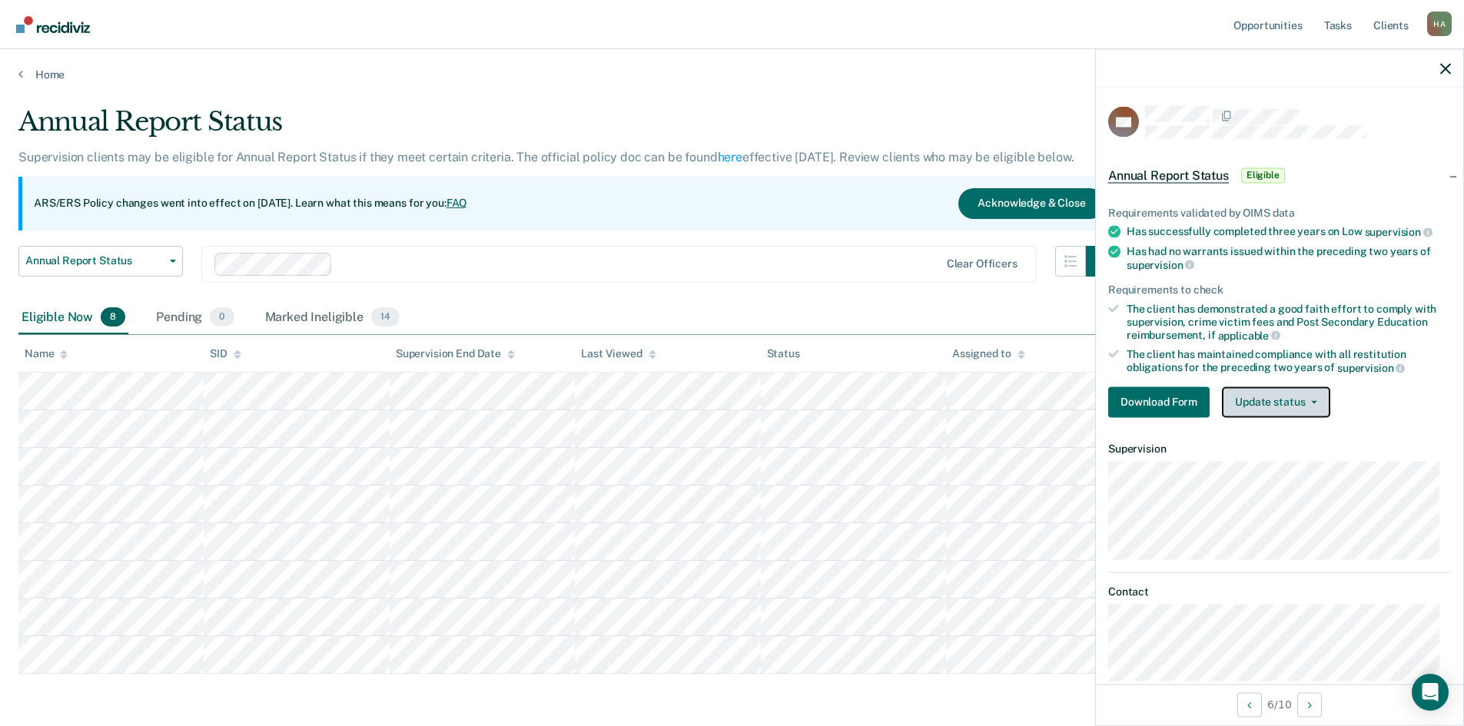
click at [1319, 400] on button "Update status" at bounding box center [1276, 401] width 108 height 31
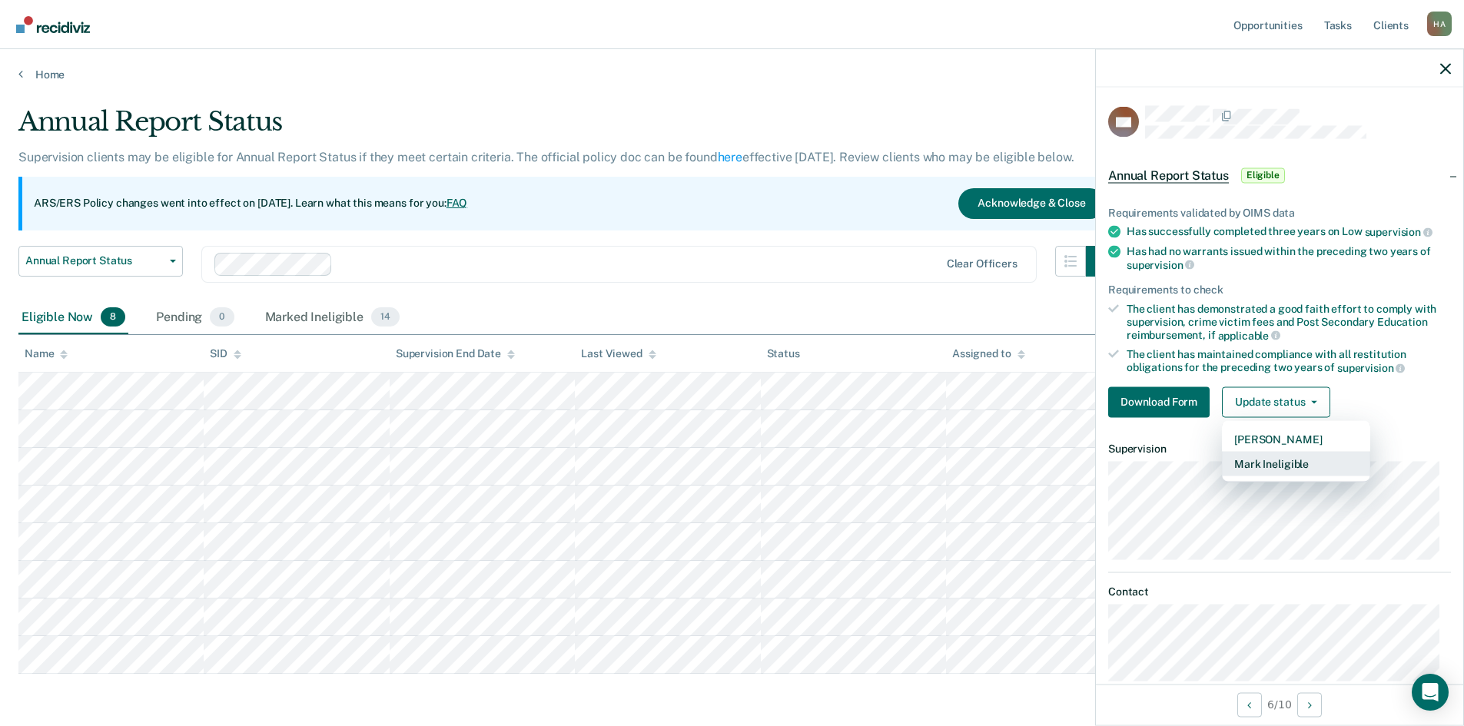
click at [1298, 460] on button "Mark Ineligible" at bounding box center [1296, 463] width 148 height 25
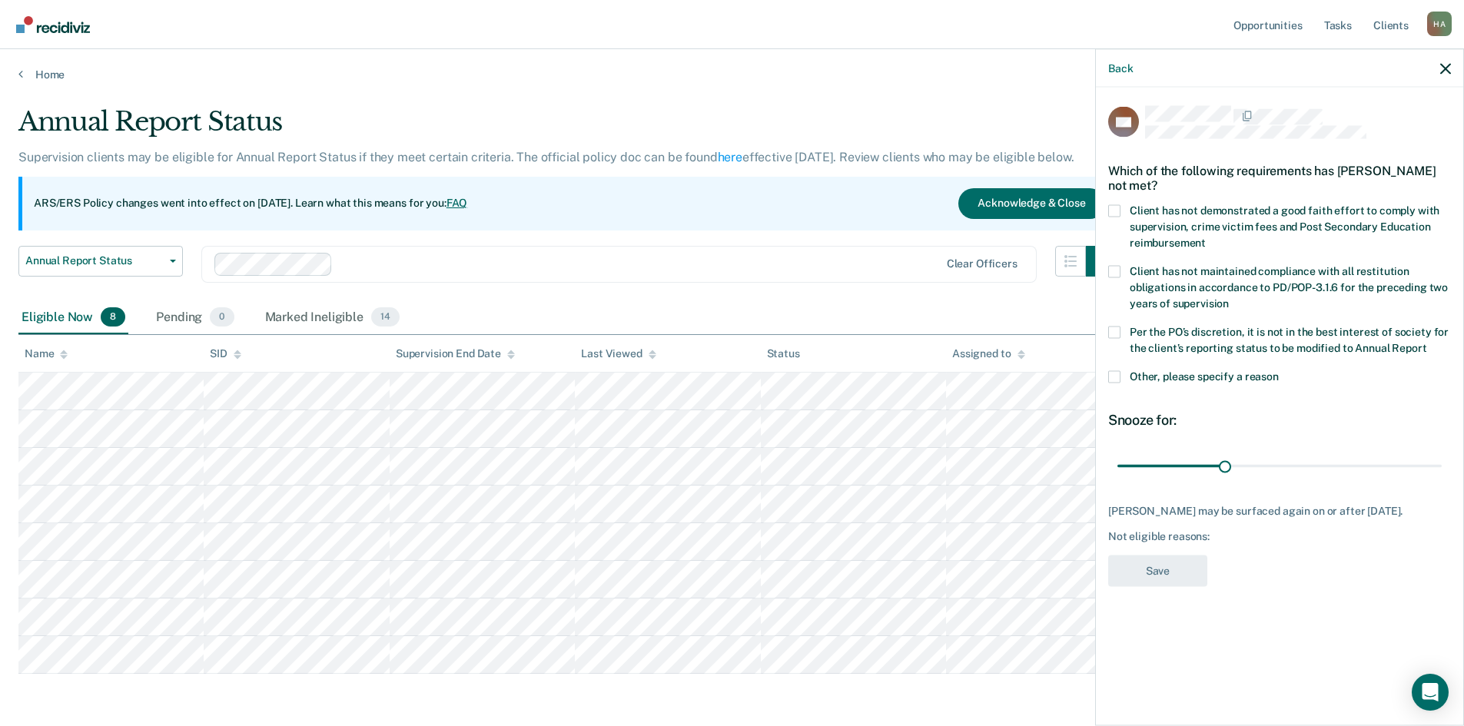
click at [1116, 210] on span at bounding box center [1114, 210] width 12 height 12
click at [1205, 237] on input "Client has not demonstrated a good faith effort to comply with supervision, cri…" at bounding box center [1205, 237] width 0 height 0
click at [1155, 567] on button "Save" at bounding box center [1157, 570] width 99 height 31
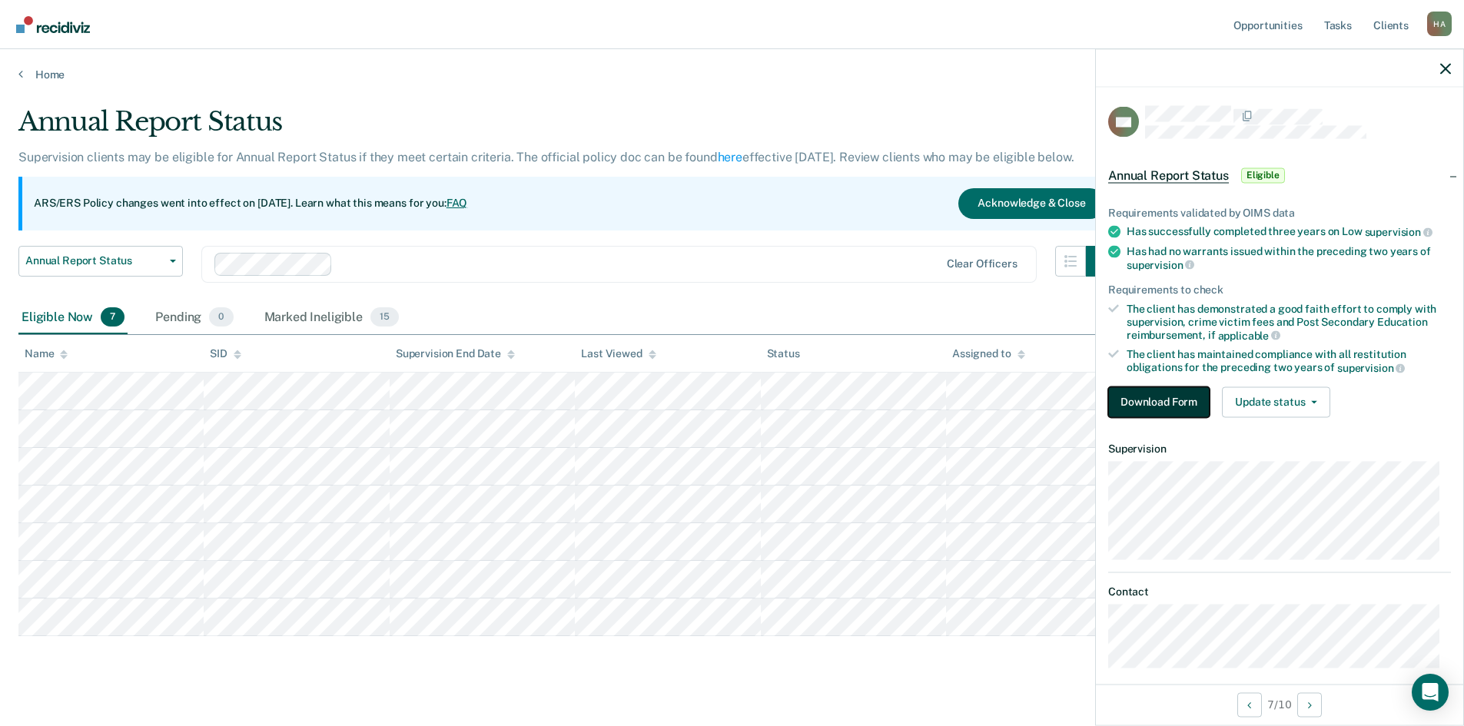
click at [1165, 398] on button "Download Form" at bounding box center [1158, 401] width 101 height 31
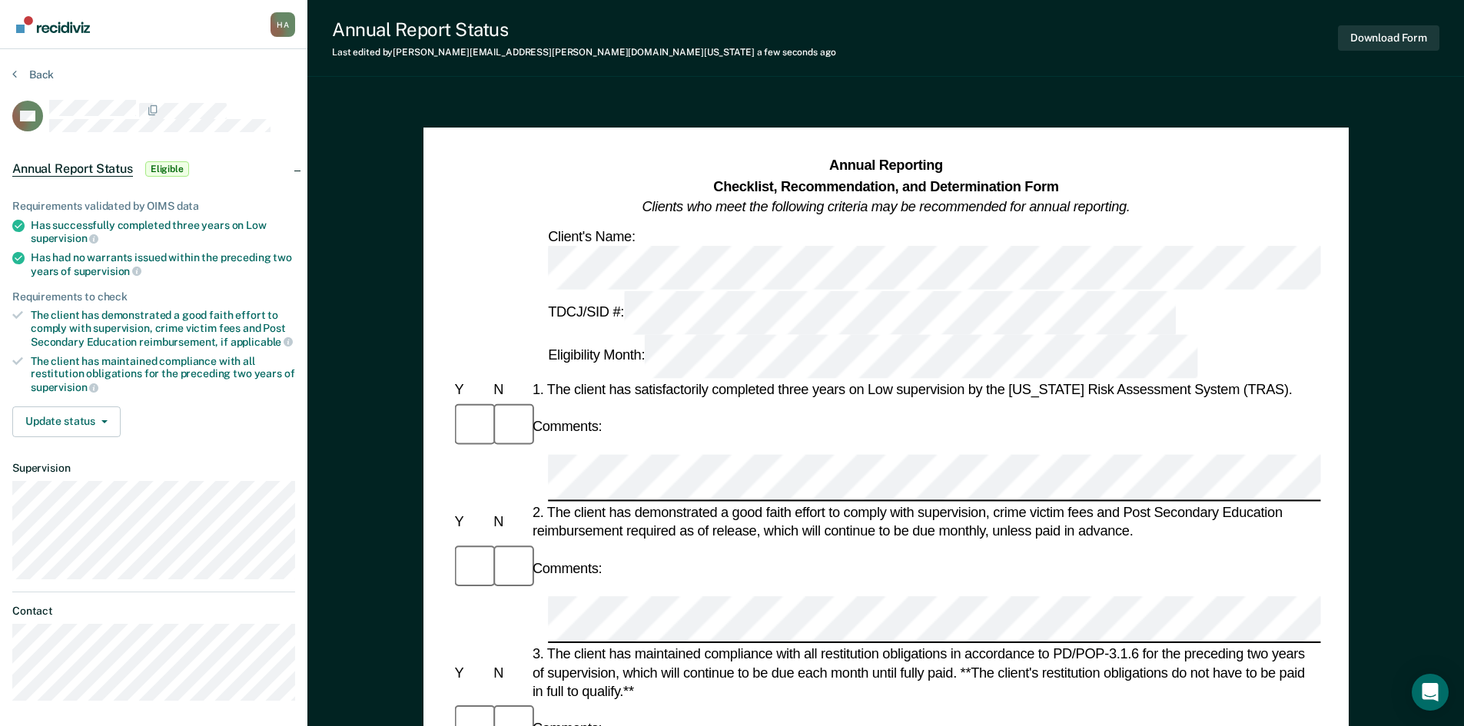
click at [109, 167] on span "Annual Report Status" at bounding box center [72, 168] width 121 height 15
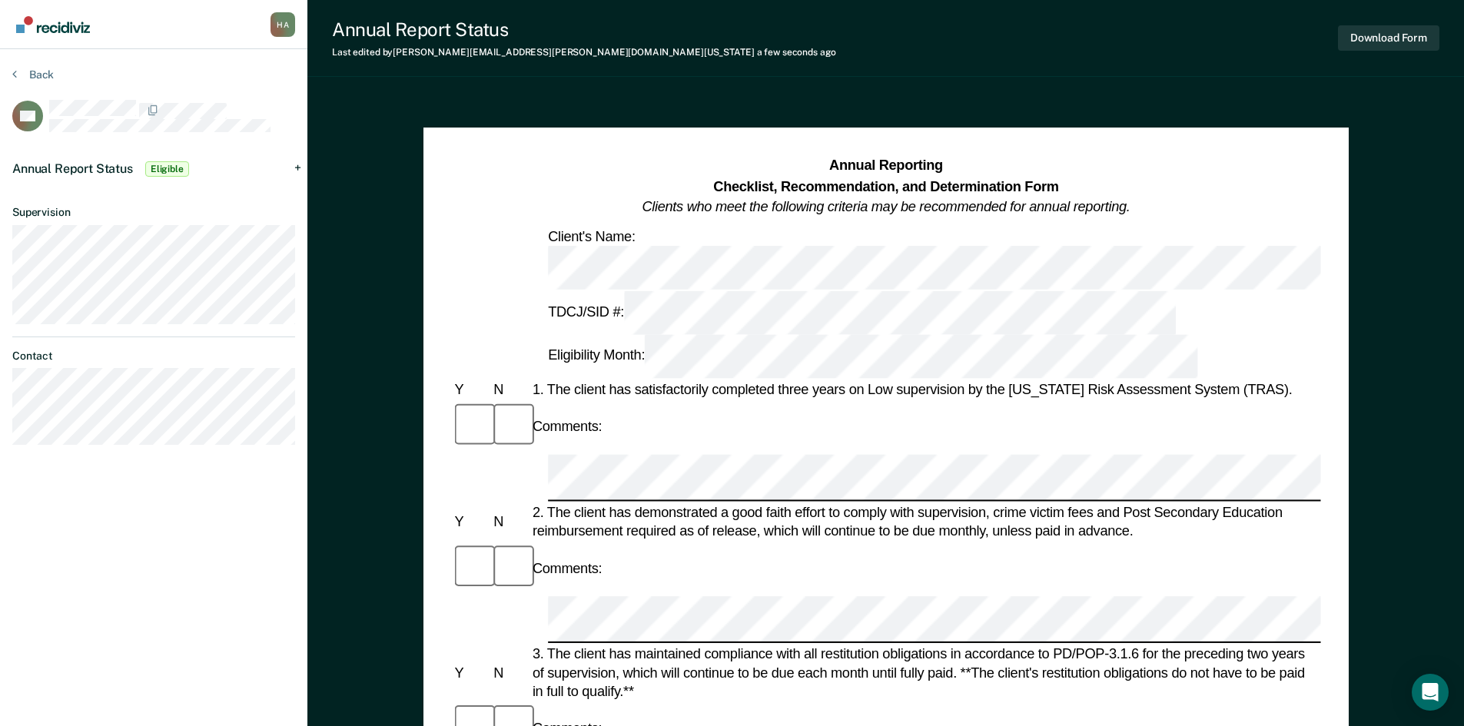
click at [155, 165] on span "Eligible" at bounding box center [167, 168] width 44 height 15
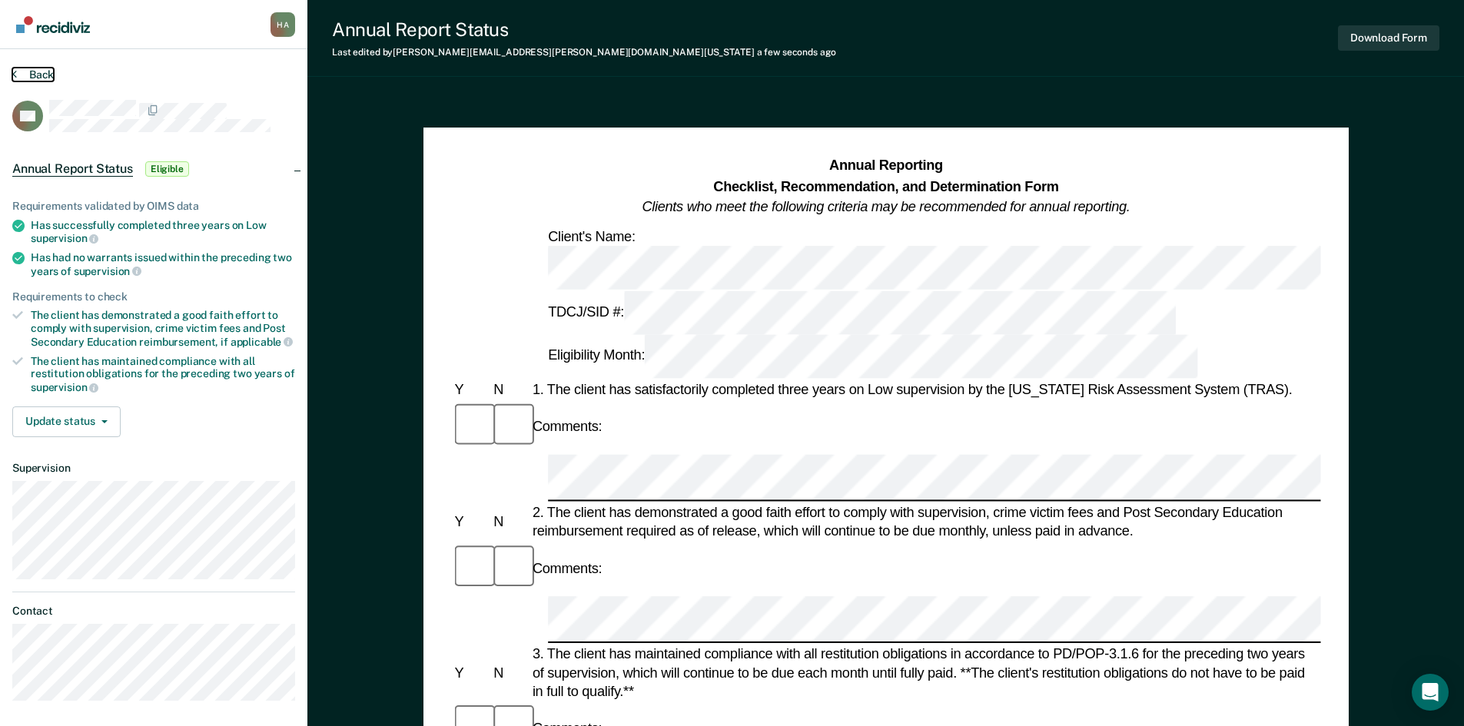
click at [34, 73] on button "Back" at bounding box center [32, 75] width 41 height 14
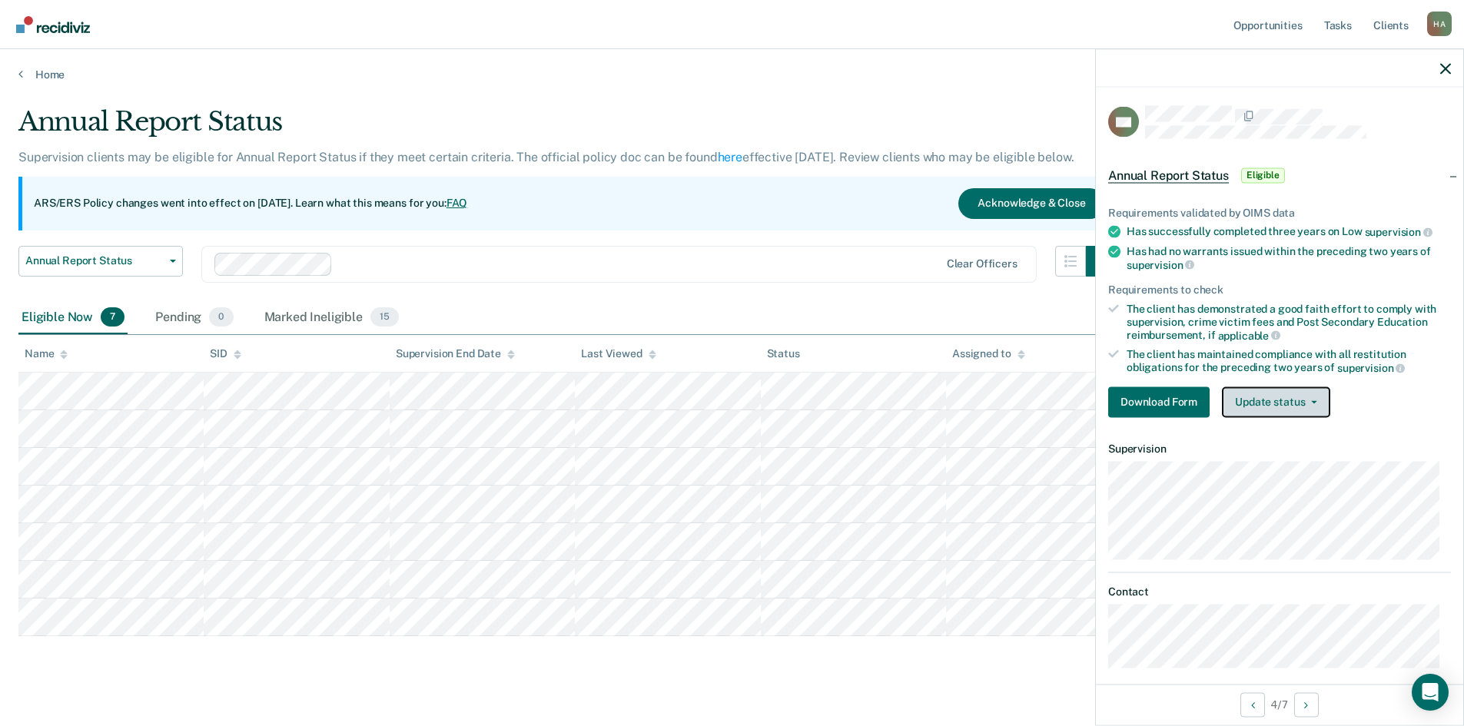
click at [1316, 403] on button "Update status" at bounding box center [1276, 401] width 108 height 31
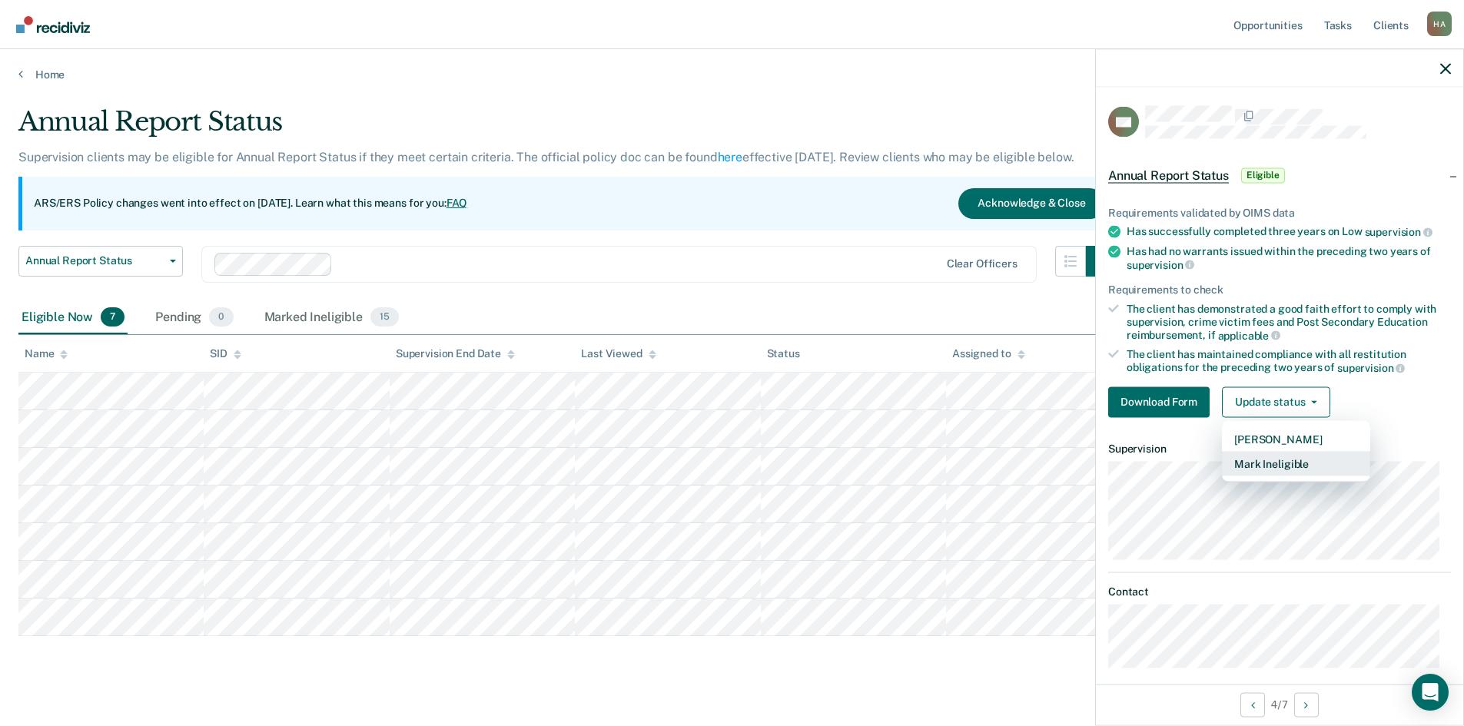
click at [1288, 463] on button "Mark Ineligible" at bounding box center [1296, 463] width 148 height 25
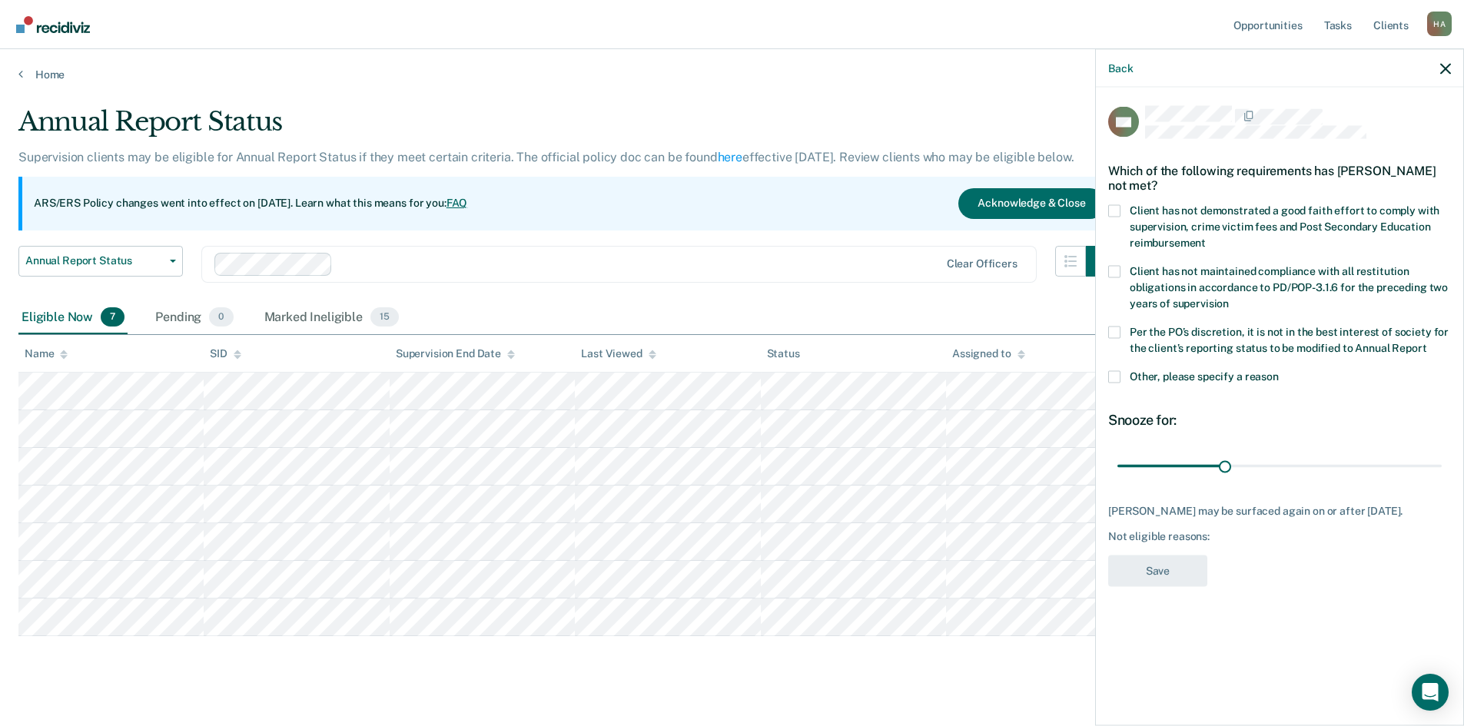
click at [1122, 206] on label "Client has not demonstrated a good faith effort to comply with supervision, cri…" at bounding box center [1279, 228] width 343 height 48
click at [1205, 237] on input "Client has not demonstrated a good faith effort to comply with supervision, cri…" at bounding box center [1205, 237] width 0 height 0
click at [1155, 565] on button "Save" at bounding box center [1157, 570] width 99 height 31
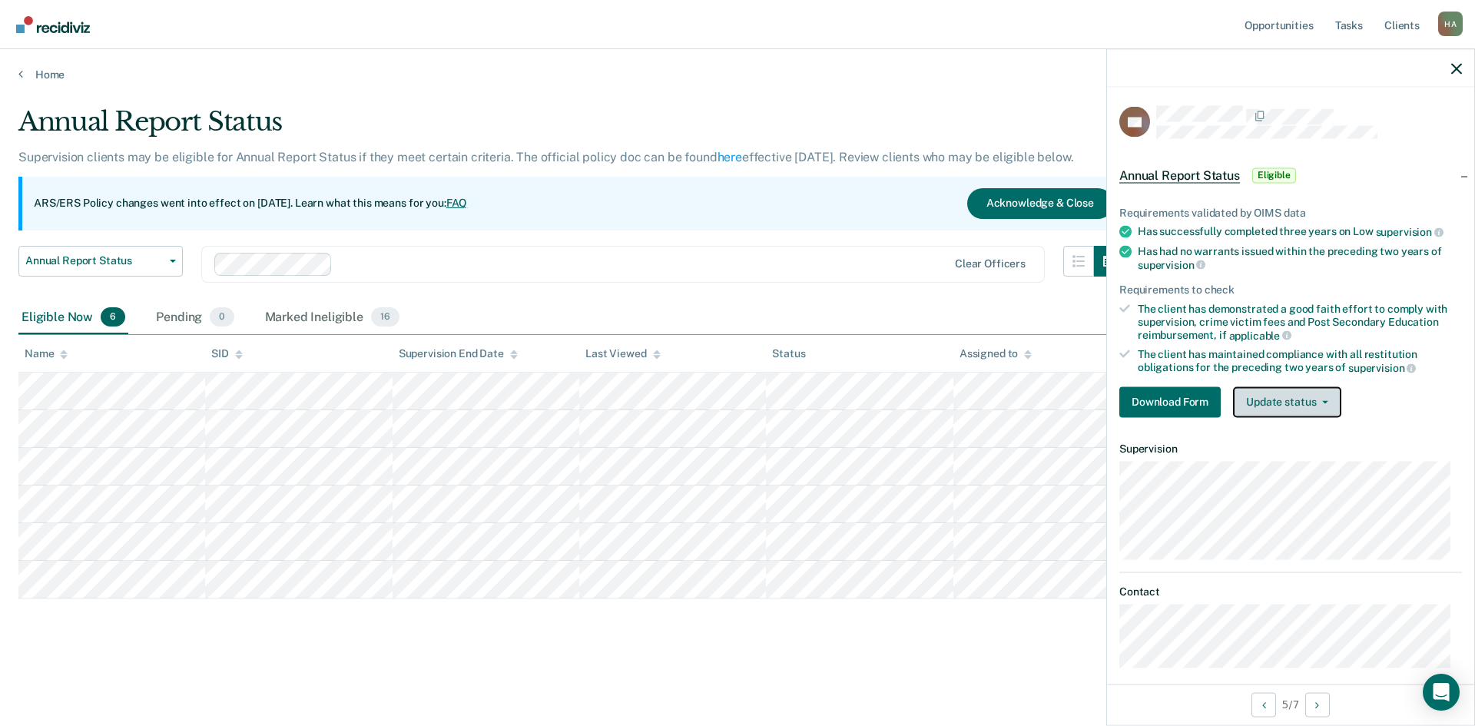
click at [1326, 403] on button "Update status" at bounding box center [1287, 401] width 108 height 31
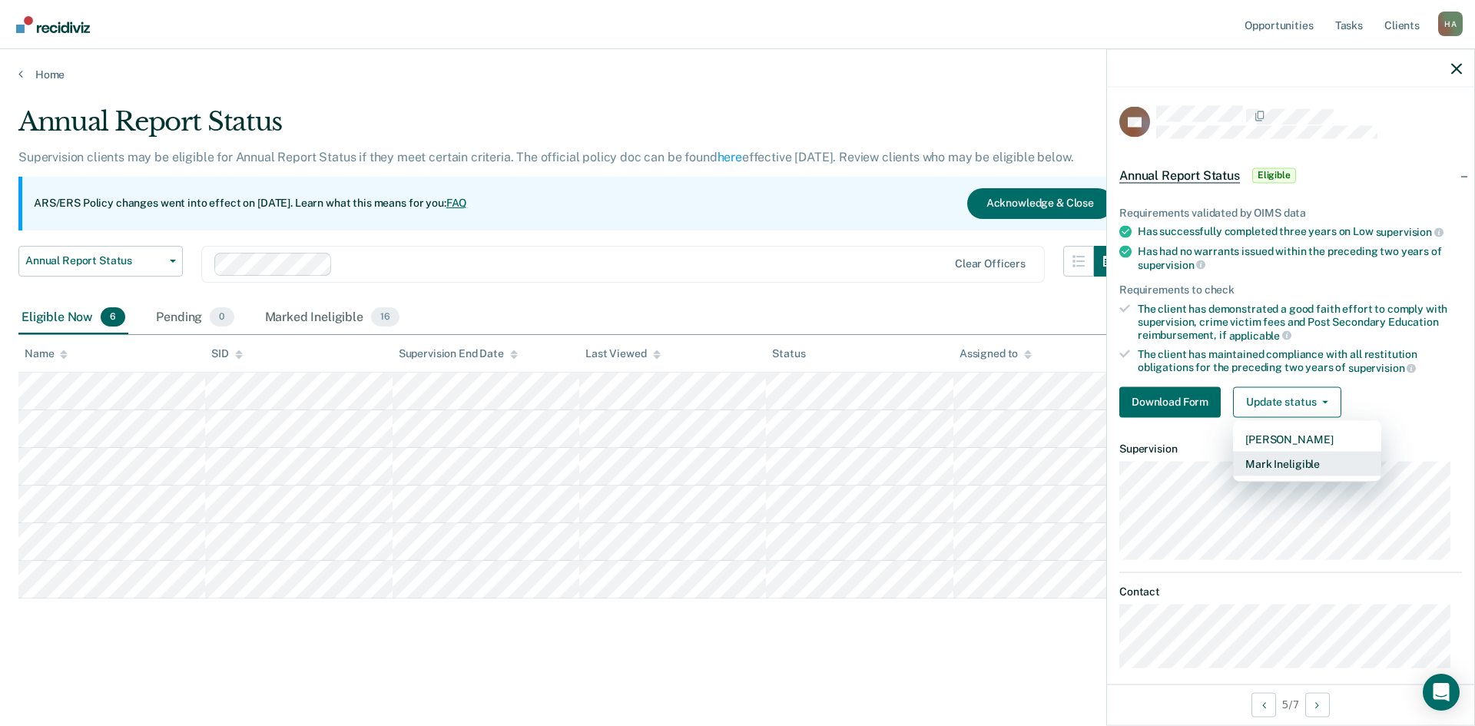
click at [1310, 464] on button "Mark Ineligible" at bounding box center [1307, 463] width 148 height 25
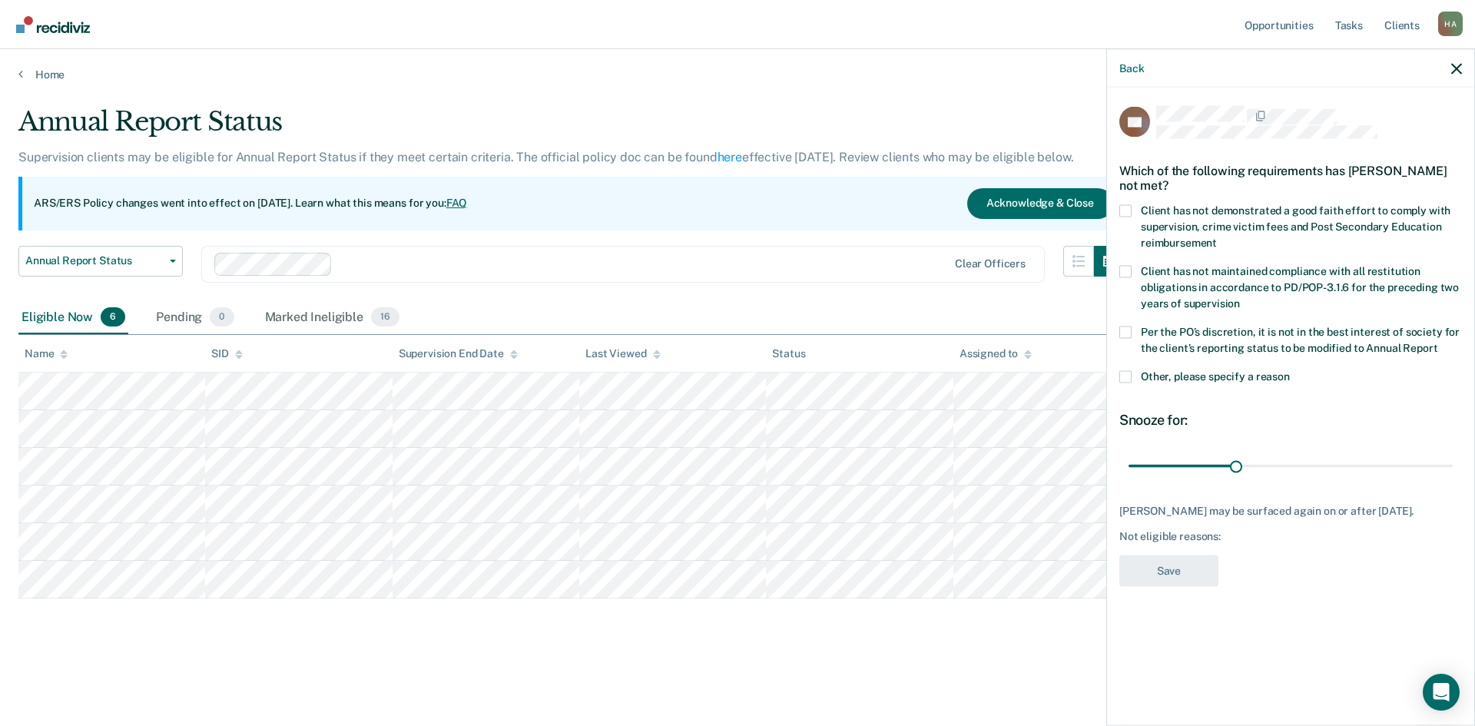
click at [1128, 211] on span at bounding box center [1125, 210] width 12 height 12
click at [1217, 237] on input "Client has not demonstrated a good faith effort to comply with supervision, cri…" at bounding box center [1217, 237] width 0 height 0
click at [1172, 569] on button "Save" at bounding box center [1168, 570] width 99 height 31
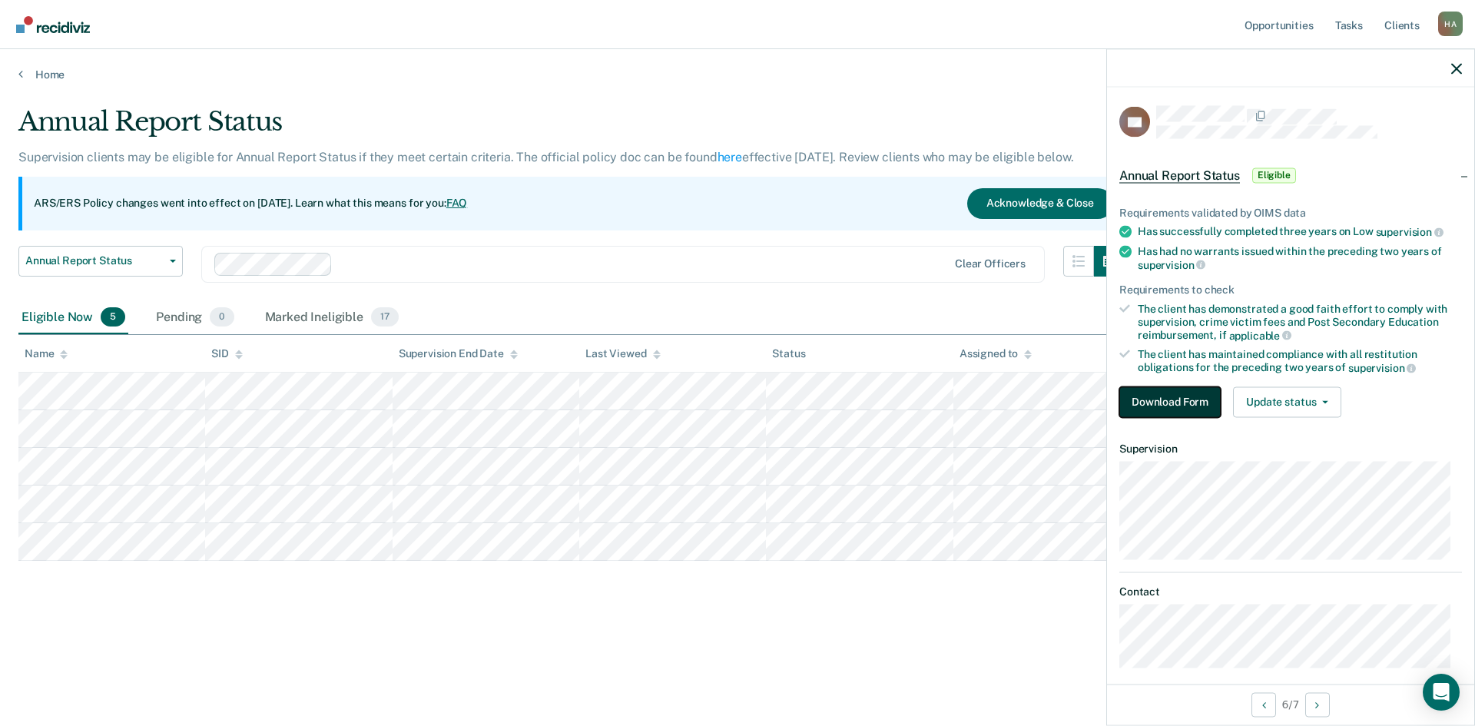
click at [1162, 399] on button "Download Form" at bounding box center [1169, 401] width 101 height 31
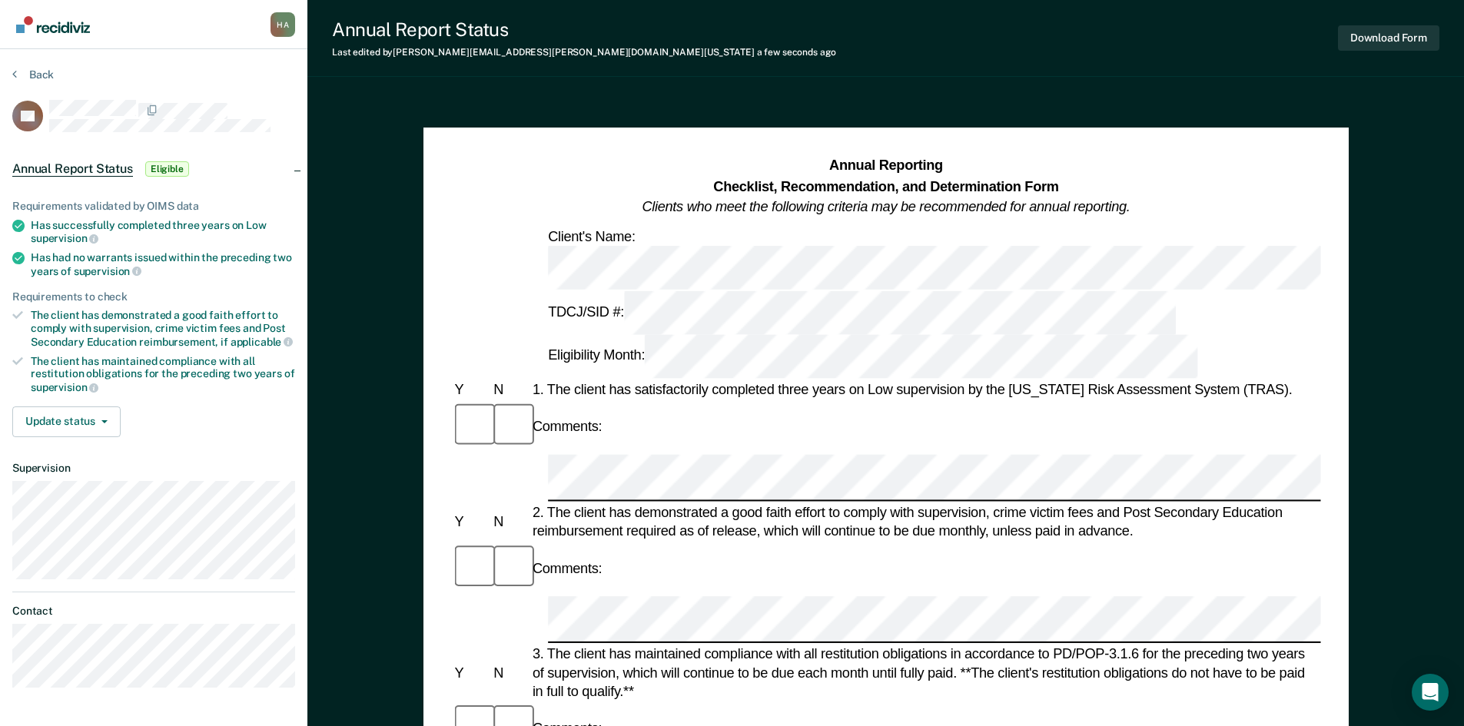
click at [640, 702] on div "Comments:" at bounding box center [885, 728] width 869 height 52
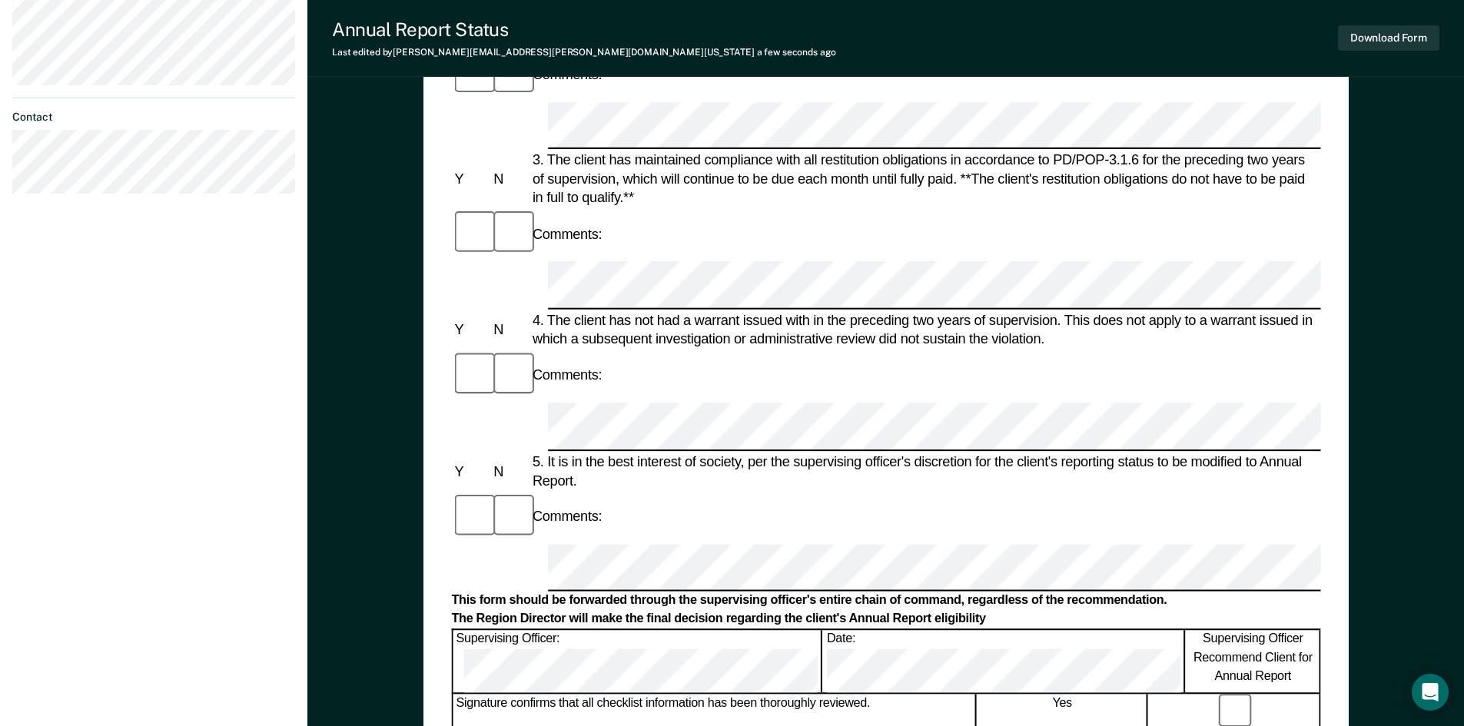
scroll to position [512, 0]
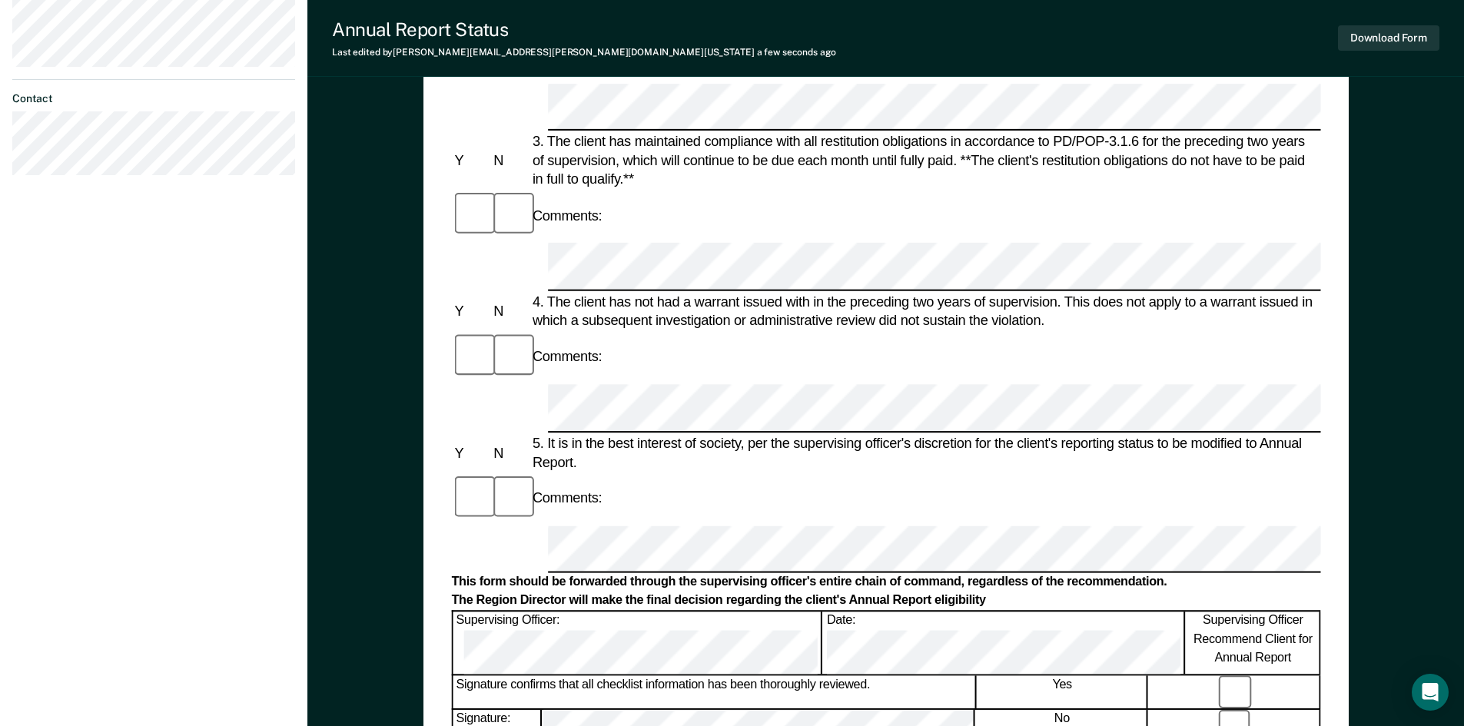
click at [1462, 718] on div "Annual Reporting Checklist, Recommendation, and Determination Form Clients who …" at bounding box center [885, 262] width 1156 height 1358
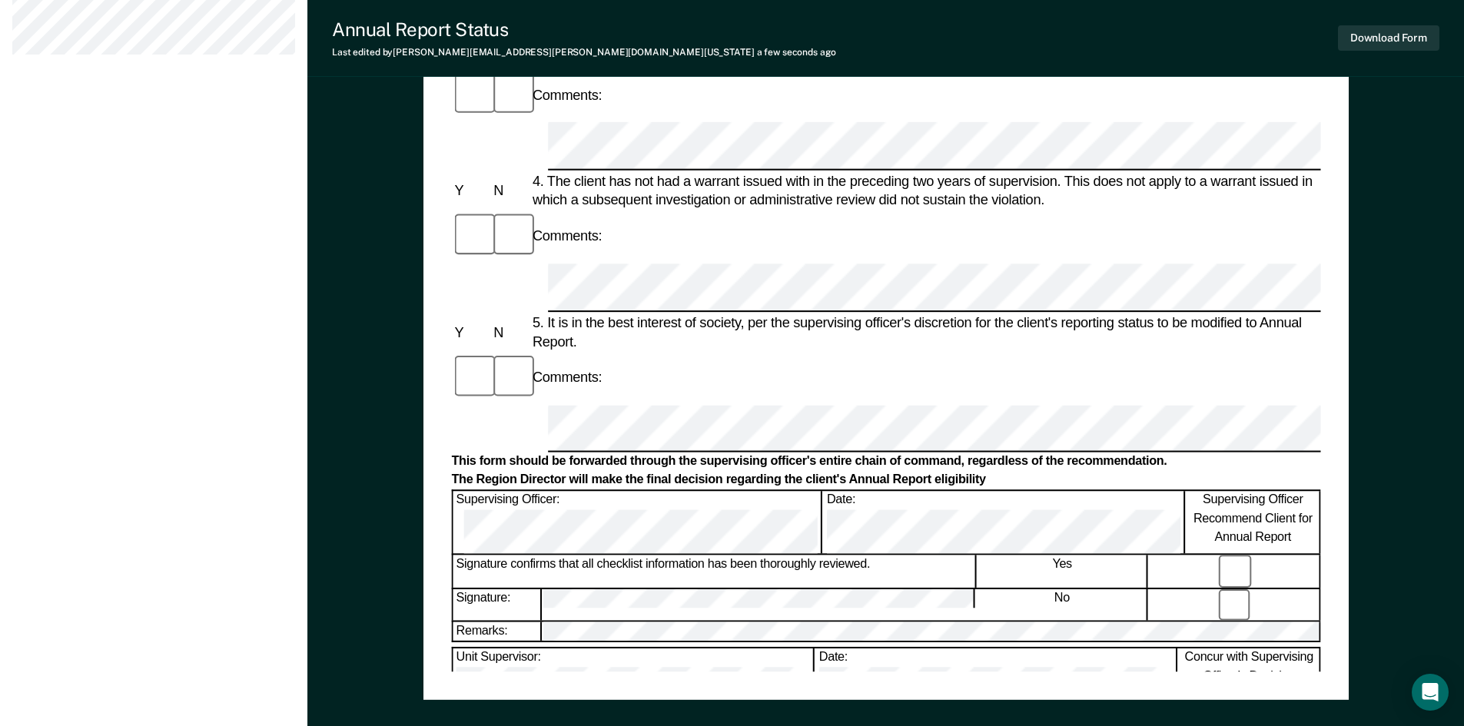
scroll to position [635, 0]
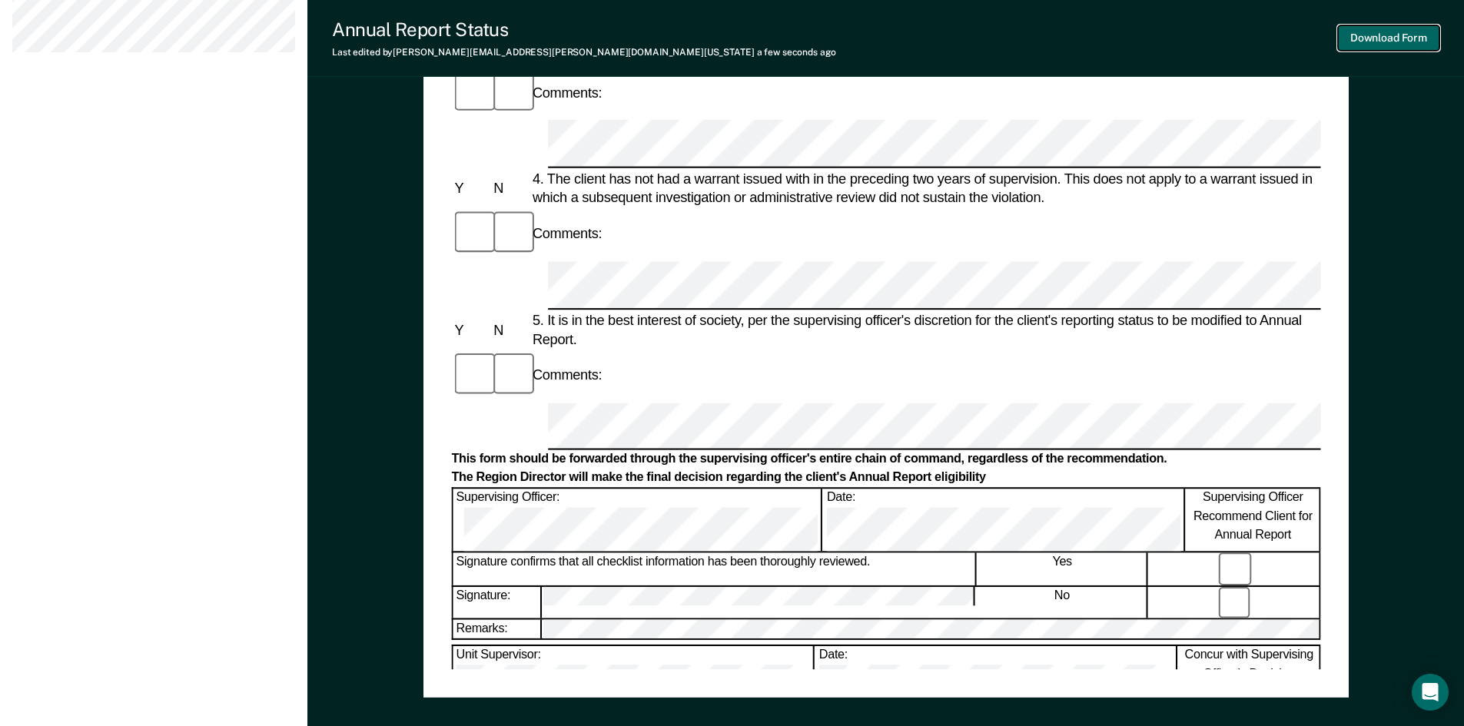
click at [1381, 34] on button "Download Form" at bounding box center [1388, 37] width 101 height 25
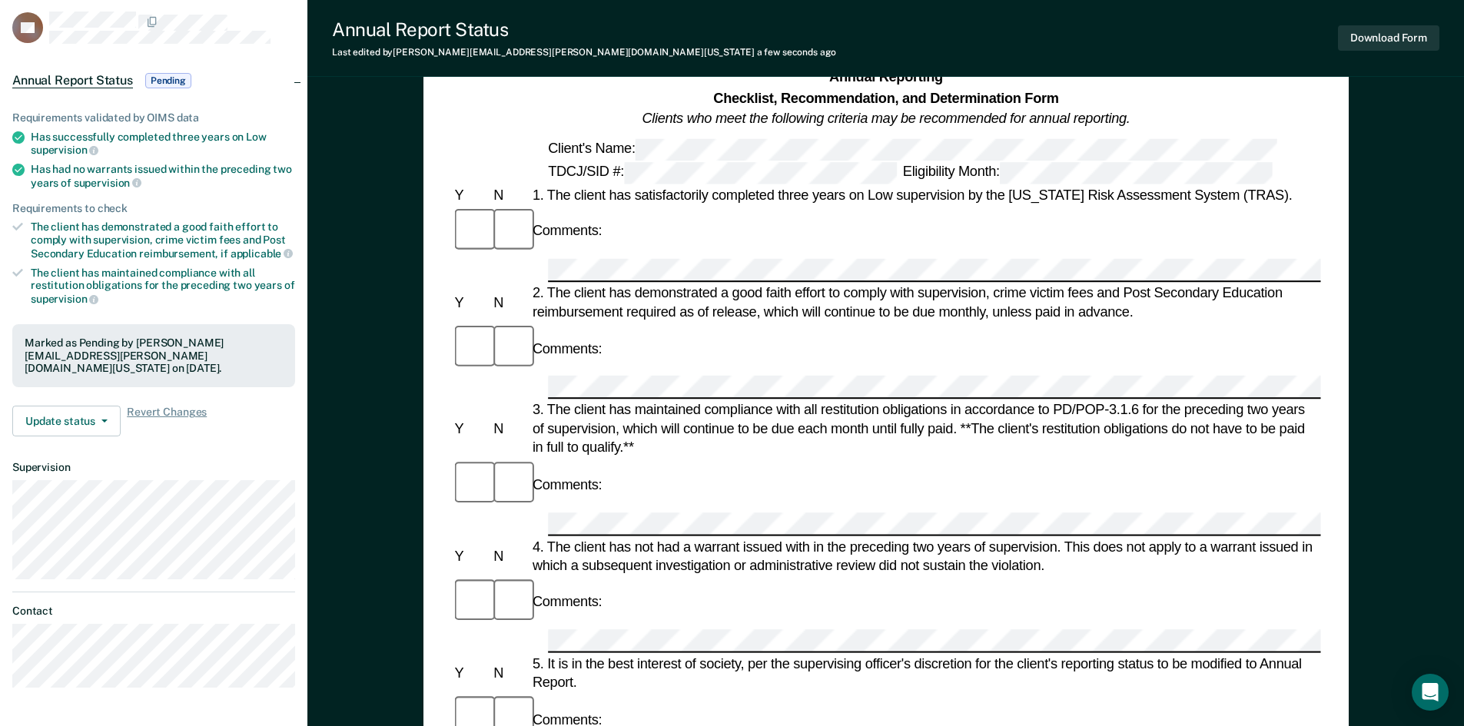
scroll to position [0, 0]
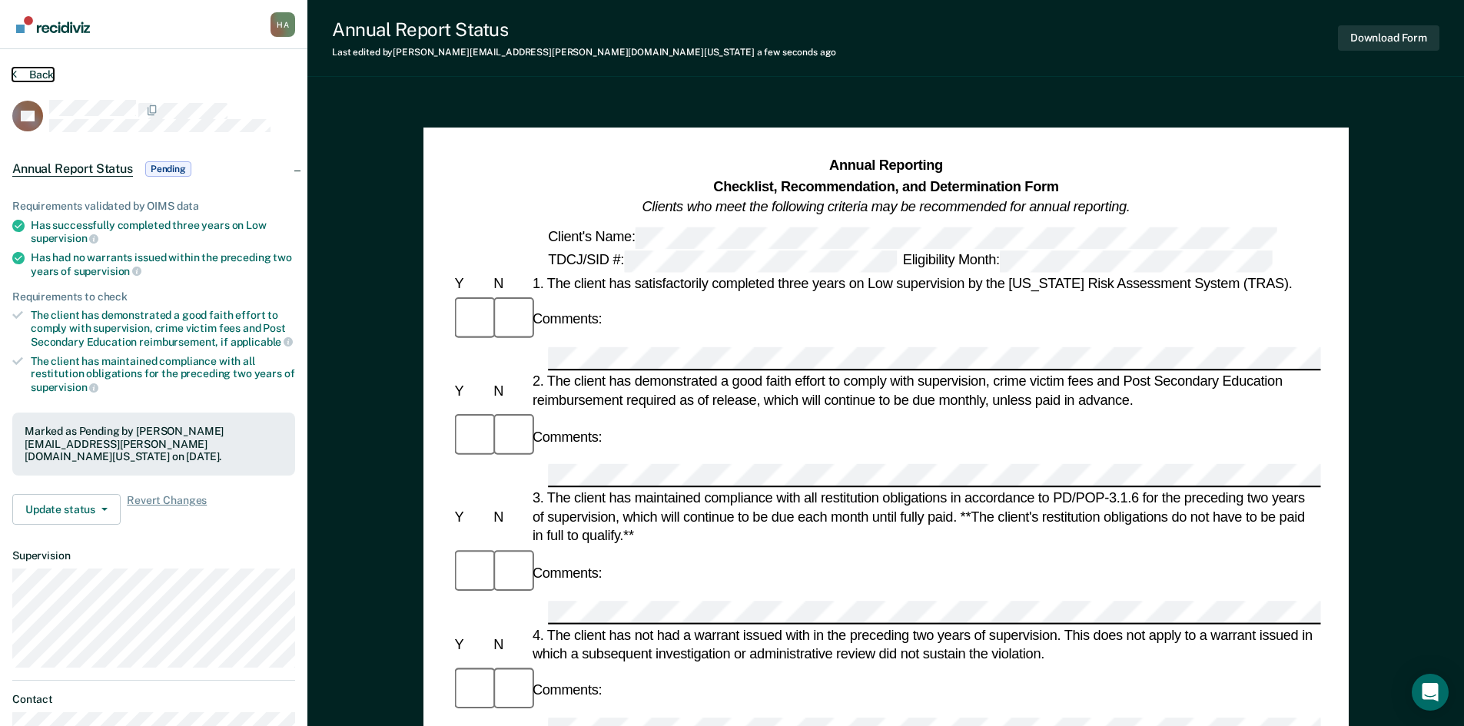
click at [45, 71] on button "Back" at bounding box center [32, 75] width 41 height 14
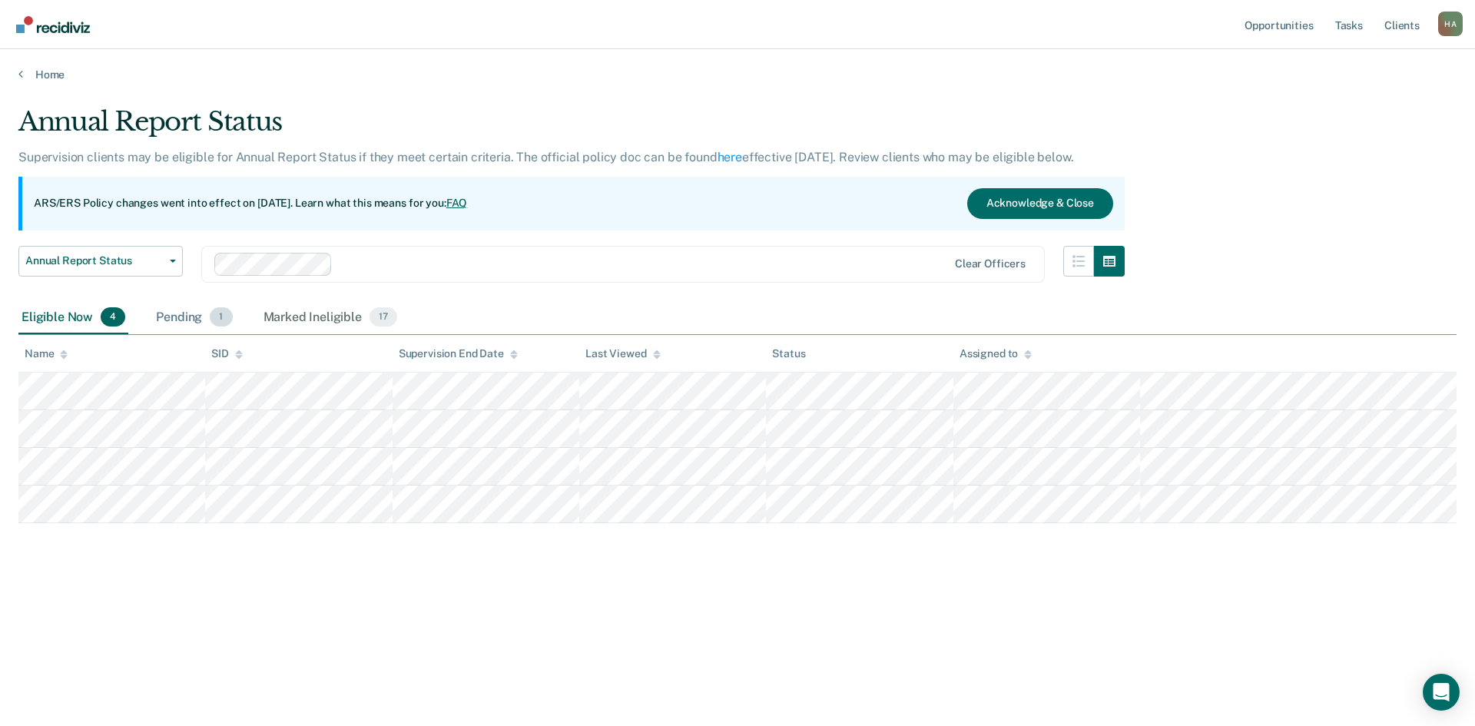
click at [176, 310] on div "Pending 1" at bounding box center [194, 318] width 82 height 34
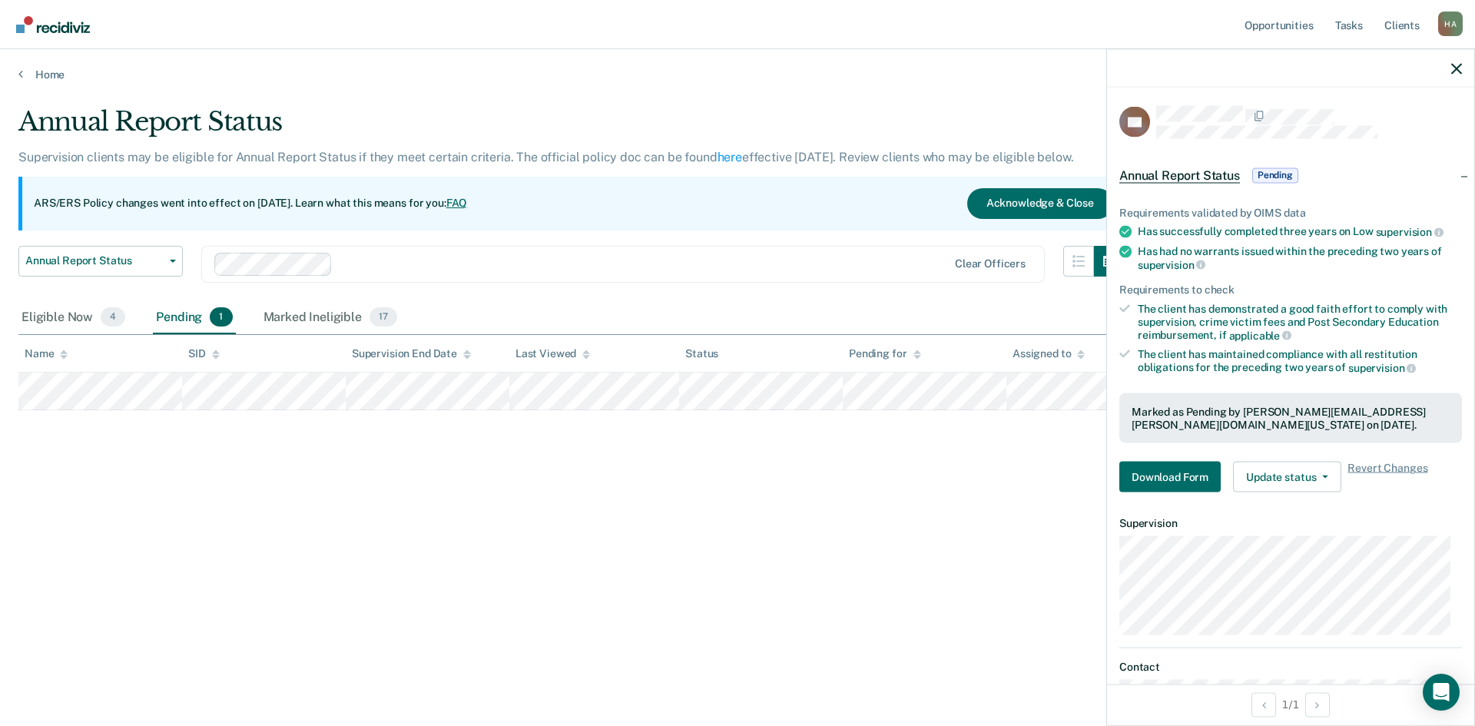
click at [1284, 167] on span "Pending" at bounding box center [1275, 174] width 46 height 15
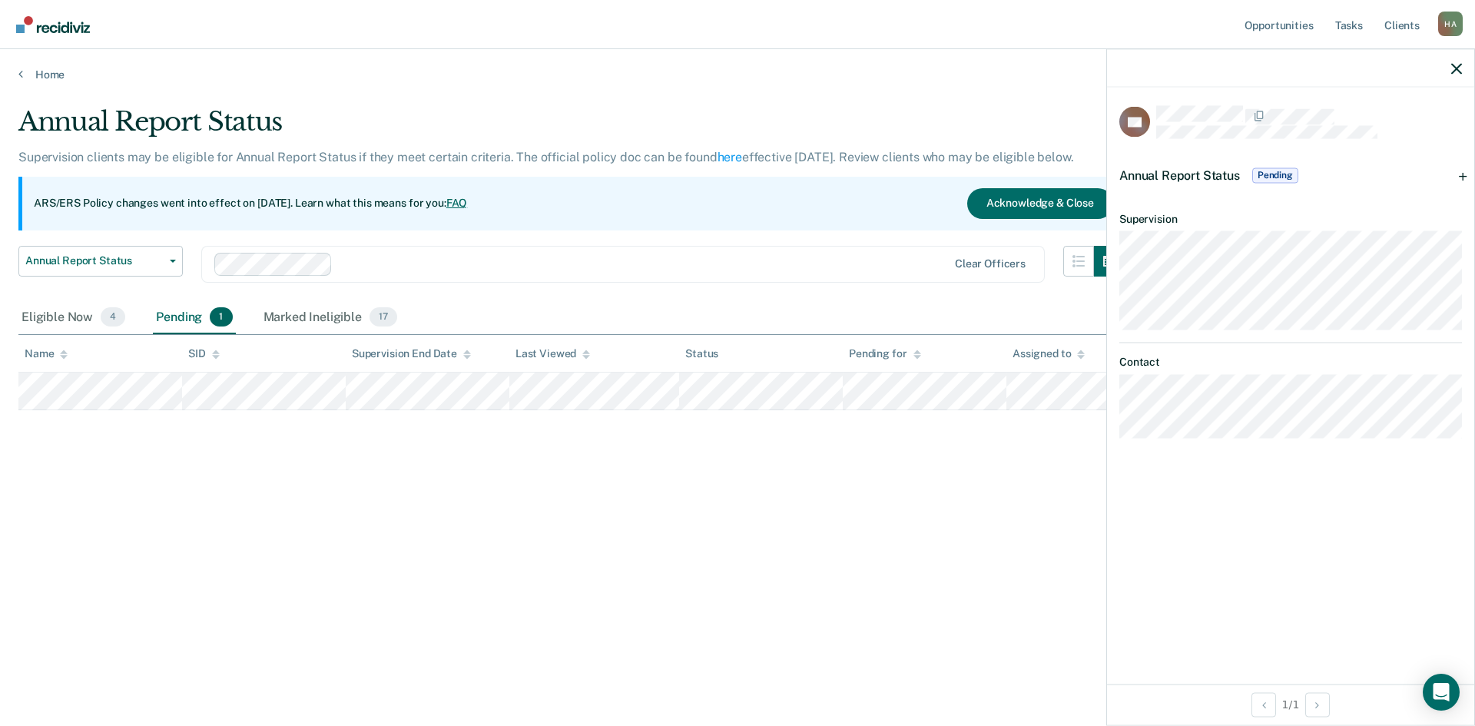
click at [1284, 167] on span "Pending" at bounding box center [1275, 174] width 46 height 15
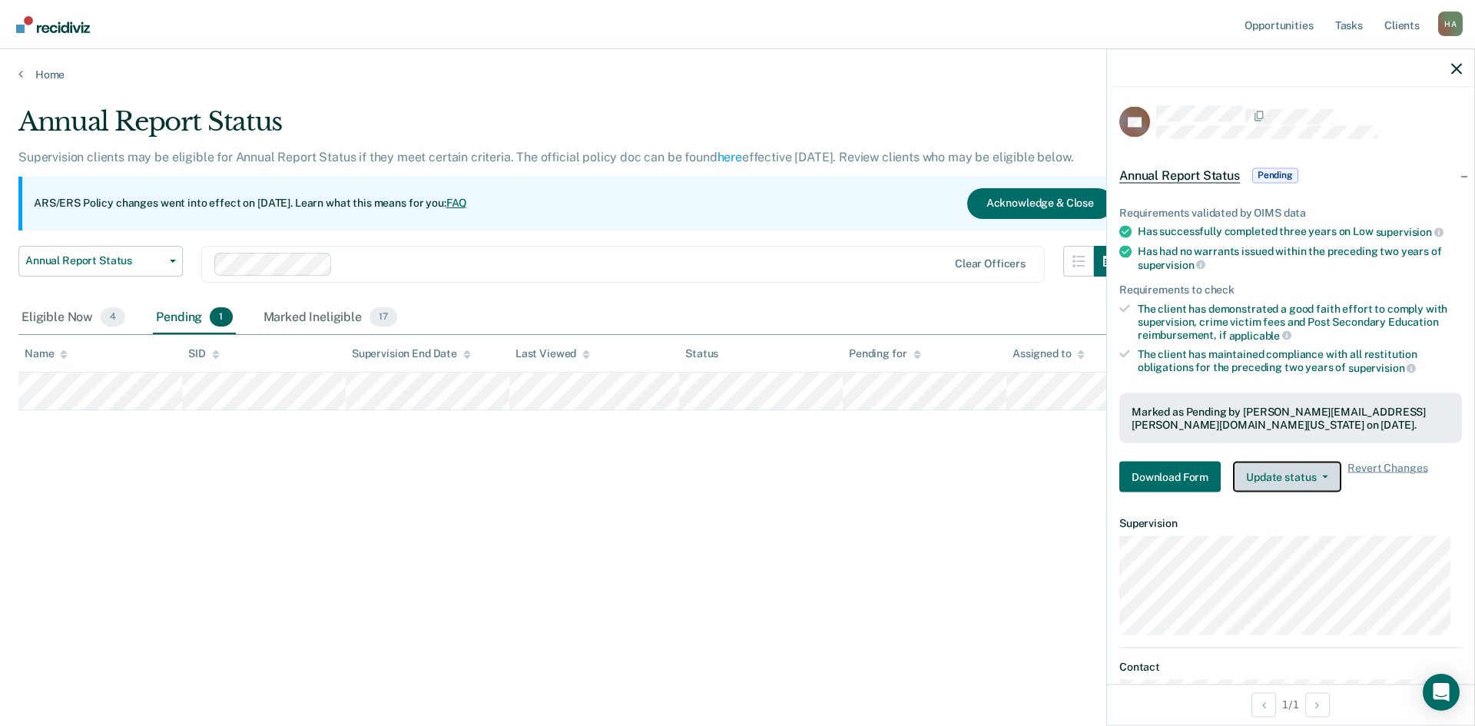
click at [1327, 476] on icon "button" at bounding box center [1325, 477] width 6 height 3
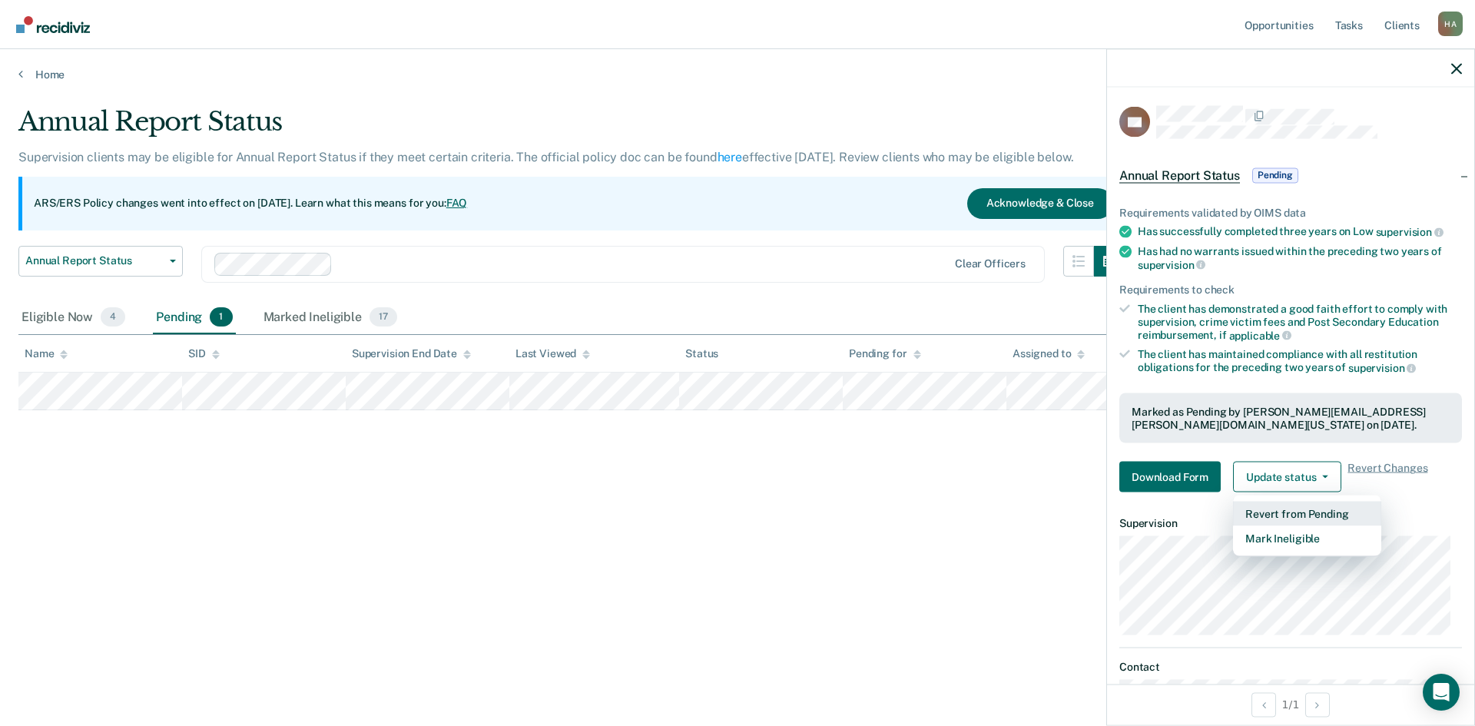
click at [1323, 510] on button "Revert from Pending" at bounding box center [1307, 514] width 148 height 25
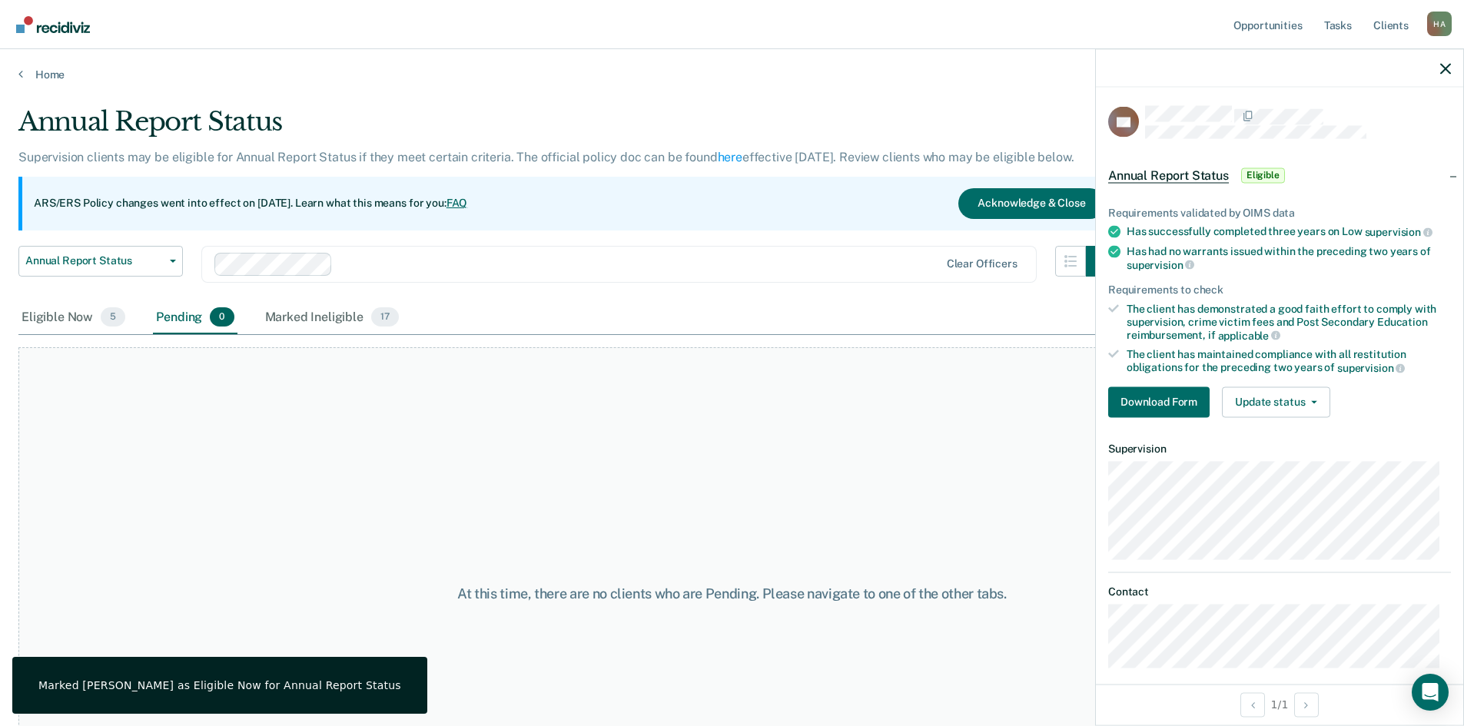
click at [925, 444] on div "At this time, there are no clients who are Pending. Please navigate to one of t…" at bounding box center [731, 593] width 1427 height 492
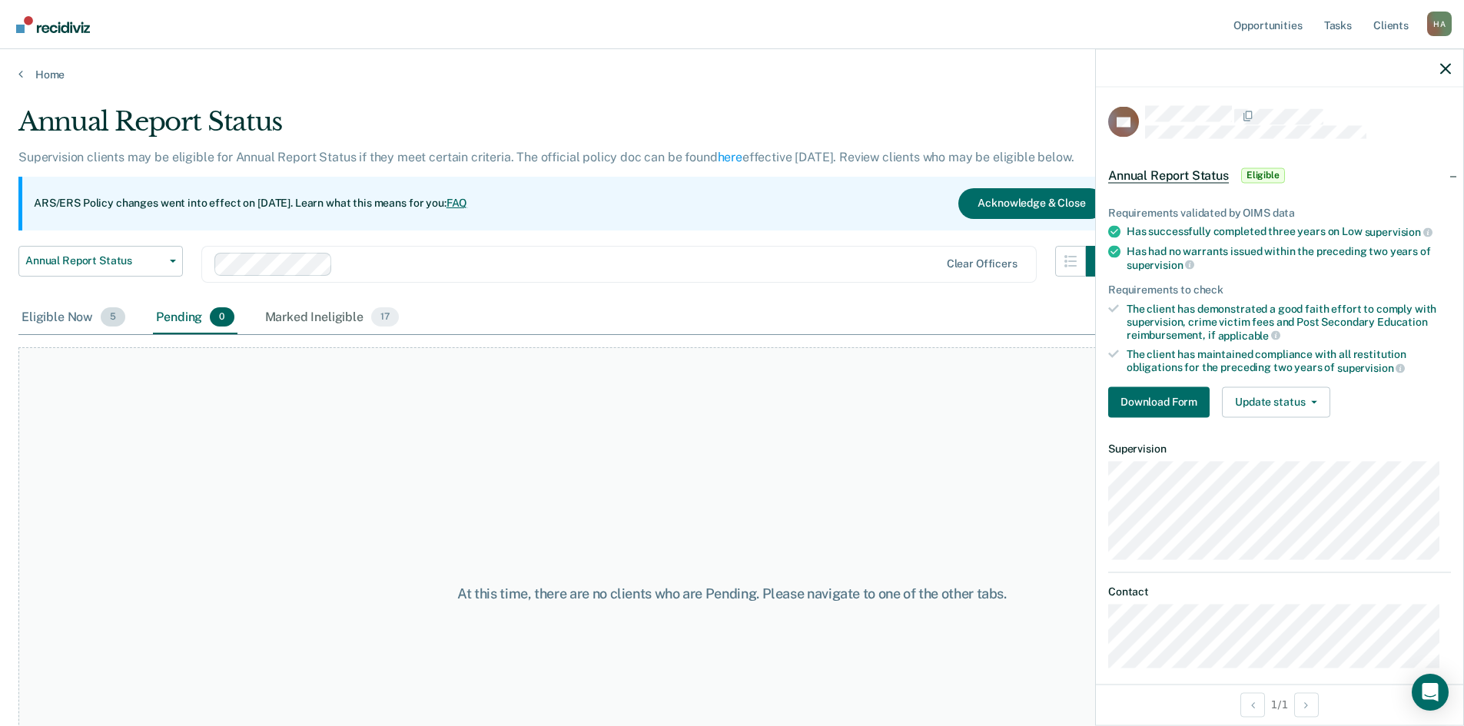
click at [68, 320] on div "Eligible Now 5" at bounding box center [73, 318] width 110 height 34
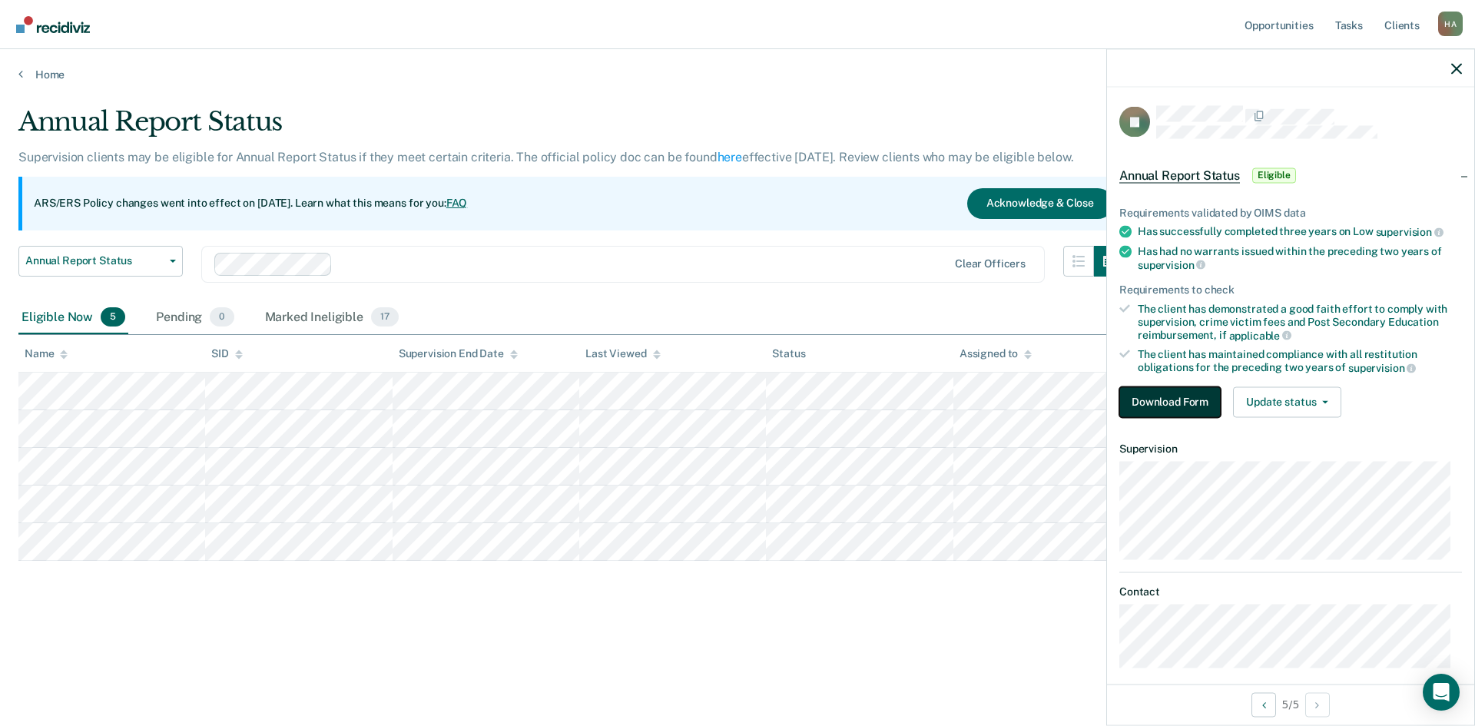
click at [1175, 398] on button "Download Form" at bounding box center [1169, 401] width 101 height 31
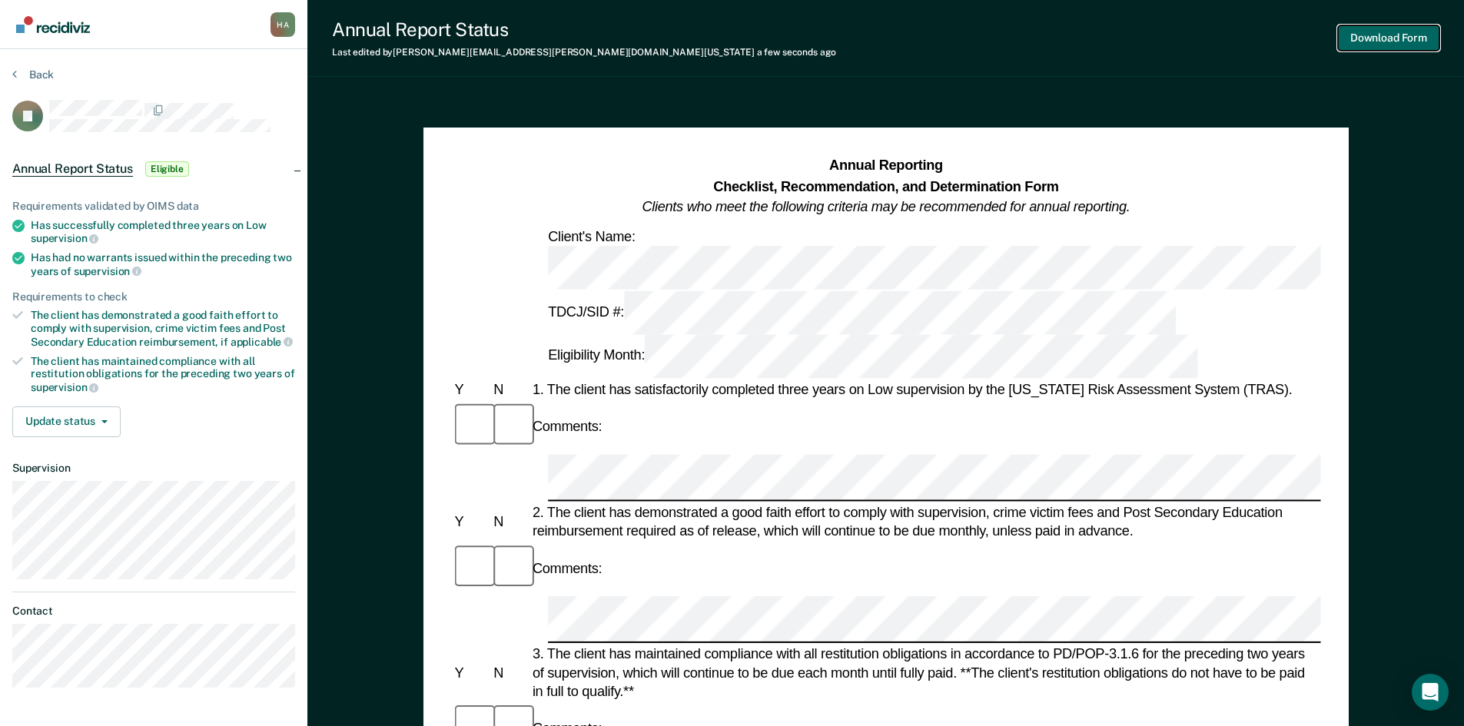
click at [1381, 39] on button "Download Form" at bounding box center [1388, 37] width 101 height 25
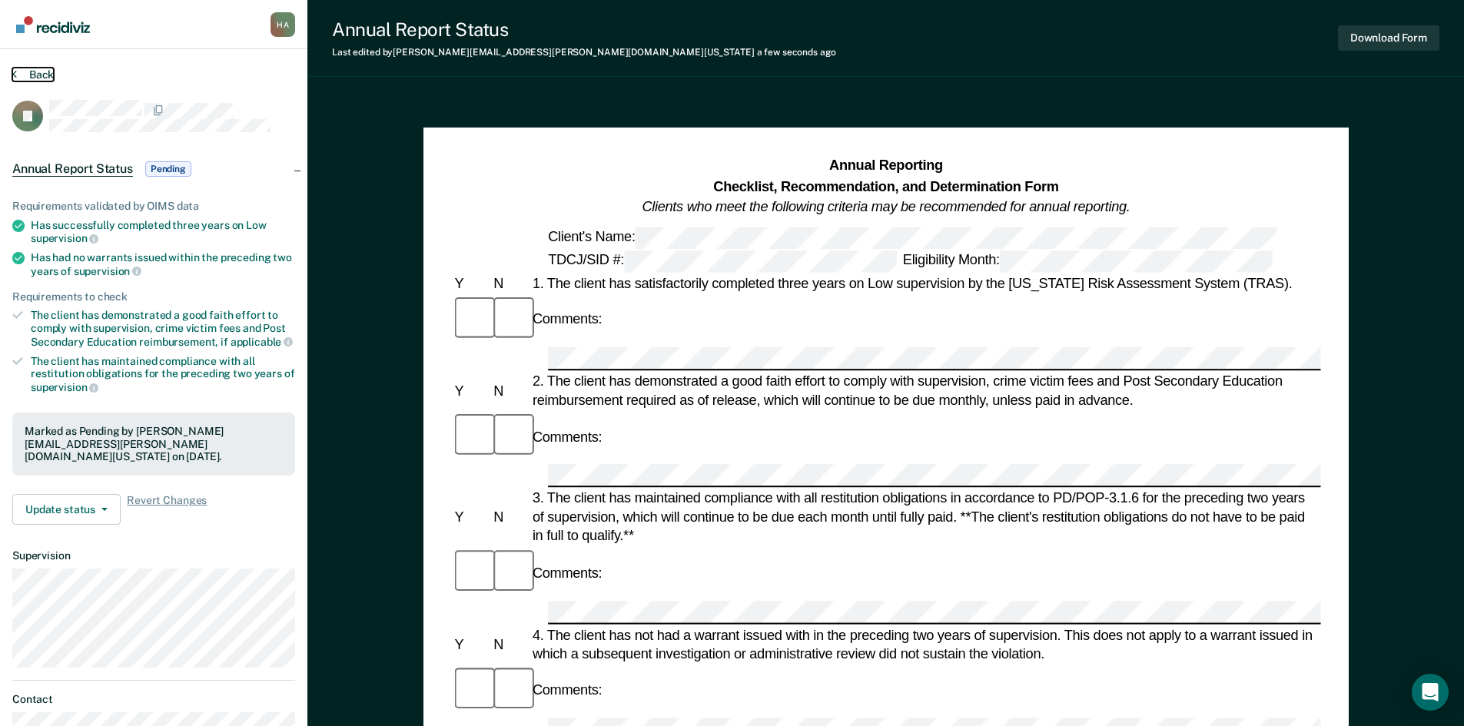
click at [25, 70] on button "Back" at bounding box center [32, 75] width 41 height 14
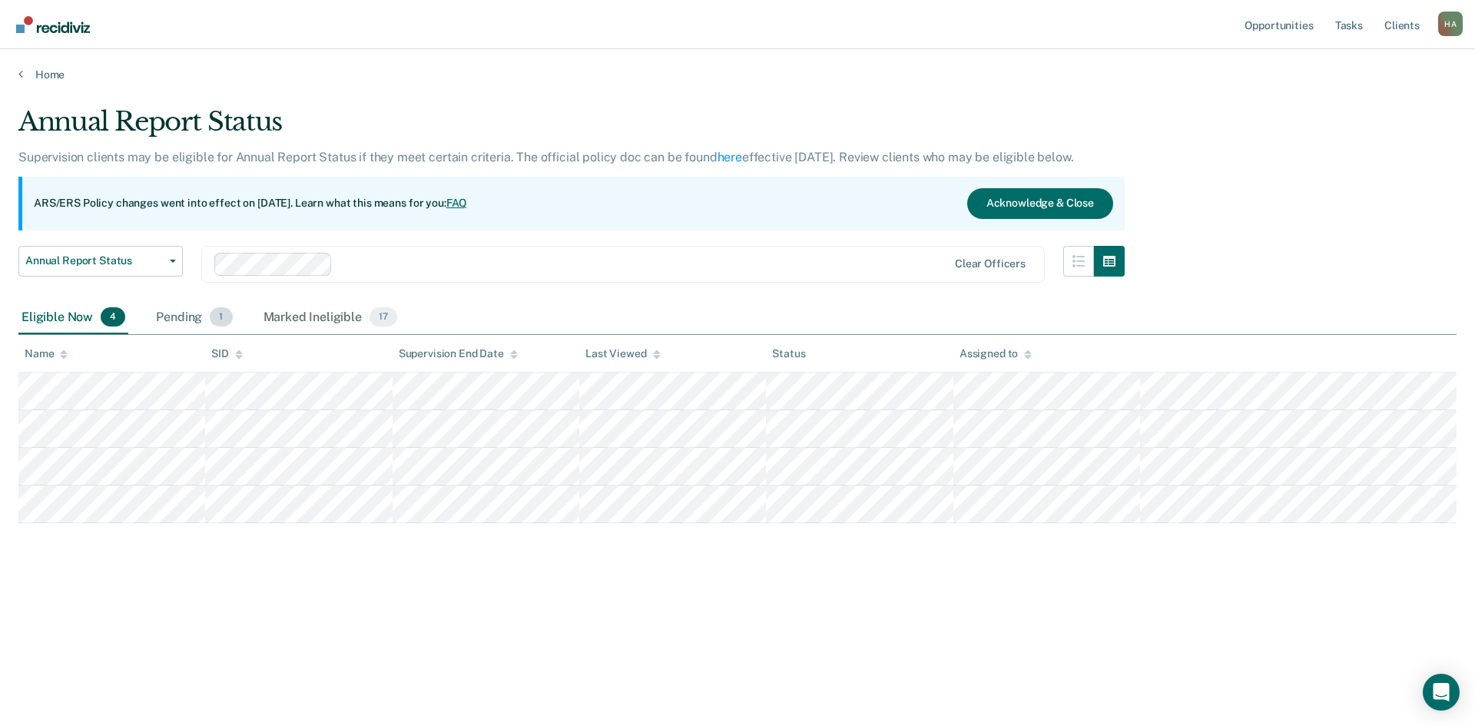
click at [215, 315] on span "1" at bounding box center [221, 317] width 22 height 20
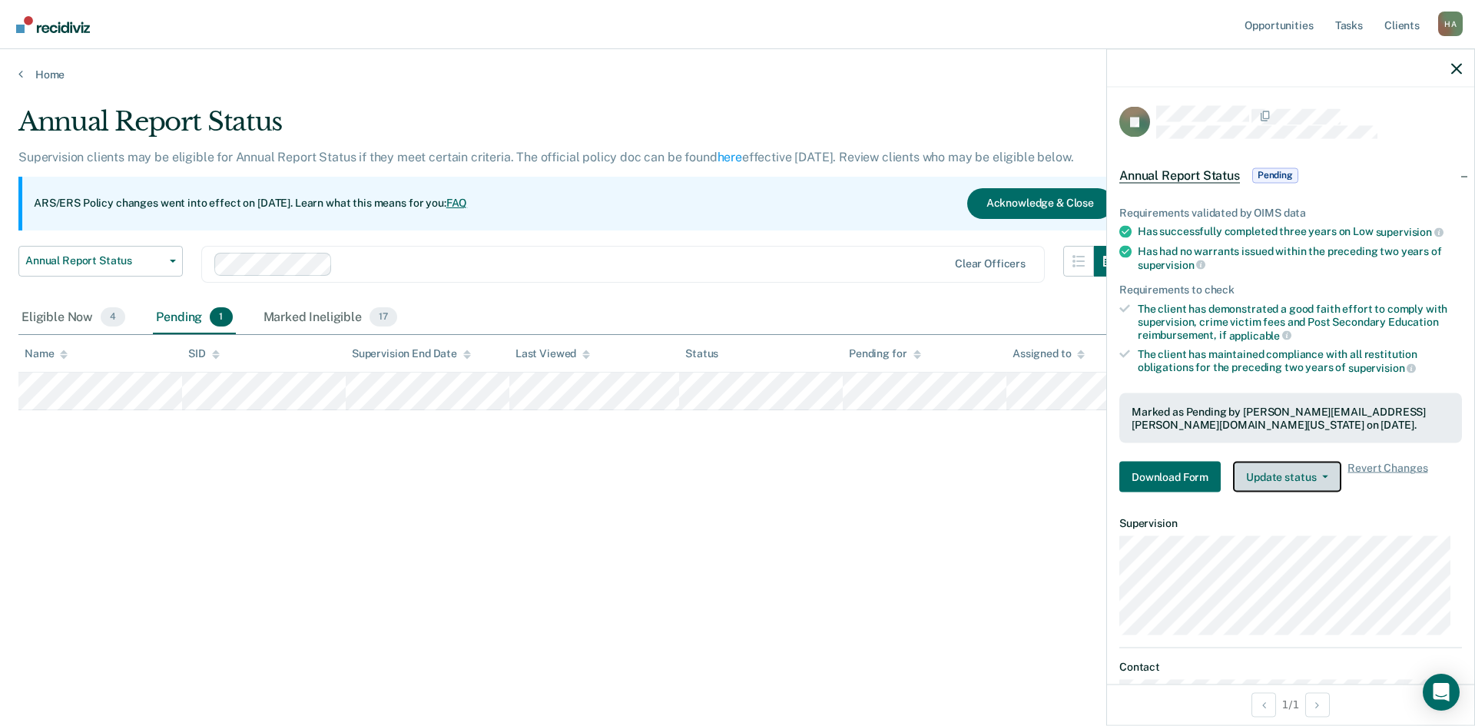
click at [1322, 470] on button "Update status" at bounding box center [1287, 477] width 108 height 31
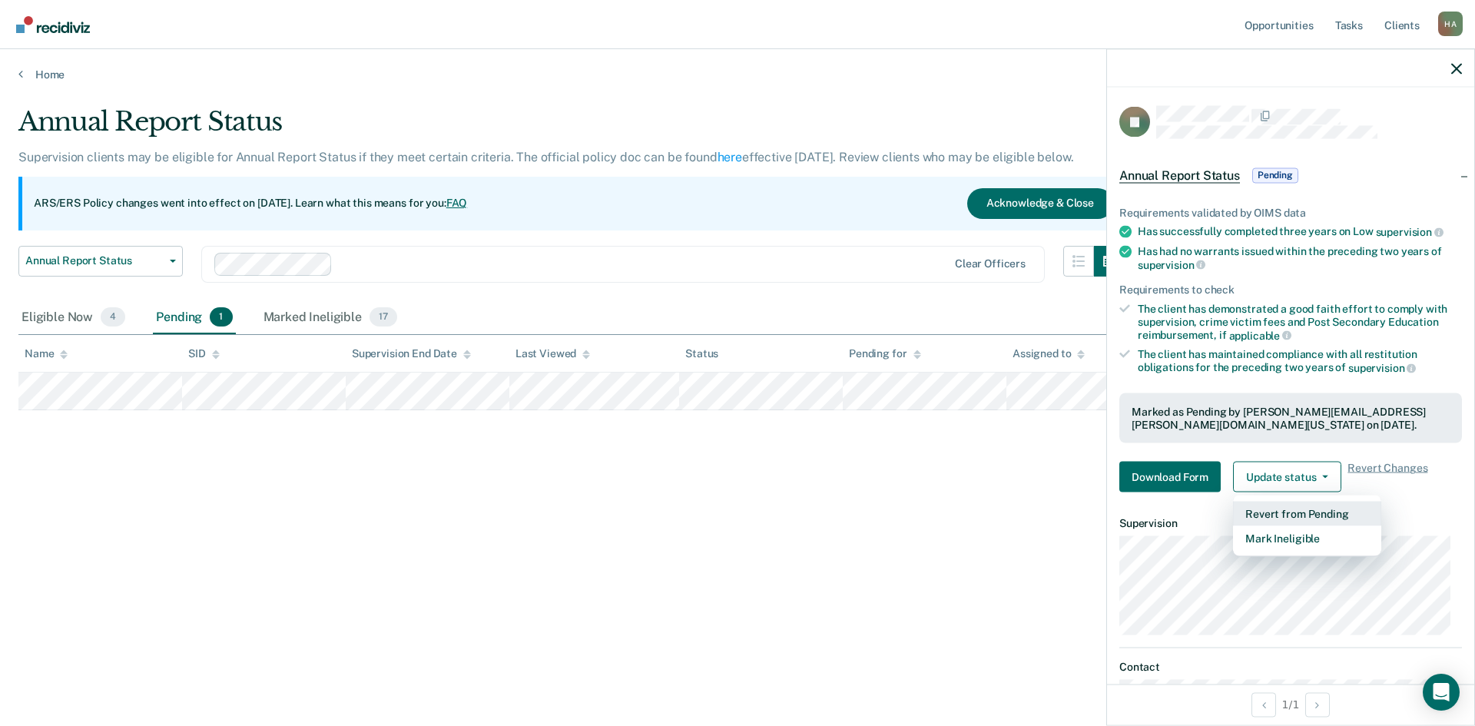
click at [1311, 514] on button "Revert from Pending" at bounding box center [1307, 514] width 148 height 25
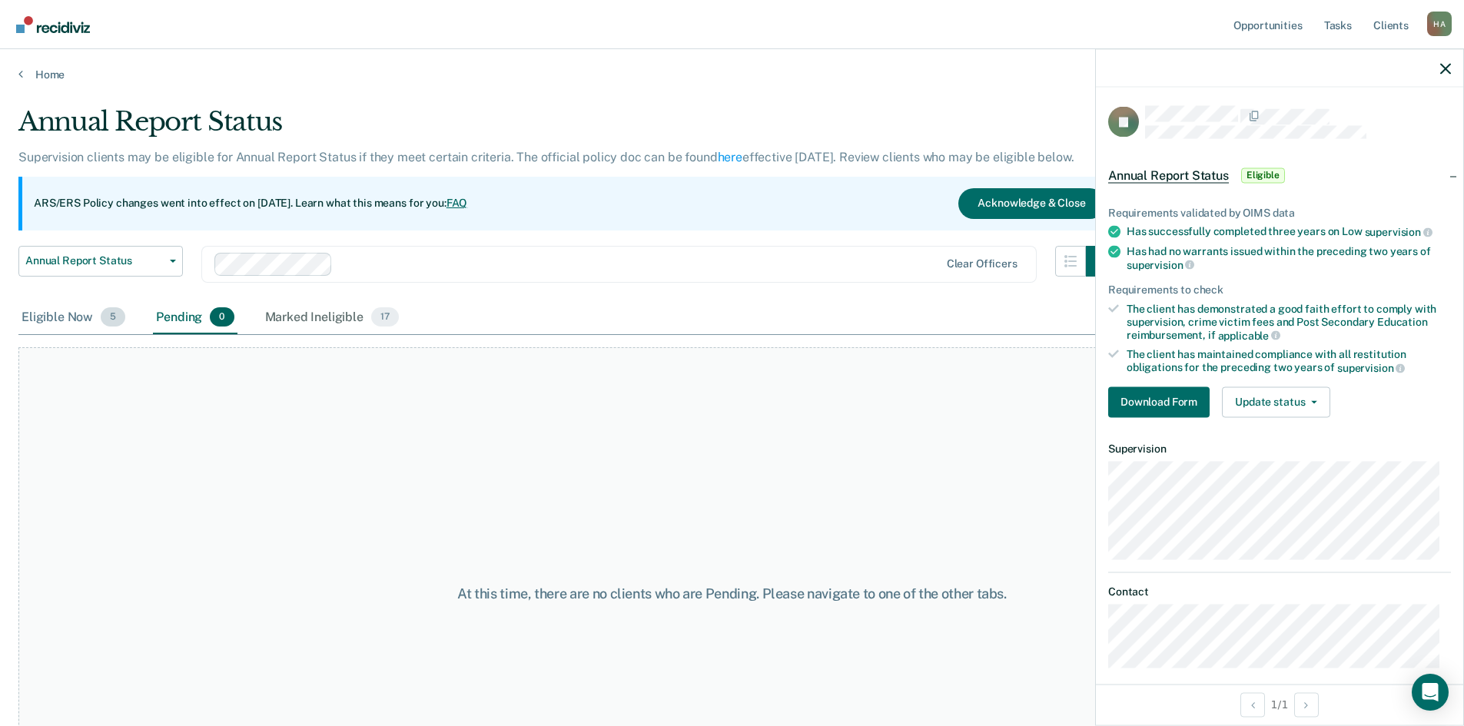
click at [65, 320] on div "Eligible Now 5" at bounding box center [73, 318] width 110 height 34
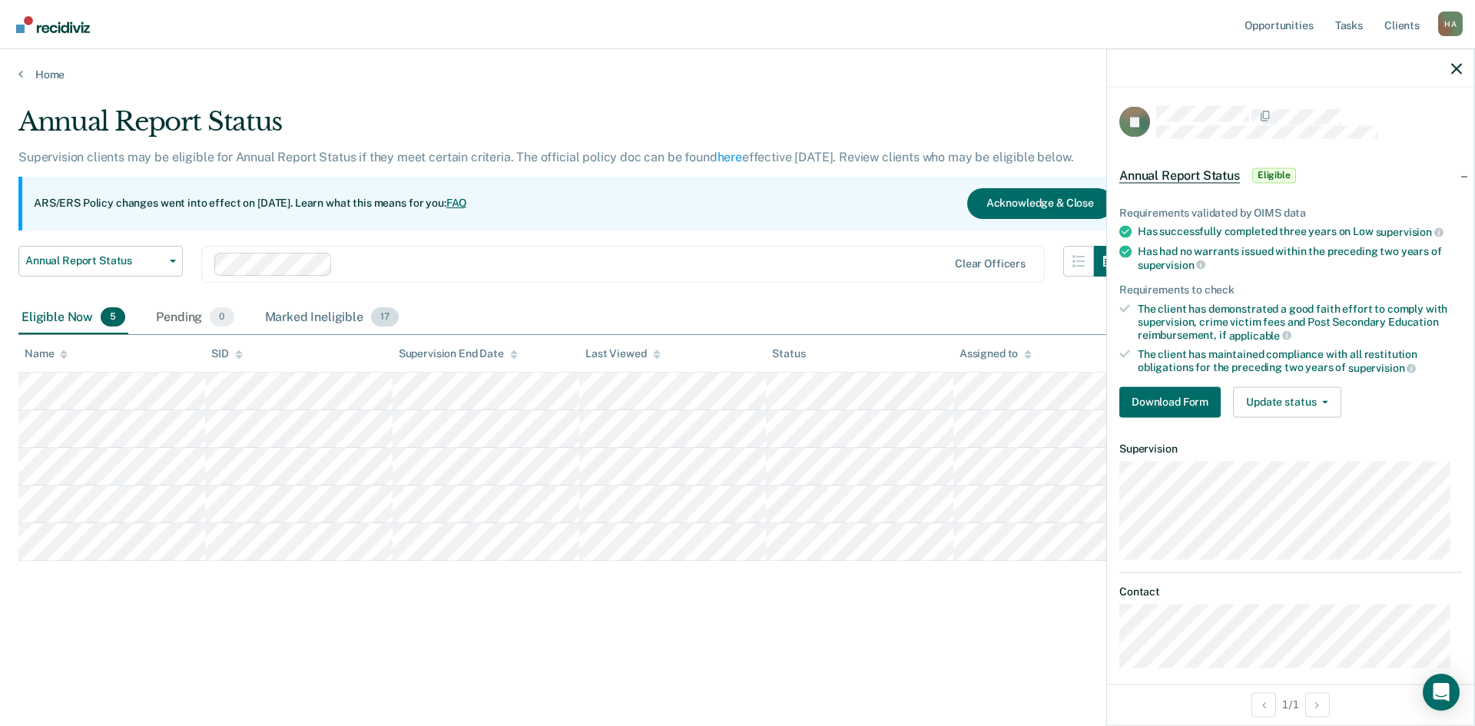
click at [310, 311] on div "Marked Ineligible 17" at bounding box center [332, 318] width 140 height 34
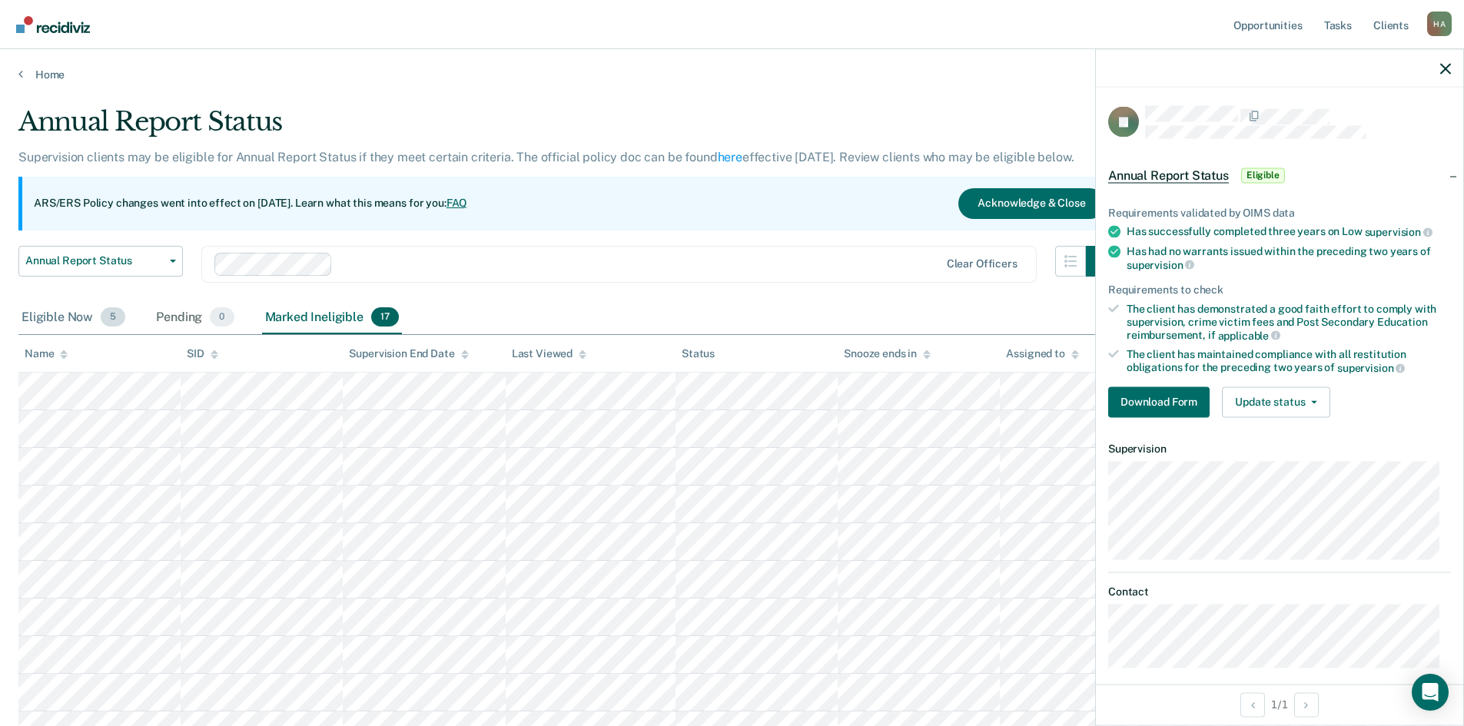
click at [64, 317] on div "Eligible Now 5" at bounding box center [73, 318] width 110 height 34
